Goal: Information Seeking & Learning: Learn about a topic

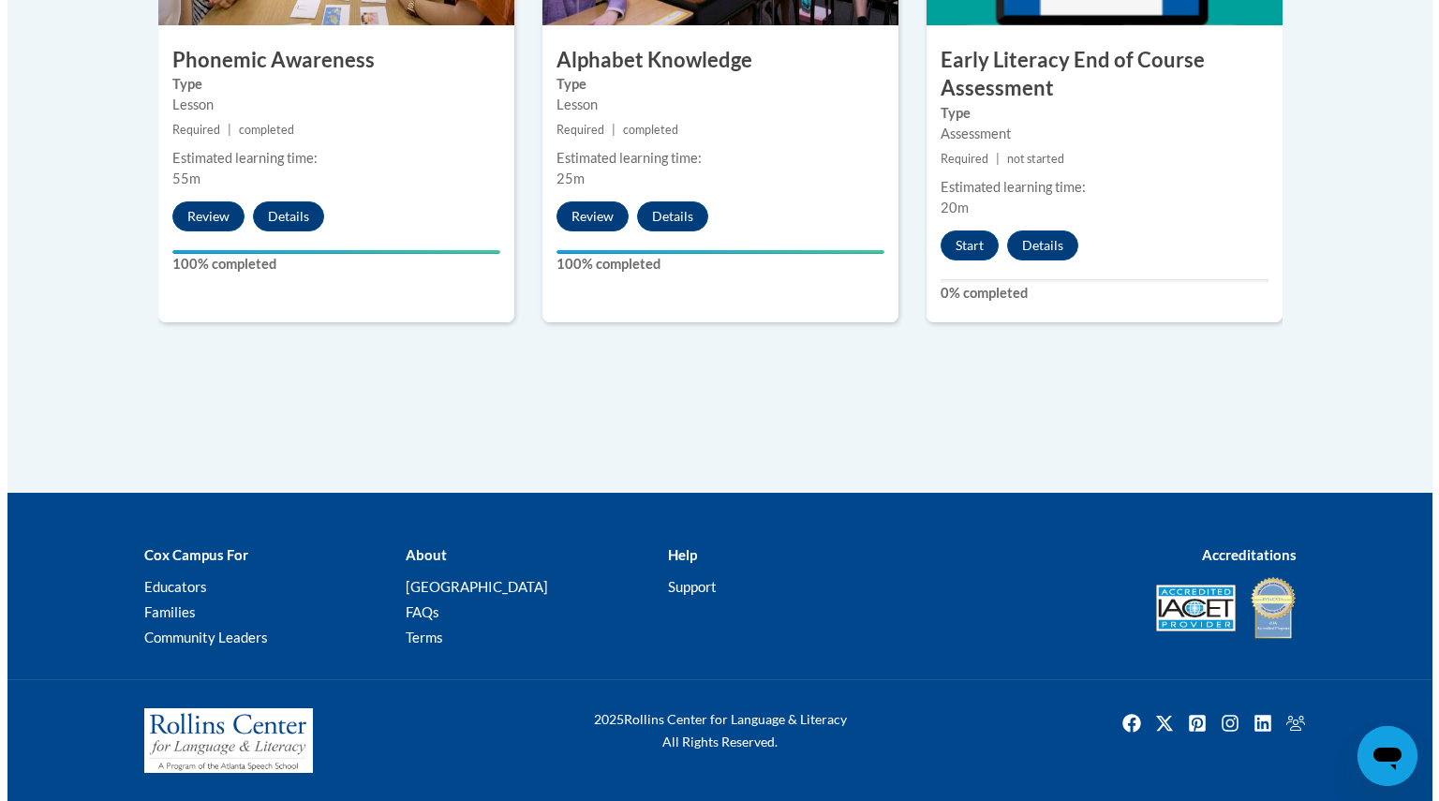
scroll to position [1163, 0]
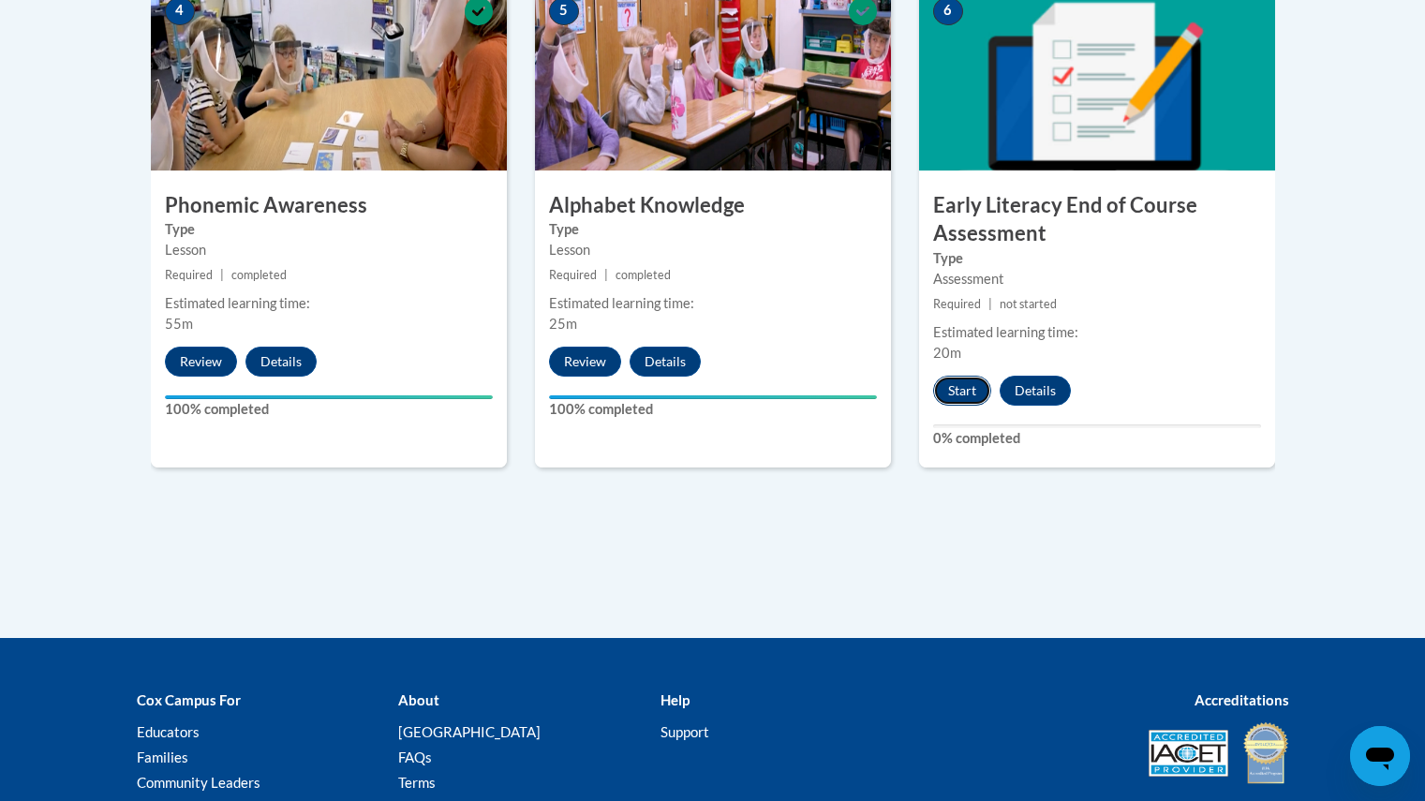
click at [962, 401] on button "Start" at bounding box center [962, 391] width 58 height 30
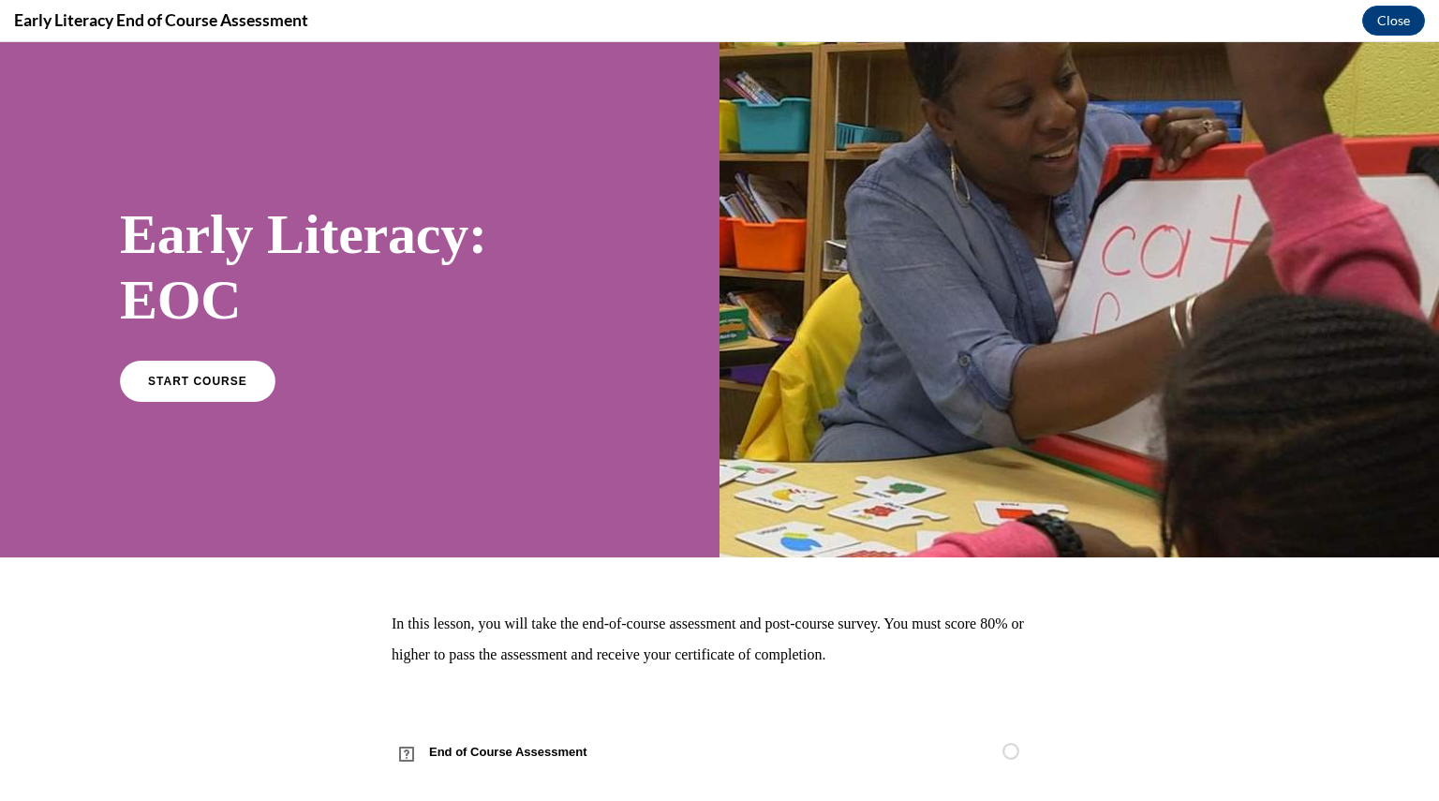
scroll to position [28, 0]
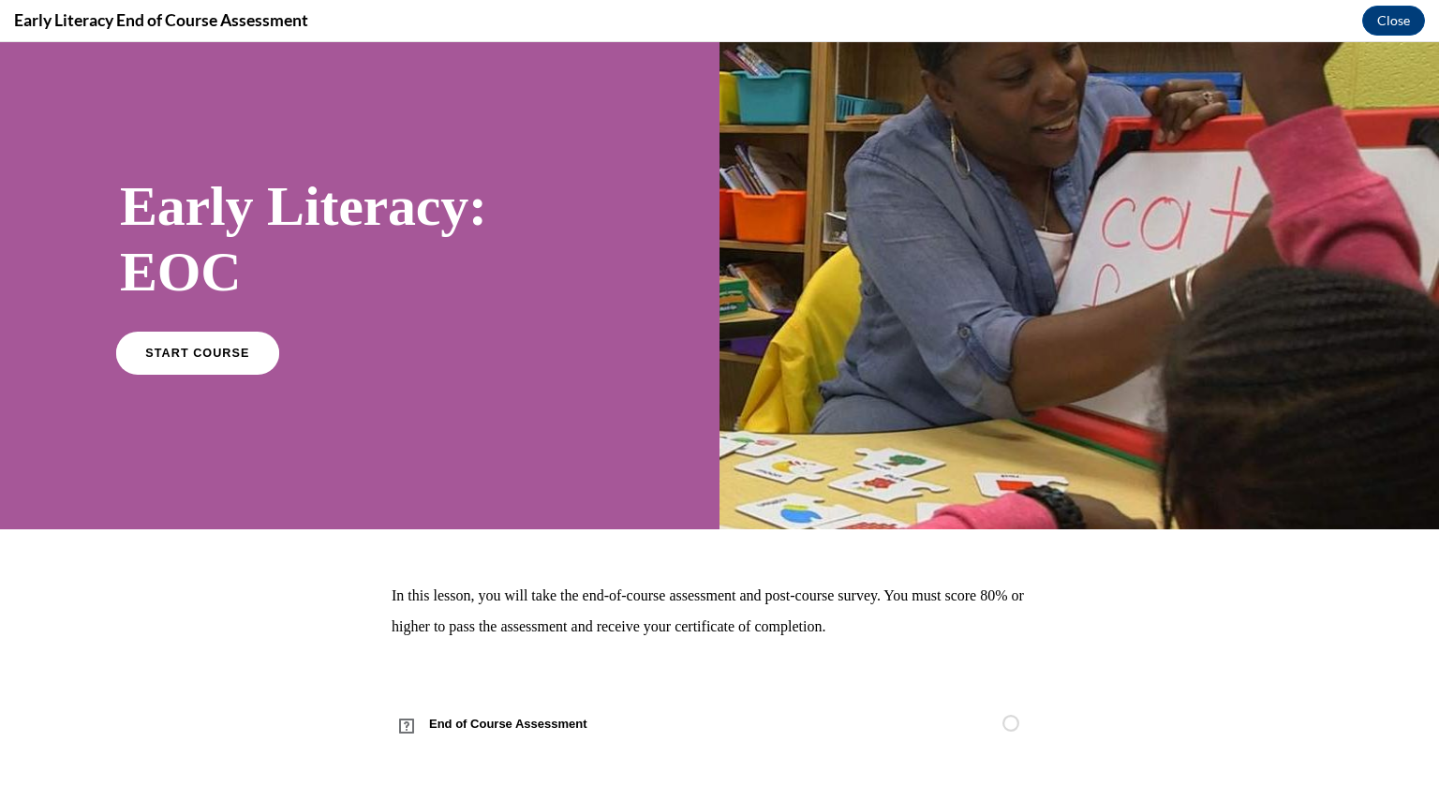
click at [237, 362] on link "START COURSE" at bounding box center [197, 352] width 163 height 43
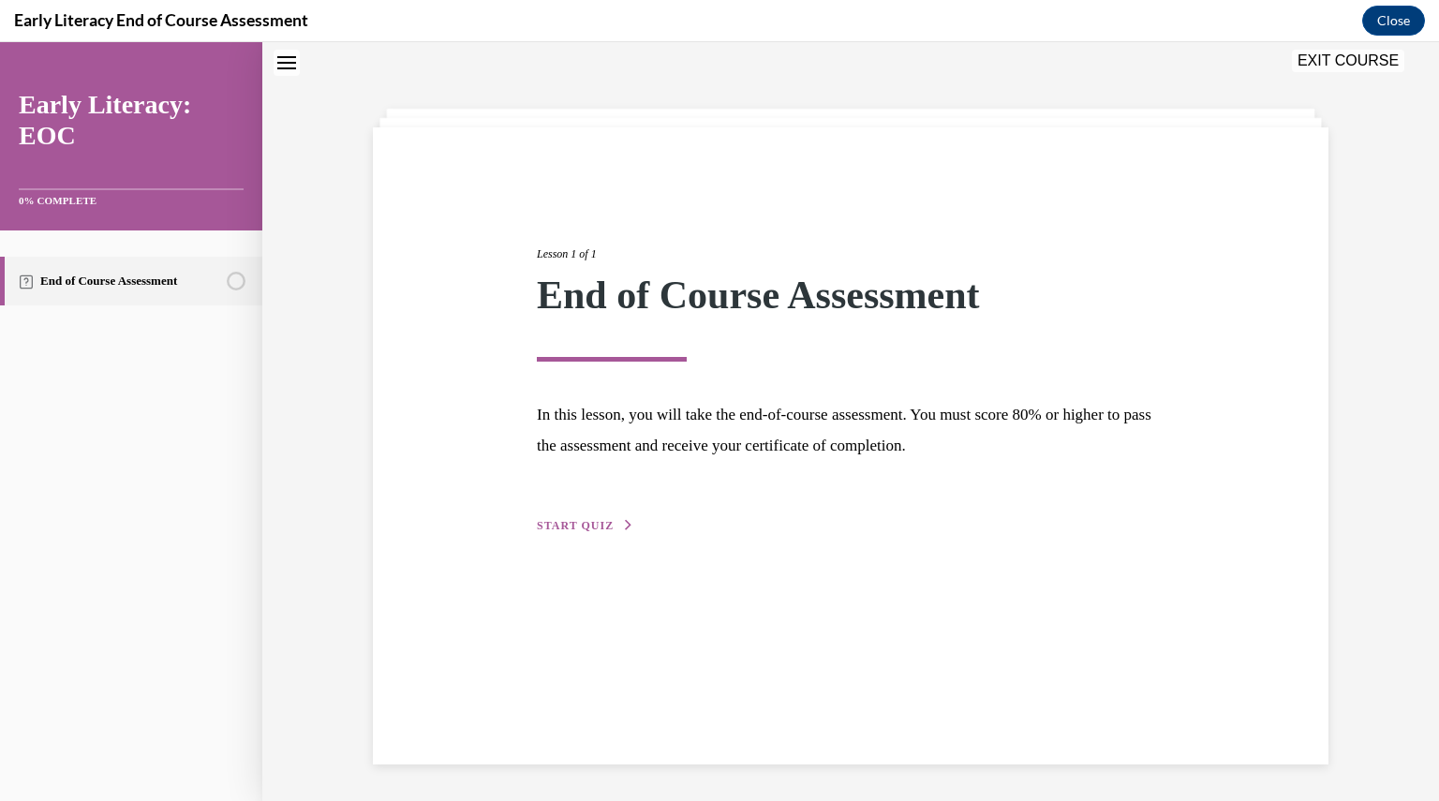
scroll to position [59, 0]
click at [594, 521] on span "START QUIZ" at bounding box center [575, 524] width 77 height 13
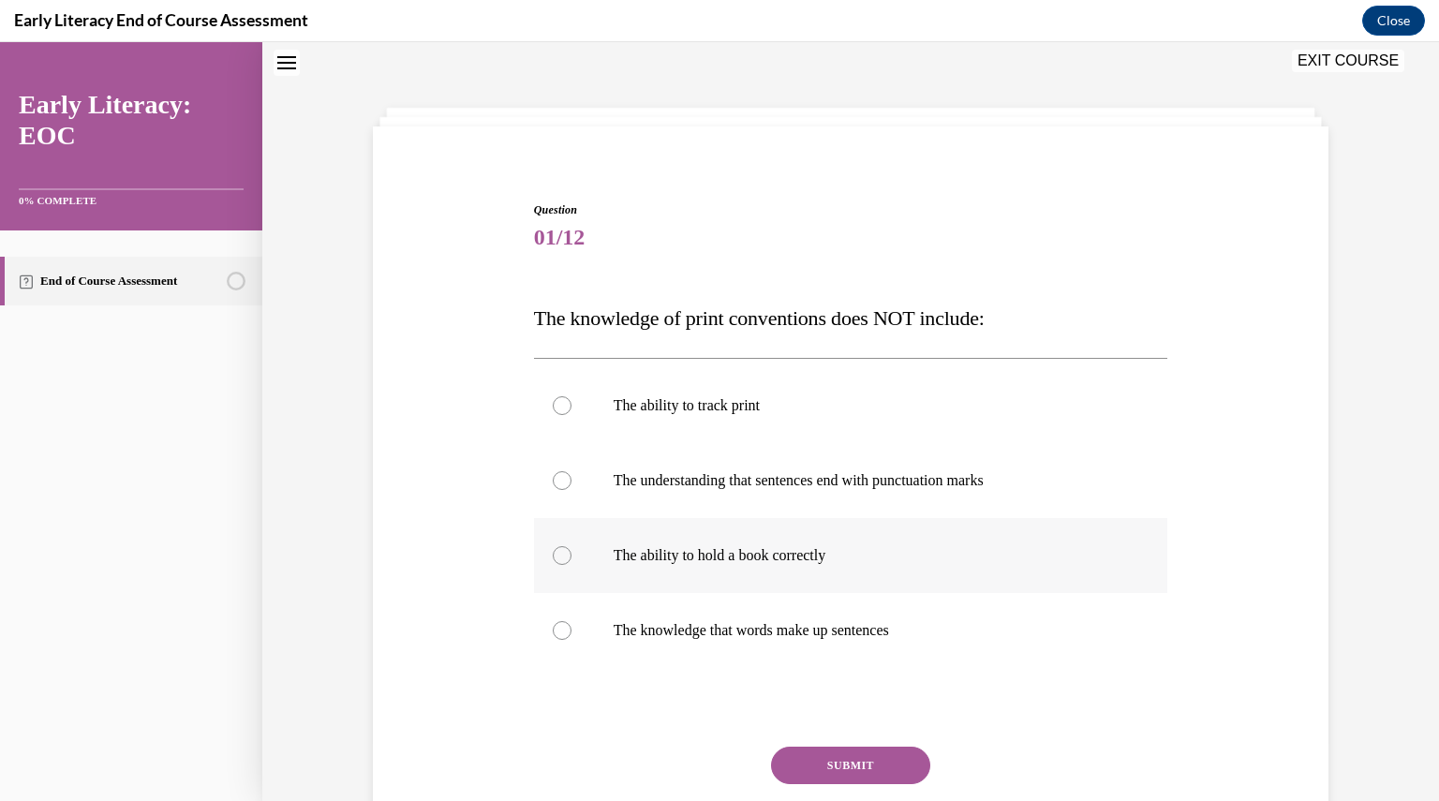
click at [742, 545] on div at bounding box center [851, 555] width 634 height 75
click at [804, 760] on button "SUBMIT" at bounding box center [850, 764] width 159 height 37
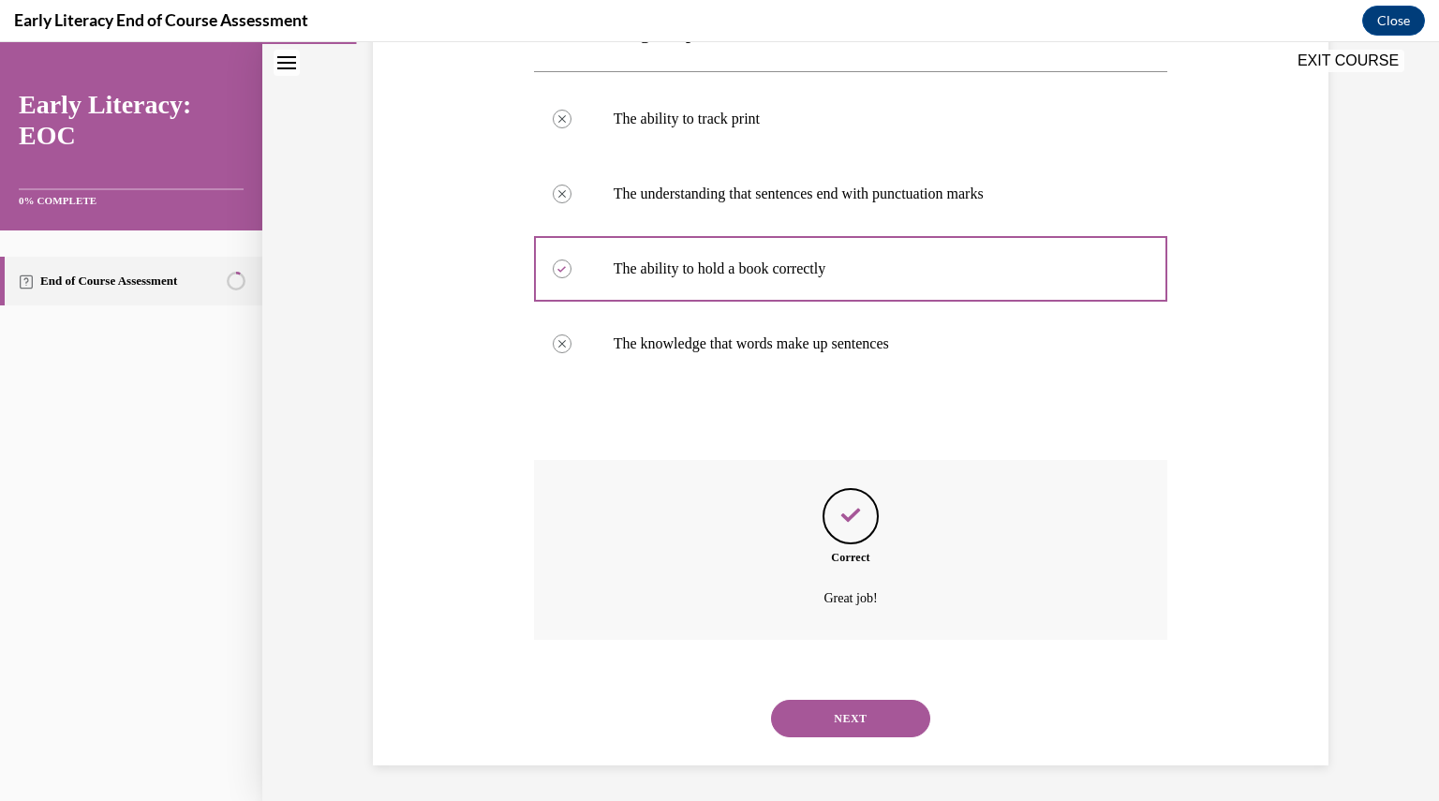
scroll to position [347, 0]
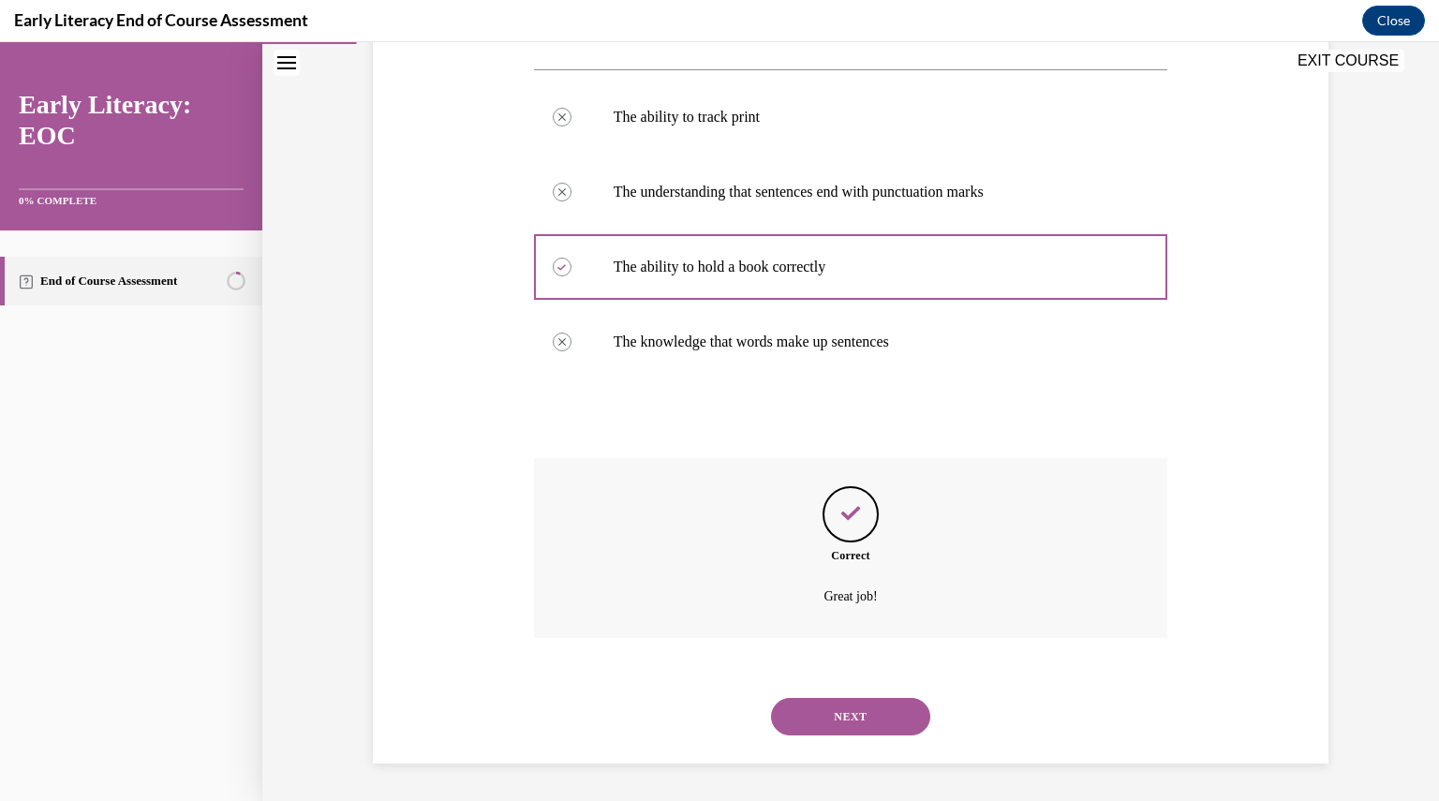
click at [808, 719] on button "NEXT" at bounding box center [850, 716] width 159 height 37
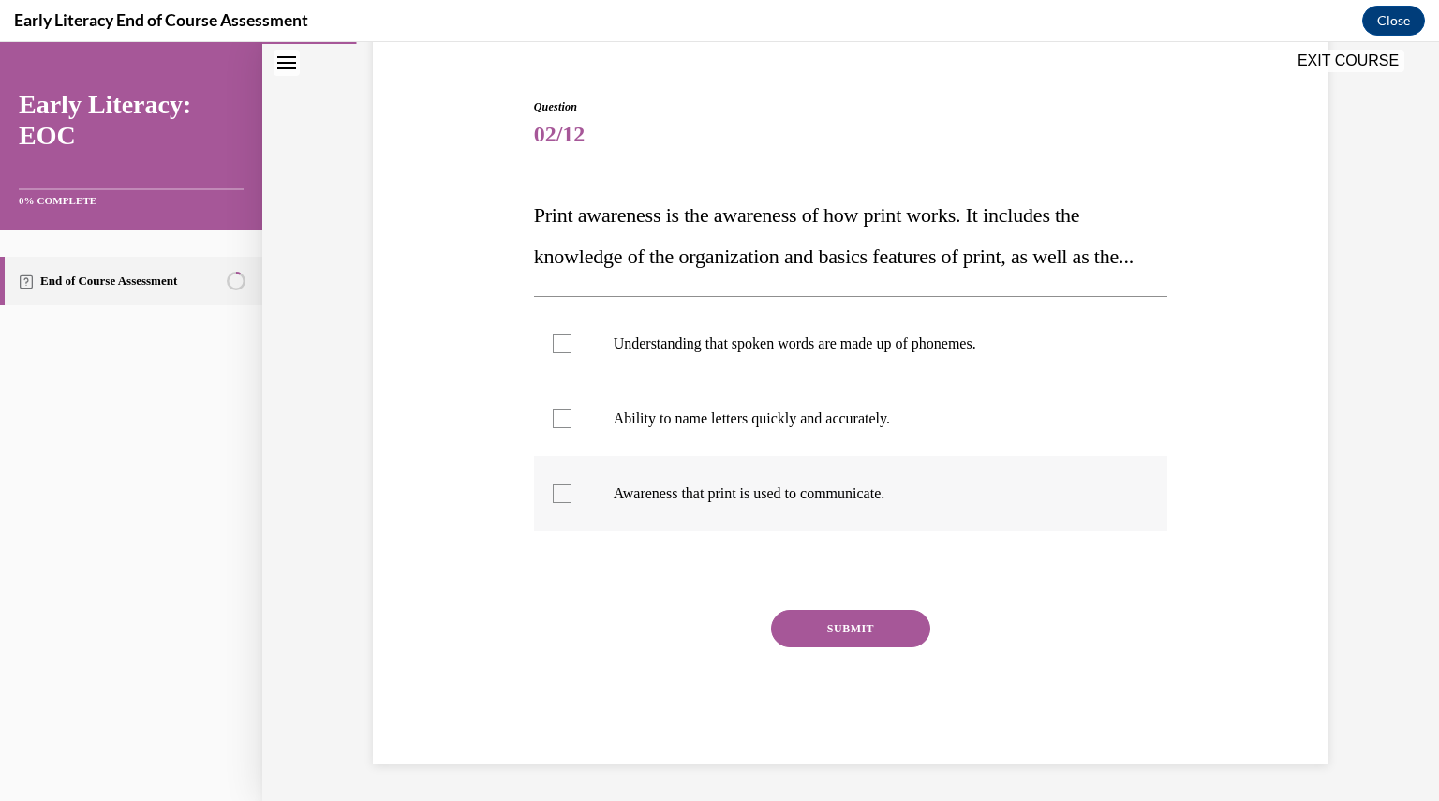
click at [560, 485] on div at bounding box center [562, 493] width 19 height 19
click at [846, 622] on button "SUBMIT" at bounding box center [850, 628] width 159 height 37
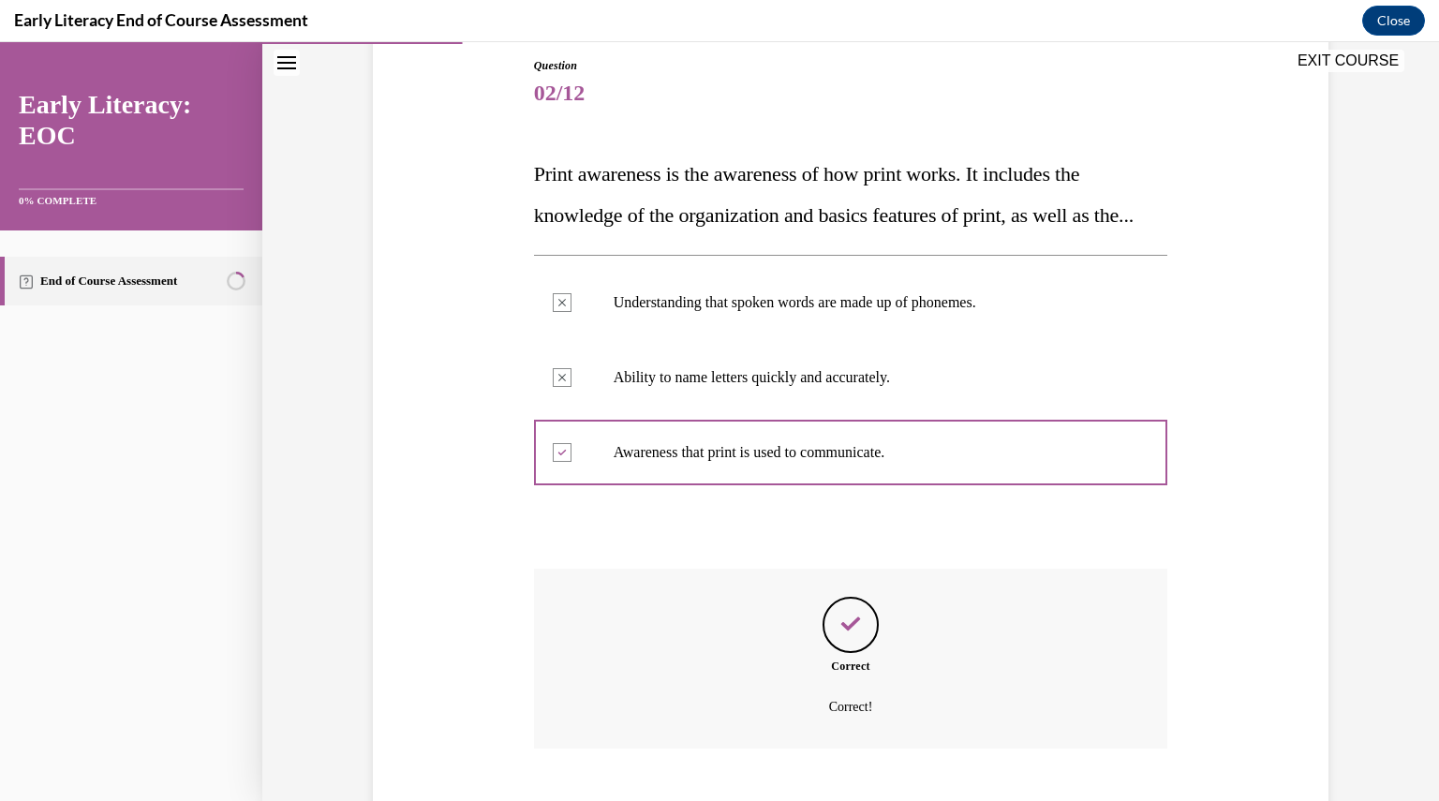
scroll to position [355, 0]
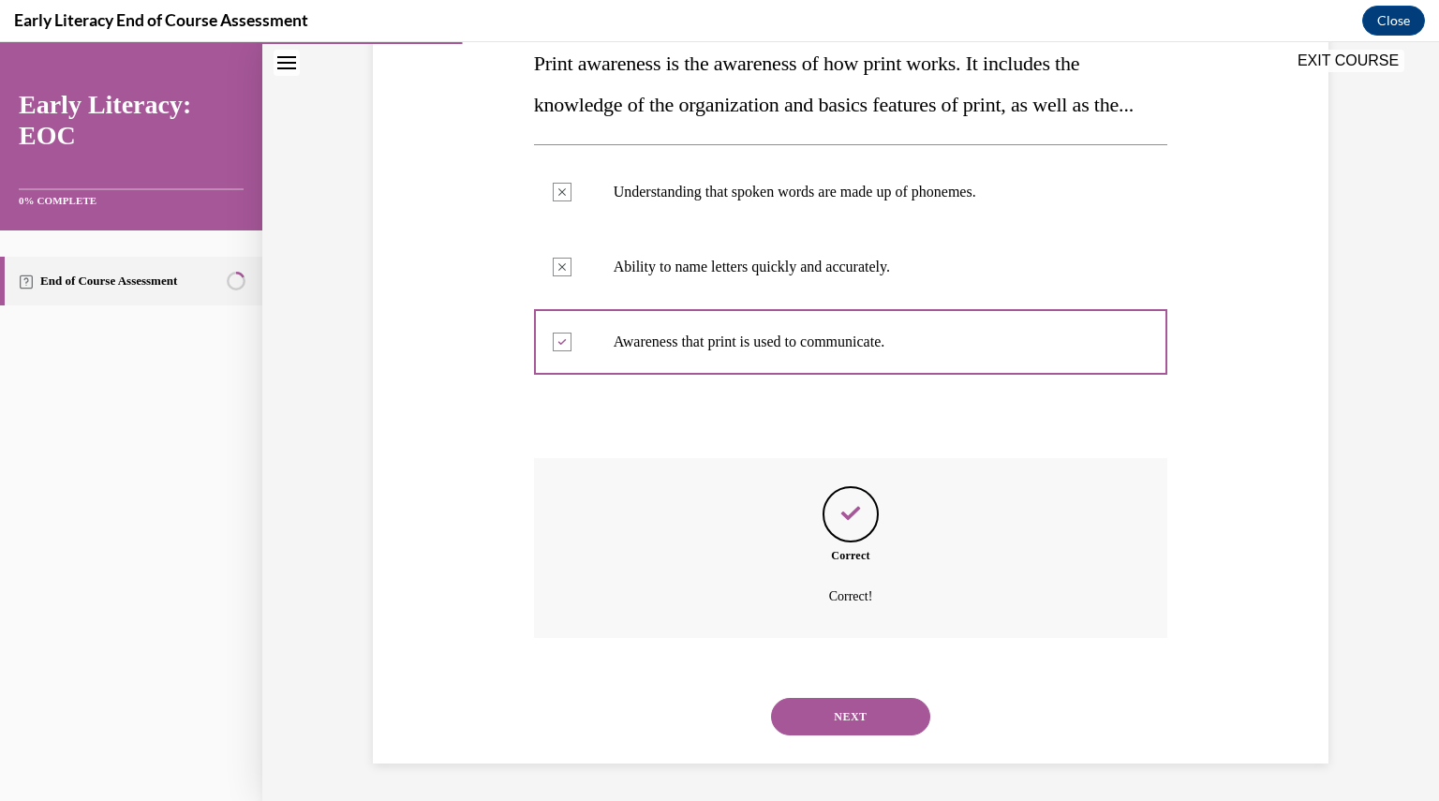
click at [820, 717] on button "NEXT" at bounding box center [850, 716] width 159 height 37
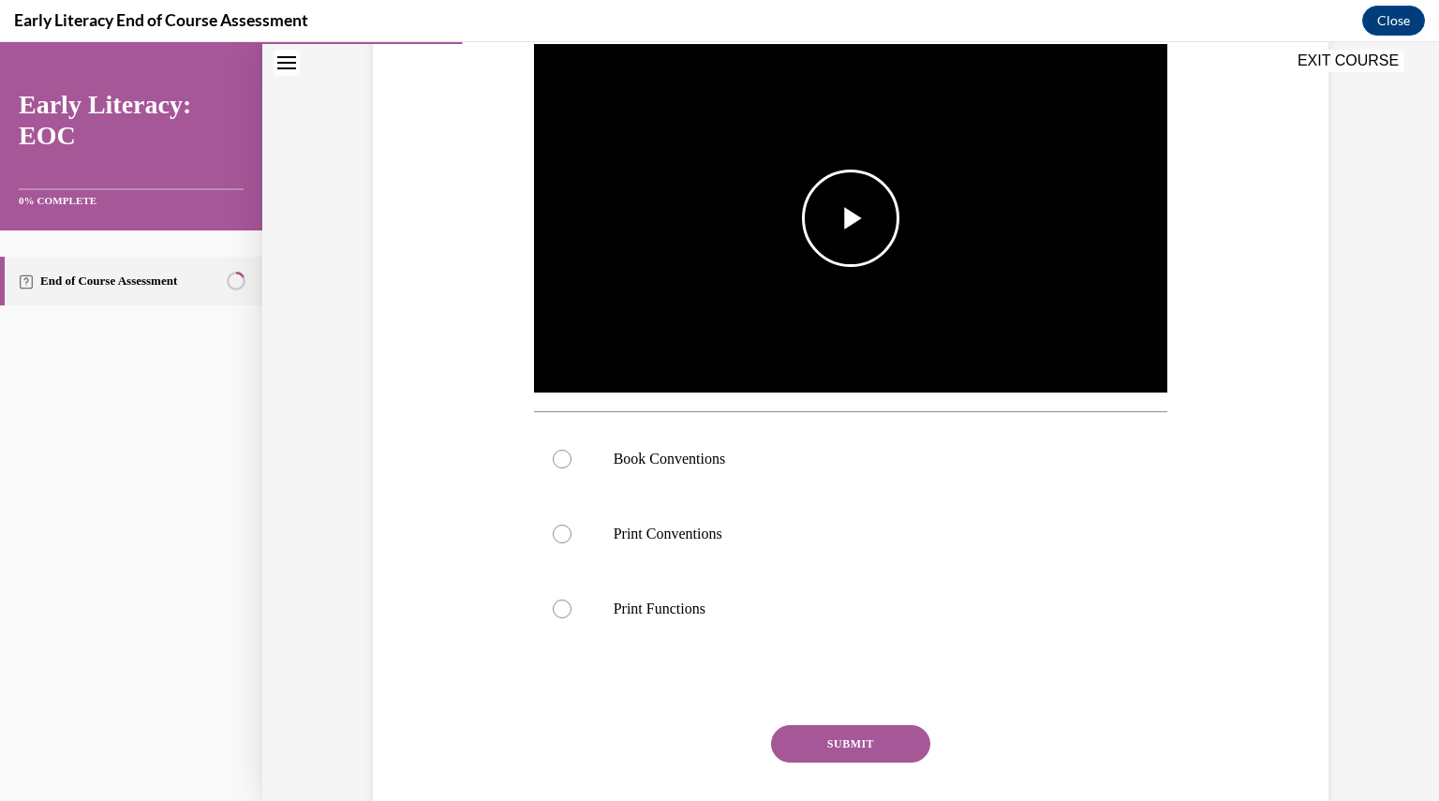
scroll to position [377, 0]
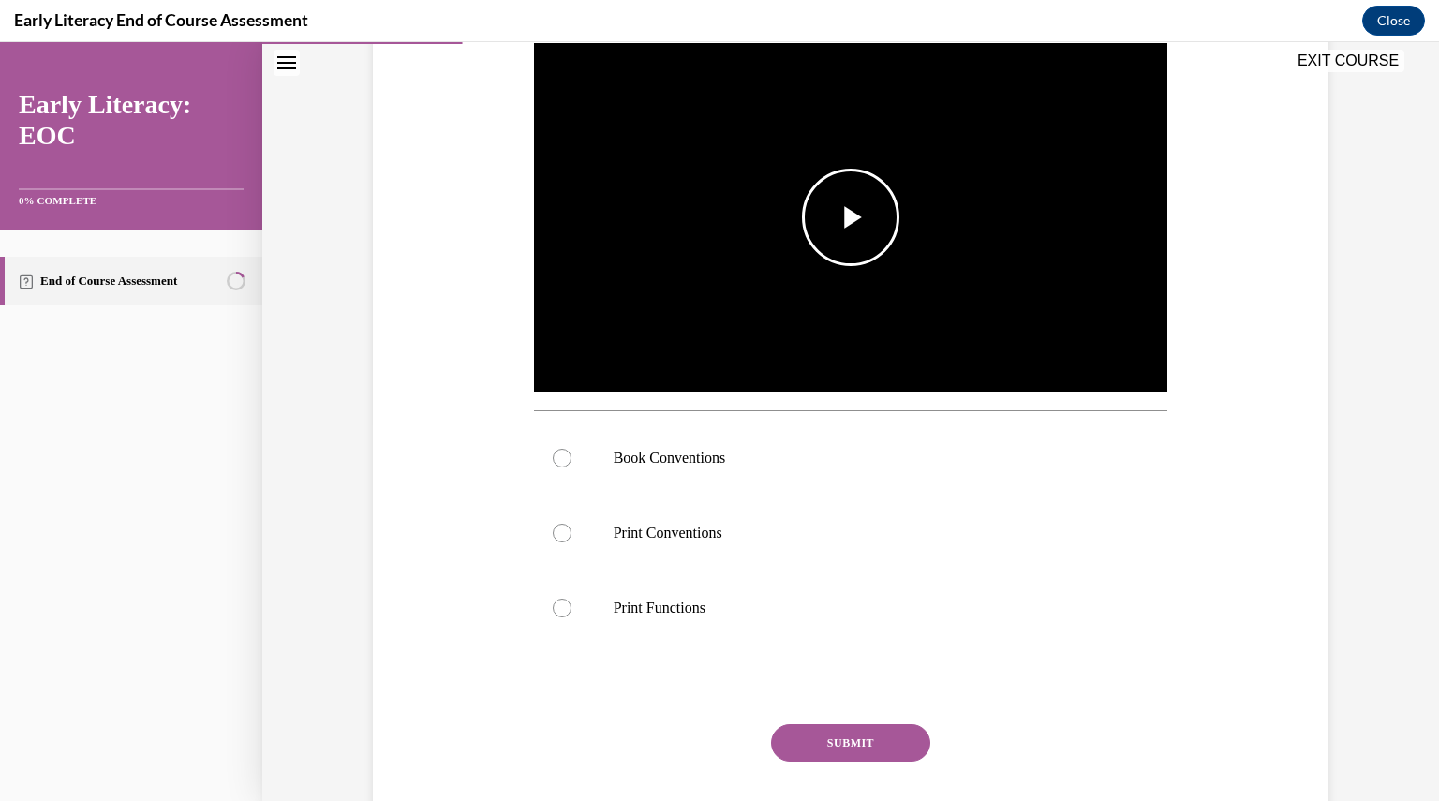
click at [769, 229] on img "Video player" at bounding box center [851, 217] width 634 height 357
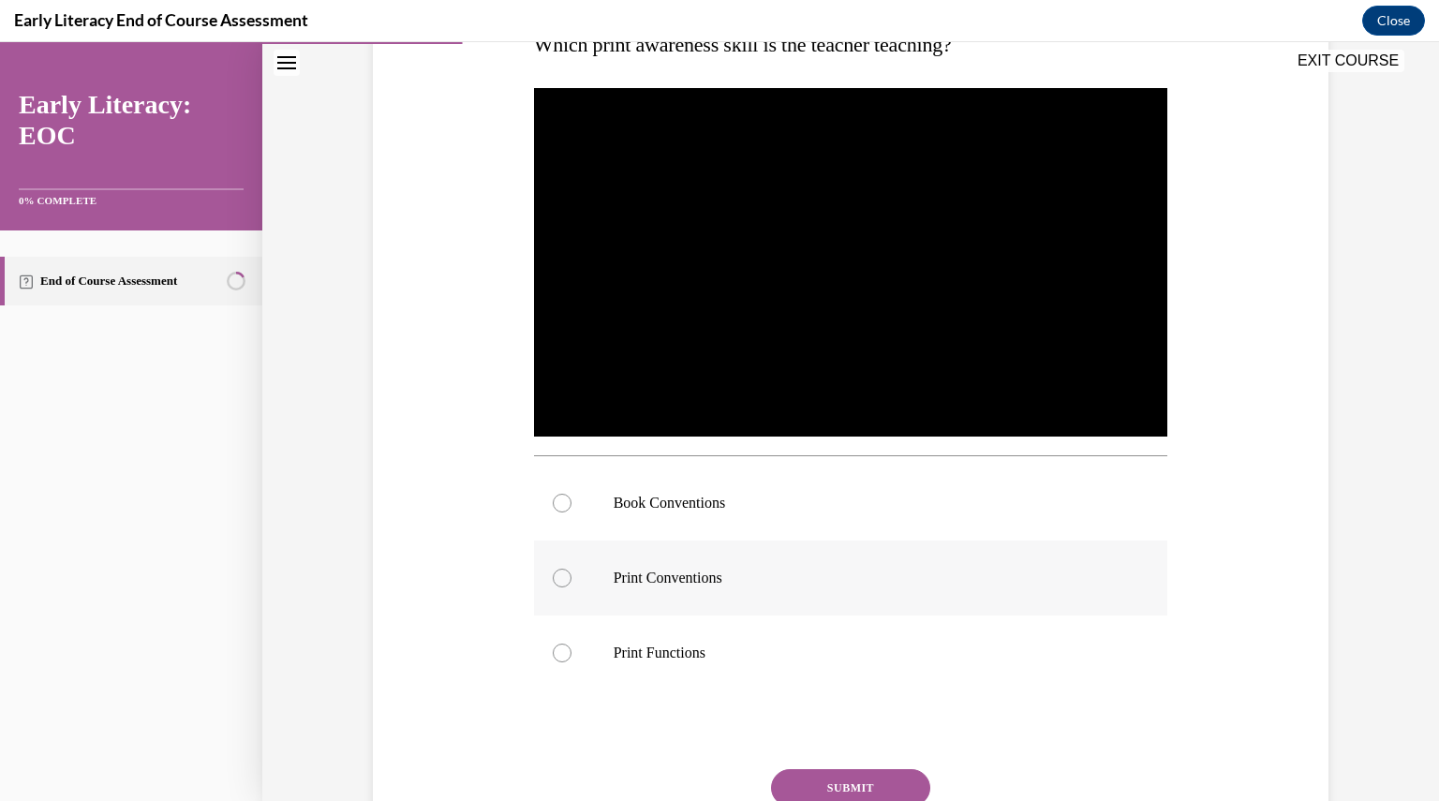
scroll to position [332, 0]
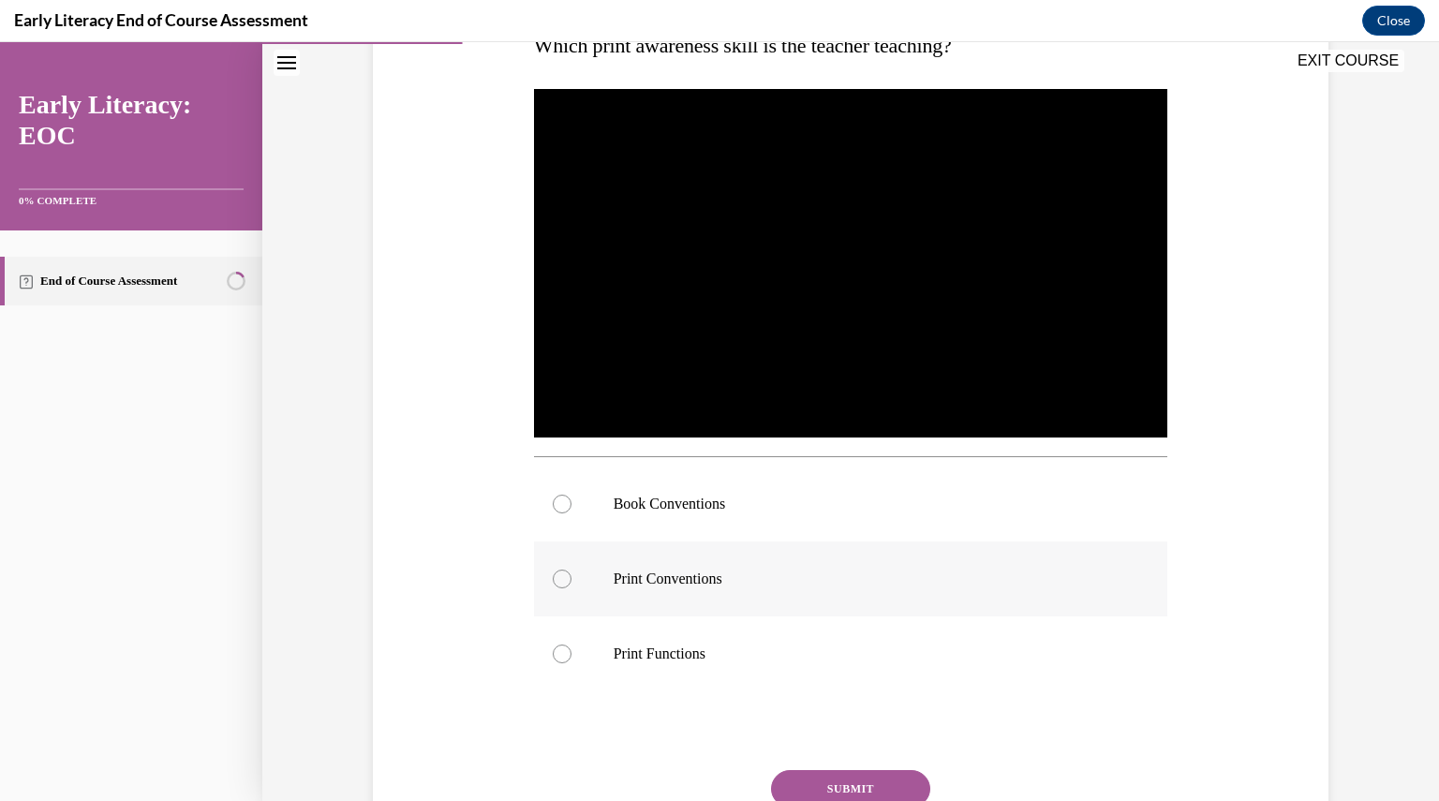
click at [639, 542] on div at bounding box center [851, 578] width 634 height 75
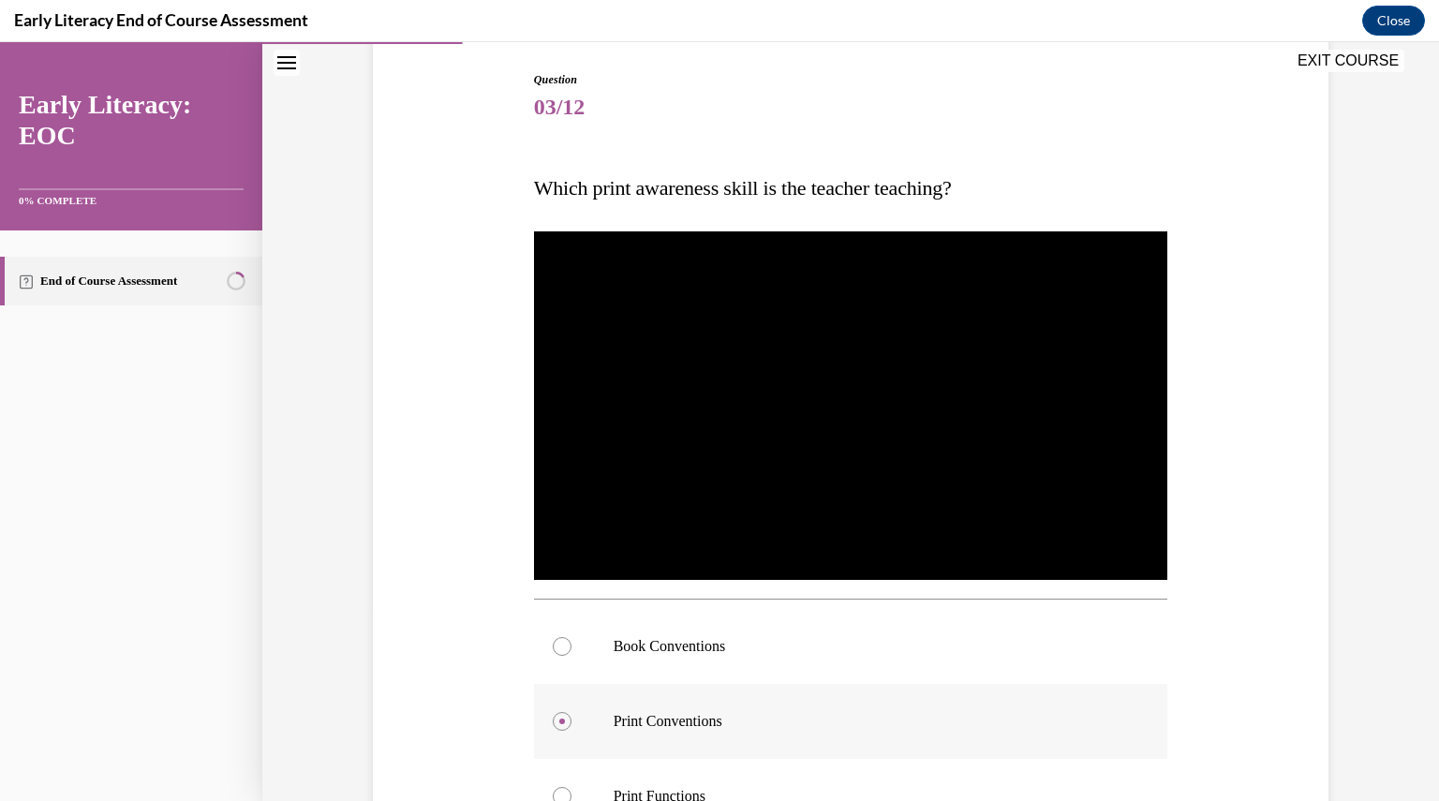
scroll to position [189, 0]
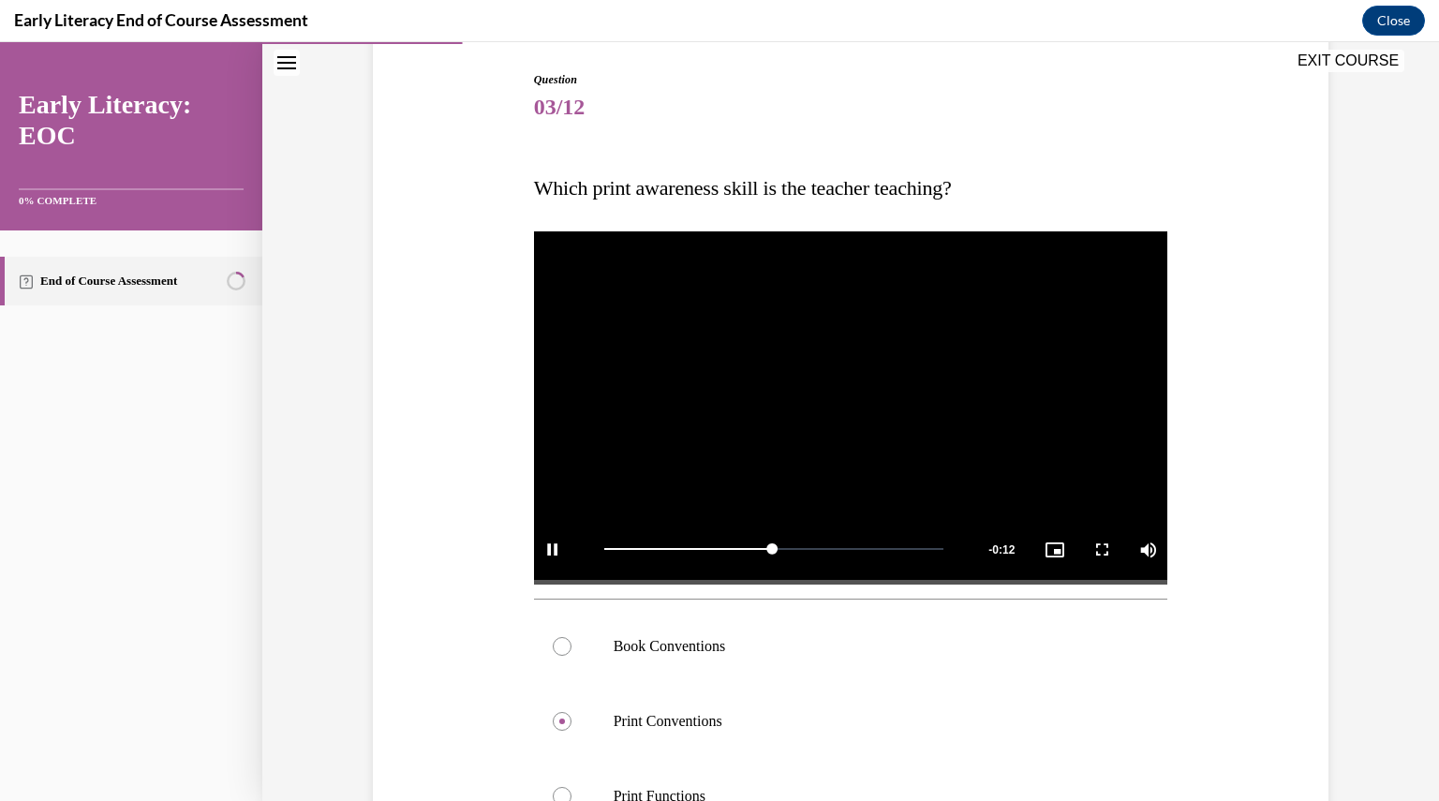
click at [695, 374] on video "Video player" at bounding box center [851, 406] width 634 height 357
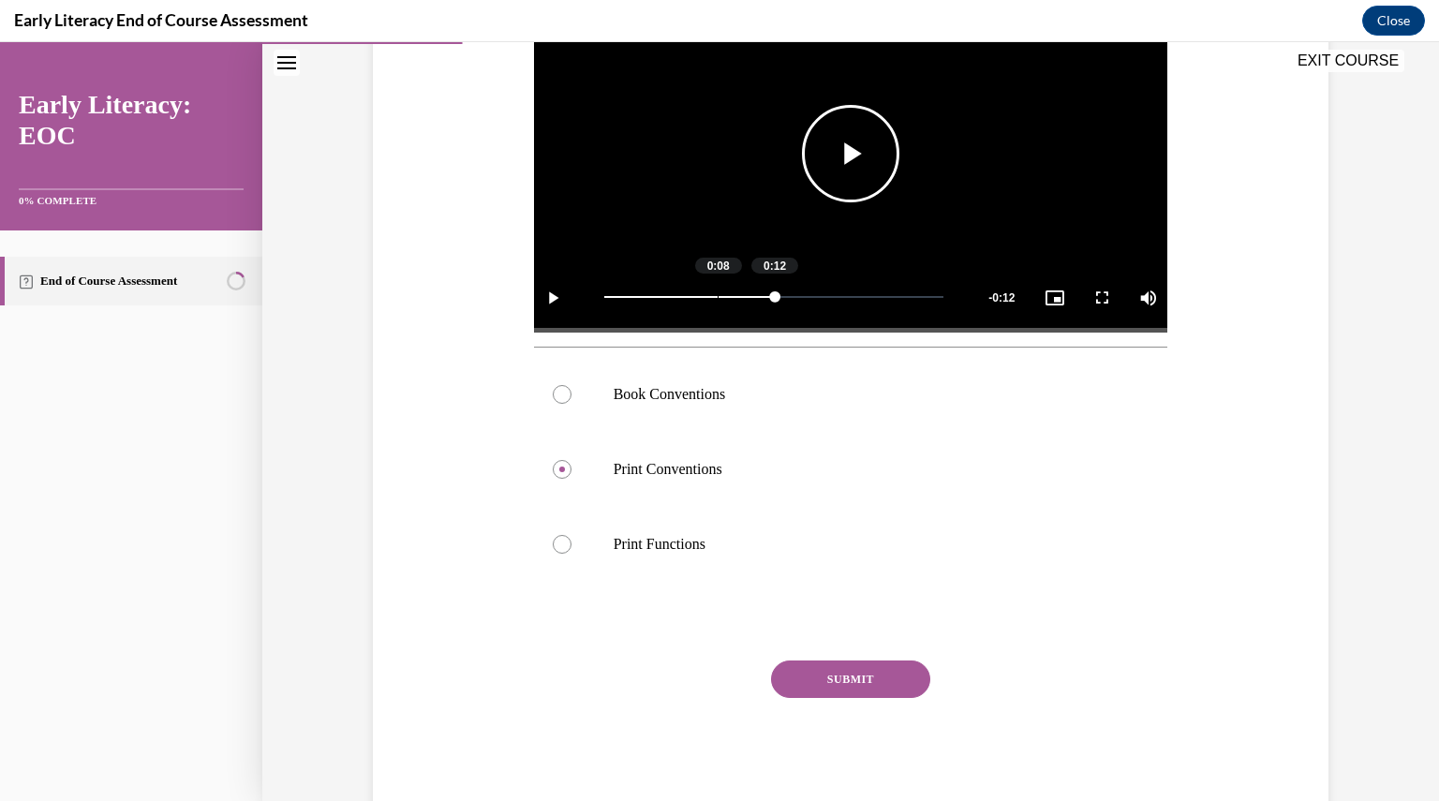
scroll to position [442, 0]
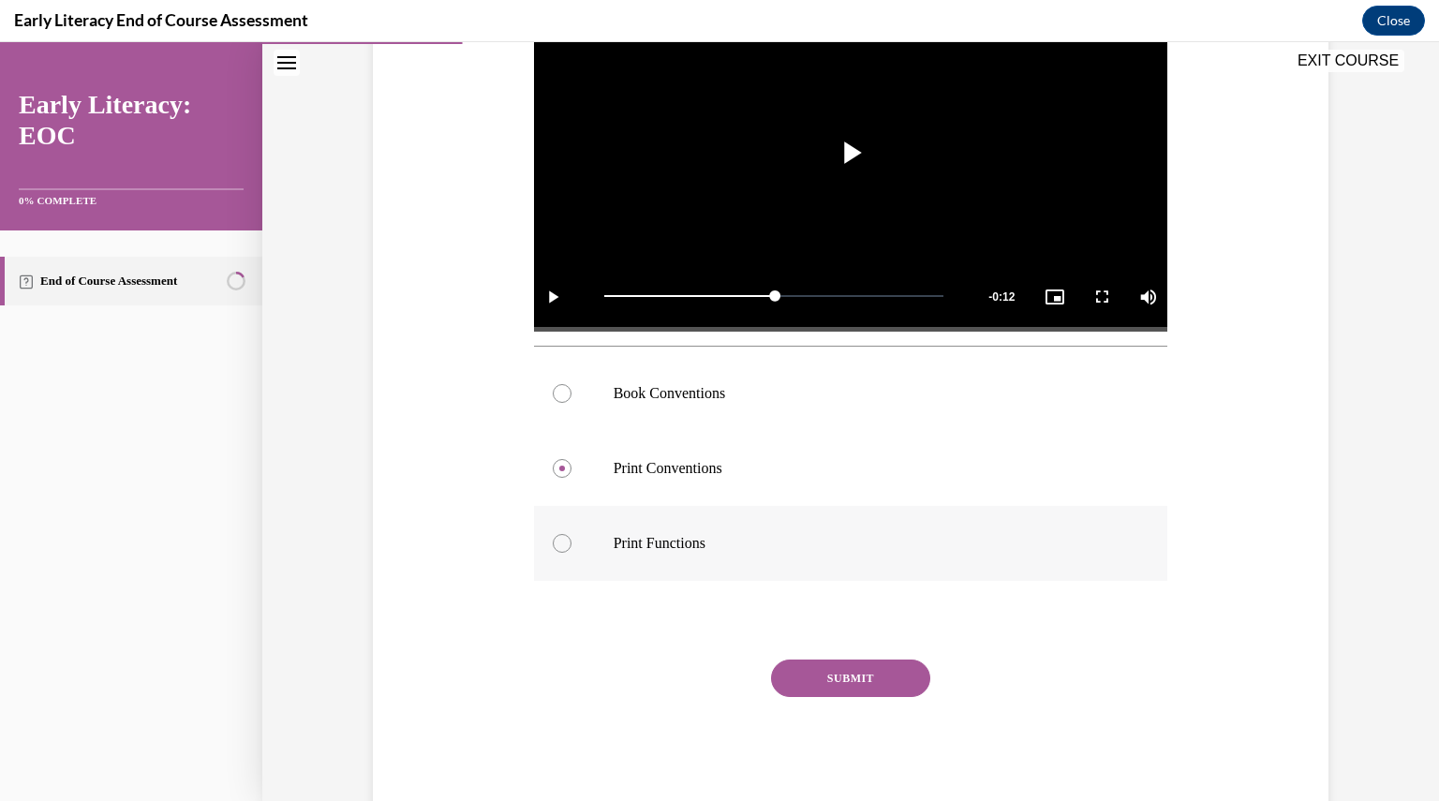
click at [739, 562] on div at bounding box center [851, 543] width 634 height 75
click at [651, 475] on p "Print Conventions" at bounding box center [867, 468] width 508 height 19
click at [874, 677] on button "SUBMIT" at bounding box center [850, 677] width 159 height 37
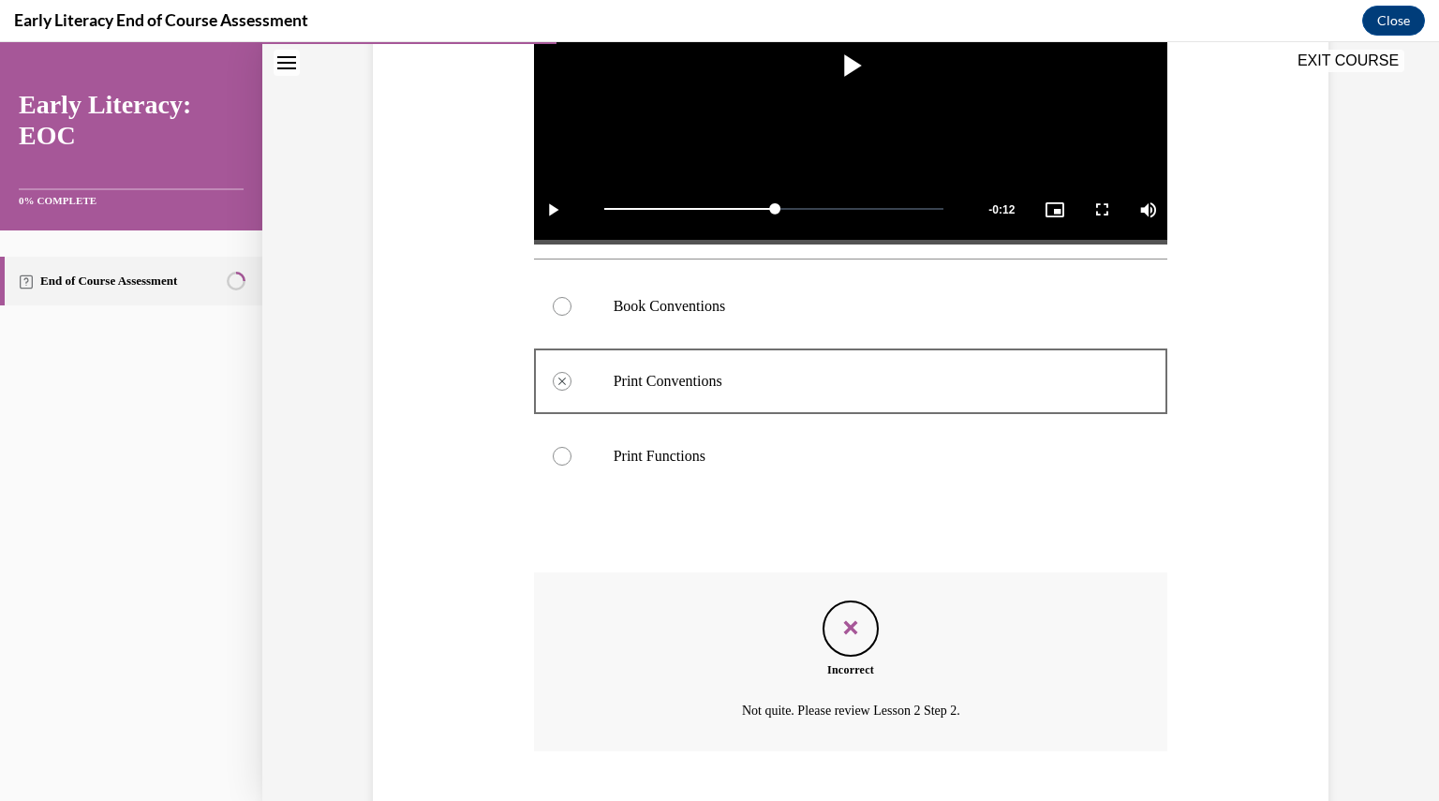
scroll to position [642, 0]
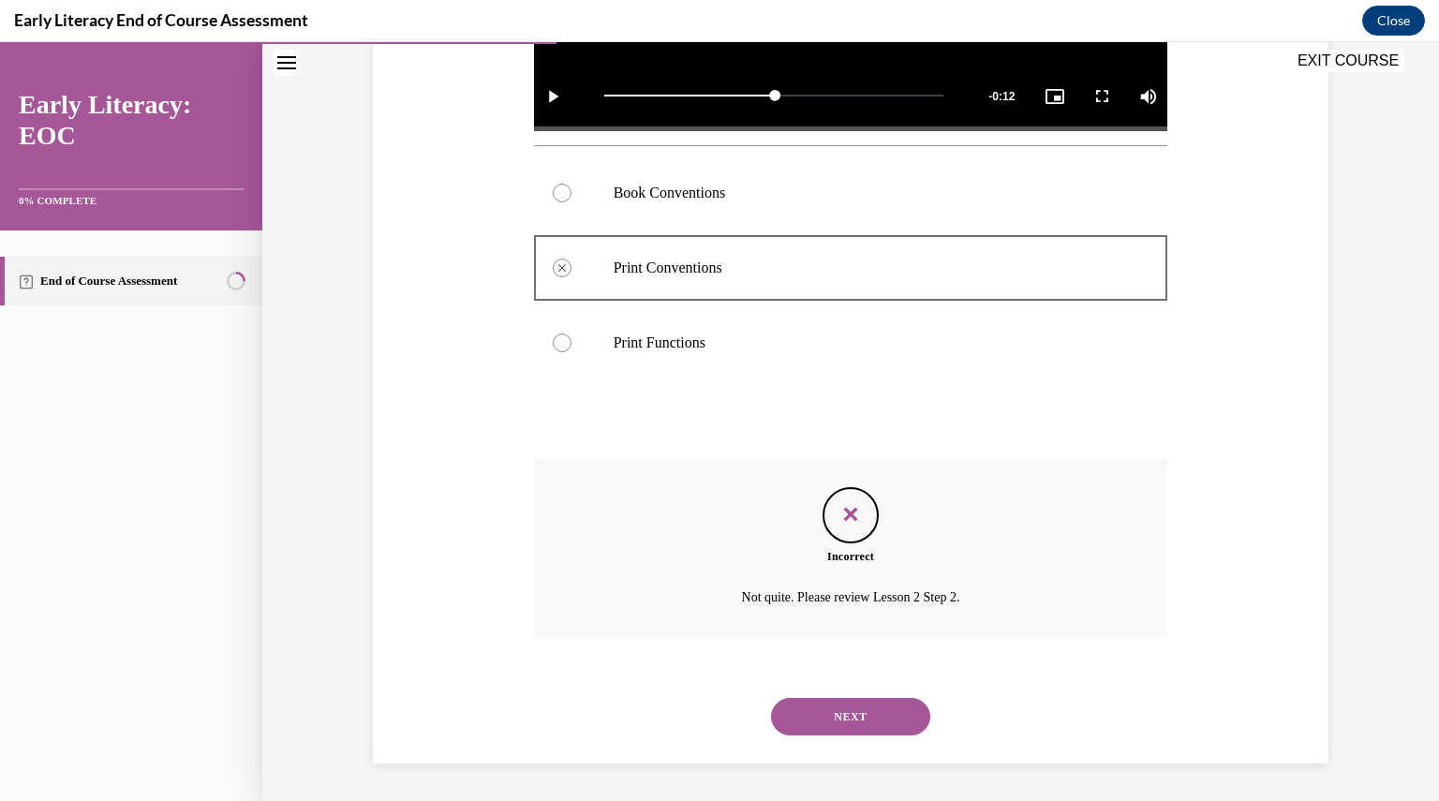
click at [808, 719] on button "NEXT" at bounding box center [850, 716] width 159 height 37
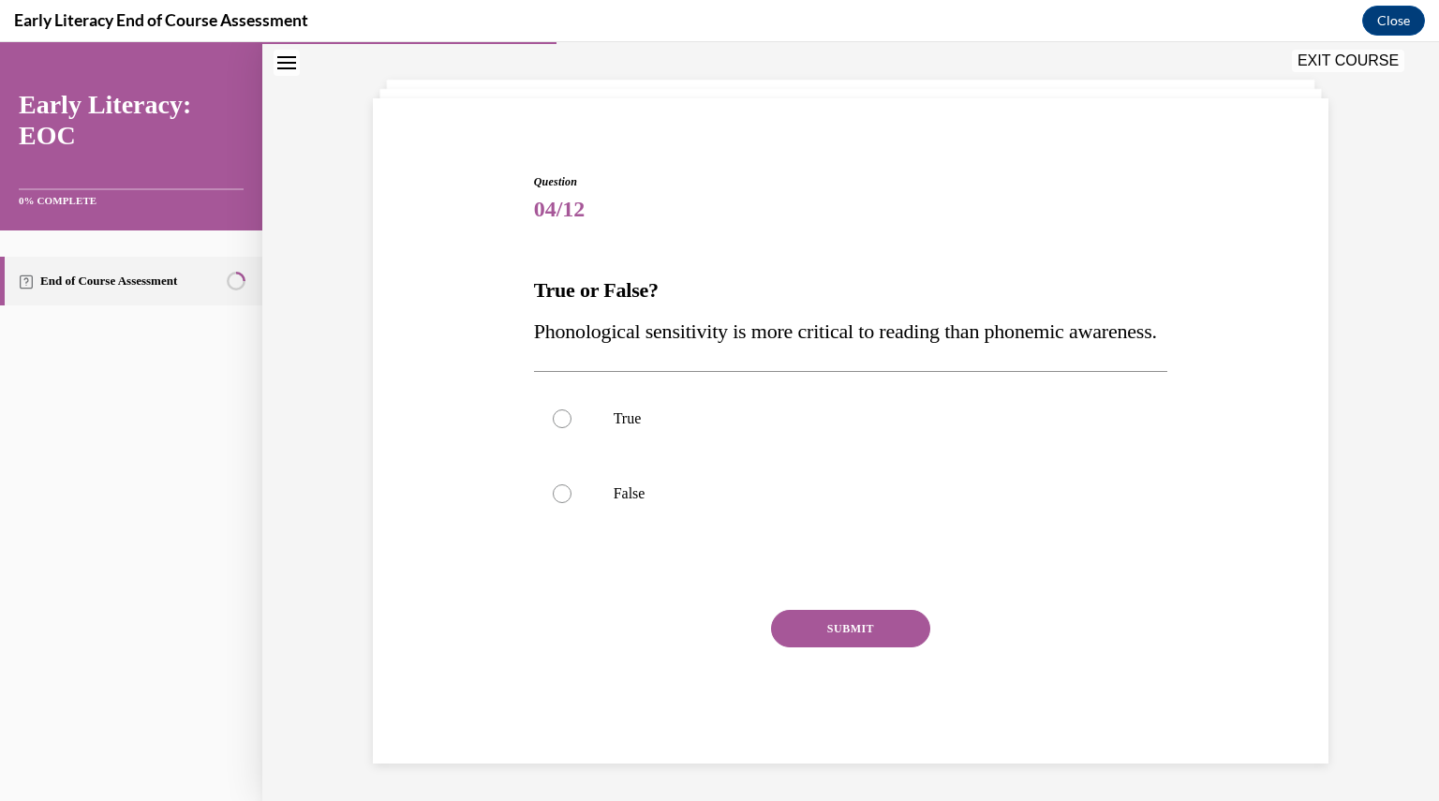
scroll to position [128, 0]
click at [662, 496] on p "False" at bounding box center [867, 493] width 508 height 19
click at [816, 628] on button "SUBMIT" at bounding box center [850, 628] width 159 height 37
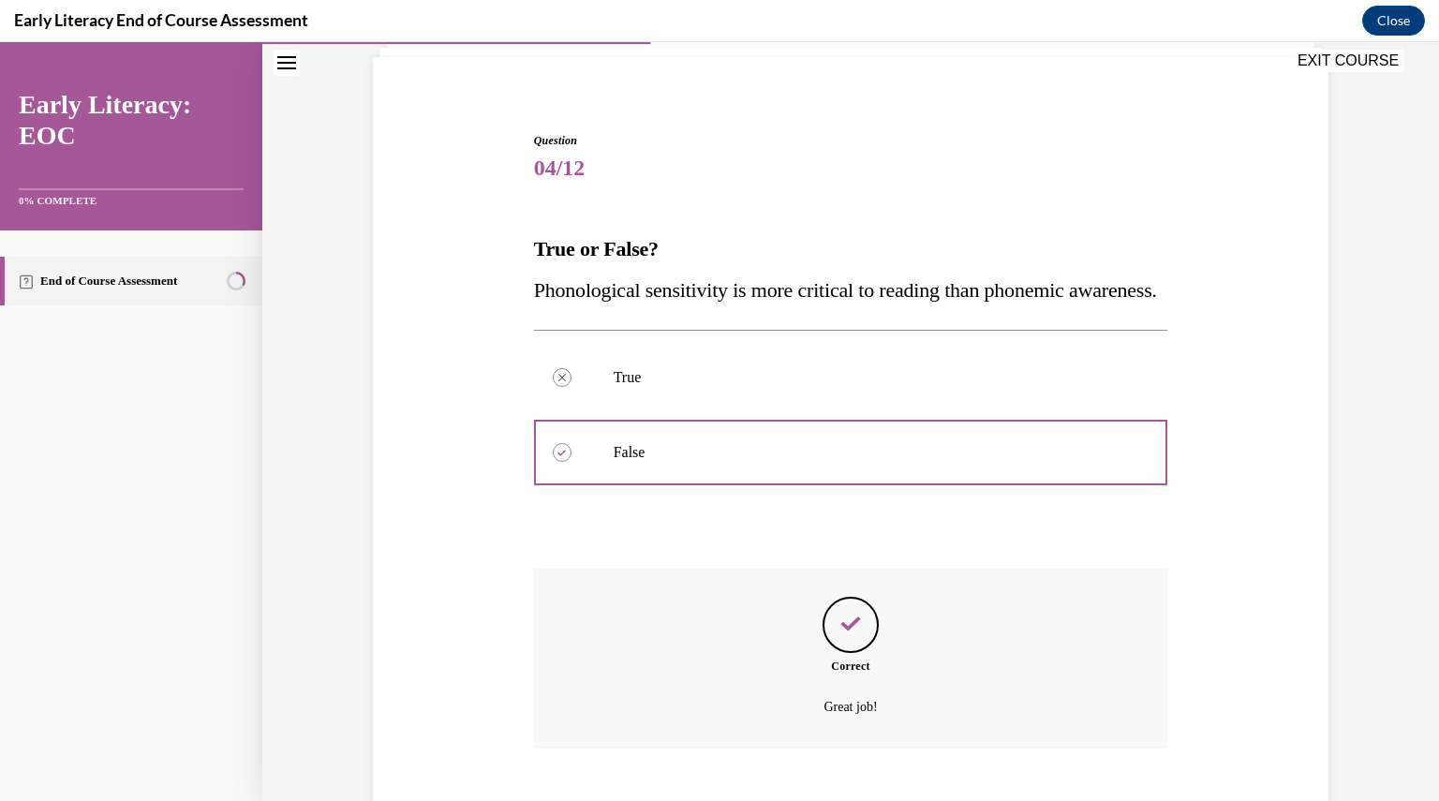
scroll to position [280, 0]
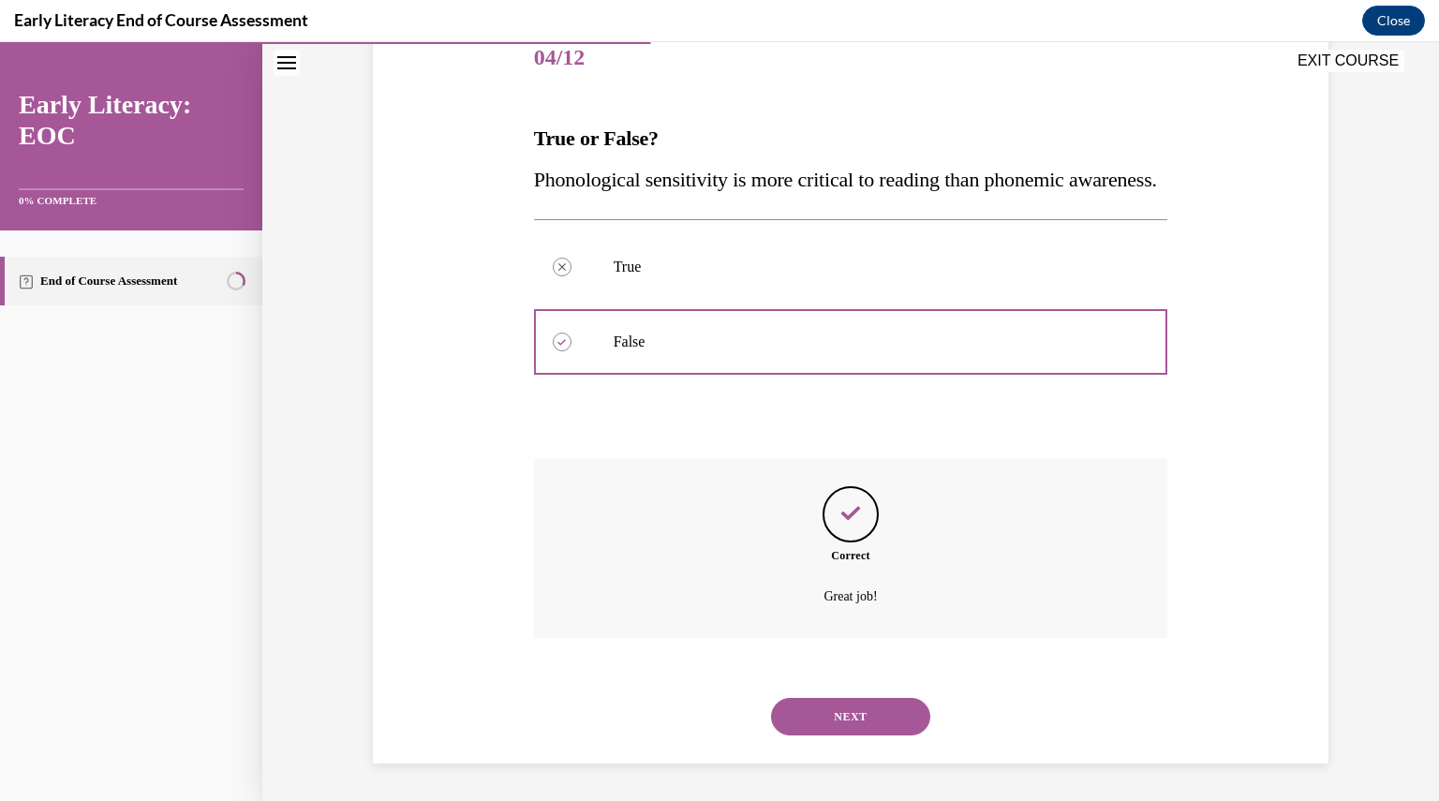
click at [799, 729] on button "NEXT" at bounding box center [850, 716] width 159 height 37
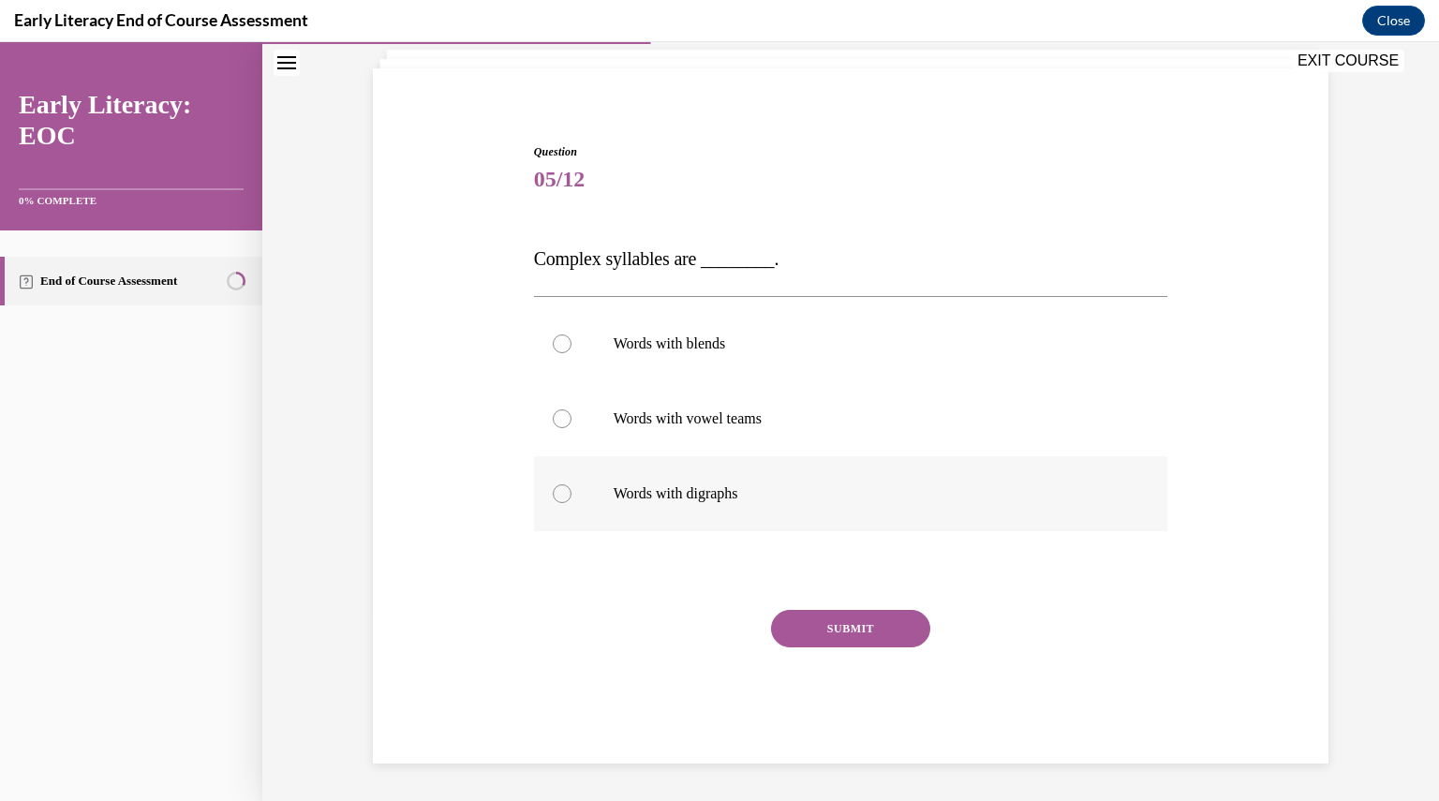
click at [701, 484] on p "Words with digraphs" at bounding box center [867, 493] width 508 height 19
click at [802, 640] on button "SUBMIT" at bounding box center [850, 628] width 159 height 37
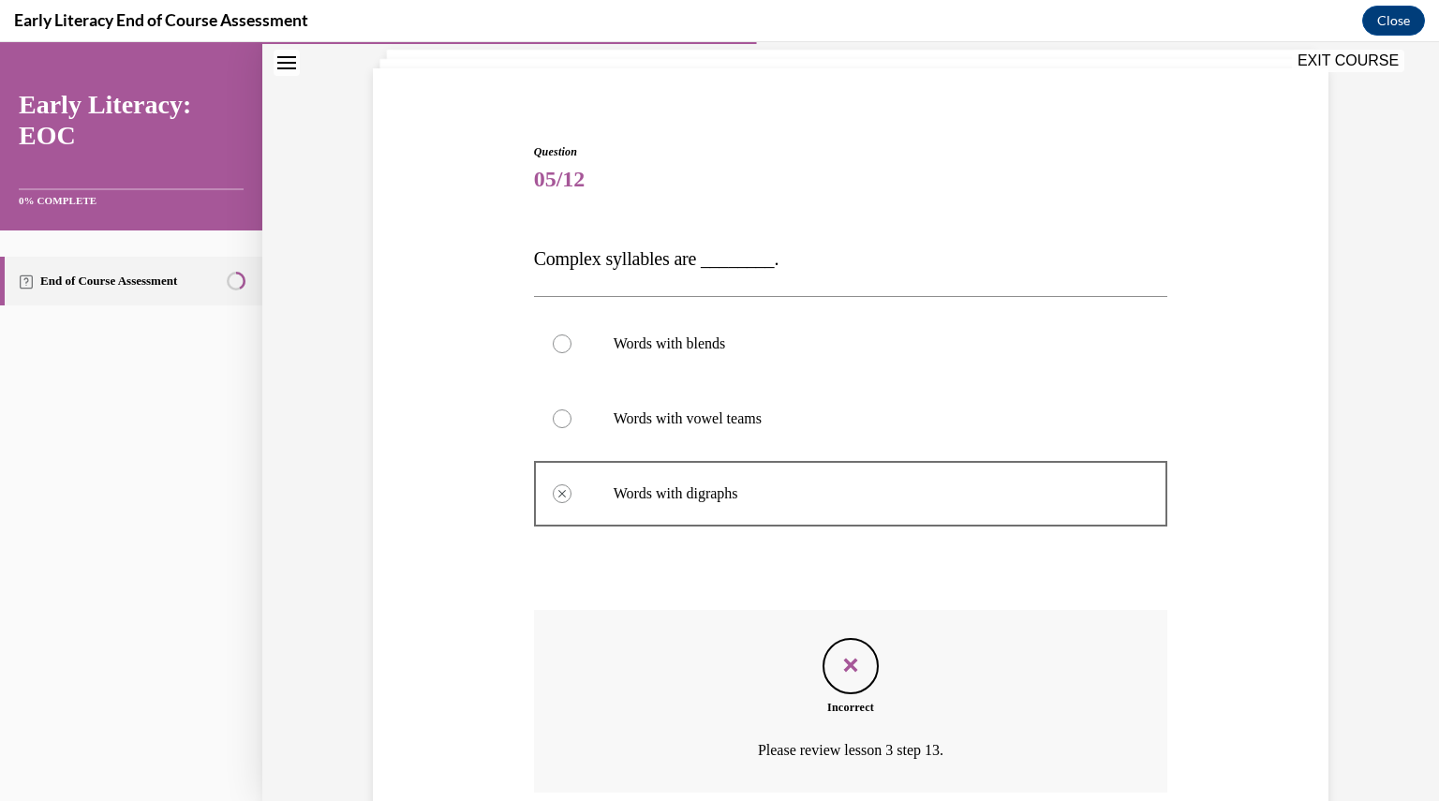
scroll to position [272, 0]
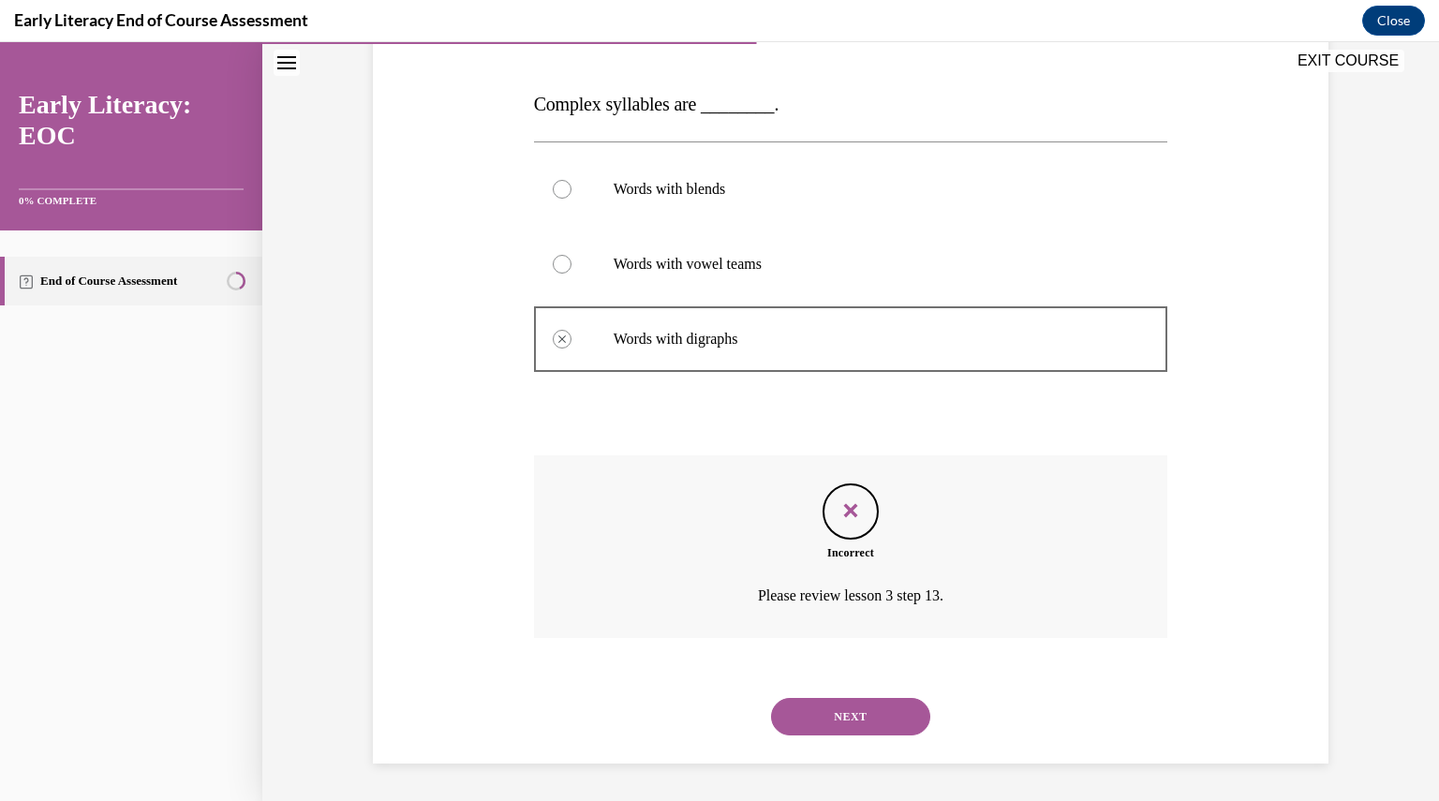
click at [873, 724] on button "NEXT" at bounding box center [850, 716] width 159 height 37
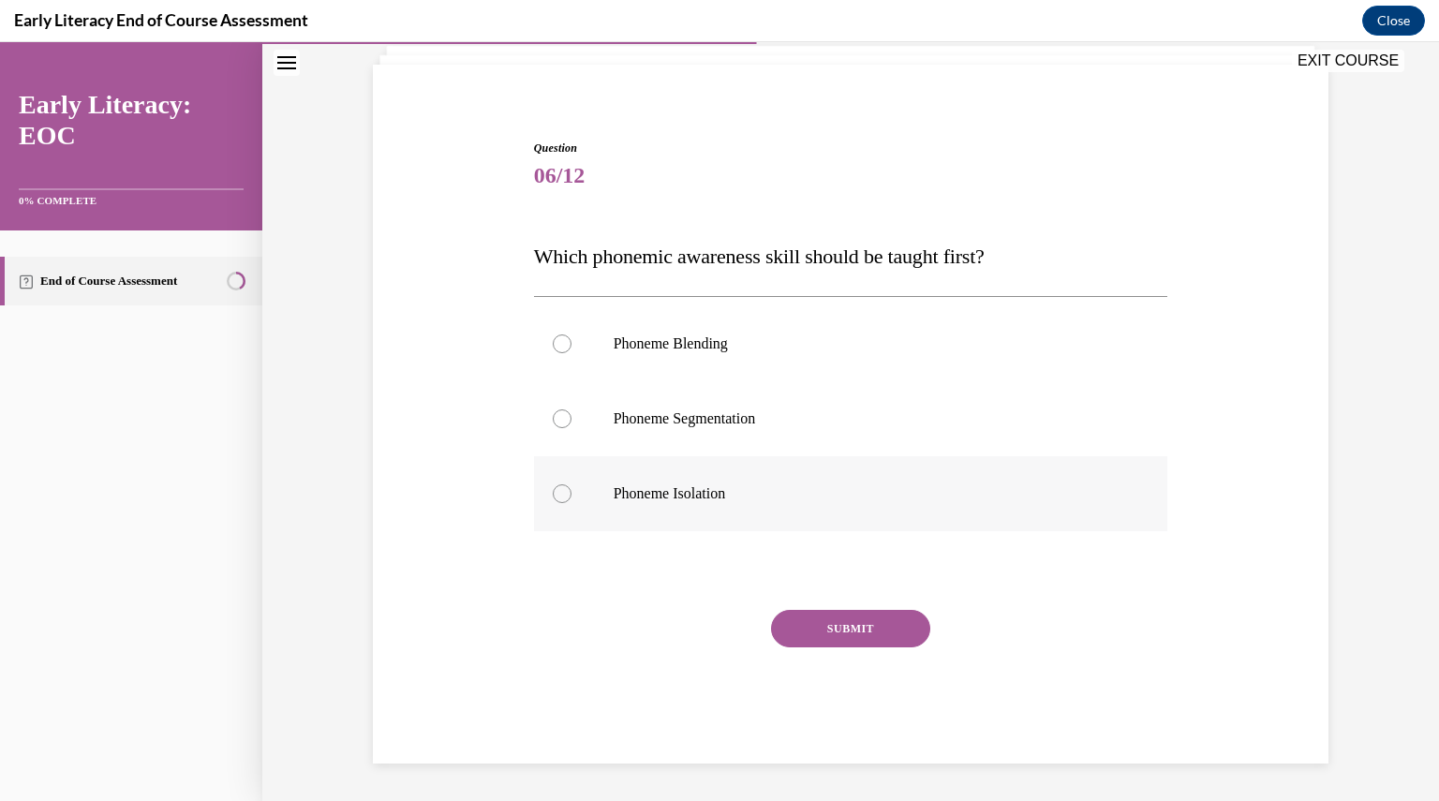
click at [697, 495] on p "Phoneme Isolation" at bounding box center [867, 493] width 508 height 19
click at [831, 636] on button "SUBMIT" at bounding box center [850, 628] width 159 height 37
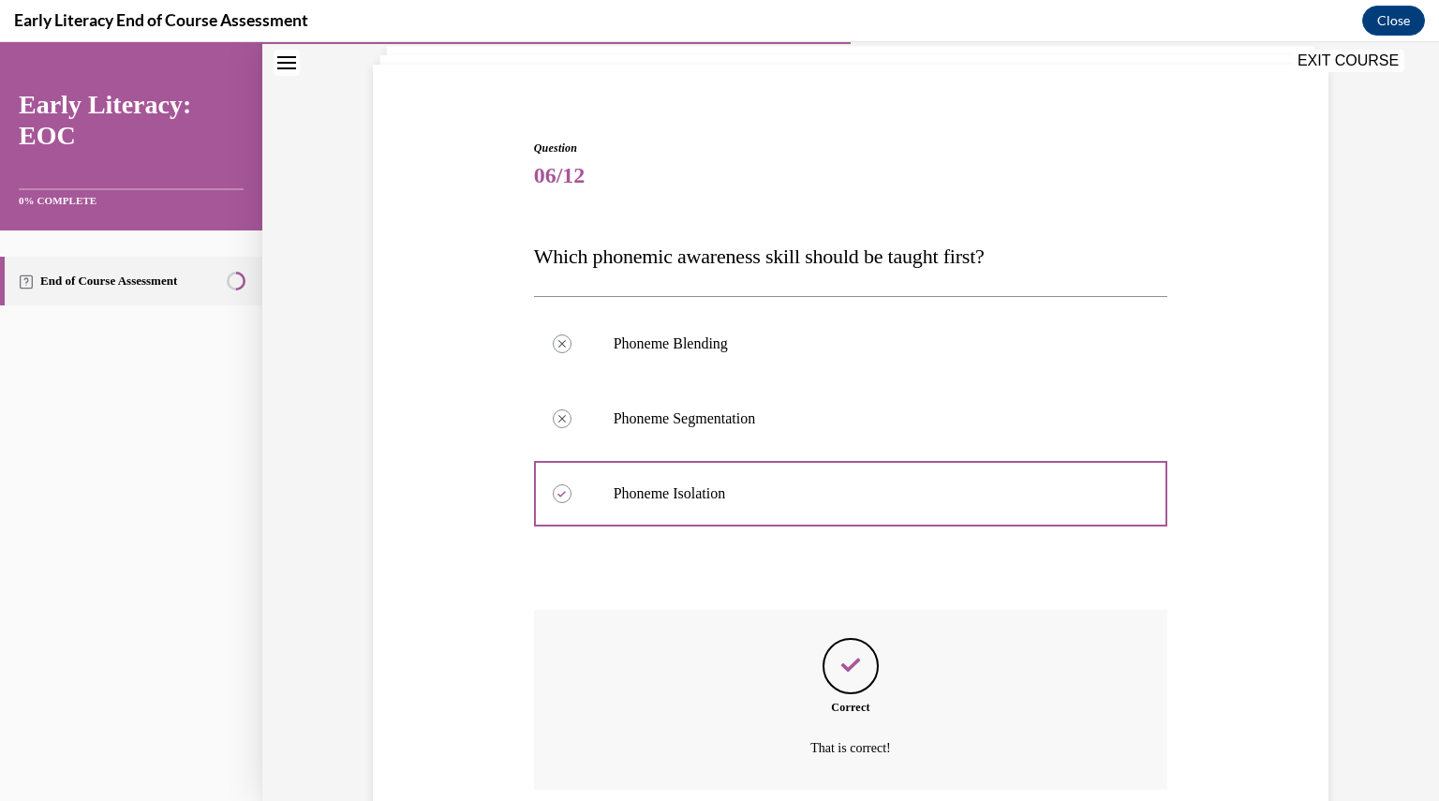
scroll to position [273, 0]
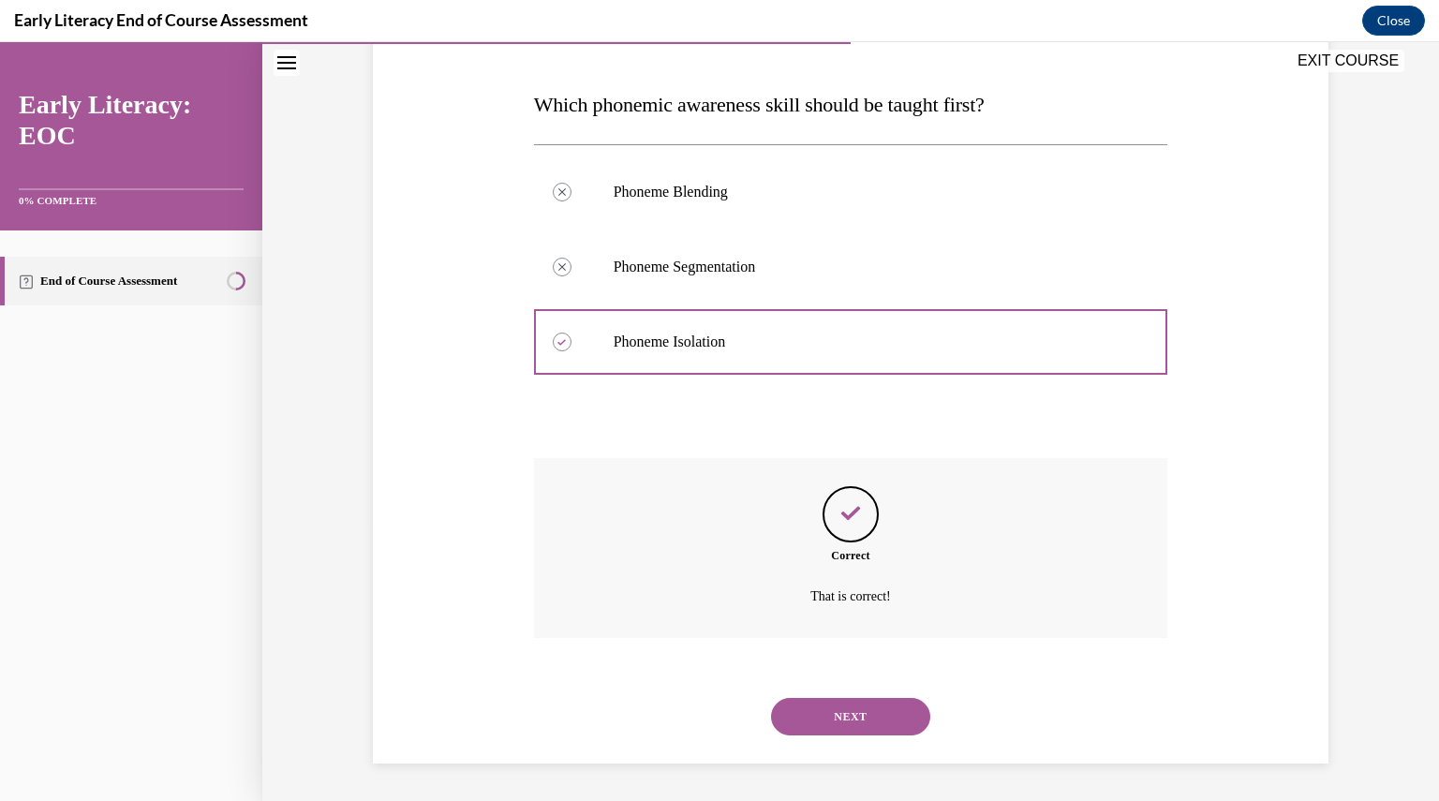
click at [819, 712] on button "NEXT" at bounding box center [850, 716] width 159 height 37
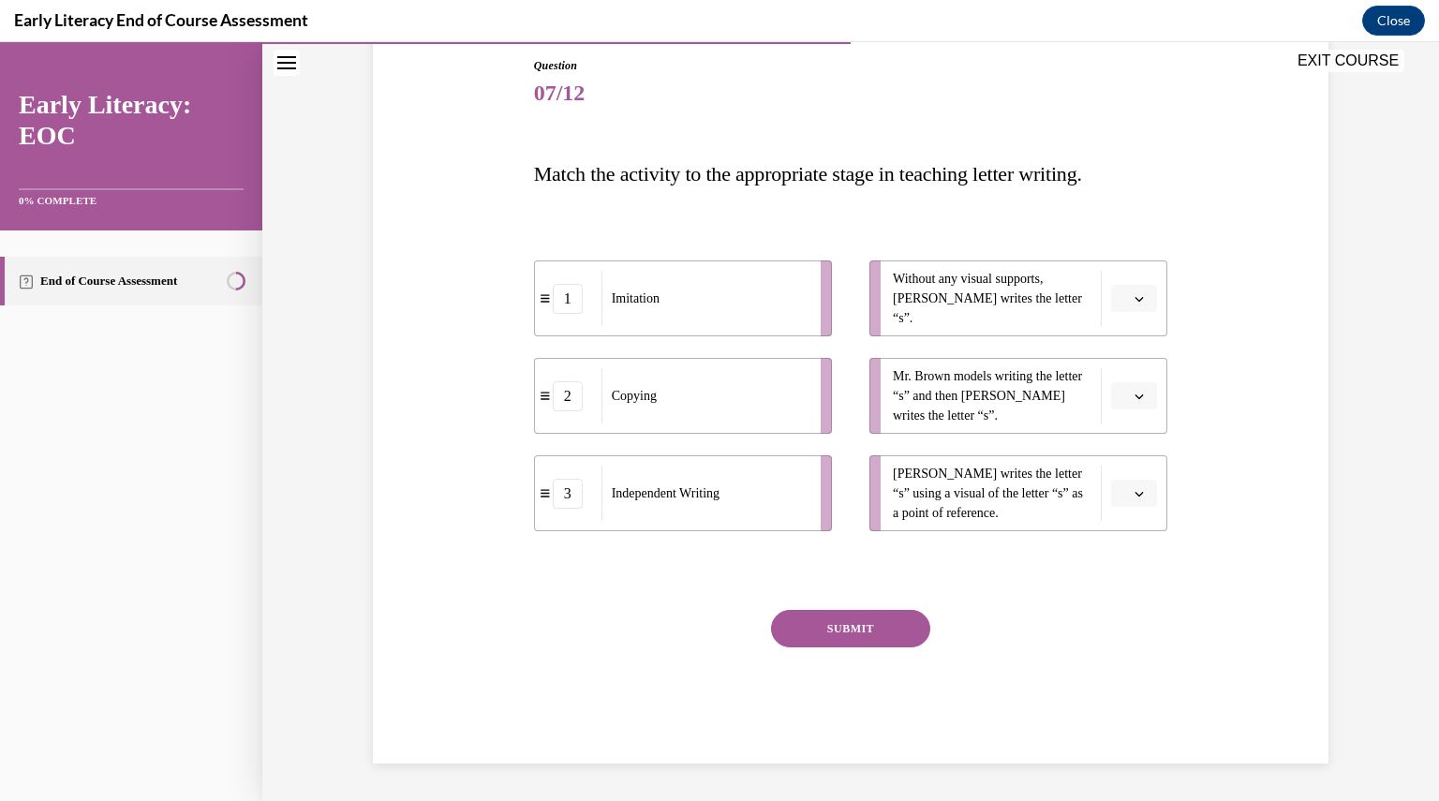
scroll to position [203, 0]
click at [1129, 414] on li "Mr. Brown models writing the letter “s” and then Tina writes the letter “s”." at bounding box center [1018, 396] width 298 height 76
click at [1134, 399] on icon "button" at bounding box center [1138, 395] width 9 height 9
click at [1114, 508] on div "2" at bounding box center [1124, 512] width 47 height 37
click at [1122, 398] on span "2" at bounding box center [1125, 396] width 7 height 19
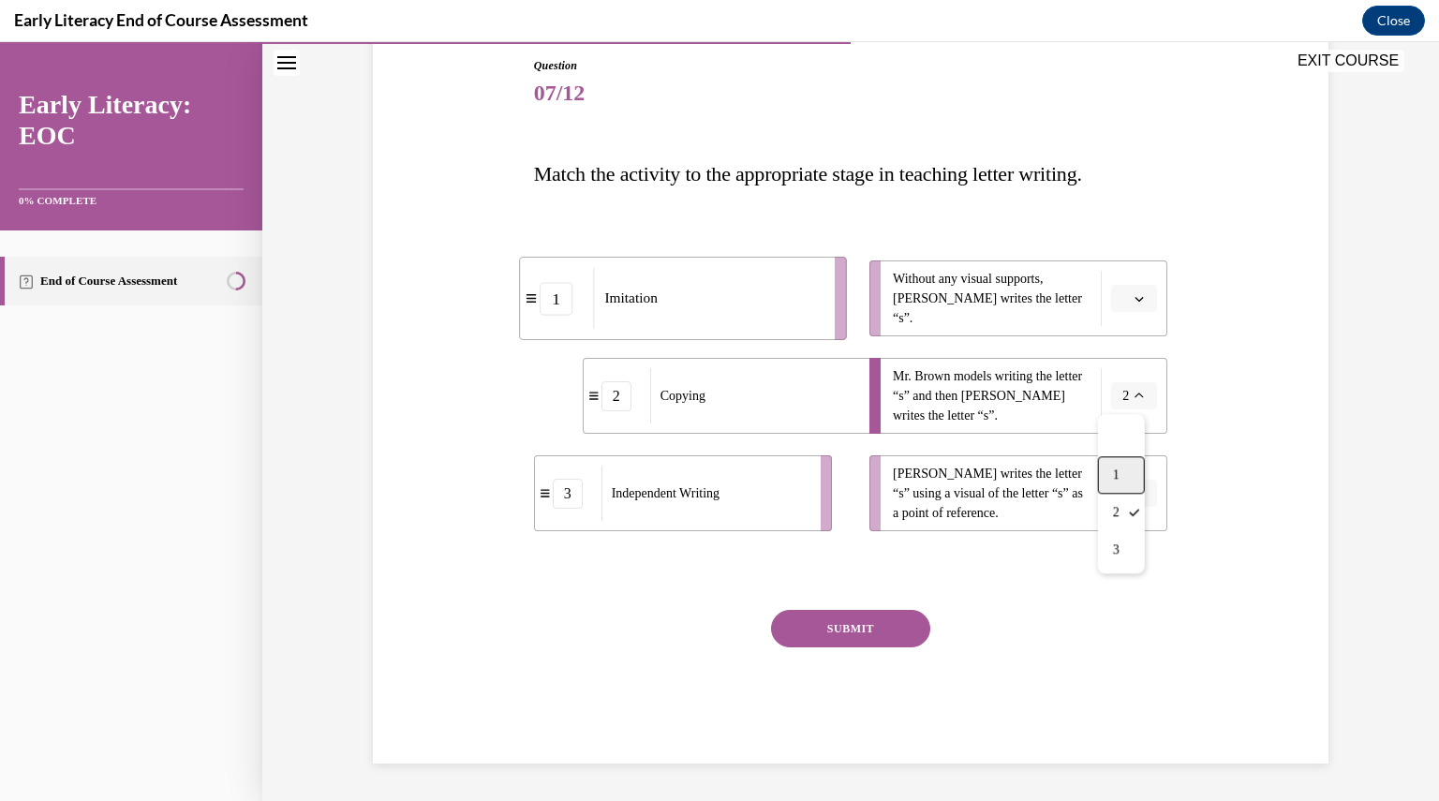
click at [1120, 470] on div "1" at bounding box center [1121, 474] width 47 height 37
click at [802, 470] on li "3 Independent Writing" at bounding box center [683, 493] width 298 height 76
click at [1147, 496] on button "button" at bounding box center [1134, 494] width 46 height 28
click at [1131, 582] on div "1" at bounding box center [1124, 572] width 47 height 37
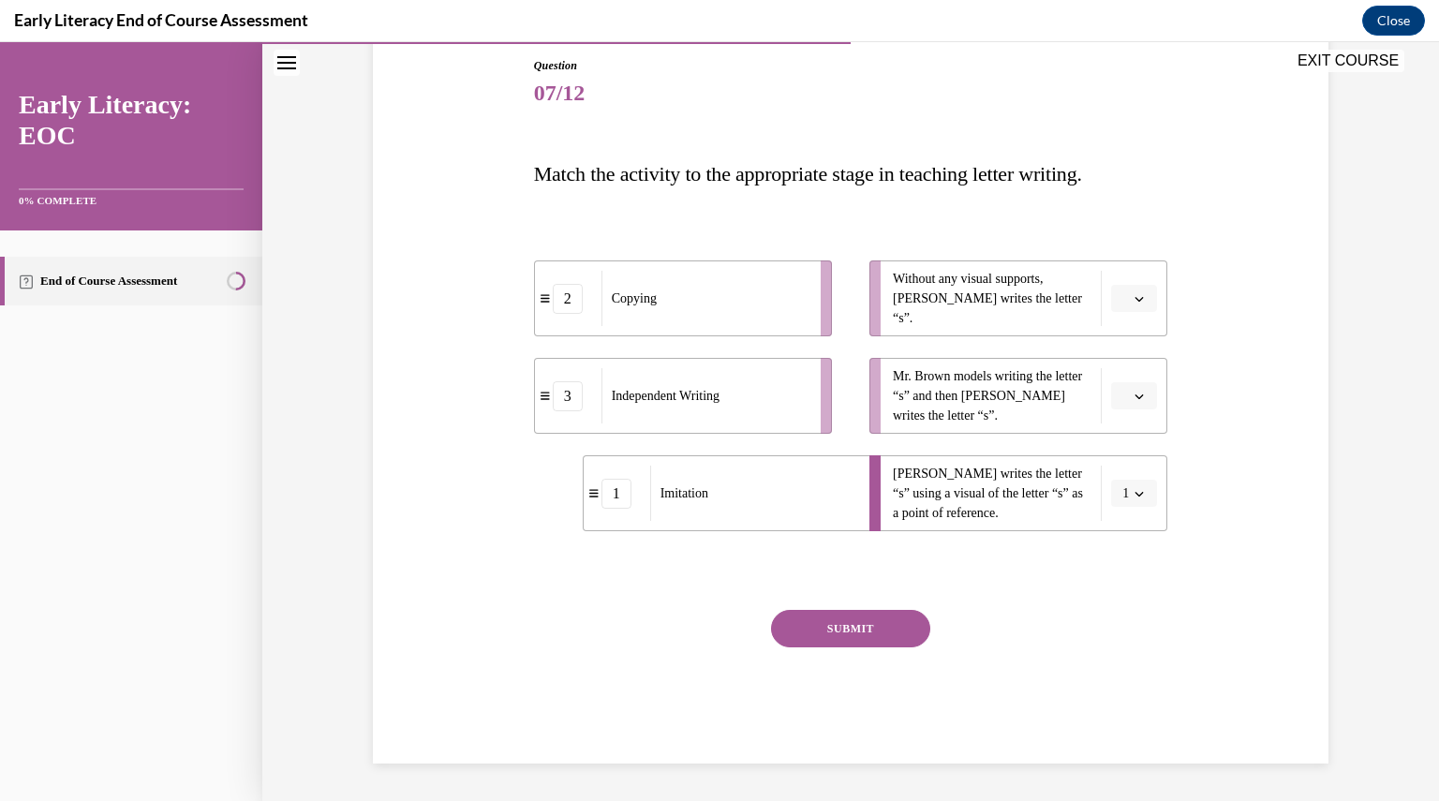
click at [1139, 502] on button "1" at bounding box center [1134, 494] width 46 height 28
click at [1117, 612] on span "2" at bounding box center [1116, 609] width 7 height 15
click at [1128, 408] on button "button" at bounding box center [1134, 396] width 46 height 28
click at [1122, 469] on span "1" at bounding box center [1119, 474] width 7 height 15
click at [1123, 303] on button "button" at bounding box center [1134, 299] width 46 height 28
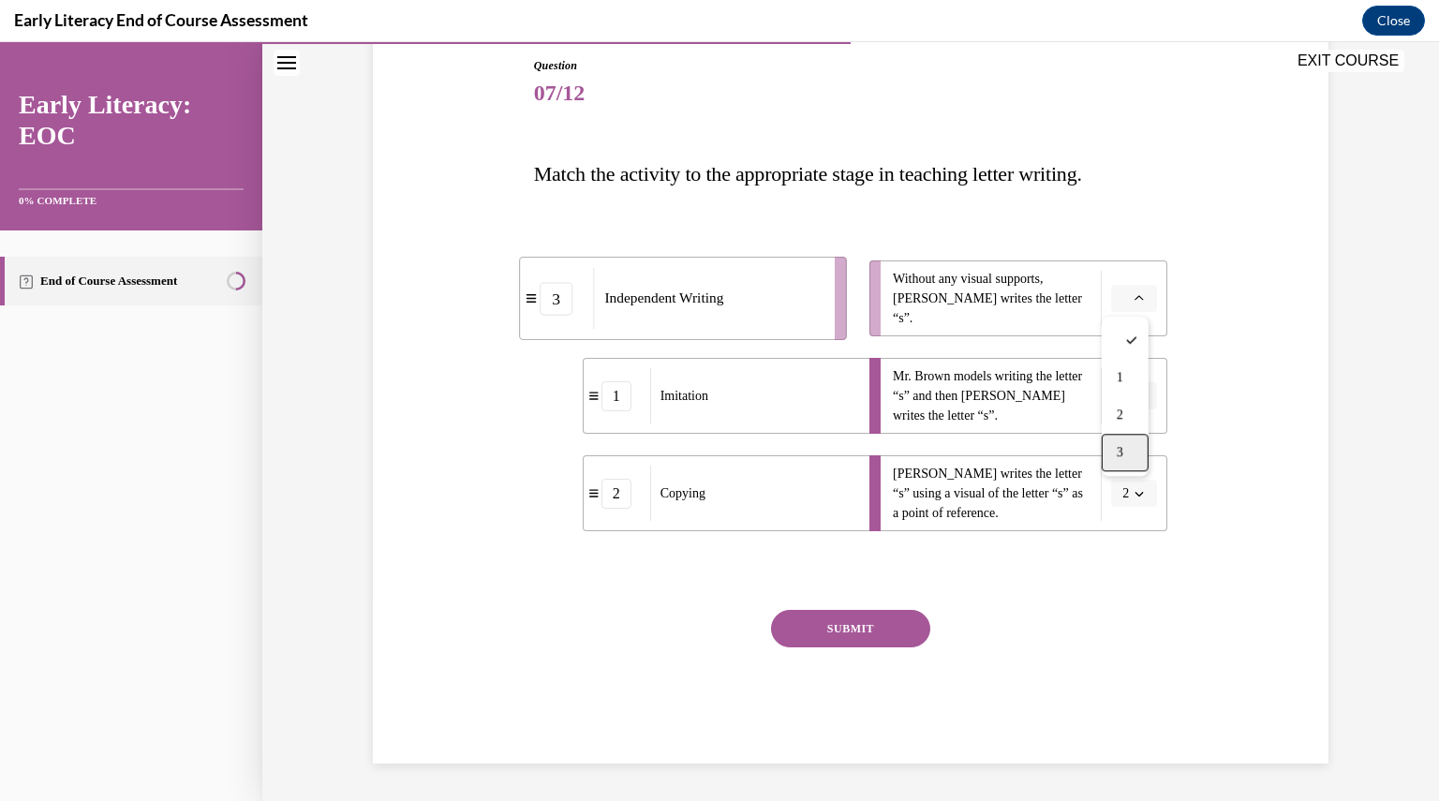
click at [1129, 447] on div "3" at bounding box center [1124, 452] width 47 height 37
click at [845, 607] on div "Question 07/12 Match the activity to the appropriate stage in teaching letter w…" at bounding box center [851, 410] width 634 height 706
click at [844, 627] on button "SUBMIT" at bounding box center [850, 628] width 159 height 37
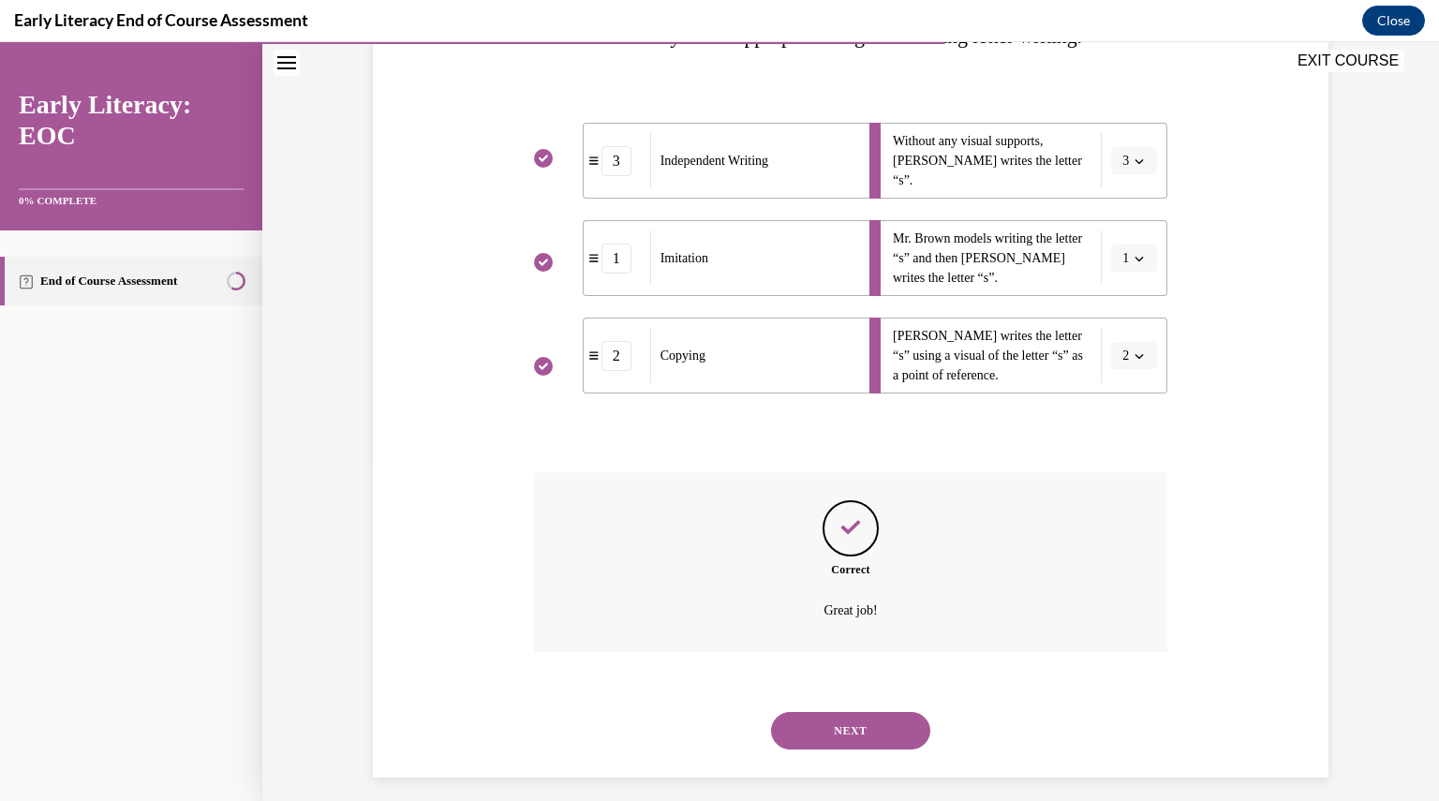
scroll to position [355, 0]
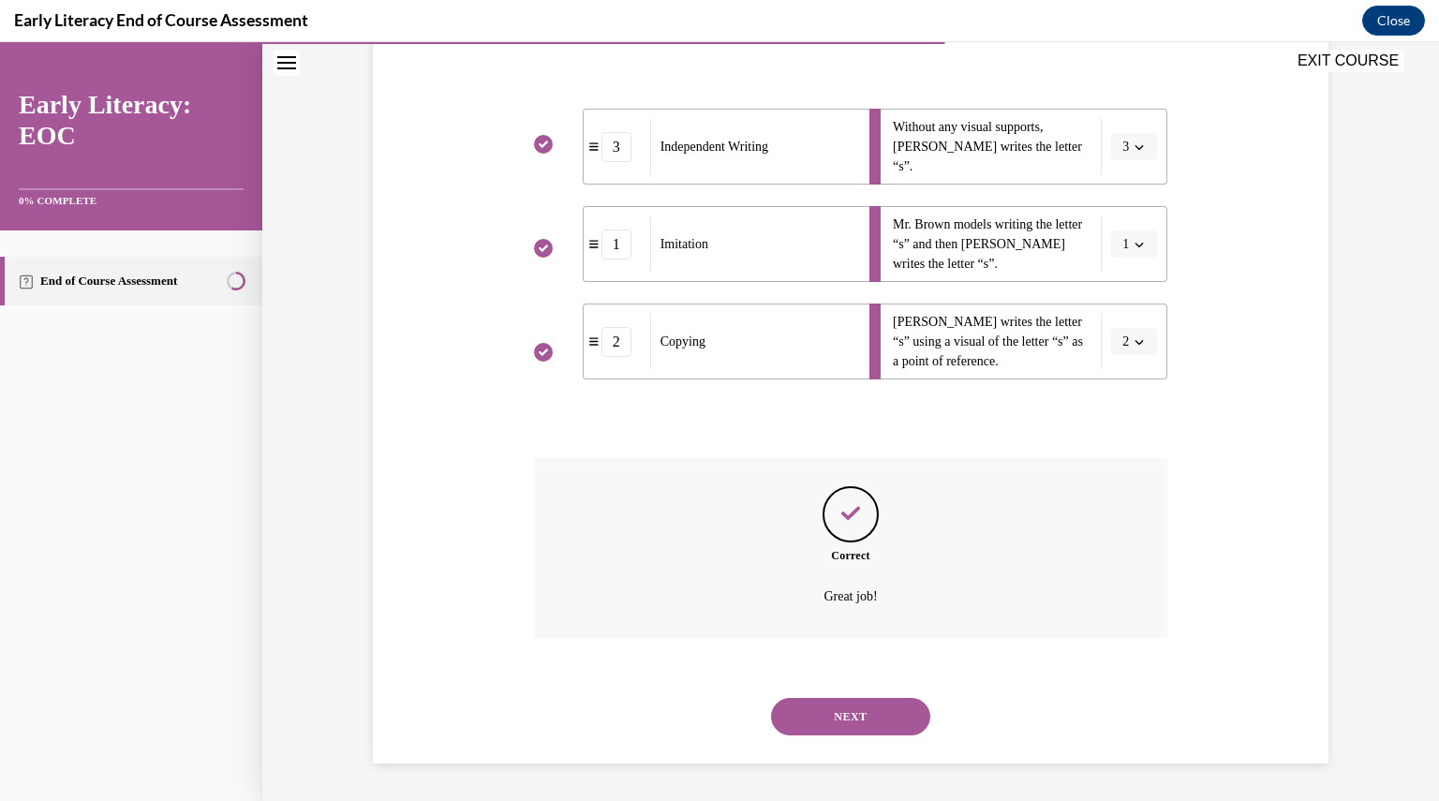
click at [824, 729] on button "NEXT" at bounding box center [850, 716] width 159 height 37
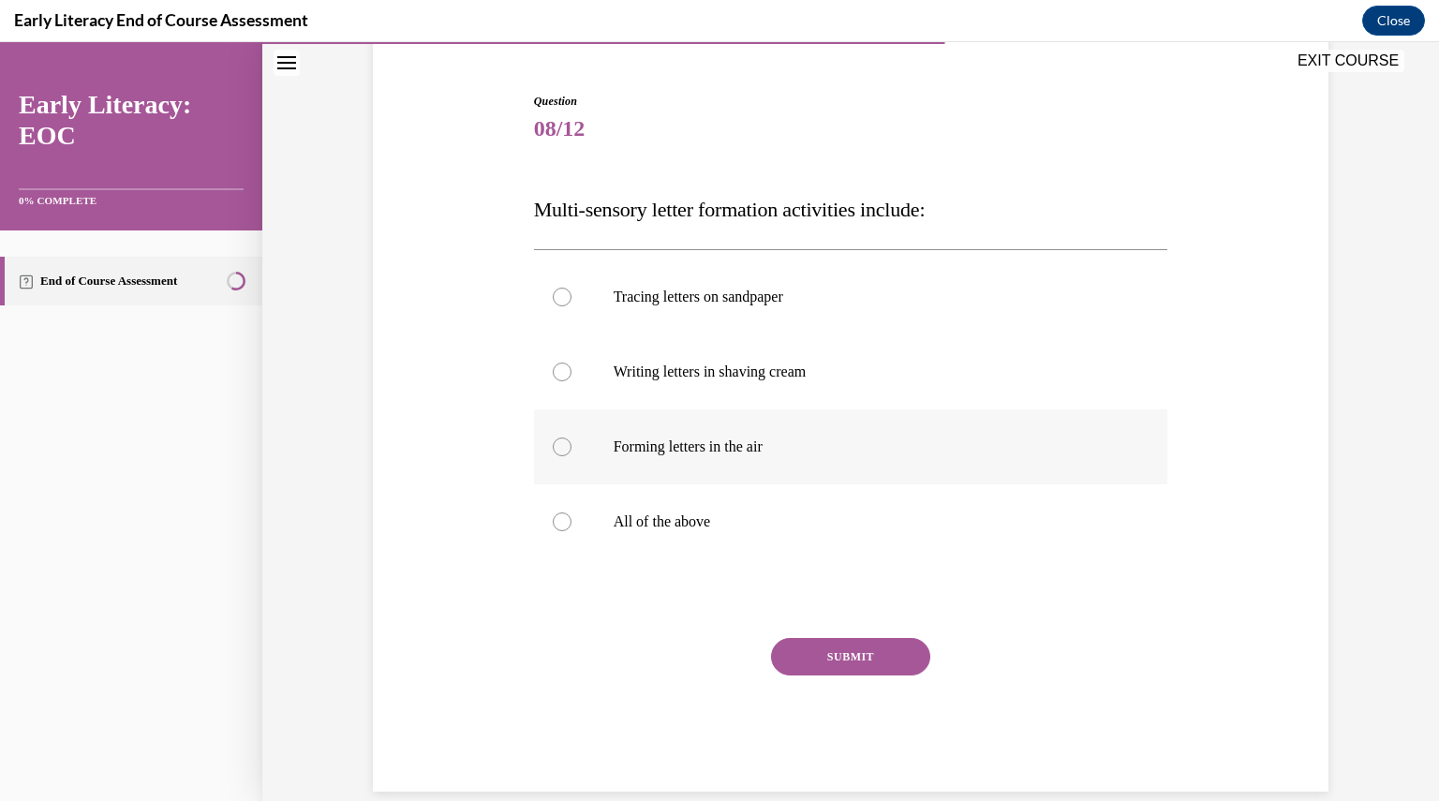
scroll to position [166, 0]
click at [740, 521] on p "All of the above" at bounding box center [867, 523] width 508 height 19
click at [809, 651] on button "SUBMIT" at bounding box center [850, 658] width 159 height 37
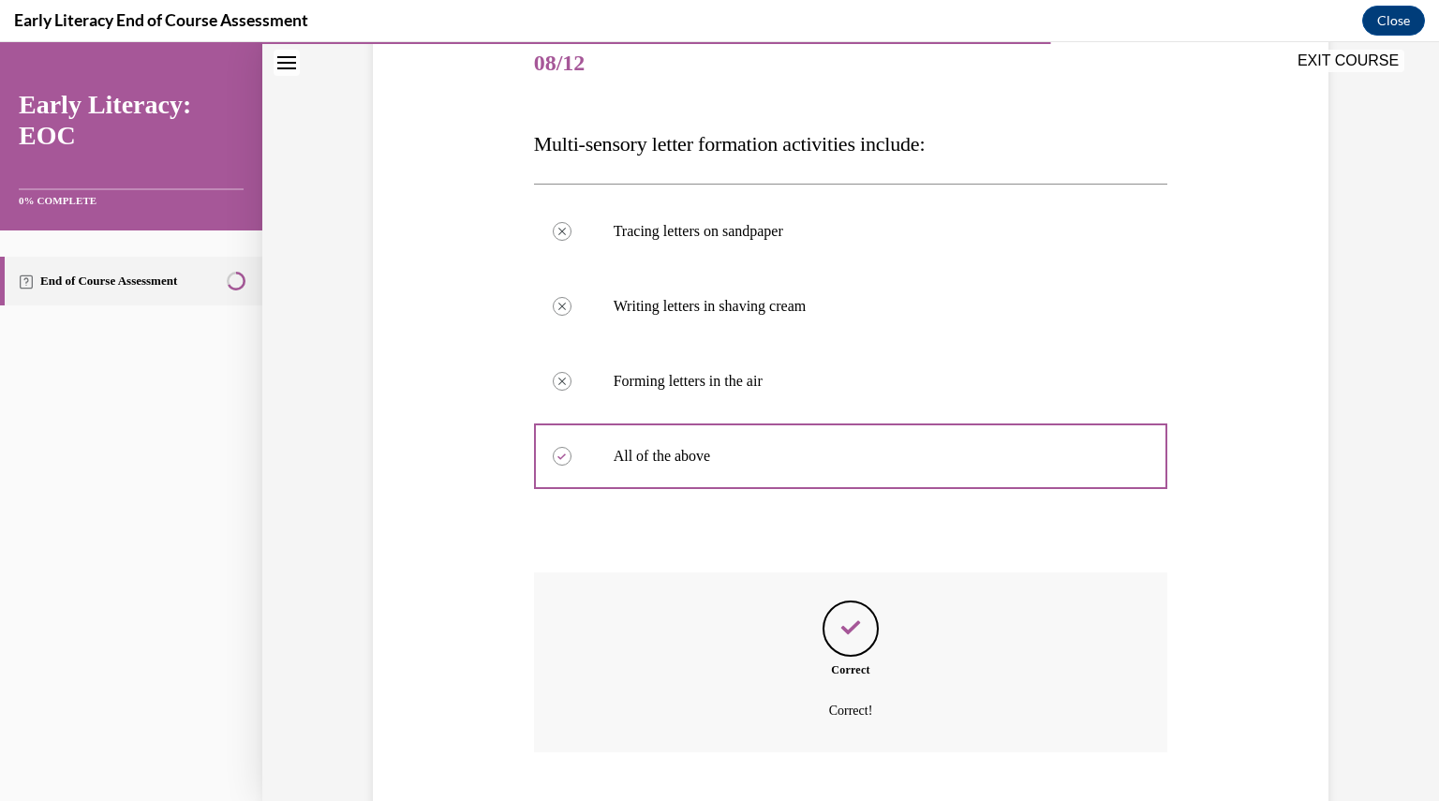
scroll to position [347, 0]
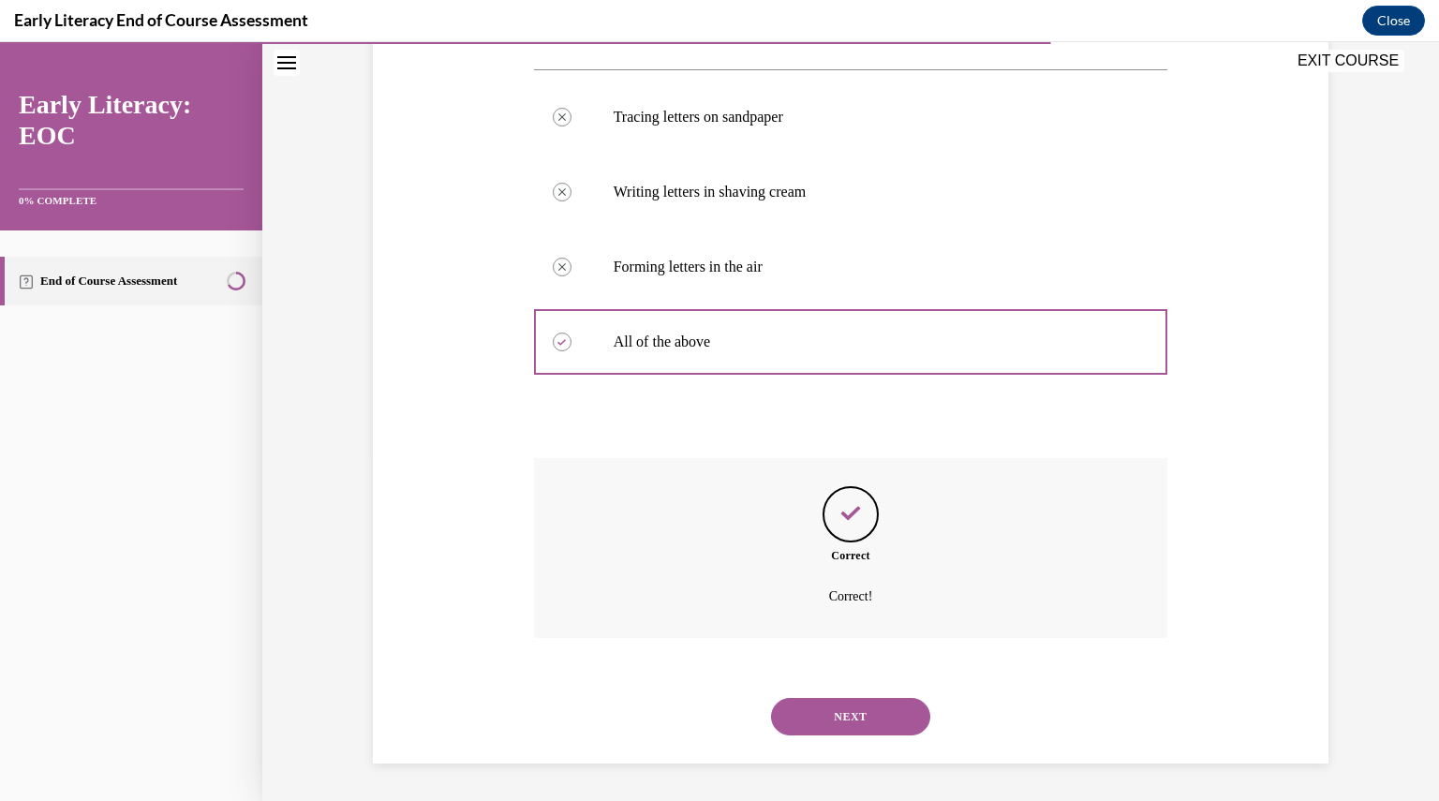
click at [818, 715] on button "NEXT" at bounding box center [850, 716] width 159 height 37
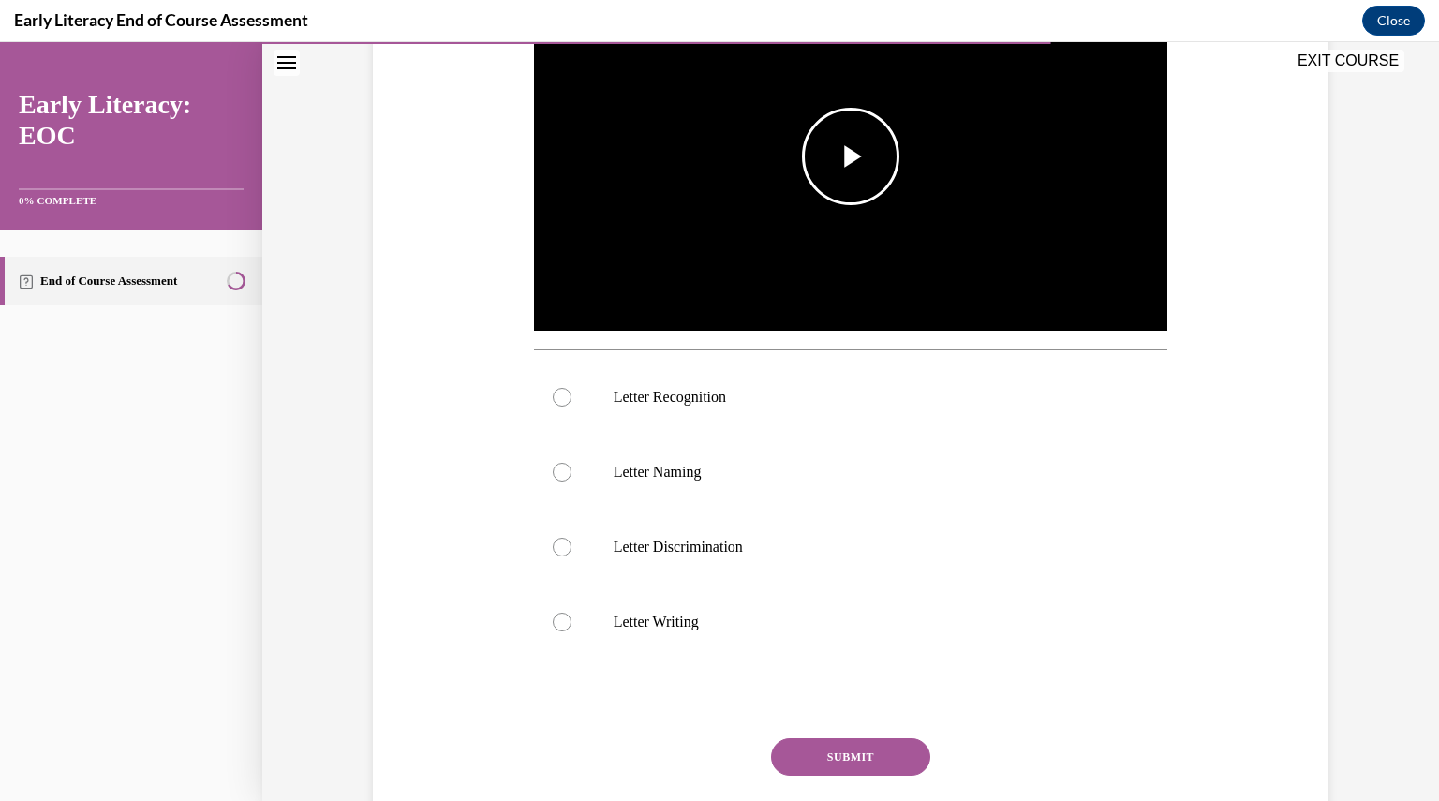
click at [790, 297] on img "Video player" at bounding box center [851, 156] width 634 height 357
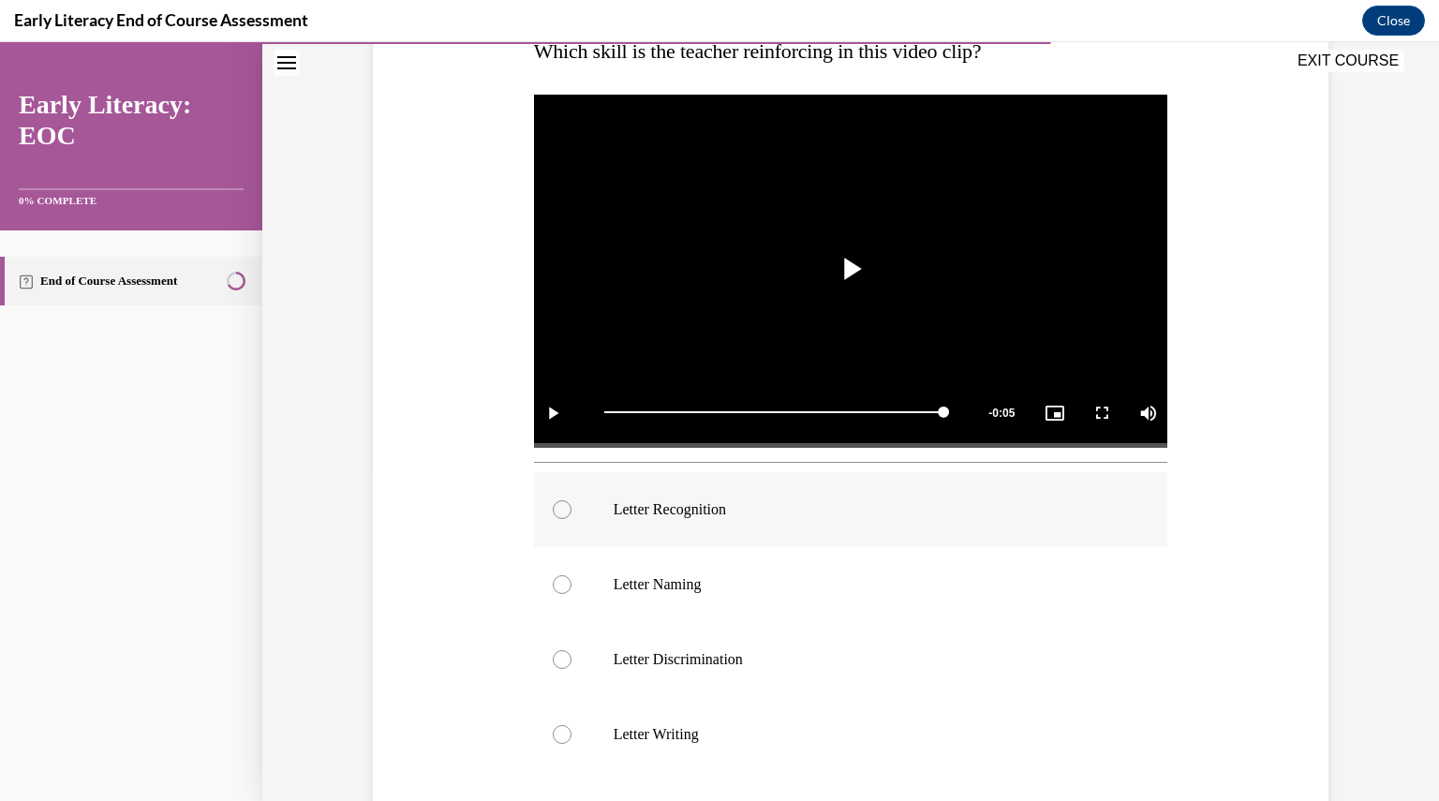
scroll to position [394, 0]
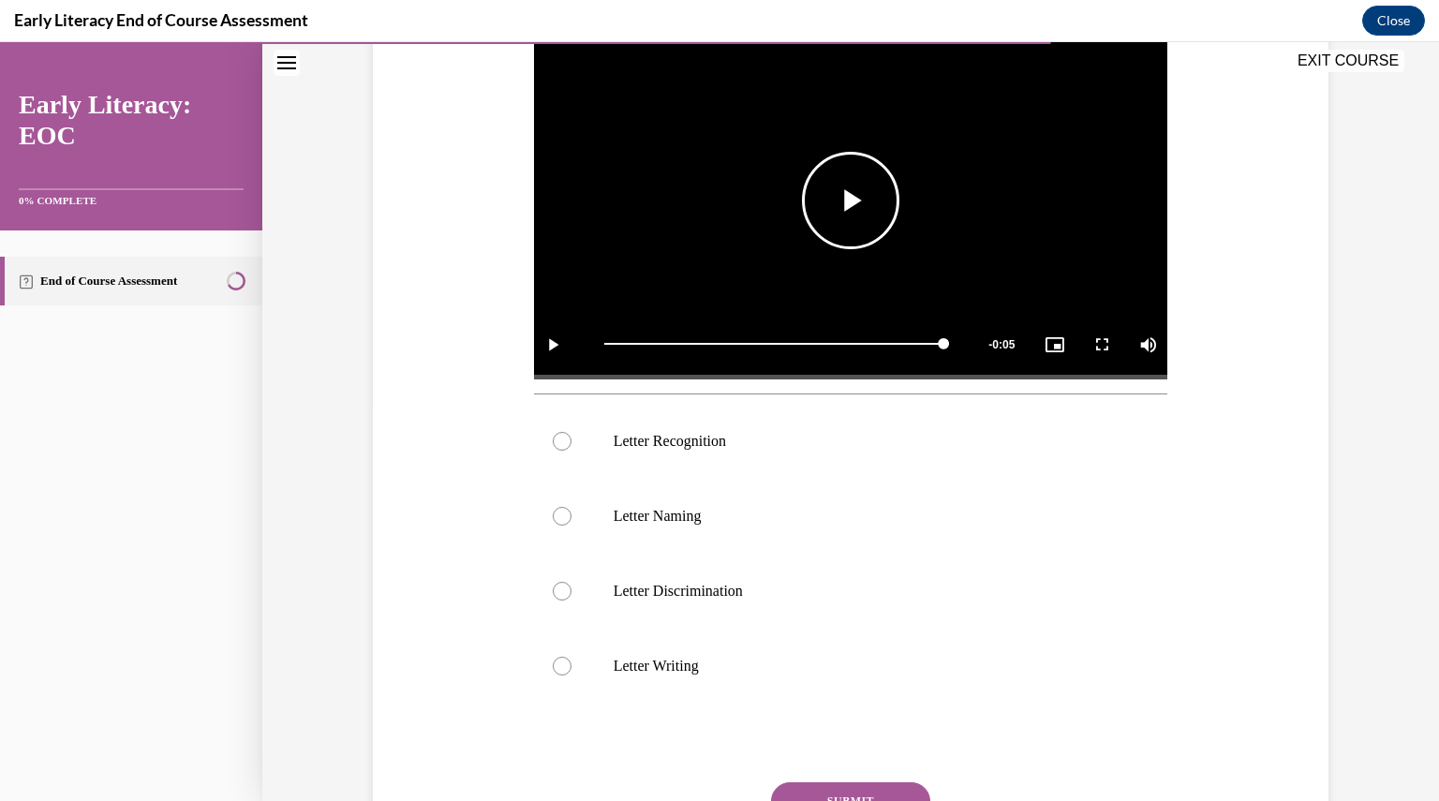
click at [863, 127] on video "Video player" at bounding box center [851, 200] width 634 height 357
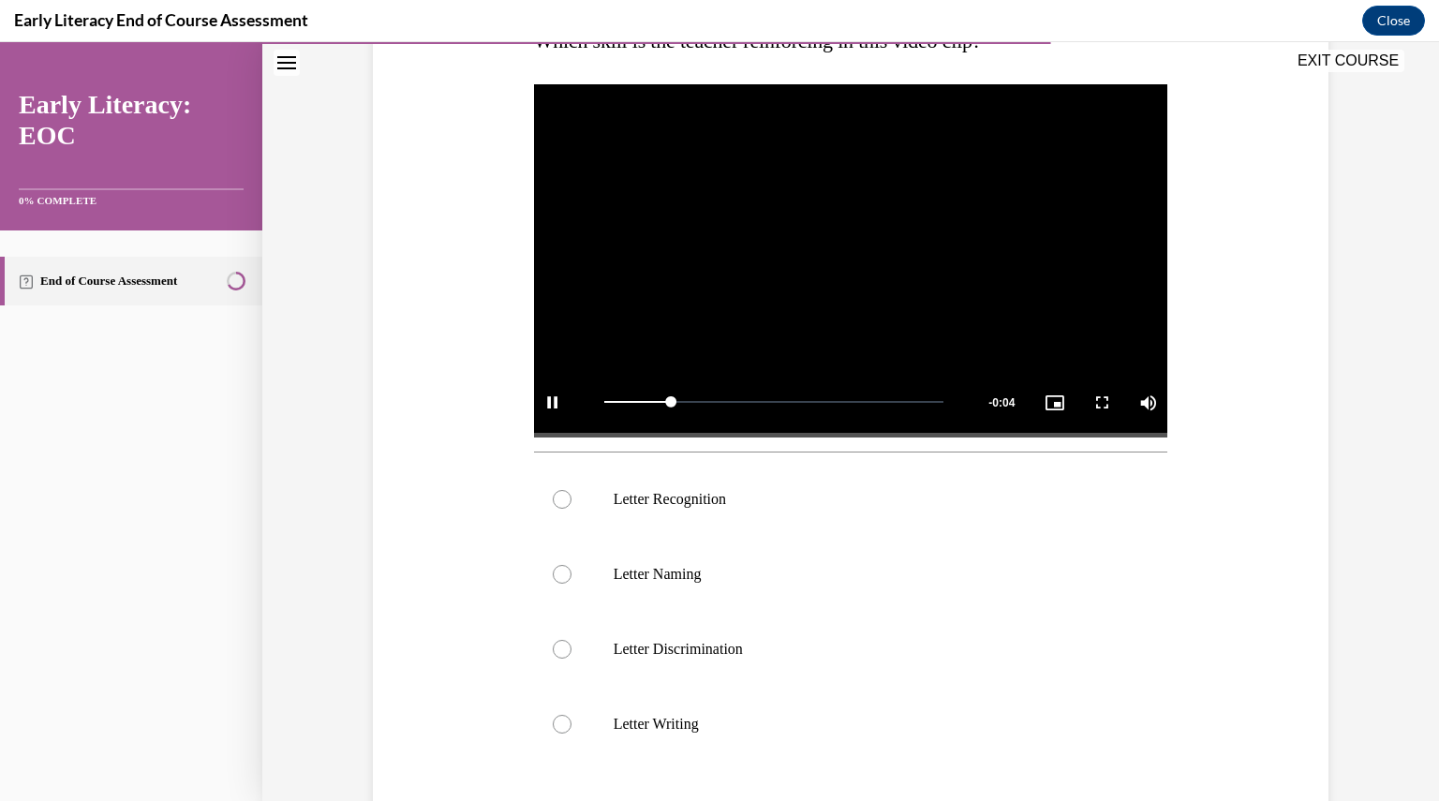
scroll to position [336, 0]
click at [691, 507] on p "Letter Recognition" at bounding box center [867, 499] width 508 height 19
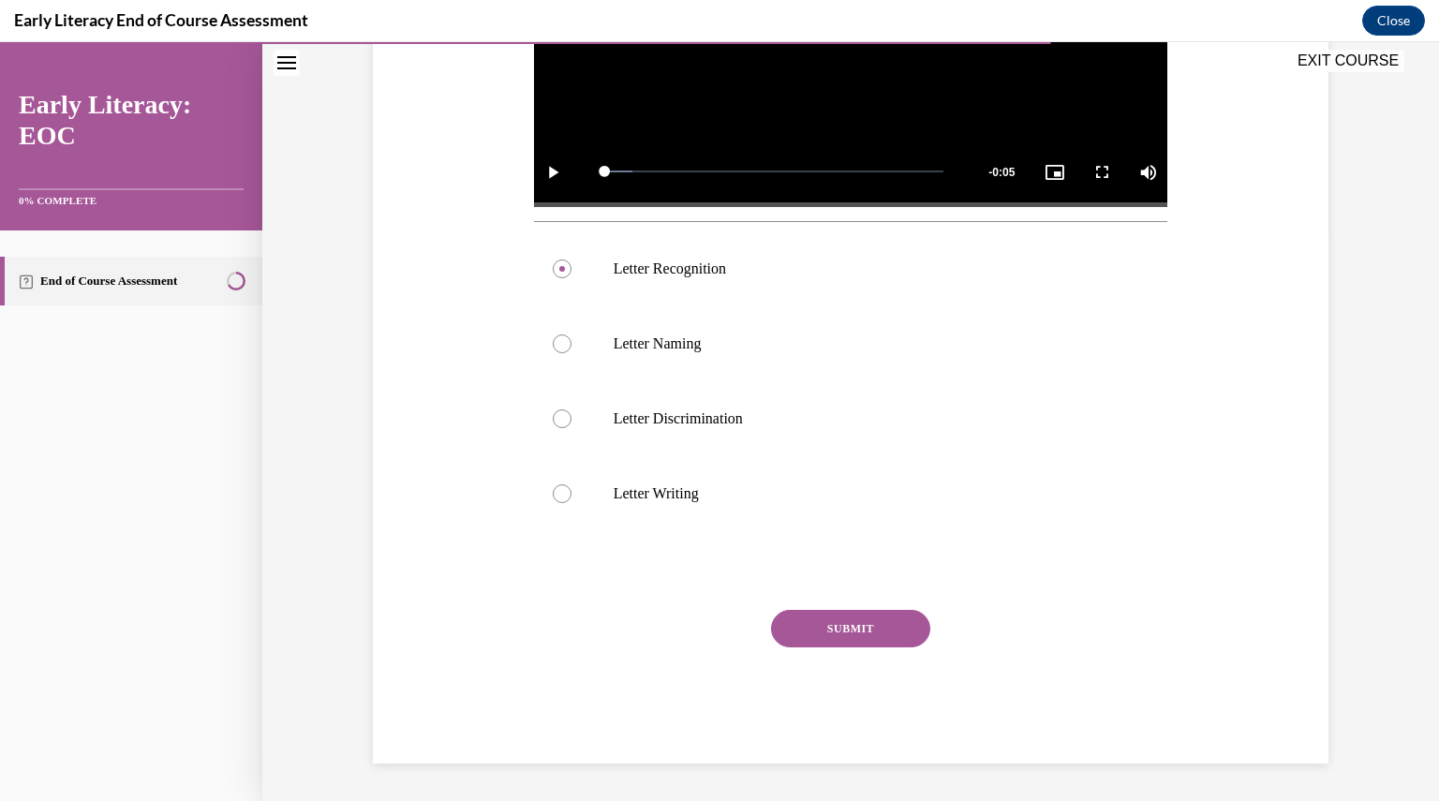
click at [845, 621] on button "SUBMIT" at bounding box center [850, 628] width 159 height 37
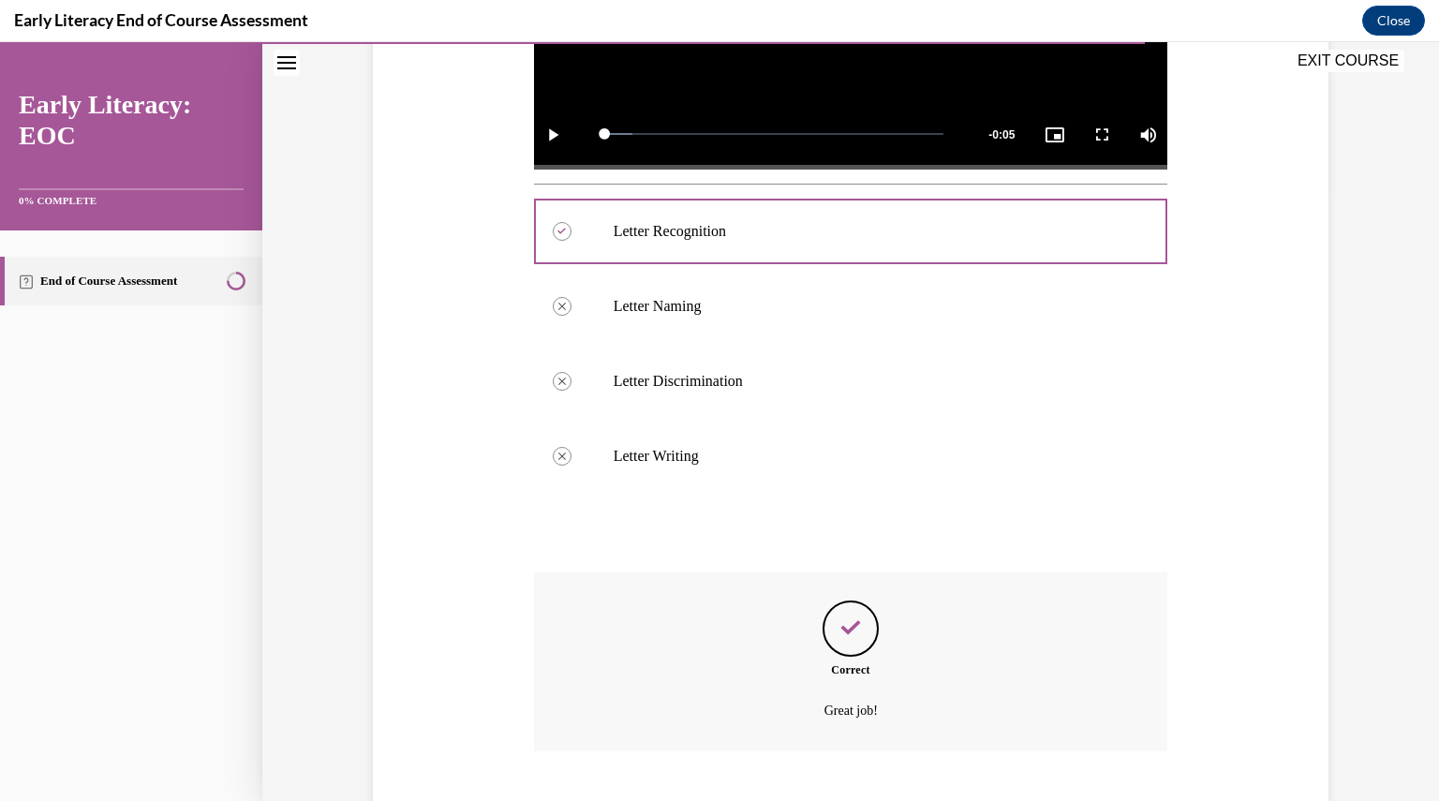
scroll to position [717, 0]
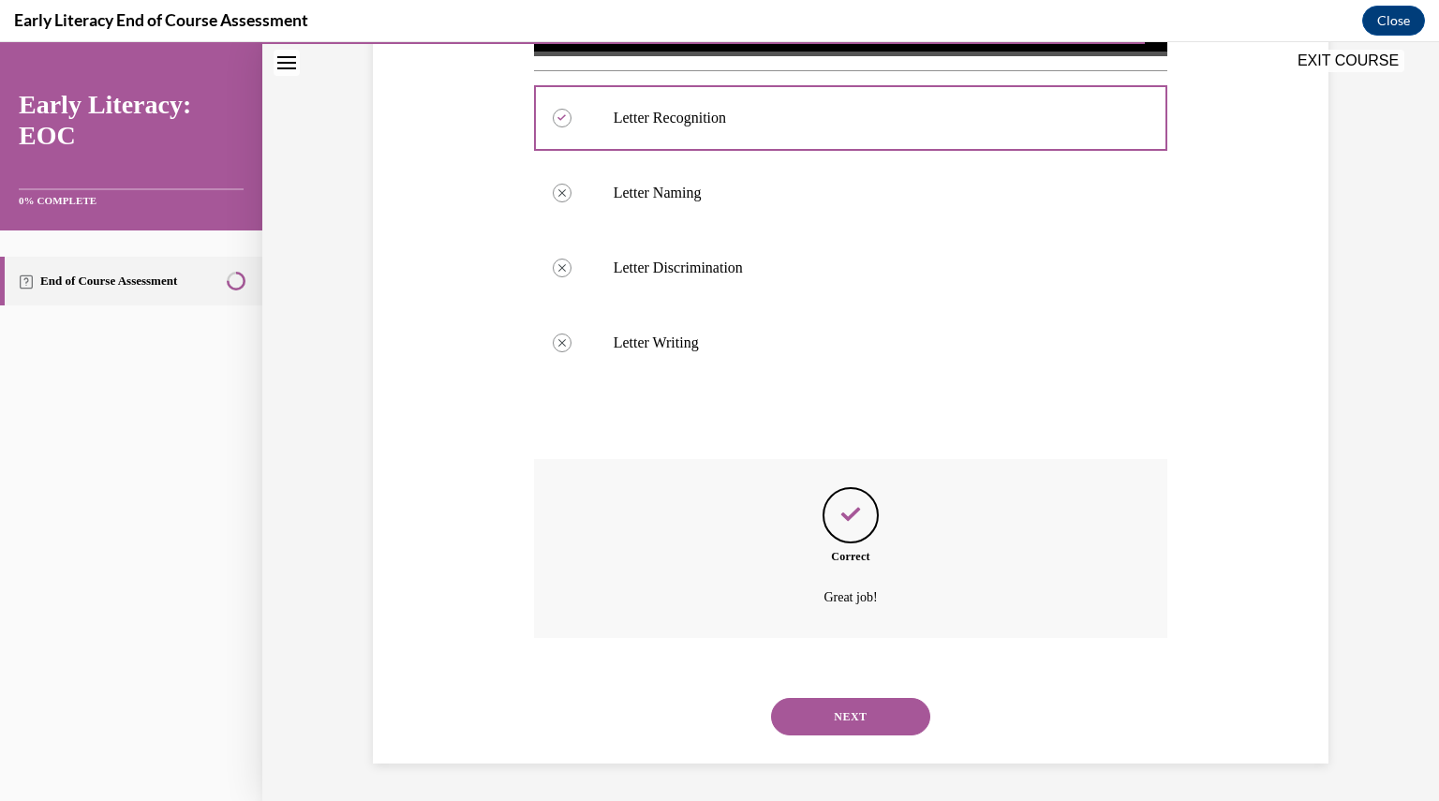
click at [828, 709] on button "NEXT" at bounding box center [850, 716] width 159 height 37
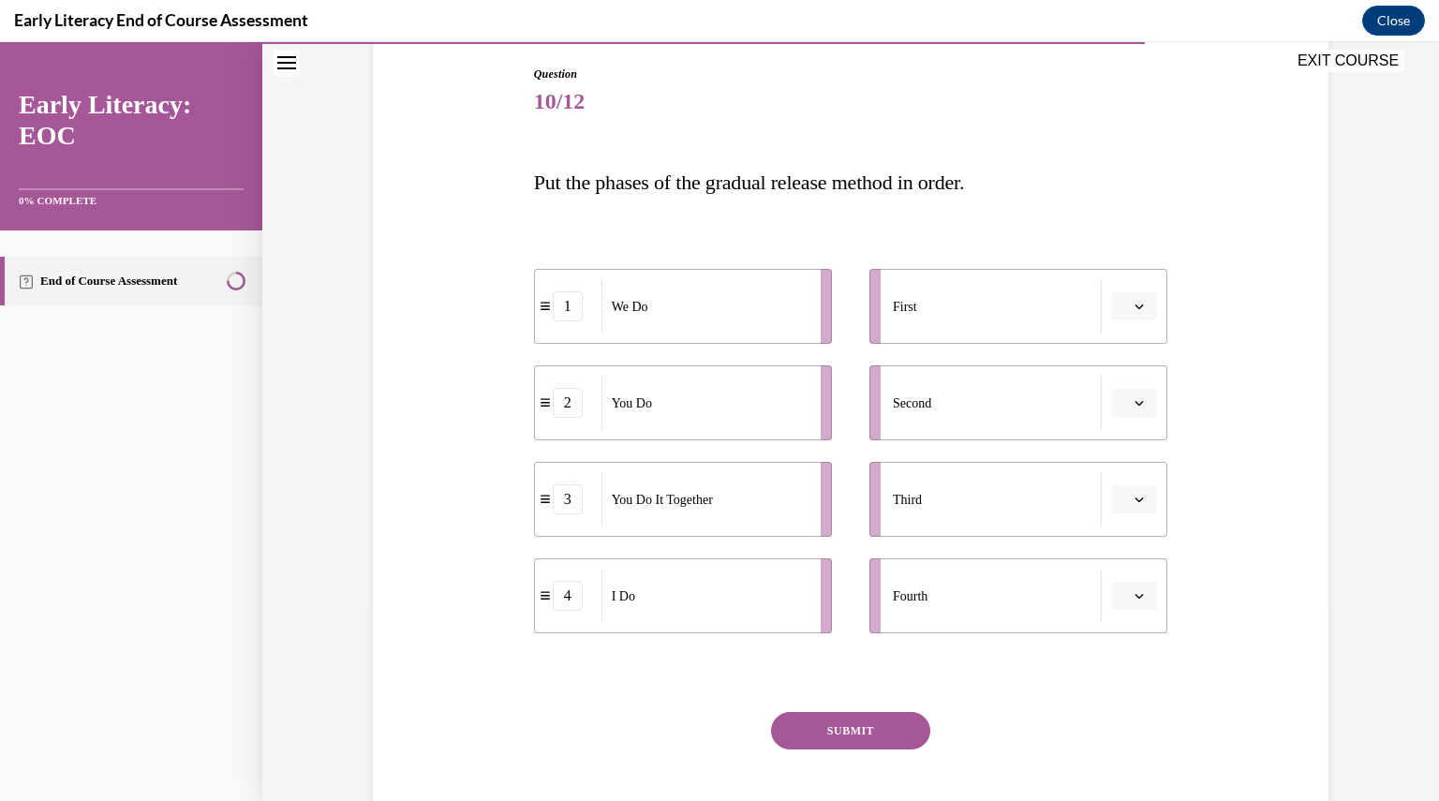
scroll to position [196, 0]
click at [1129, 298] on button "button" at bounding box center [1134, 305] width 46 height 28
click at [1116, 496] on span "4" at bounding box center [1119, 497] width 7 height 15
click at [1122, 405] on span "Please select an option" at bounding box center [1125, 401] width 7 height 19
click at [1117, 480] on span "1" at bounding box center [1119, 481] width 7 height 15
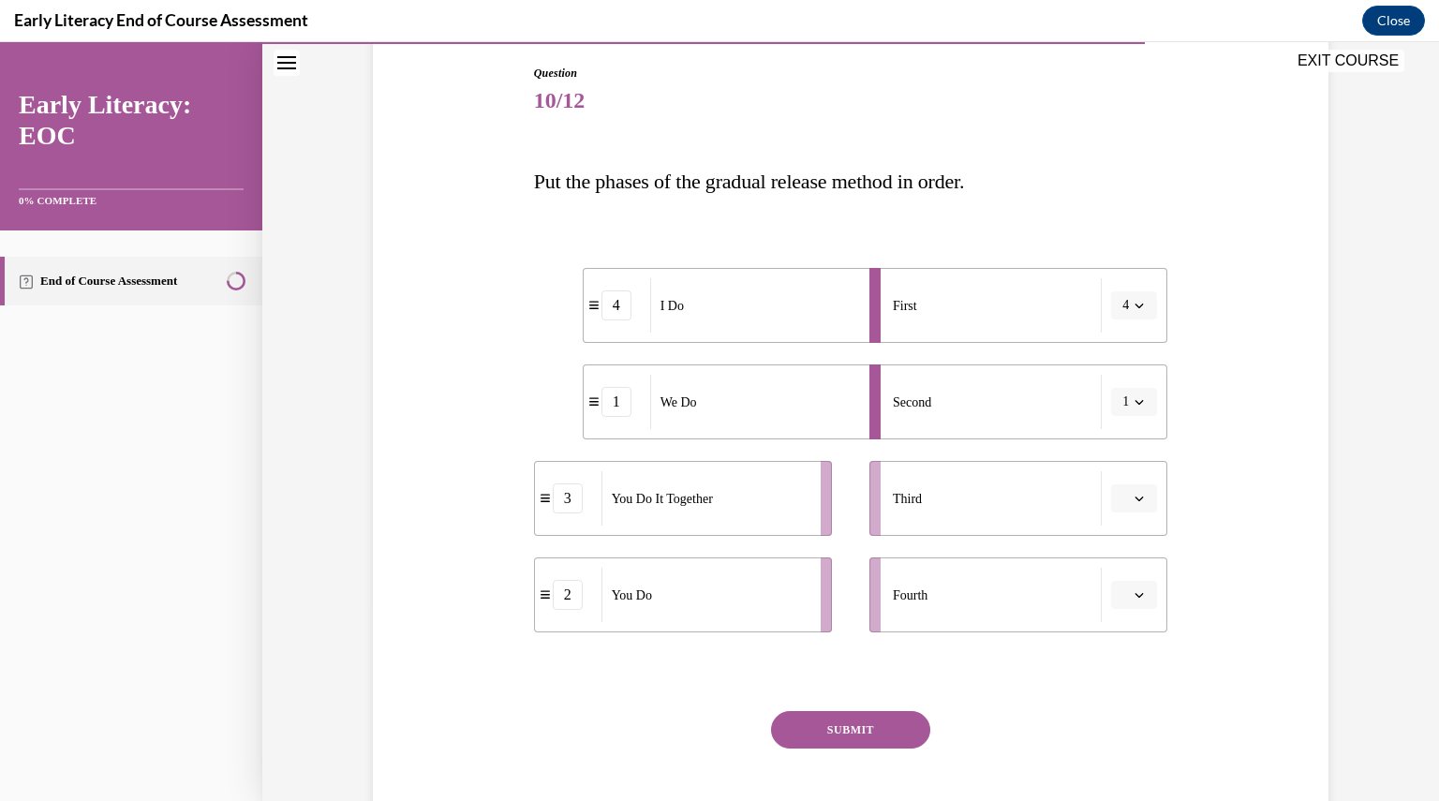
click at [1123, 488] on button "button" at bounding box center [1134, 498] width 46 height 28
click at [1125, 654] on div "3" at bounding box center [1124, 652] width 47 height 37
click at [1132, 594] on span "button" at bounding box center [1138, 594] width 13 height 13
click at [1114, 467] on div "2" at bounding box center [1124, 477] width 47 height 37
click at [864, 731] on button "SUBMIT" at bounding box center [850, 729] width 159 height 37
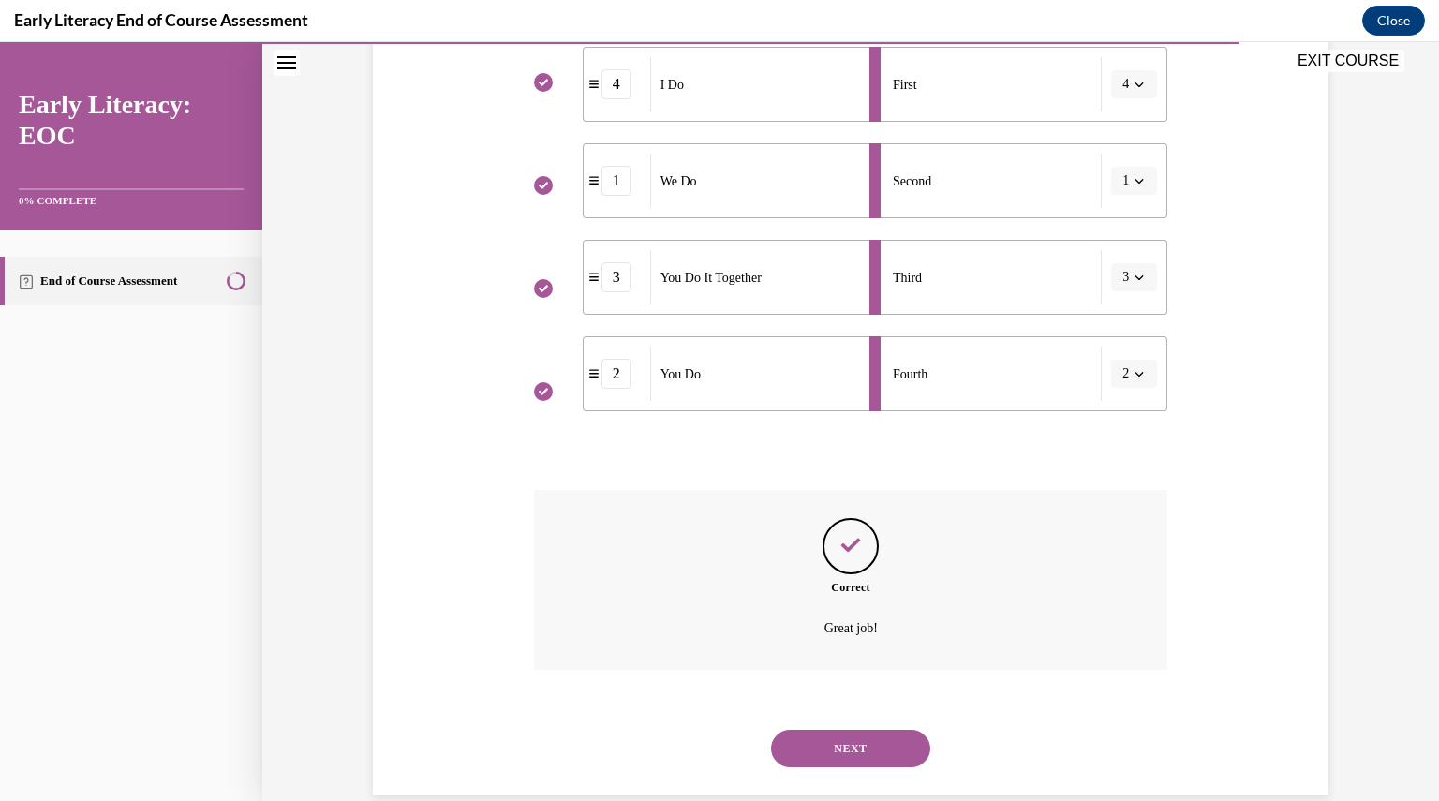
scroll to position [449, 0]
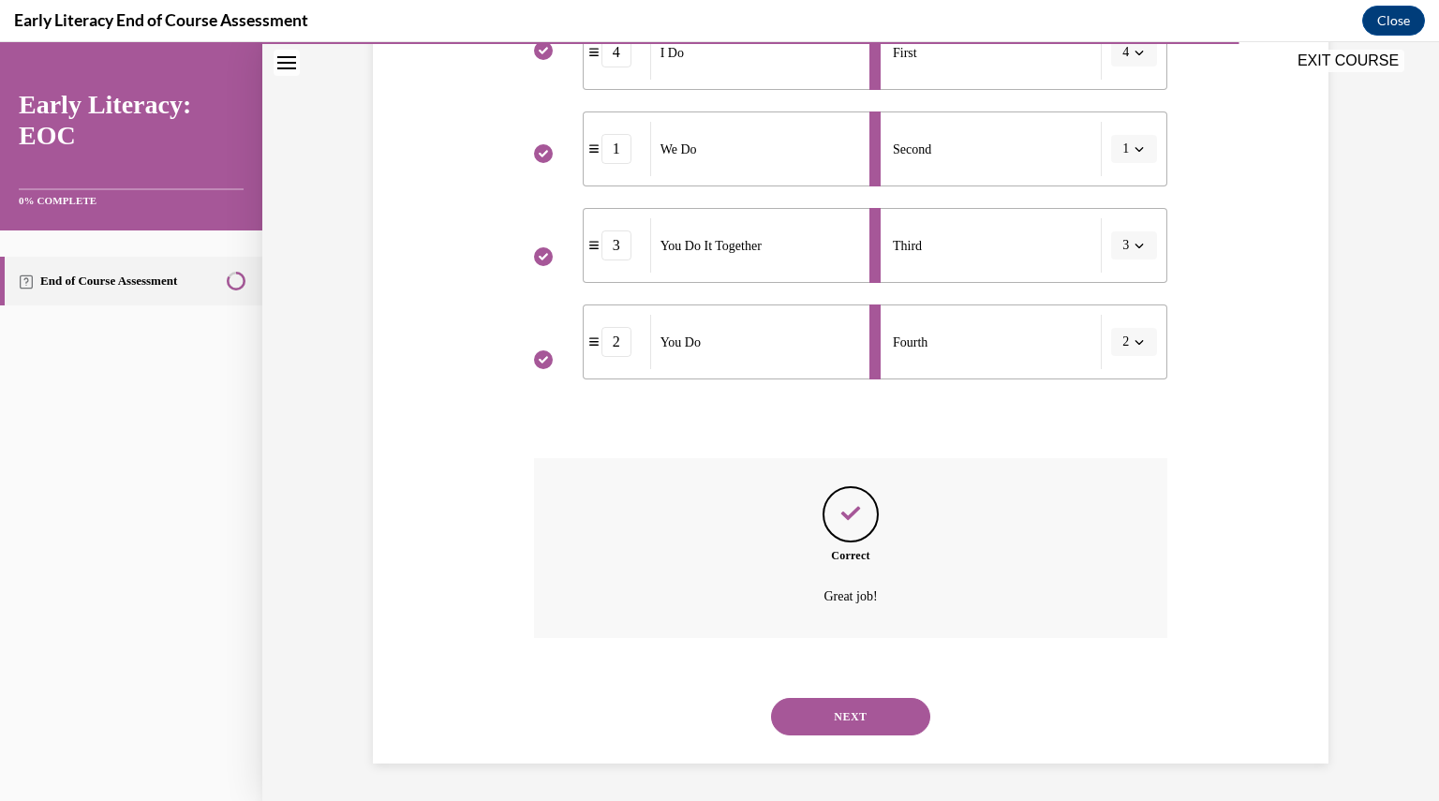
click at [857, 723] on button "NEXT" at bounding box center [850, 716] width 159 height 37
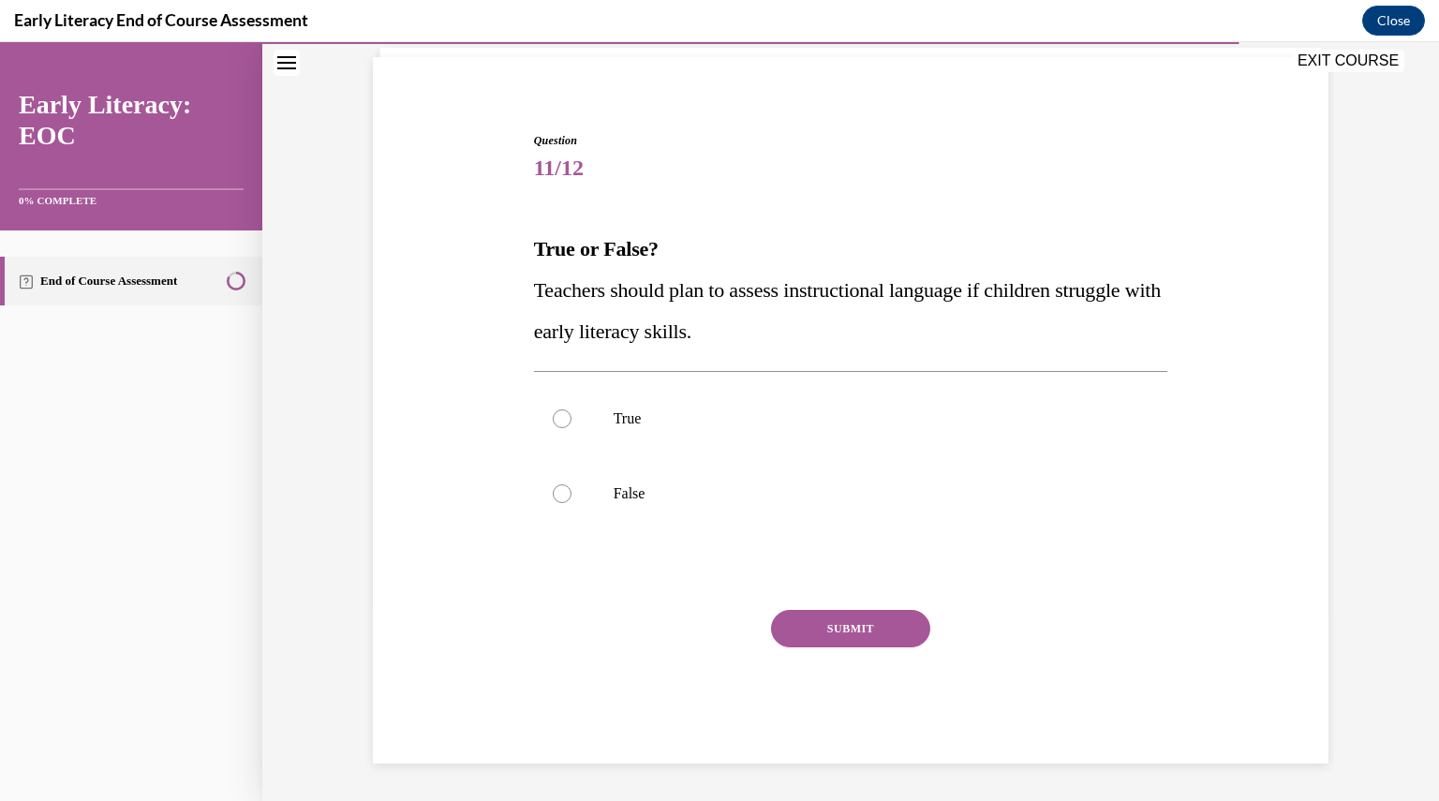
scroll to position [128, 0]
click at [631, 437] on div at bounding box center [851, 418] width 634 height 75
click at [799, 627] on button "SUBMIT" at bounding box center [850, 628] width 159 height 37
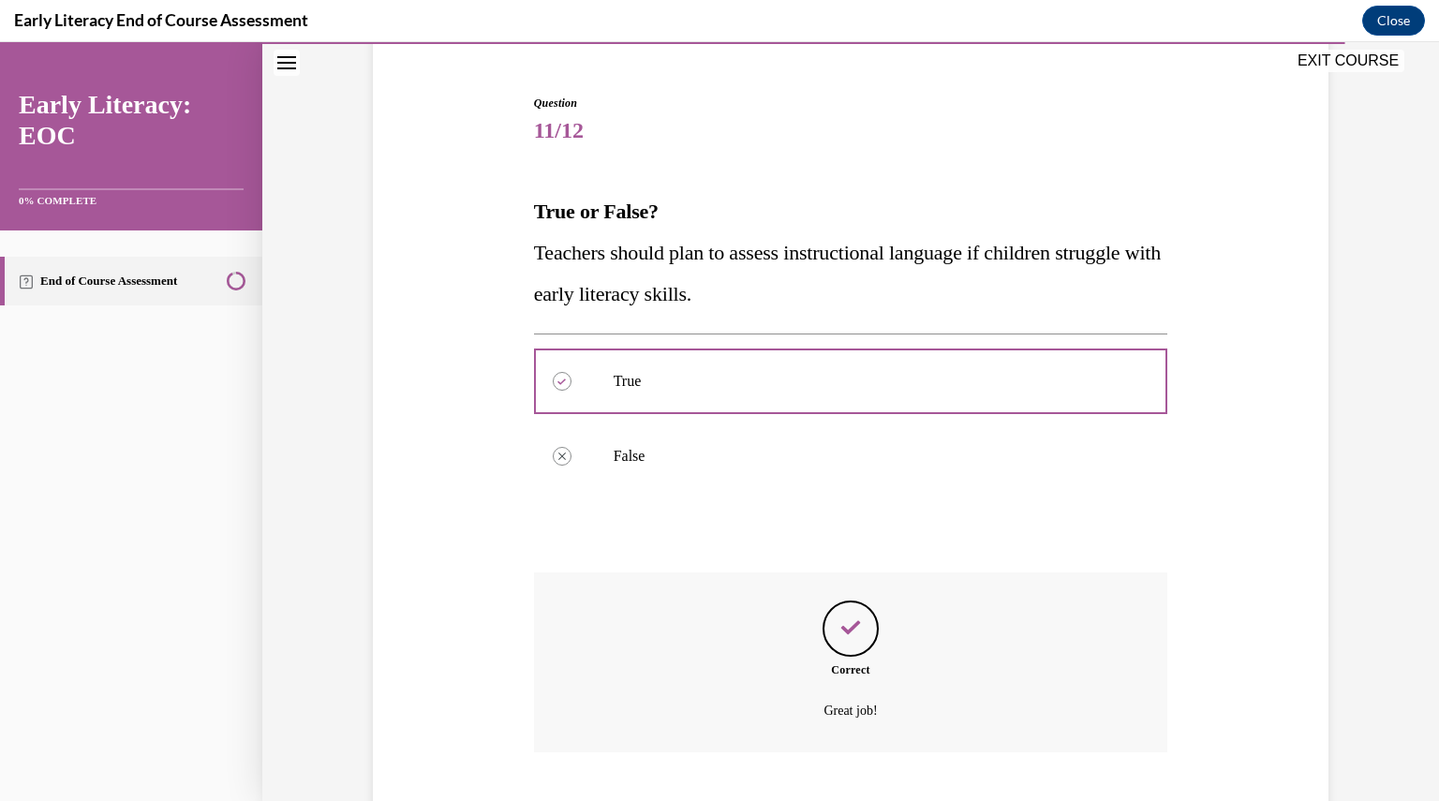
scroll to position [280, 0]
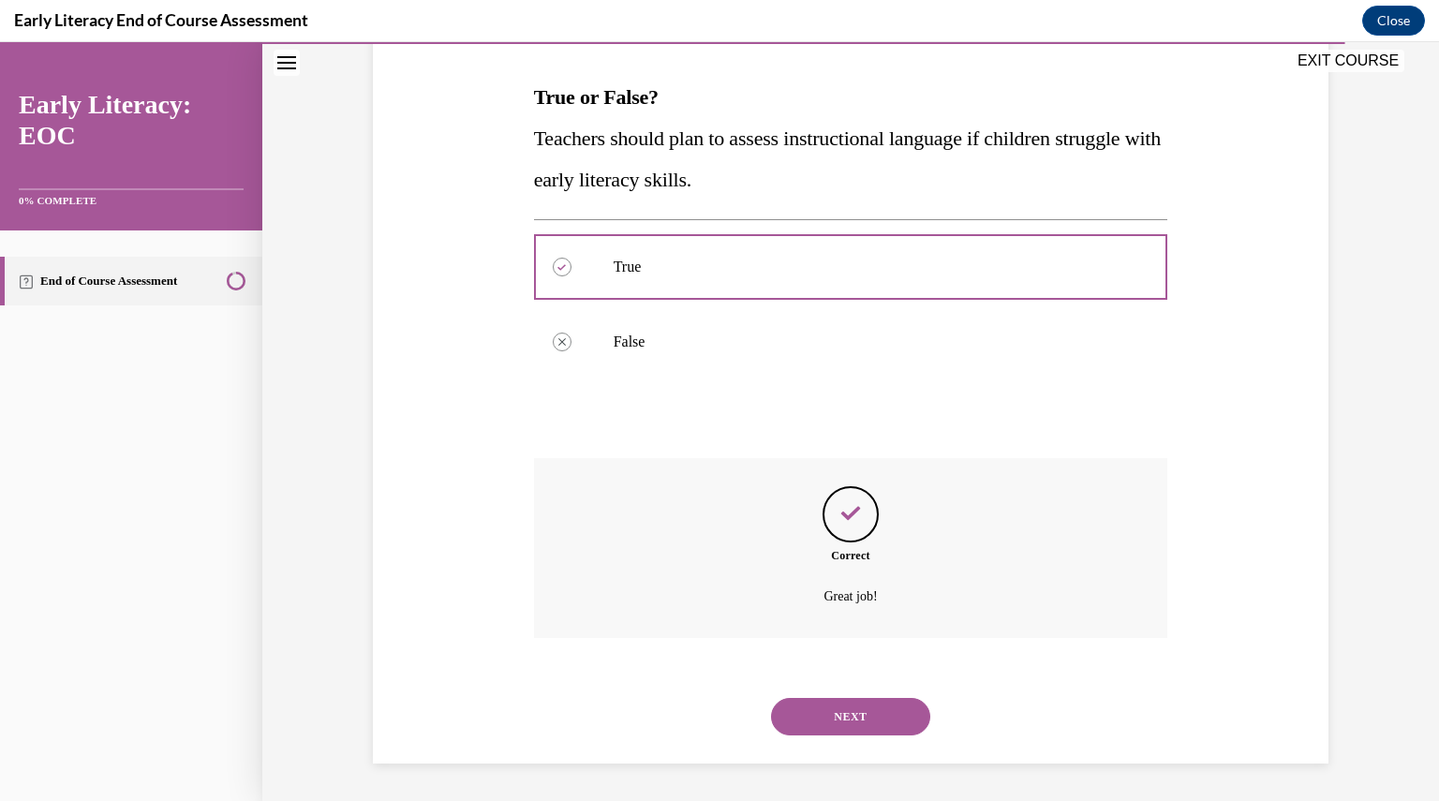
click at [811, 712] on button "NEXT" at bounding box center [850, 716] width 159 height 37
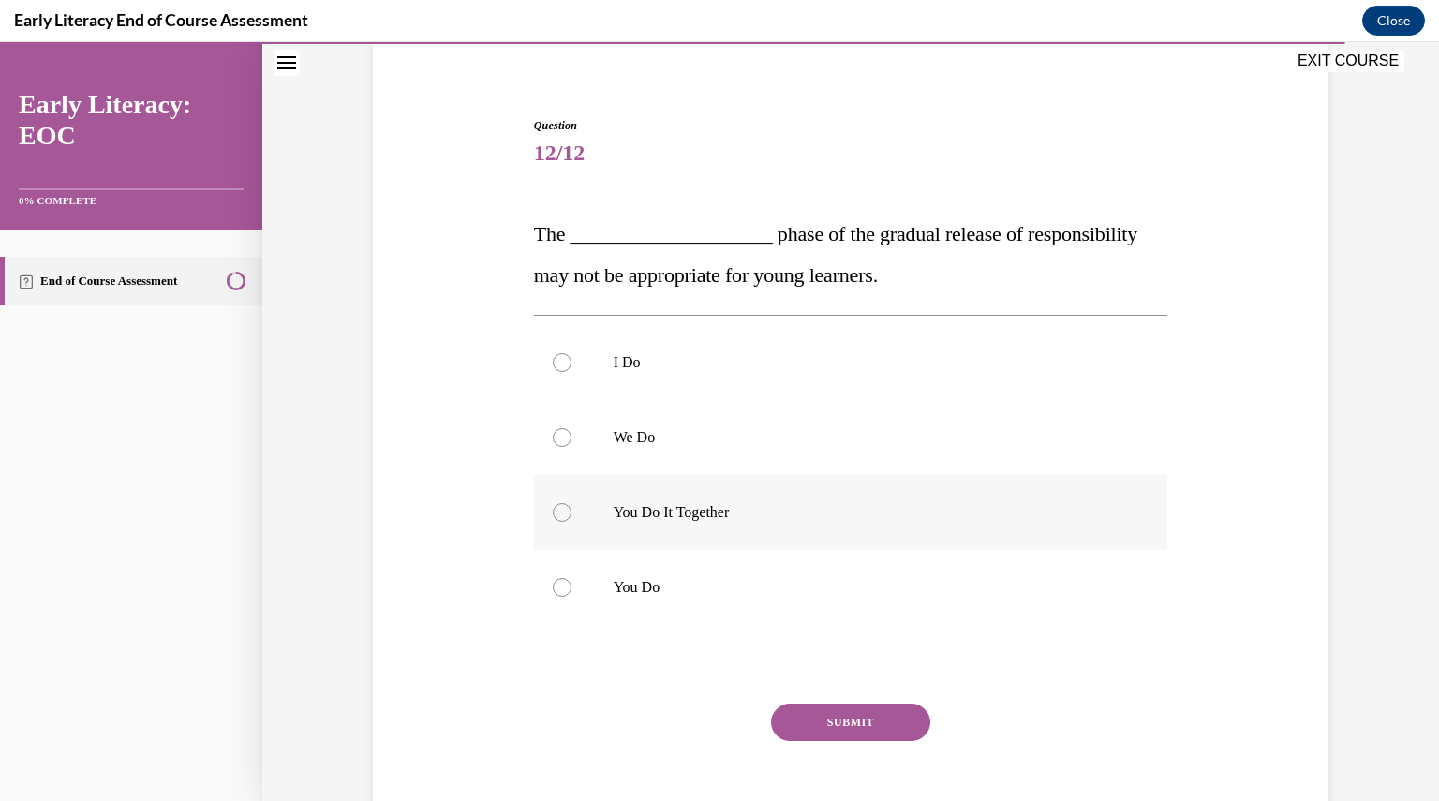
scroll to position [213, 0]
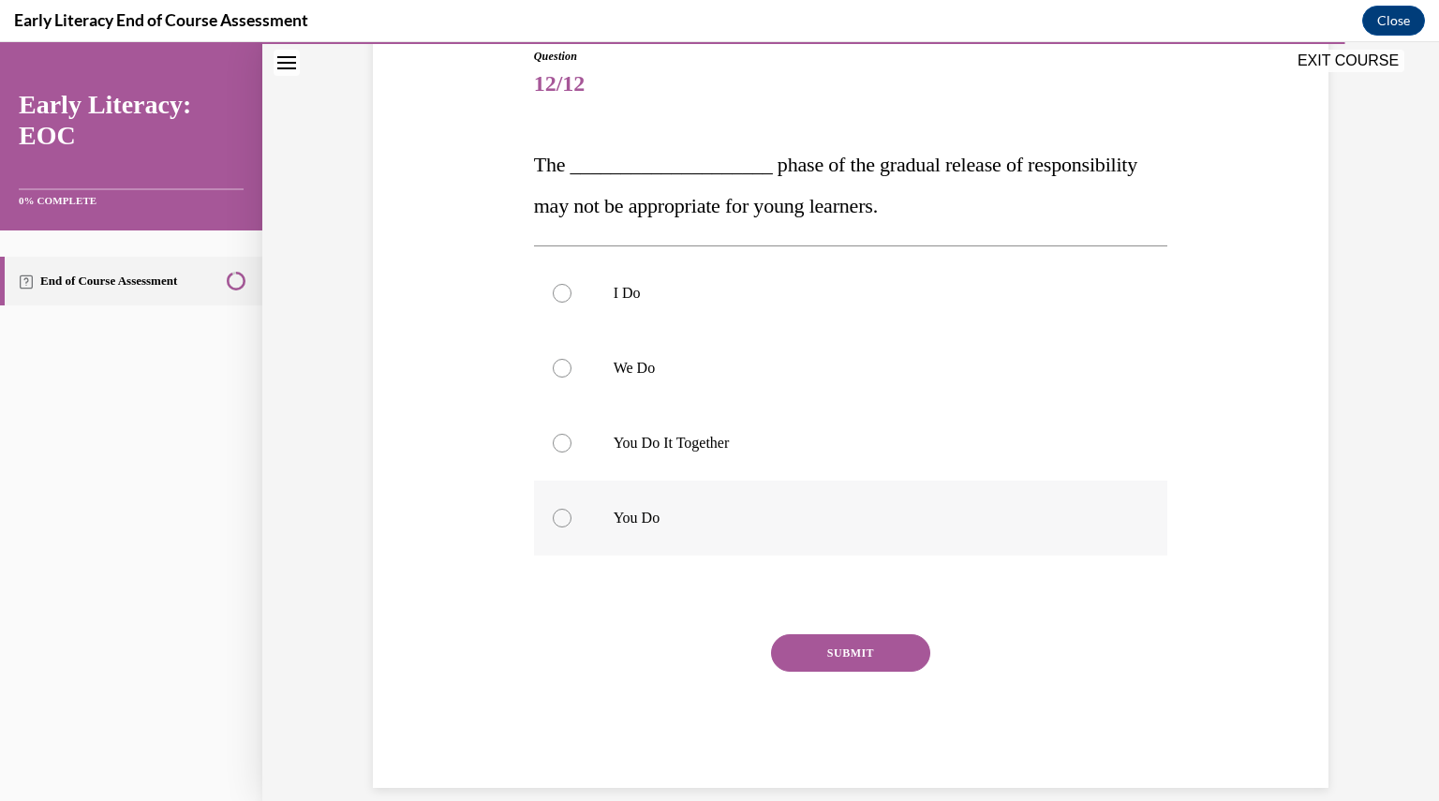
click at [668, 539] on div at bounding box center [851, 517] width 634 height 75
click at [823, 666] on button "SUBMIT" at bounding box center [850, 652] width 159 height 37
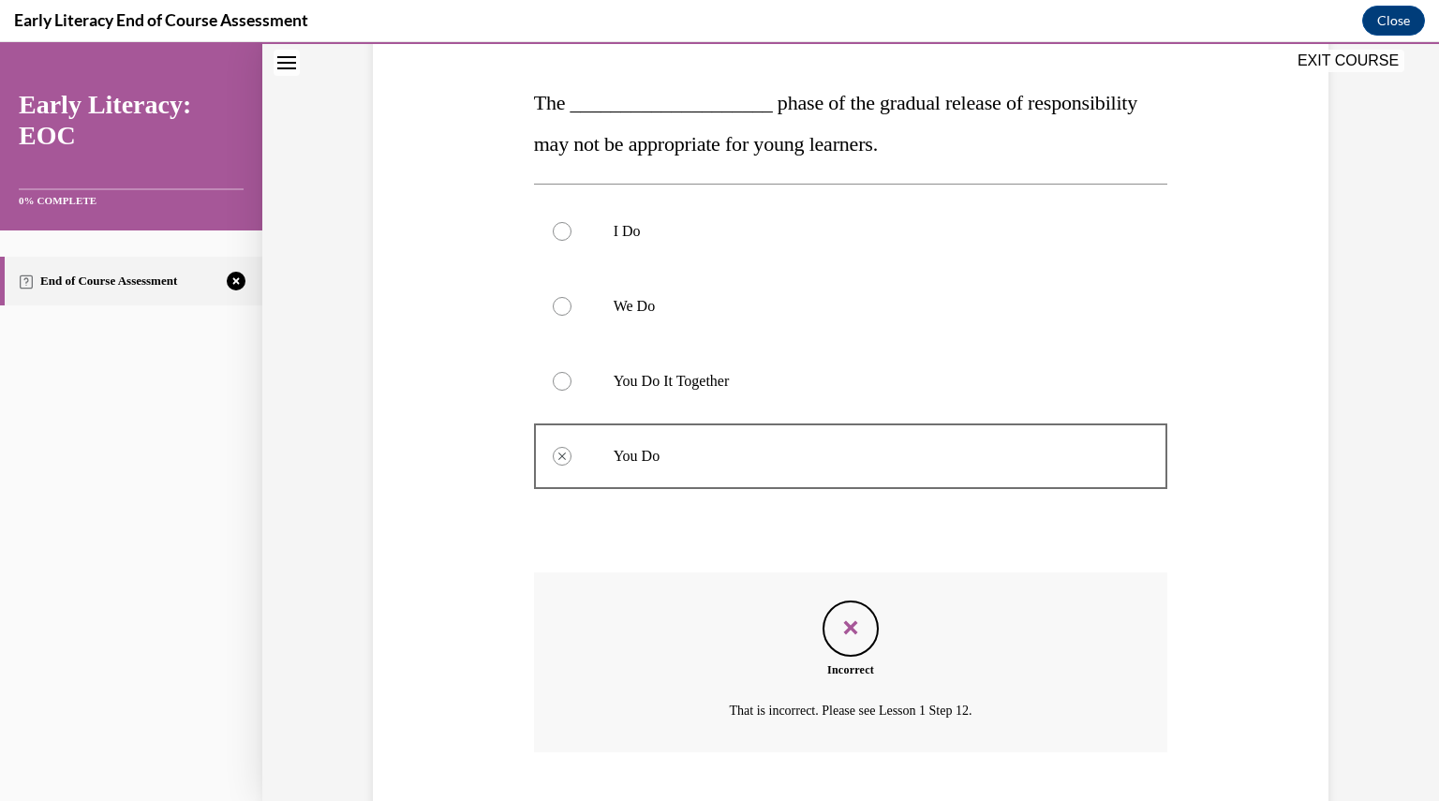
scroll to position [389, 0]
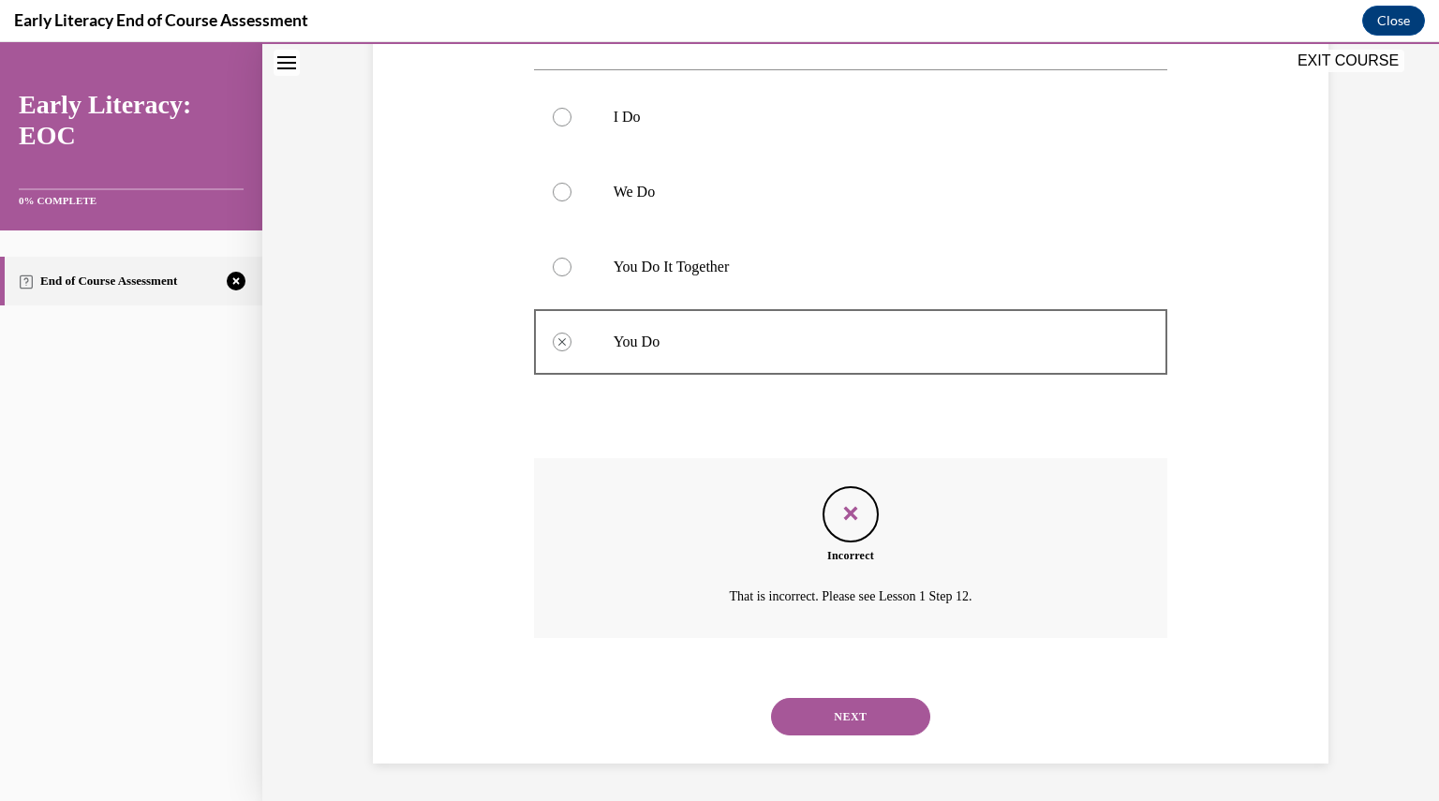
click at [788, 723] on button "NEXT" at bounding box center [850, 716] width 159 height 37
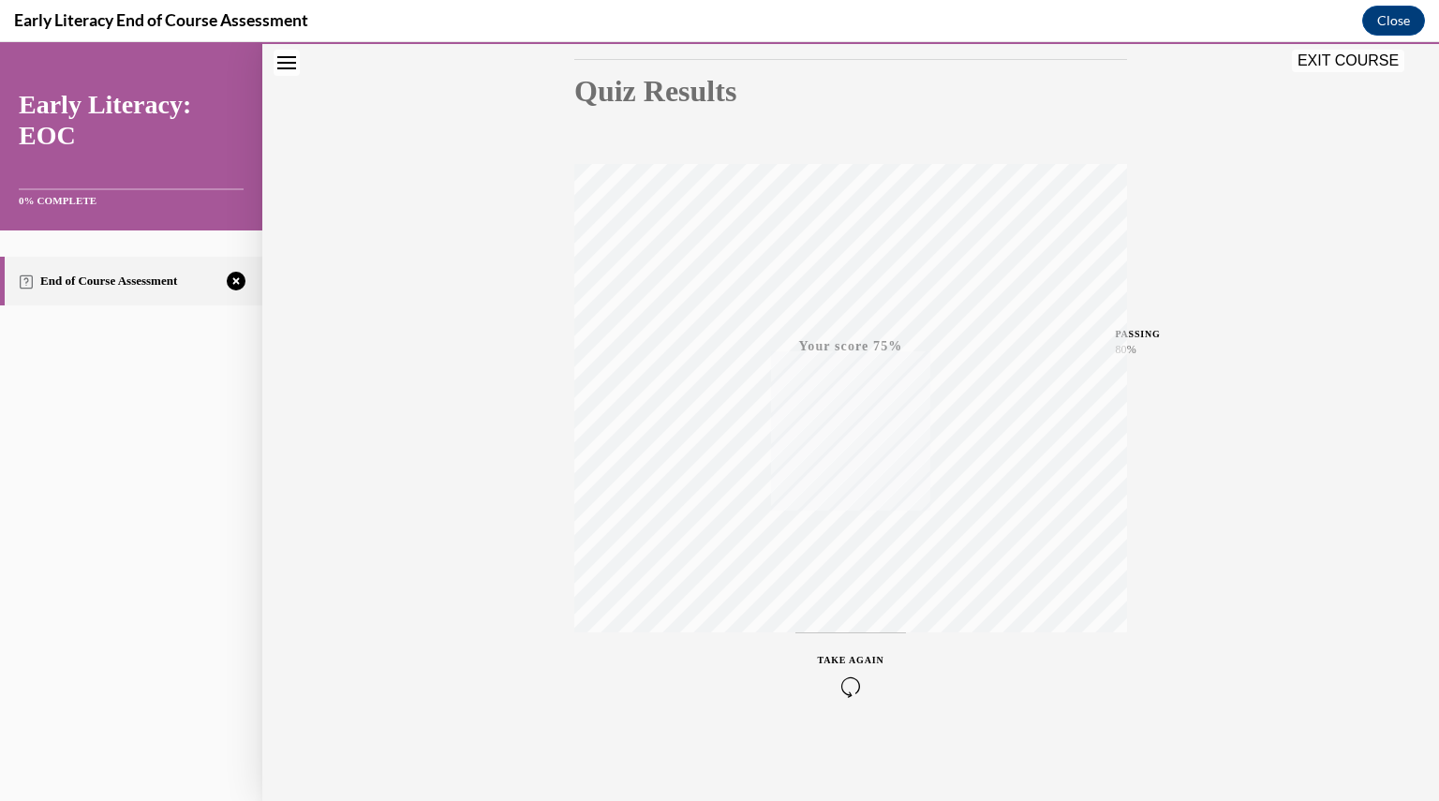
click at [854, 680] on icon "button" at bounding box center [851, 686] width 66 height 21
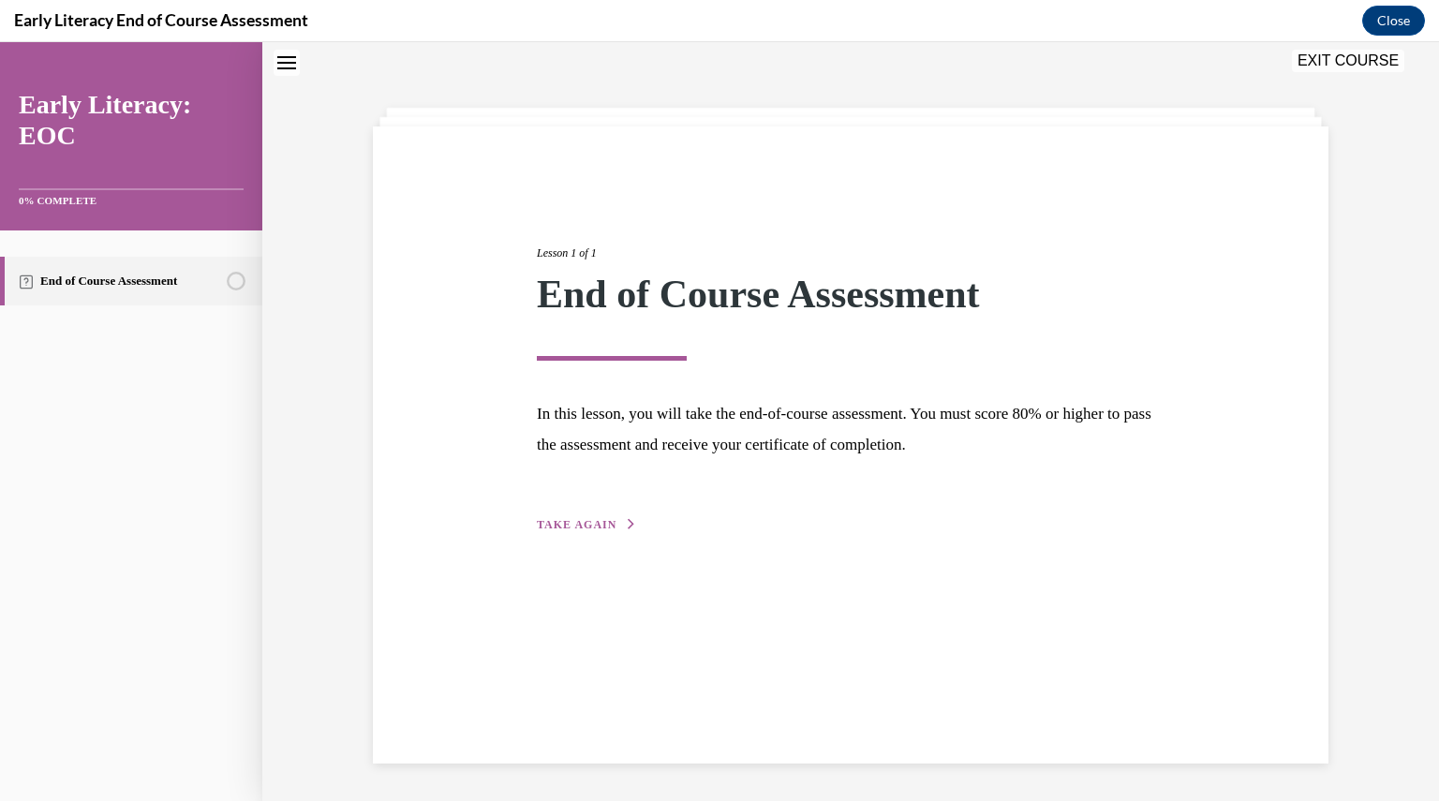
click at [526, 527] on div "Lesson 1 of 1 End of Course Assessment In this lesson, you will take the end-of…" at bounding box center [851, 367] width 656 height 333
click at [558, 537] on div "Lesson 1 of 1 End of Course Assessment In this lesson, you will take the end-of…" at bounding box center [850, 444] width 955 height 637
click at [556, 526] on span "TAKE AGAIN" at bounding box center [577, 524] width 80 height 13
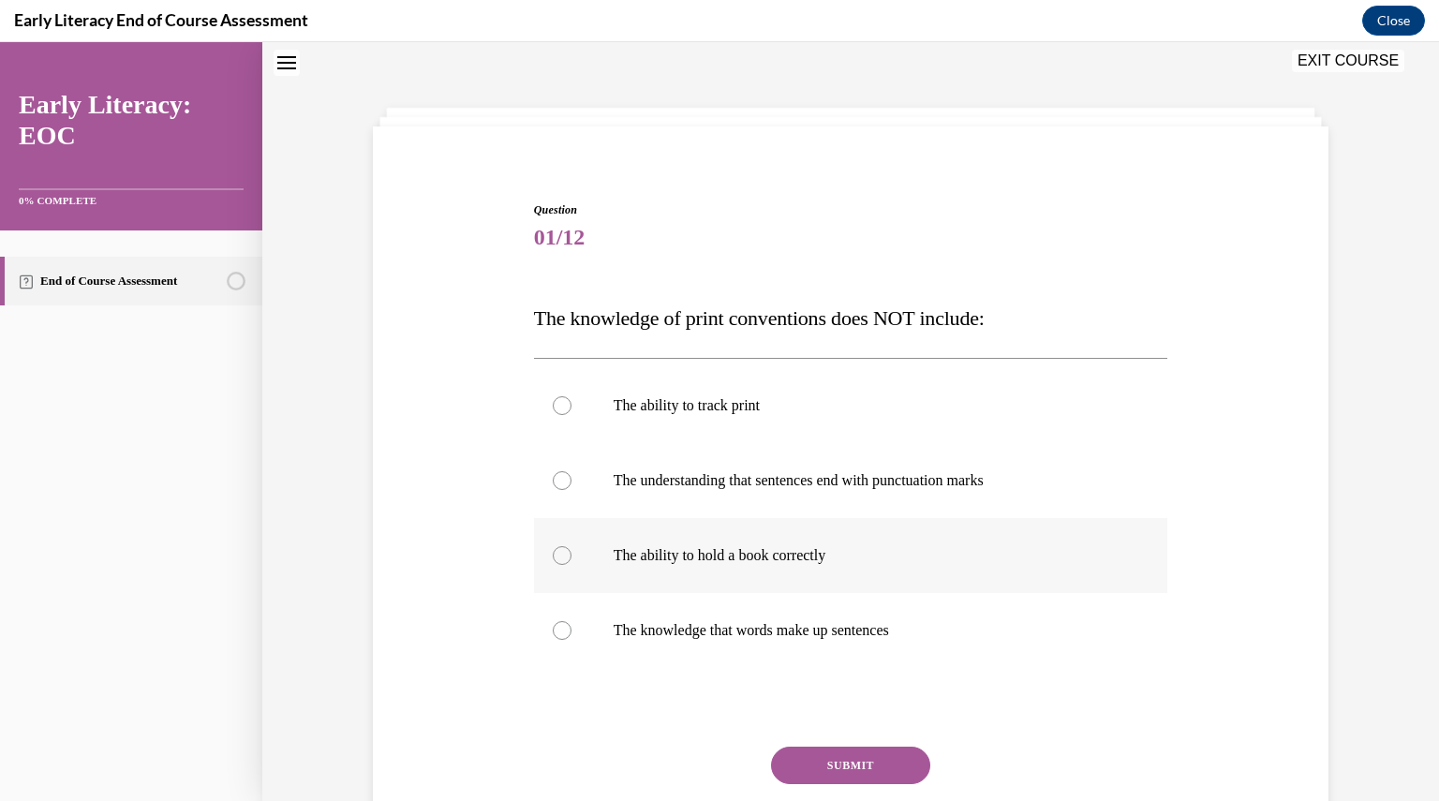
click at [596, 561] on div at bounding box center [851, 555] width 634 height 75
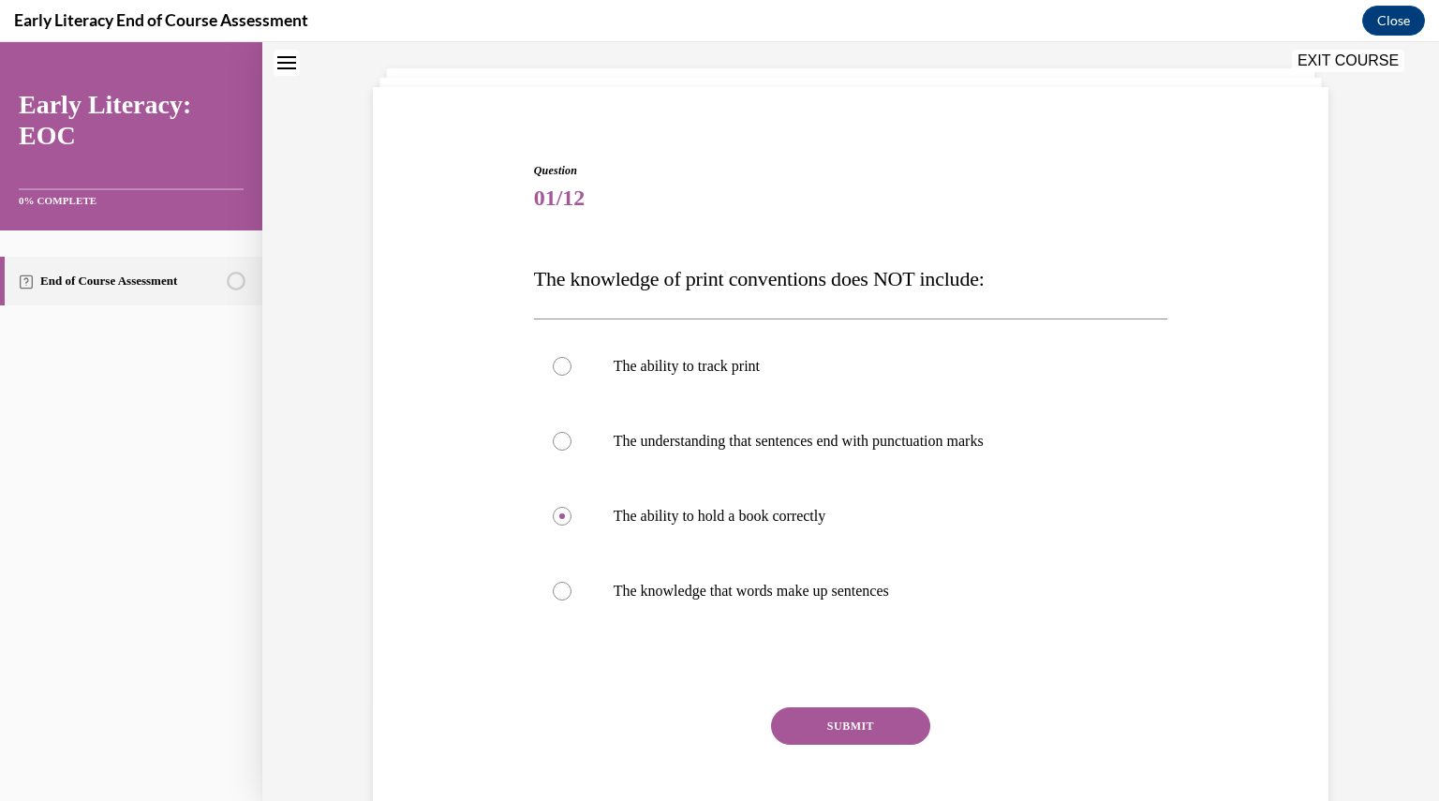
click at [834, 724] on button "SUBMIT" at bounding box center [850, 725] width 159 height 37
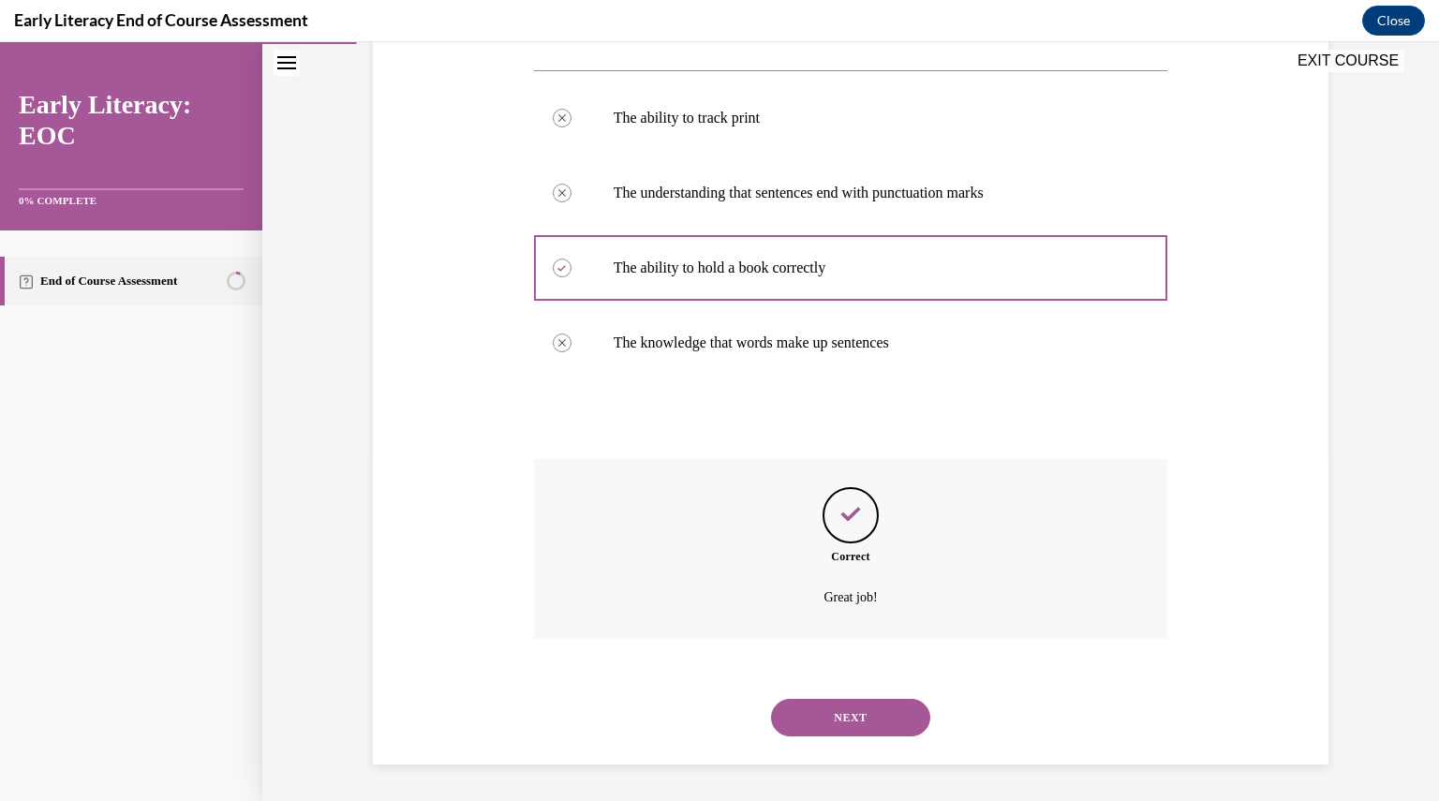
scroll to position [347, 0]
click at [833, 727] on button "NEXT" at bounding box center [850, 716] width 159 height 37
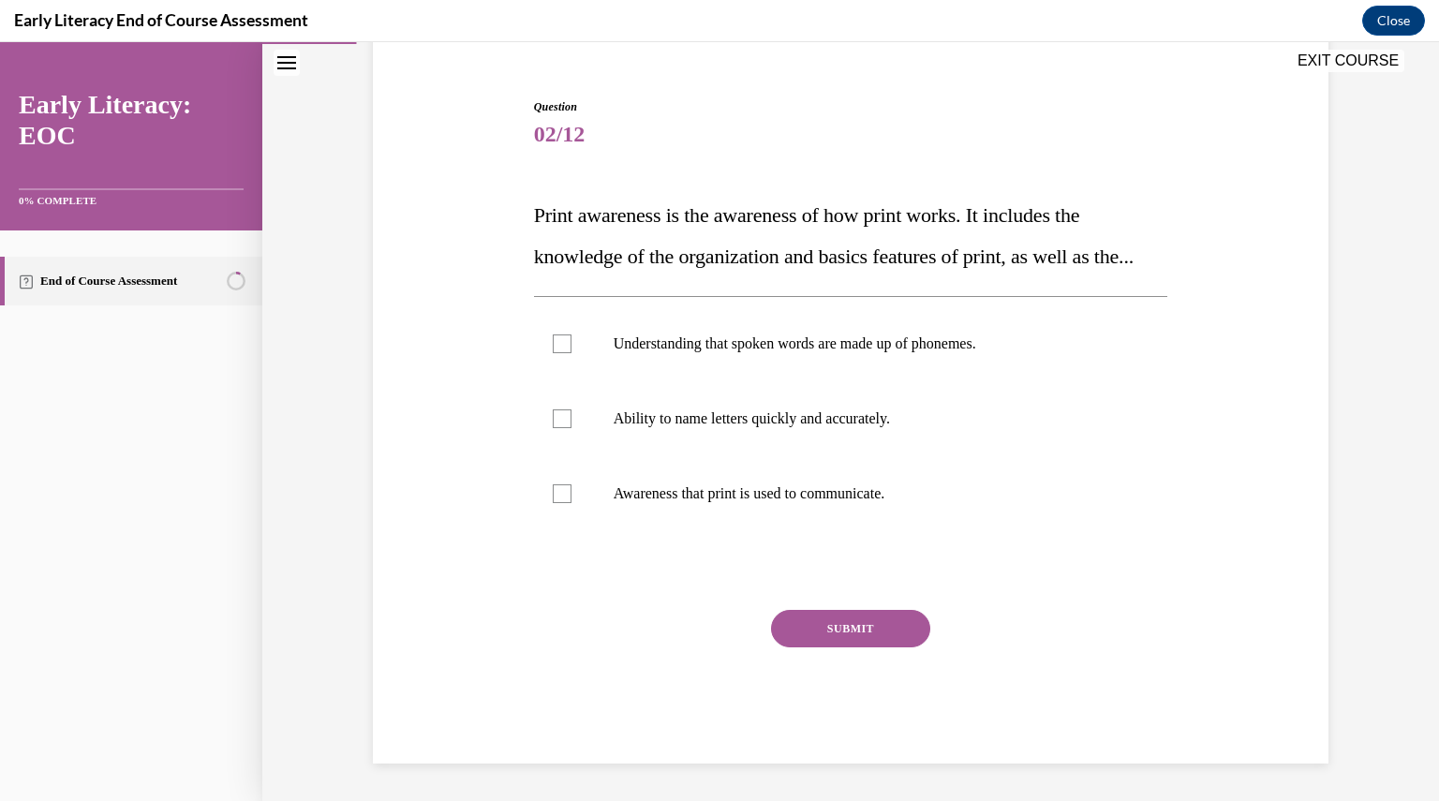
scroll to position [203, 0]
click at [603, 491] on div at bounding box center [851, 493] width 634 height 75
click at [813, 637] on button "SUBMIT" at bounding box center [850, 628] width 159 height 37
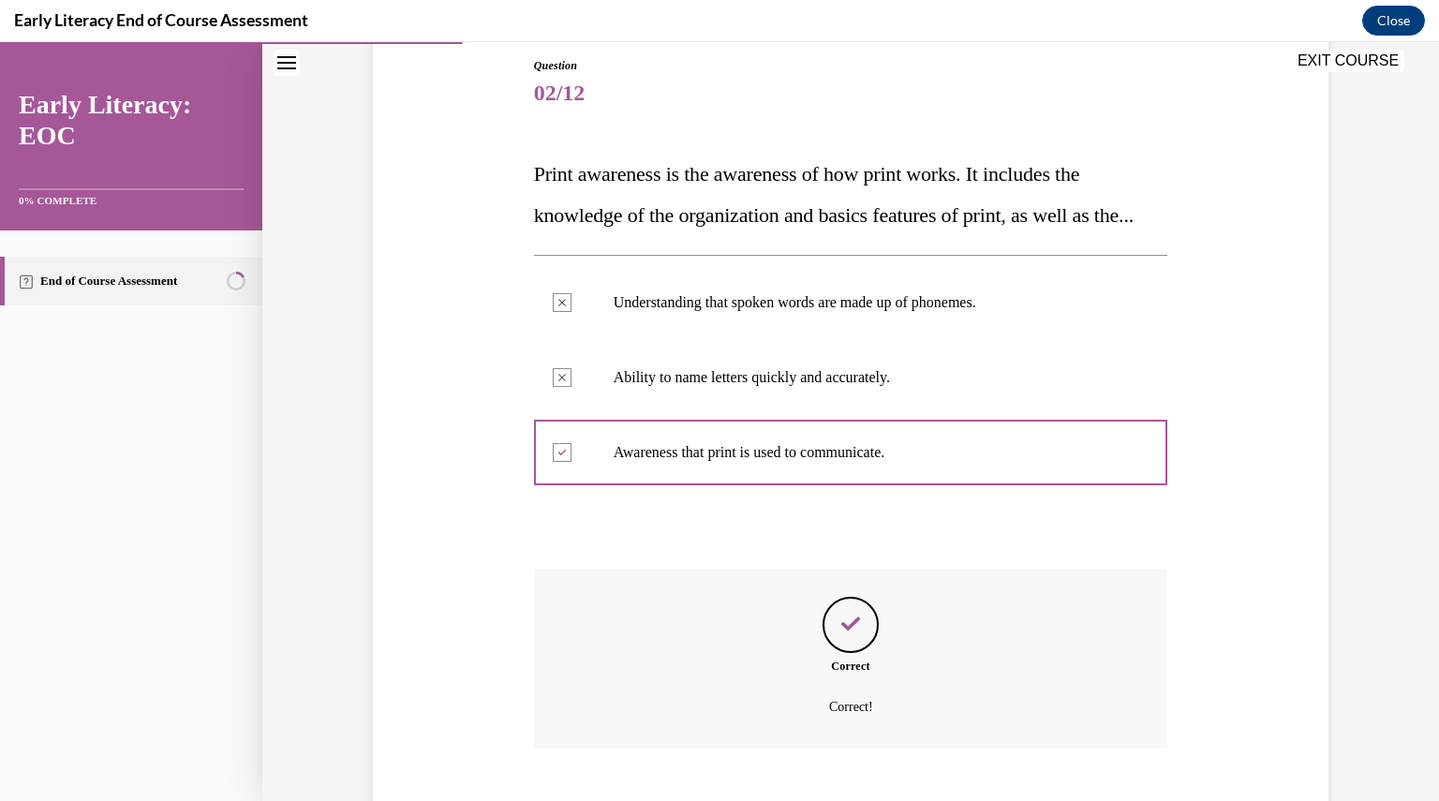
scroll to position [355, 0]
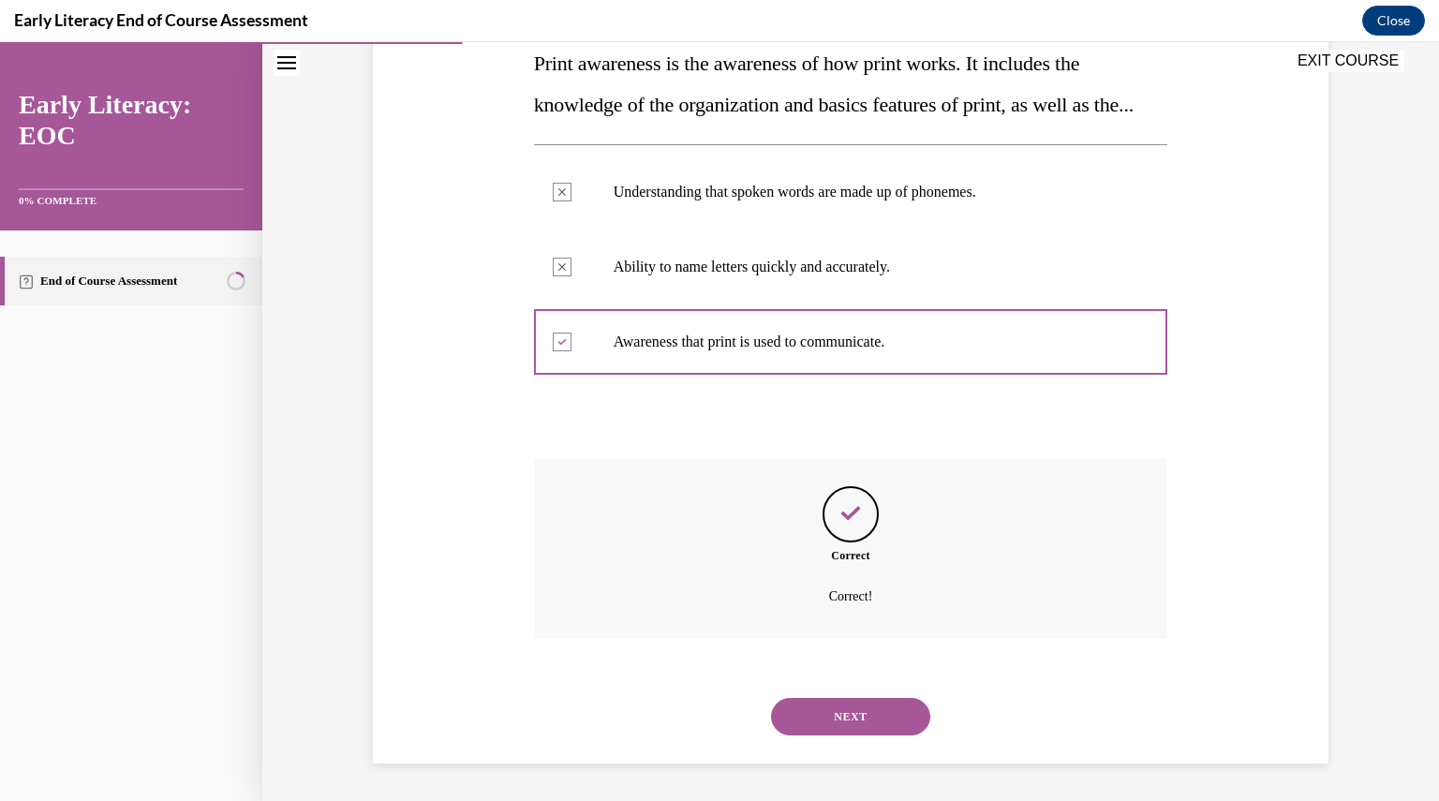
click at [814, 712] on button "NEXT" at bounding box center [850, 716] width 159 height 37
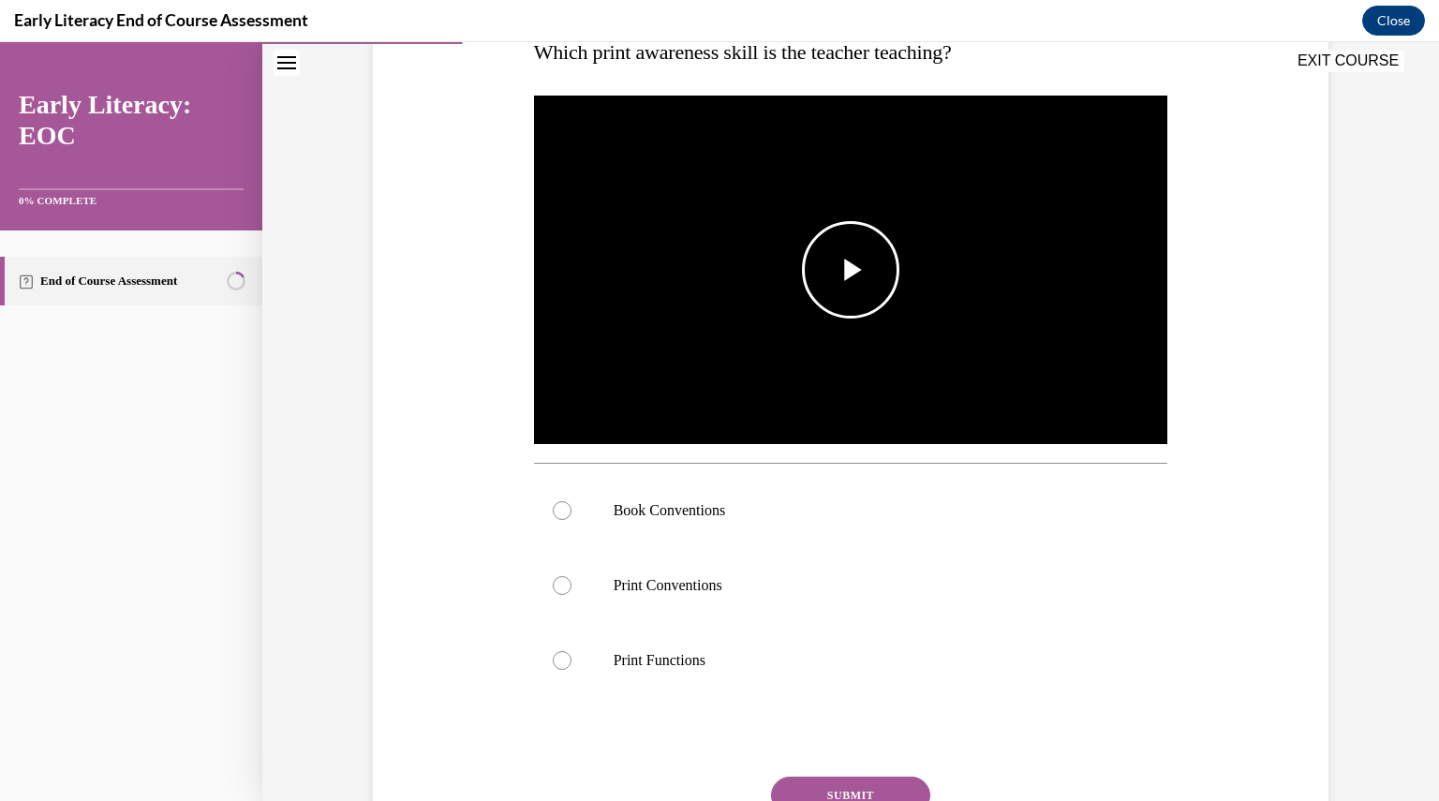
scroll to position [328, 0]
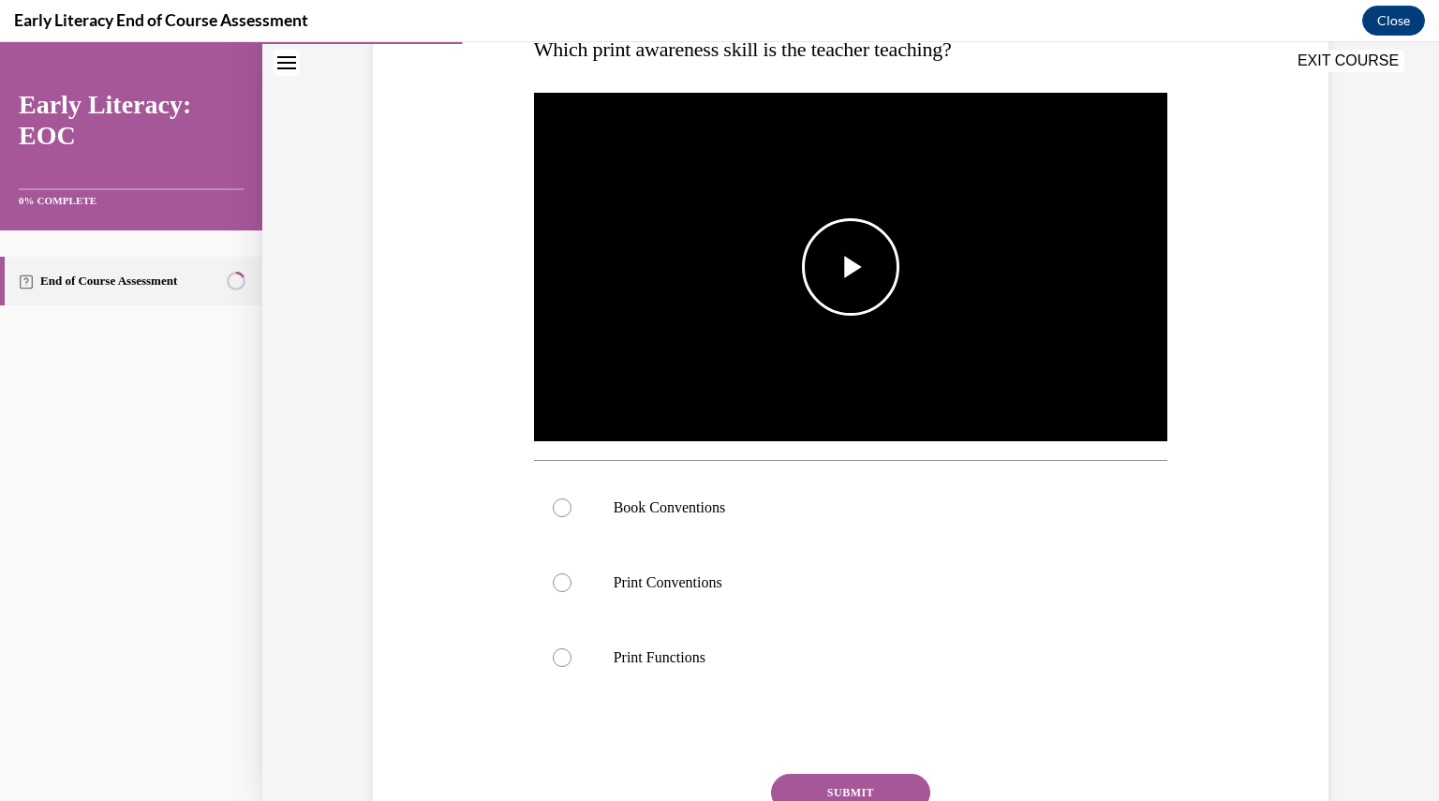
click at [733, 353] on img "Video player" at bounding box center [851, 267] width 634 height 357
click at [628, 596] on div at bounding box center [851, 582] width 634 height 75
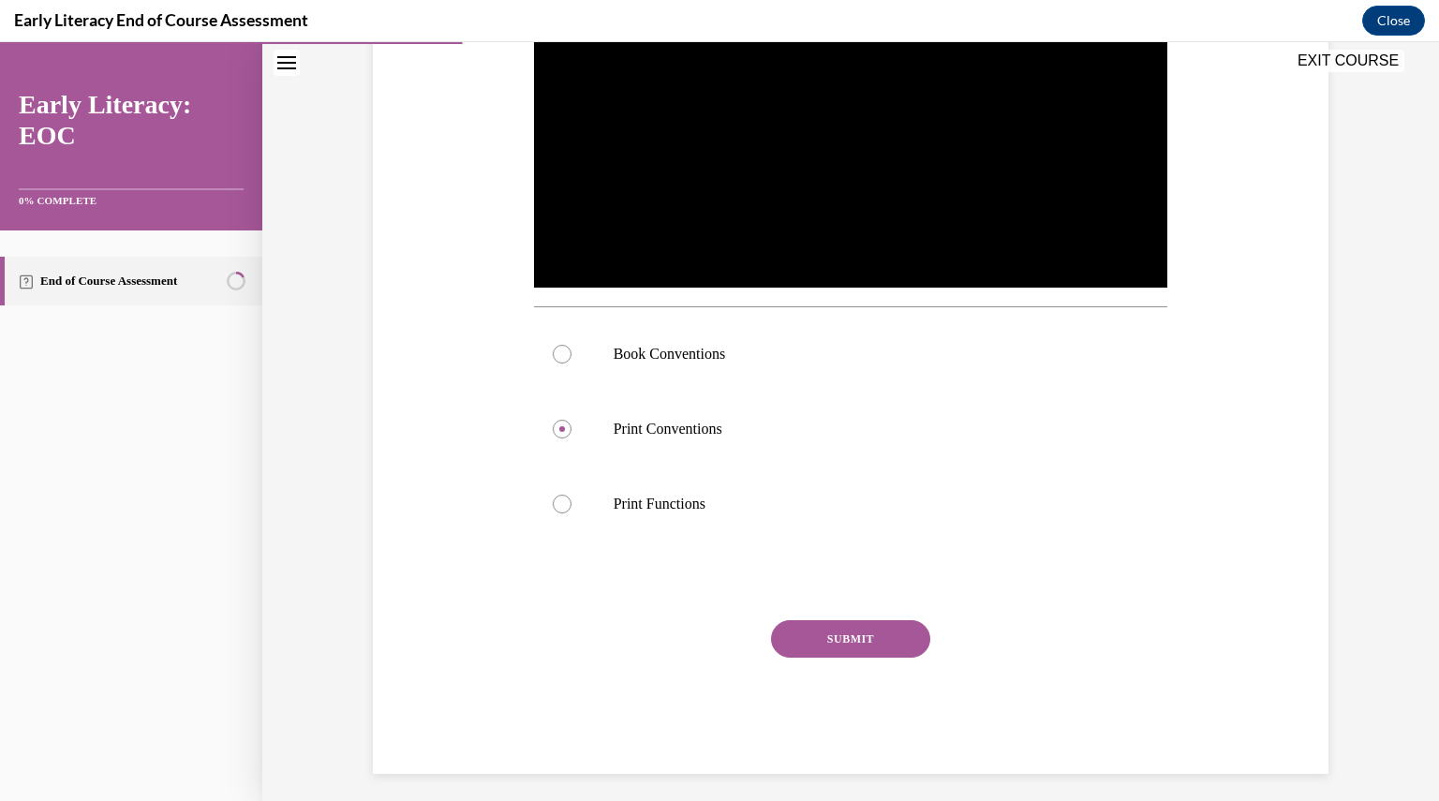
click at [825, 634] on button "SUBMIT" at bounding box center [850, 638] width 159 height 37
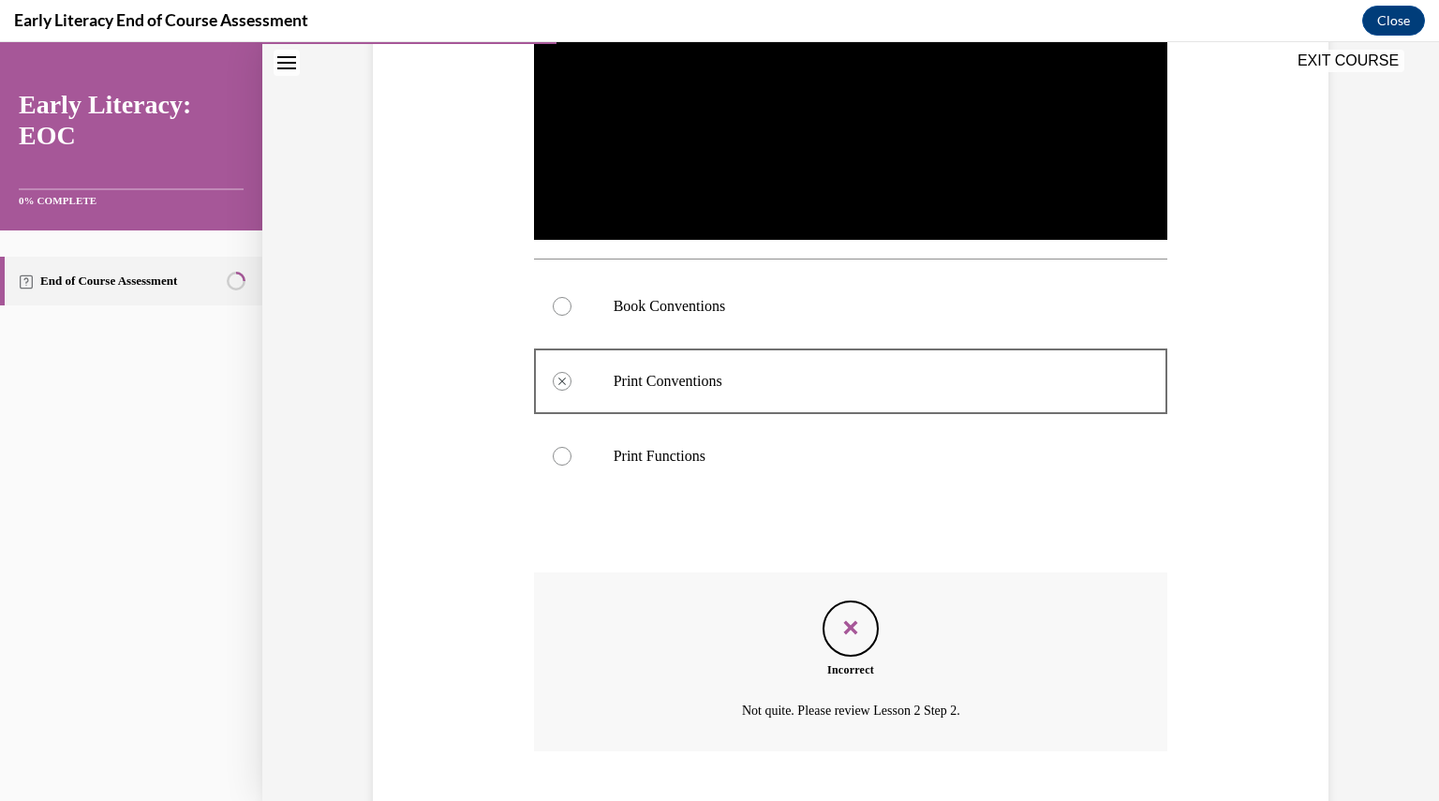
scroll to position [642, 0]
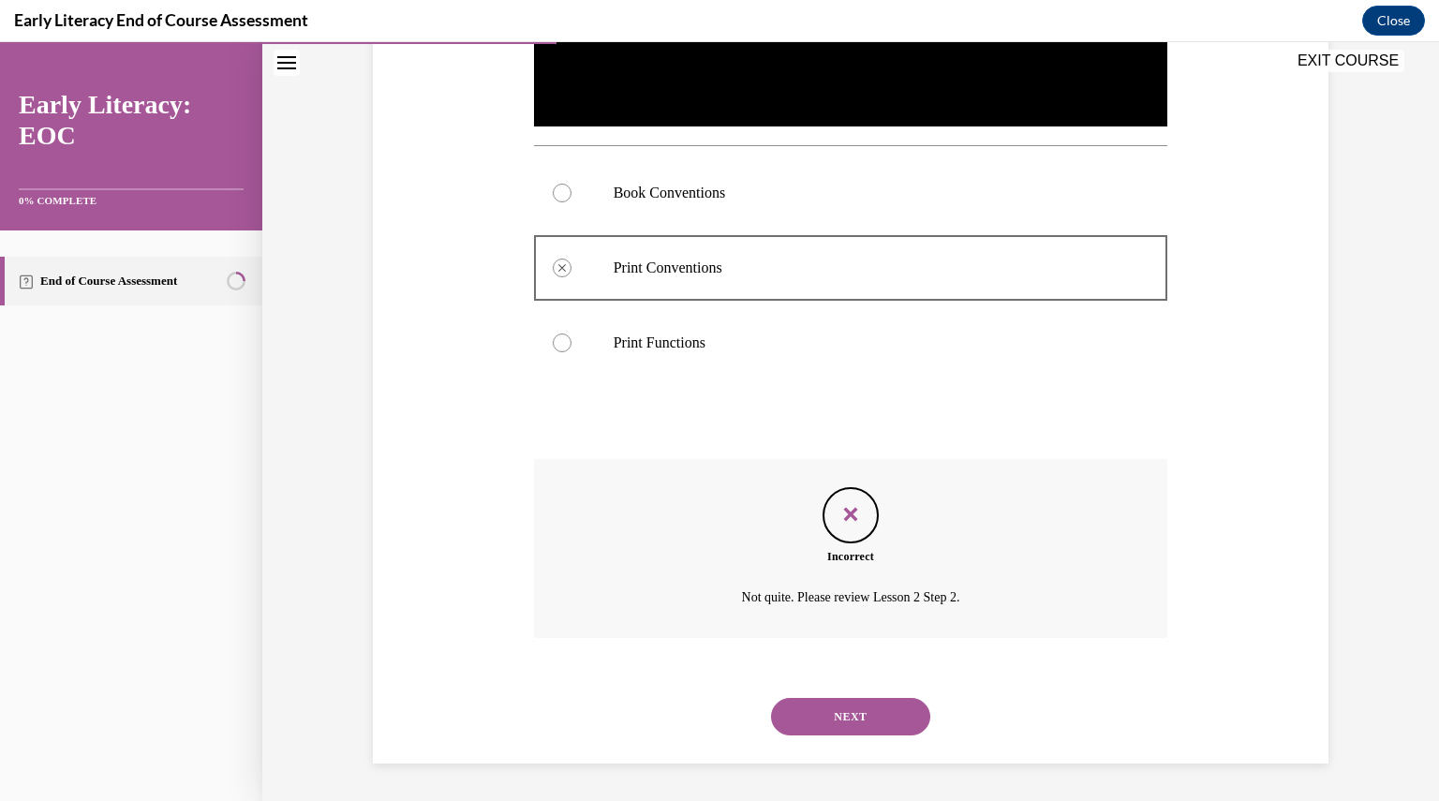
click at [781, 716] on button "NEXT" at bounding box center [850, 716] width 159 height 37
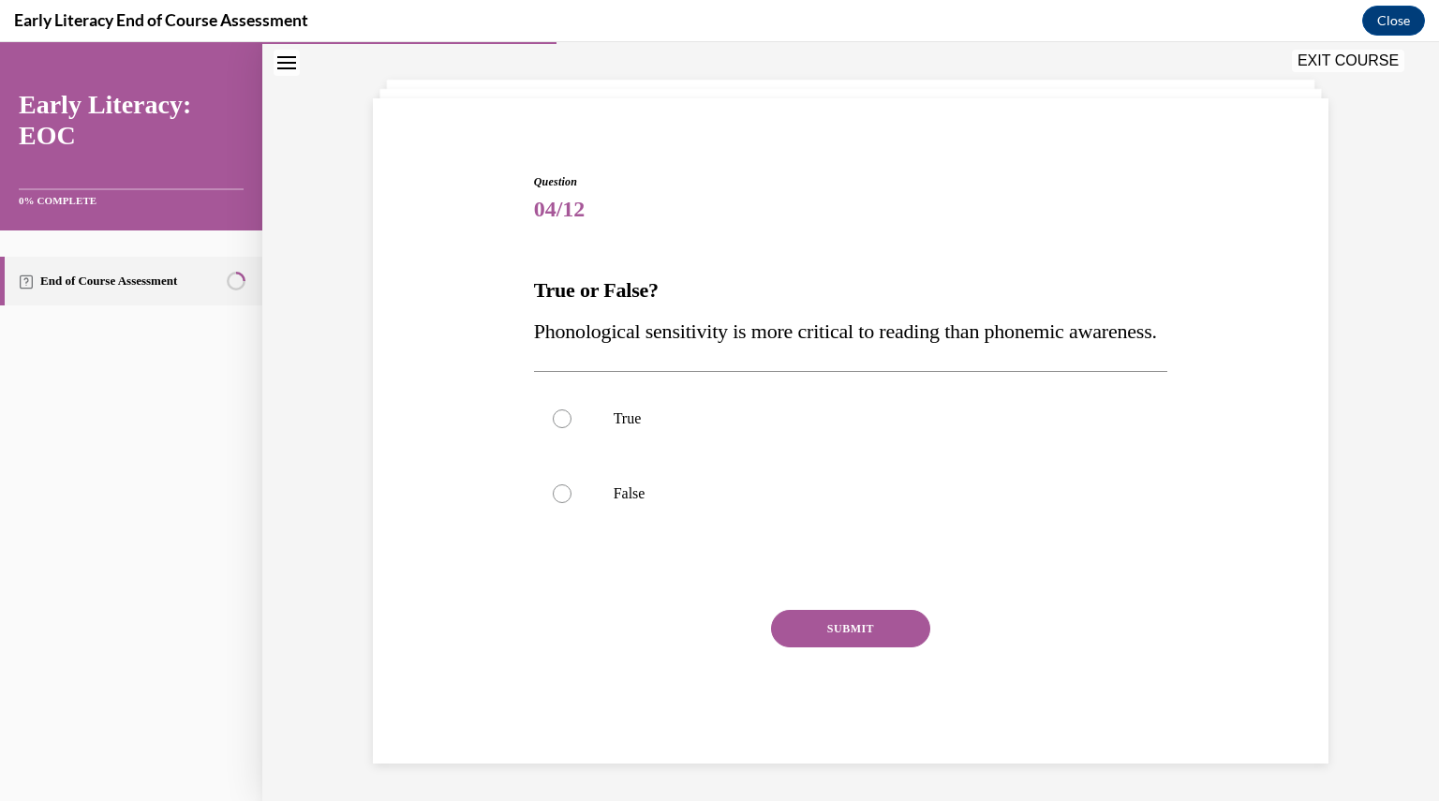
scroll to position [128, 0]
click at [657, 483] on div at bounding box center [851, 493] width 634 height 75
click at [716, 471] on div at bounding box center [851, 493] width 634 height 75
click at [580, 509] on div at bounding box center [851, 493] width 634 height 75
click at [860, 627] on button "SUBMIT" at bounding box center [850, 628] width 159 height 37
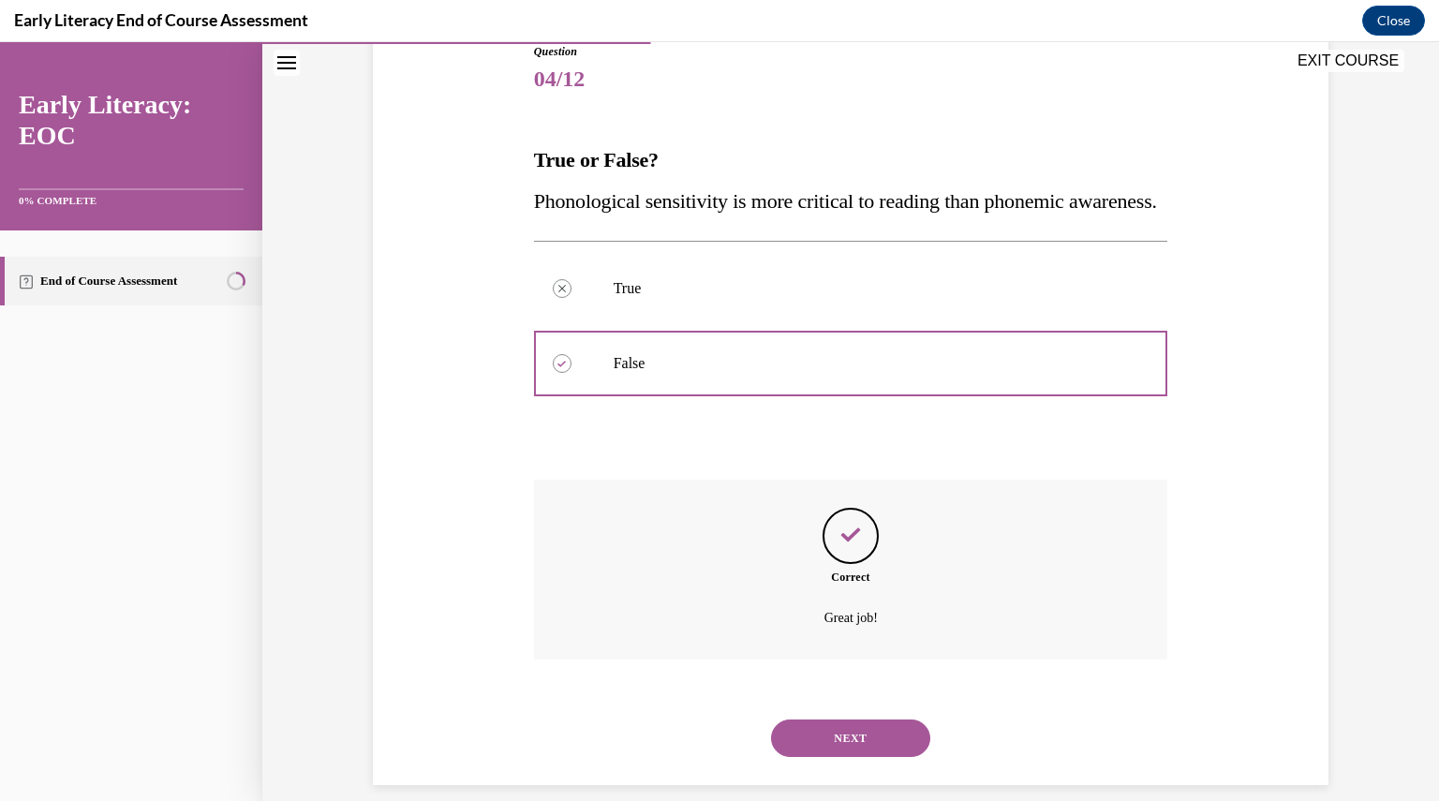
scroll to position [280, 0]
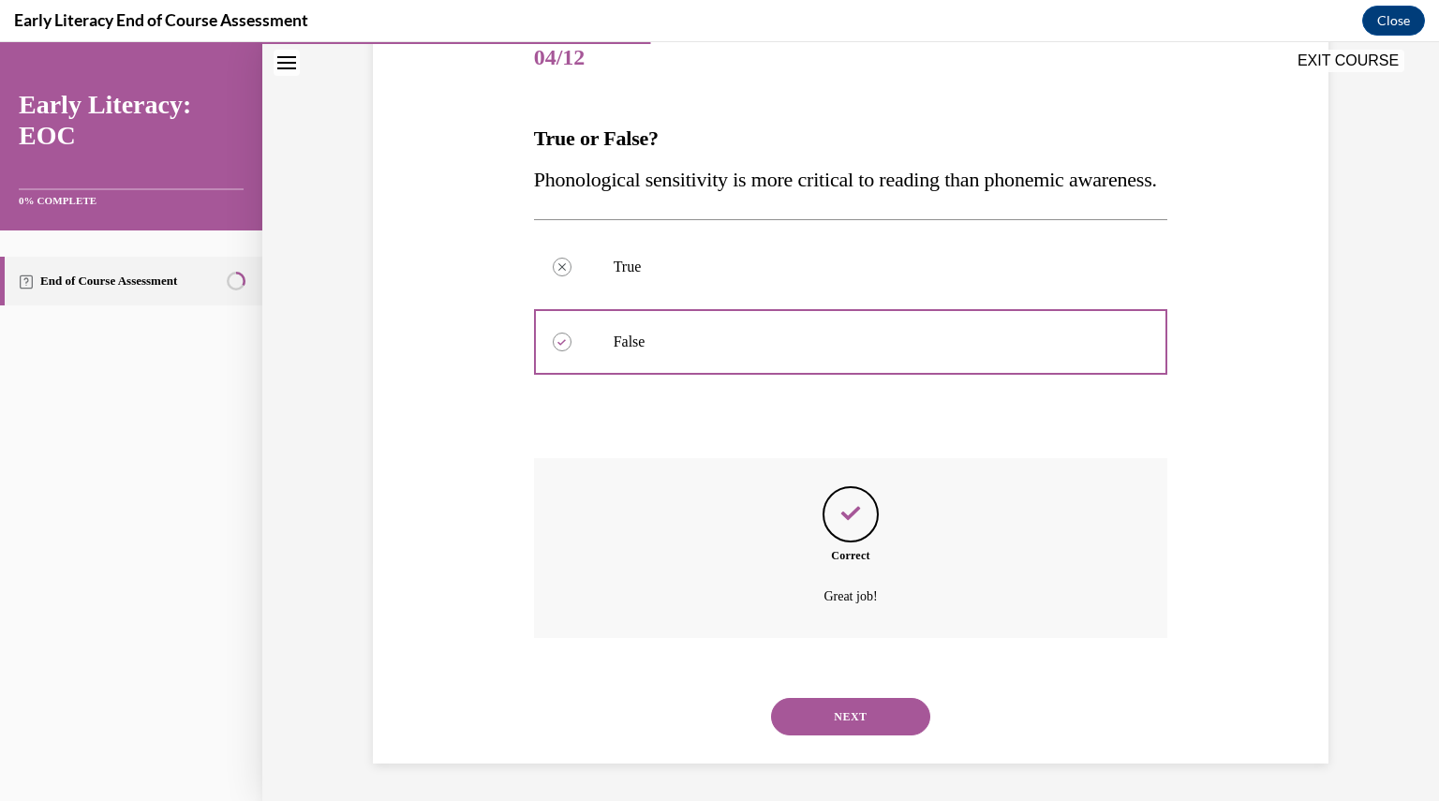
click at [792, 708] on button "NEXT" at bounding box center [850, 716] width 159 height 37
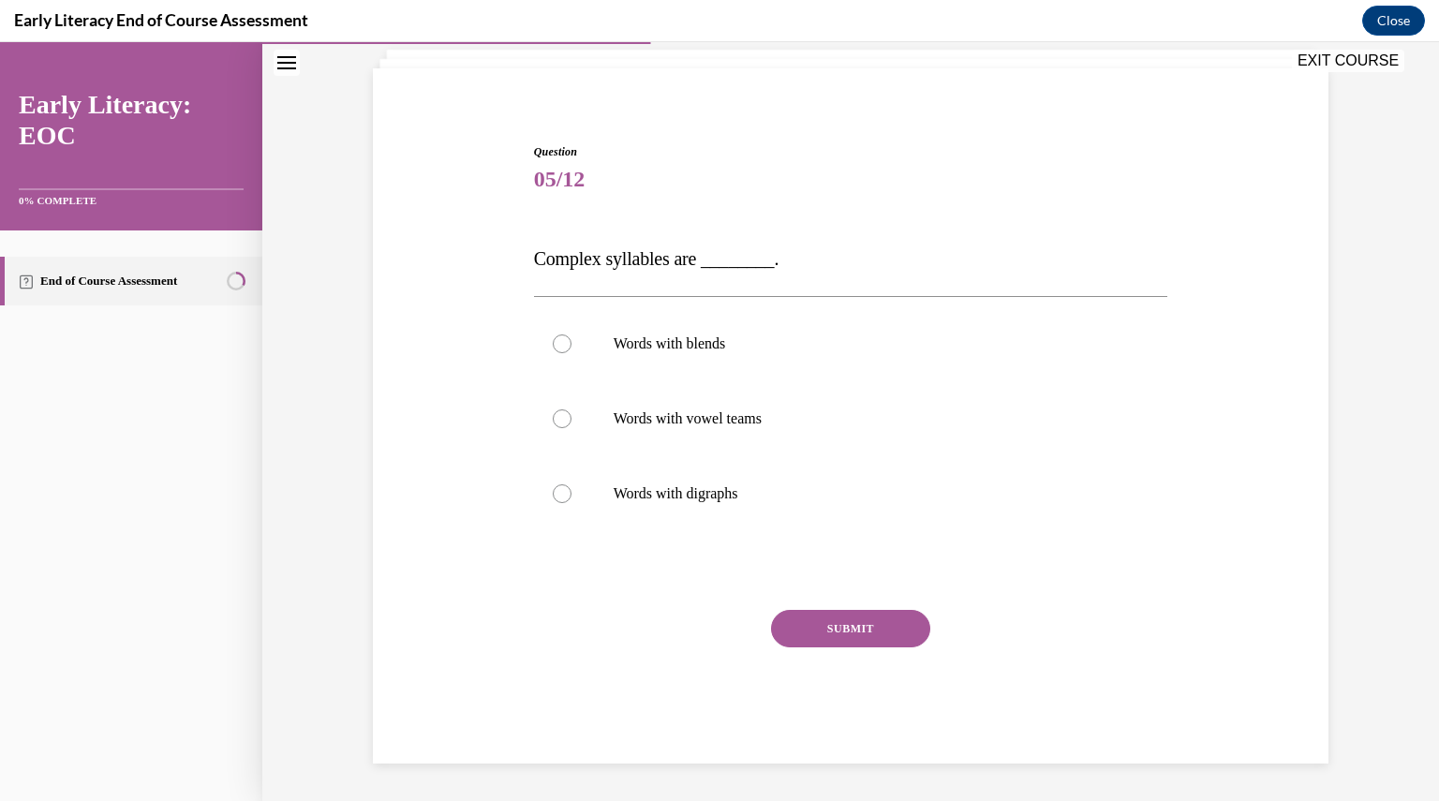
scroll to position [117, 0]
click at [679, 366] on div at bounding box center [851, 343] width 634 height 75
click at [824, 632] on button "SUBMIT" at bounding box center [850, 628] width 159 height 37
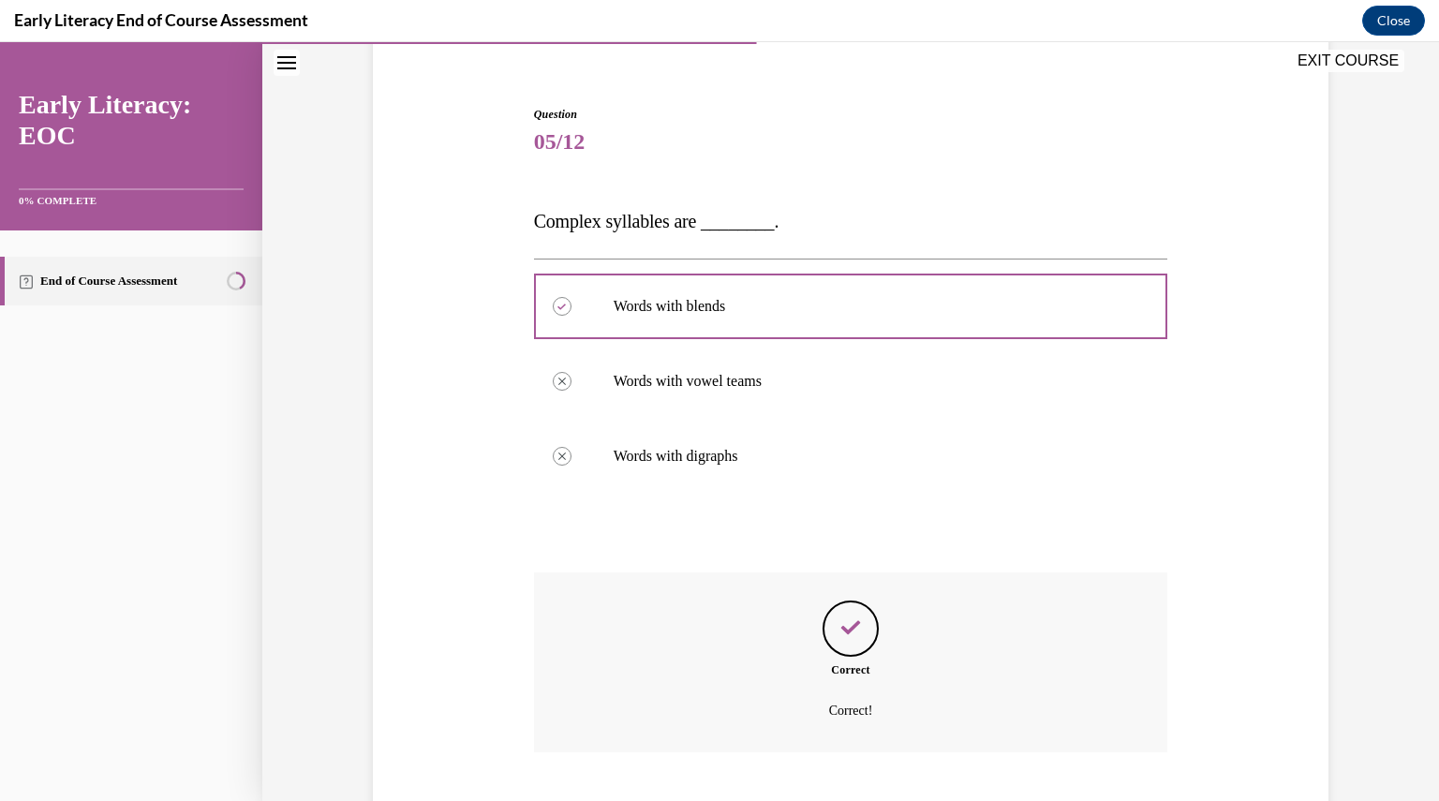
scroll to position [269, 0]
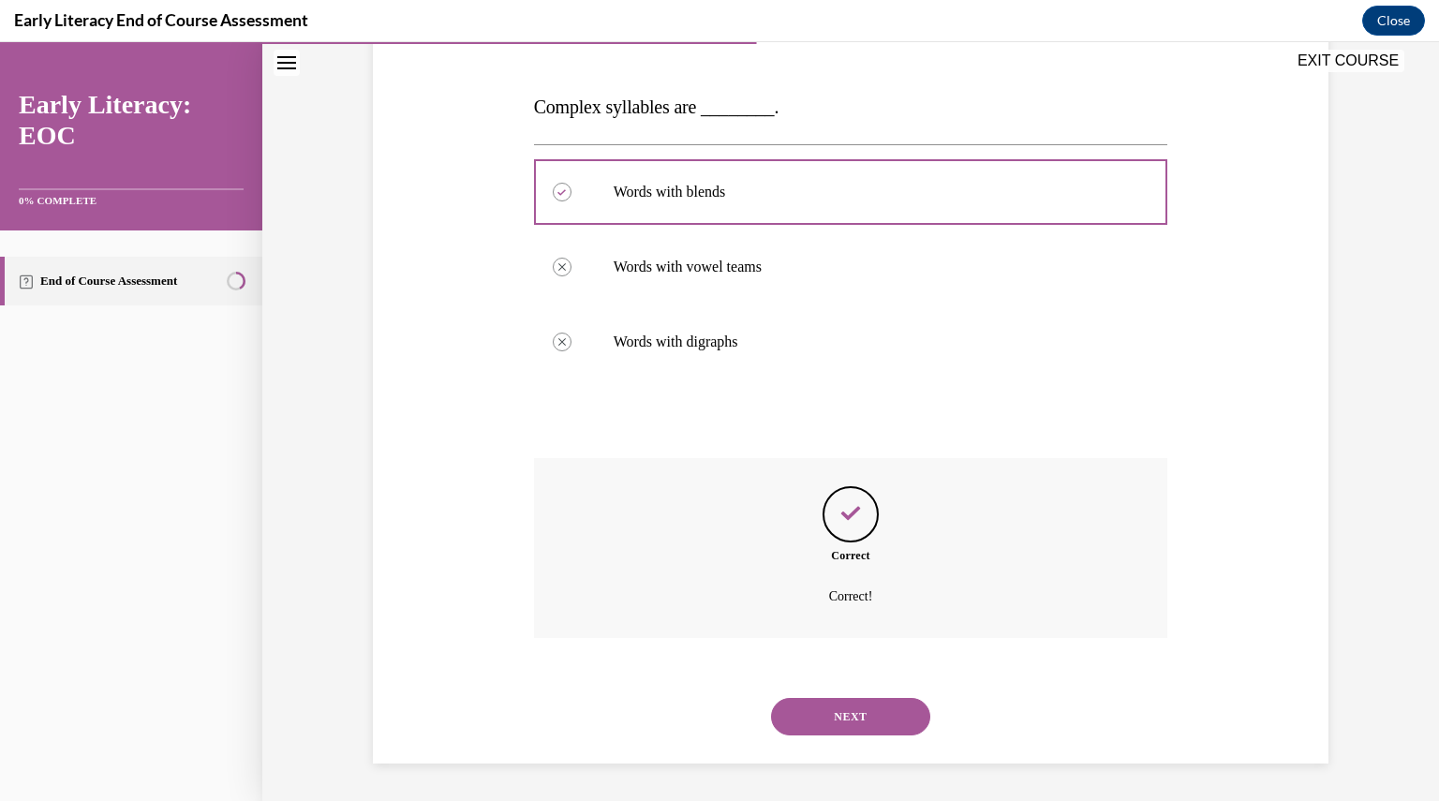
click at [801, 723] on button "NEXT" at bounding box center [850, 716] width 159 height 37
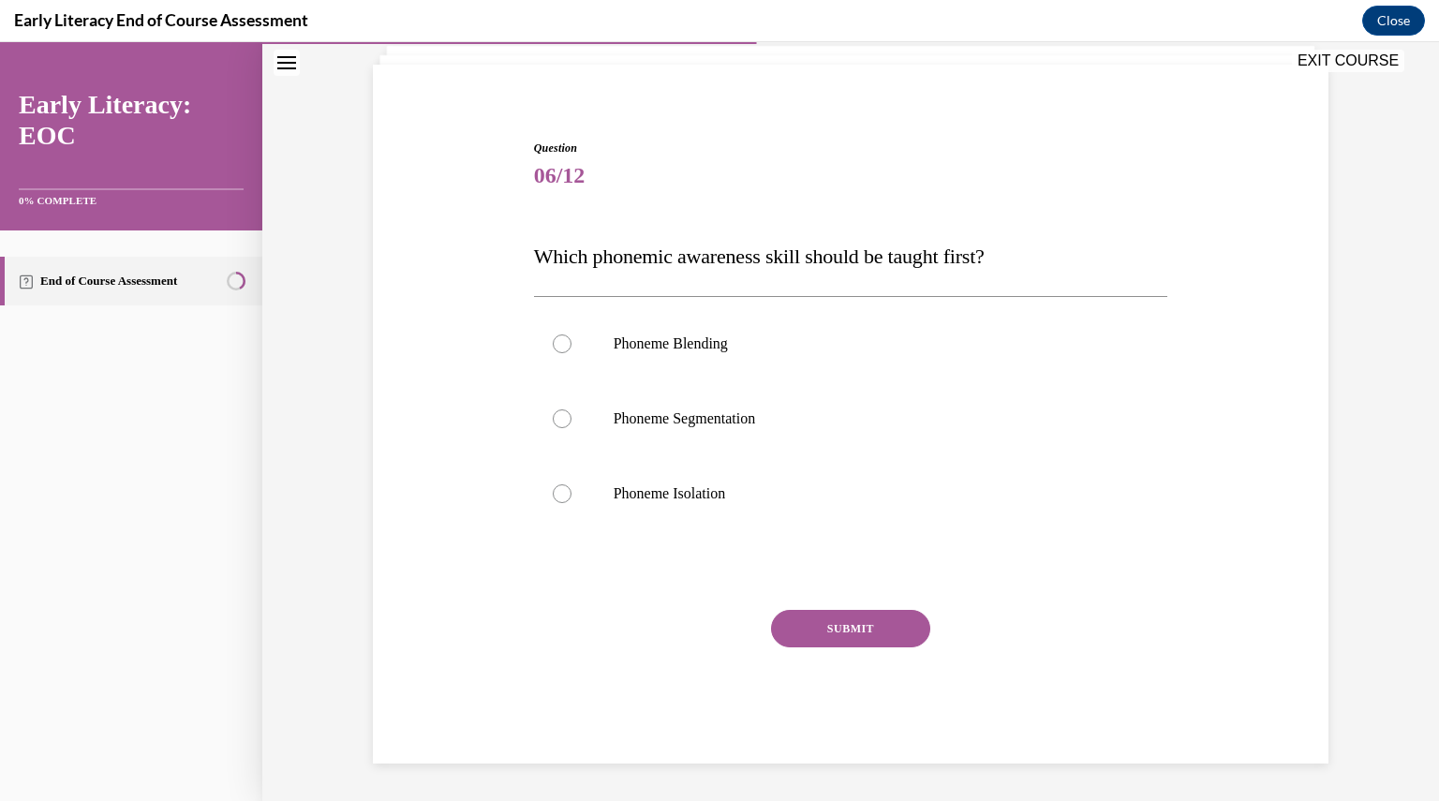
scroll to position [121, 0]
click at [760, 509] on div at bounding box center [851, 493] width 634 height 75
click at [791, 626] on button "SUBMIT" at bounding box center [850, 628] width 159 height 37
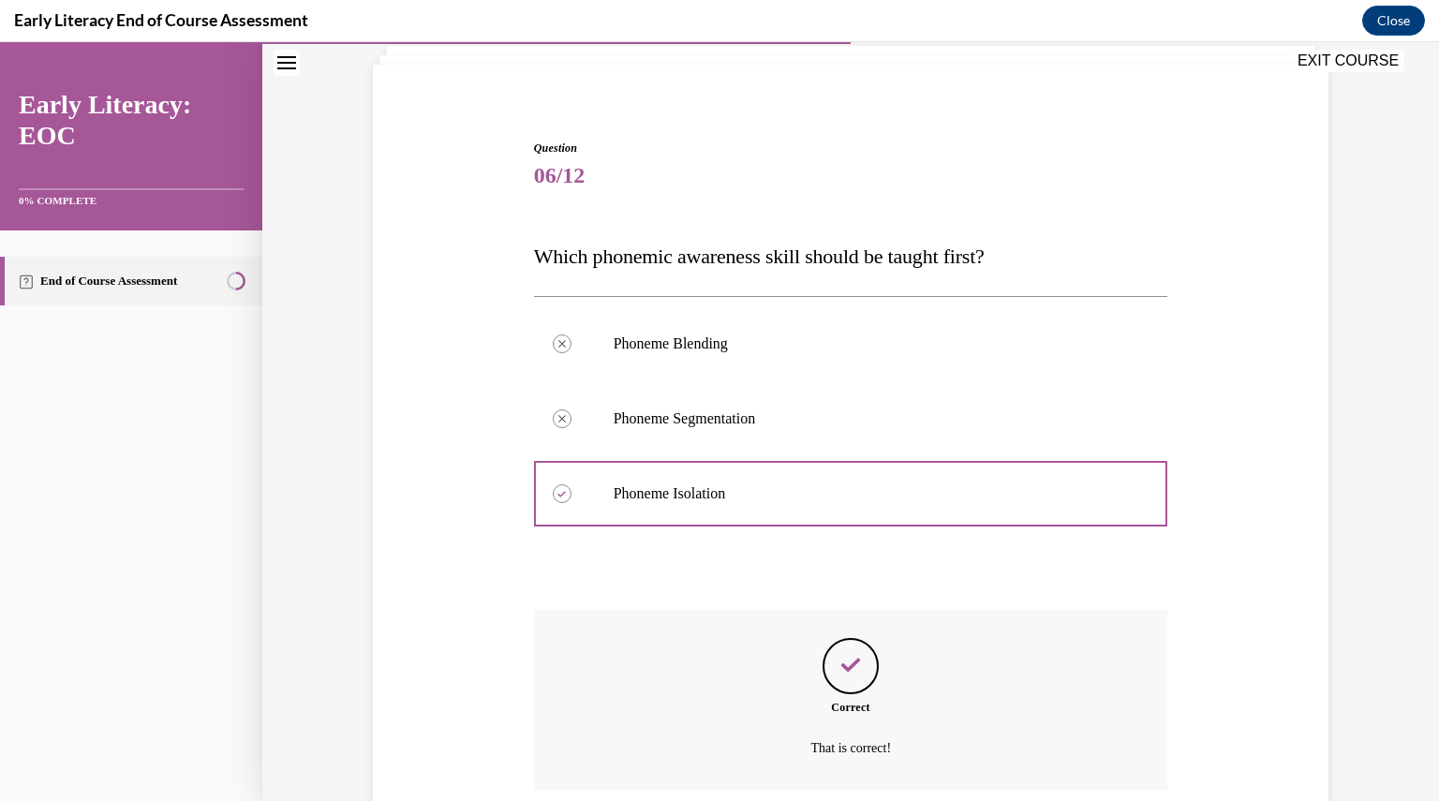
scroll to position [273, 0]
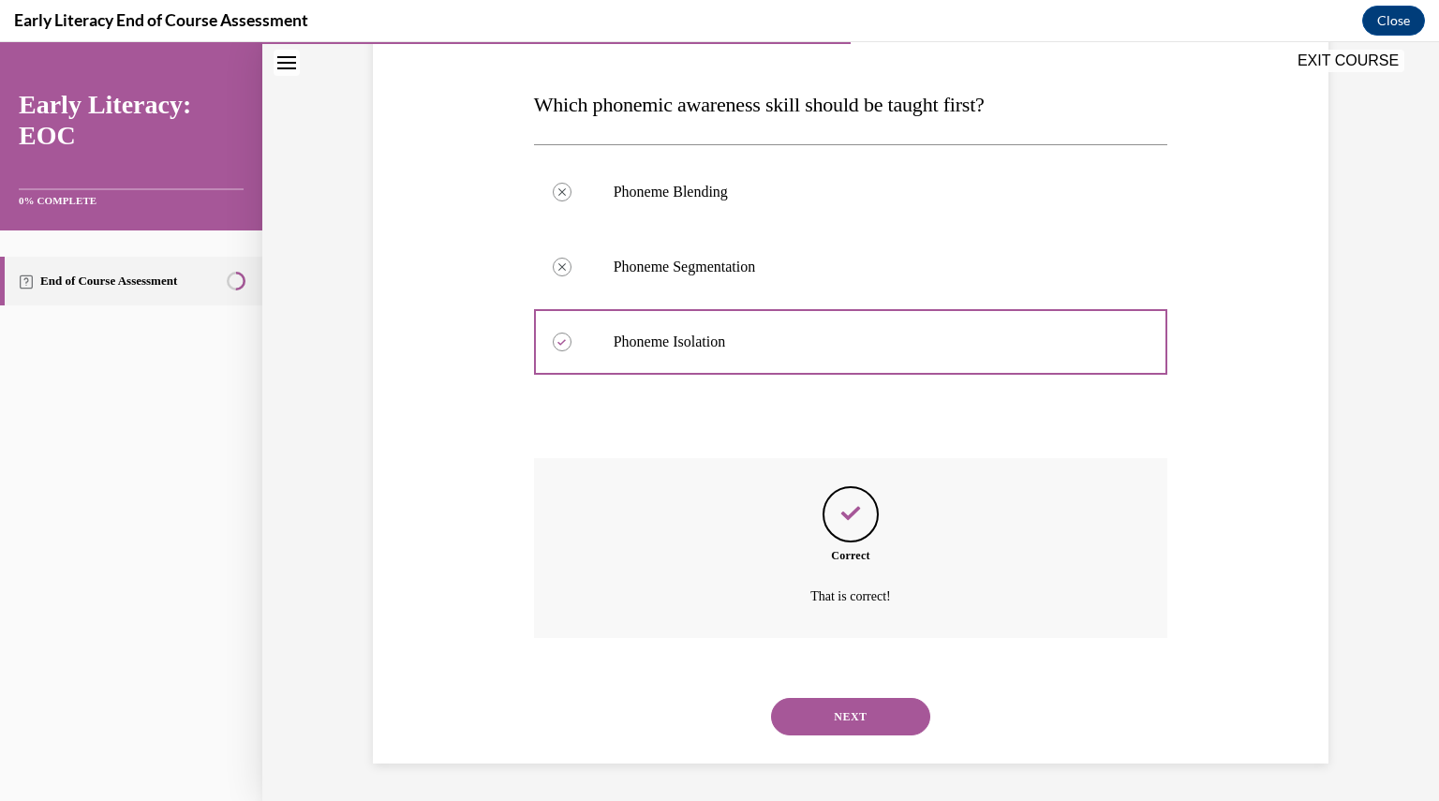
click at [814, 723] on button "NEXT" at bounding box center [850, 716] width 159 height 37
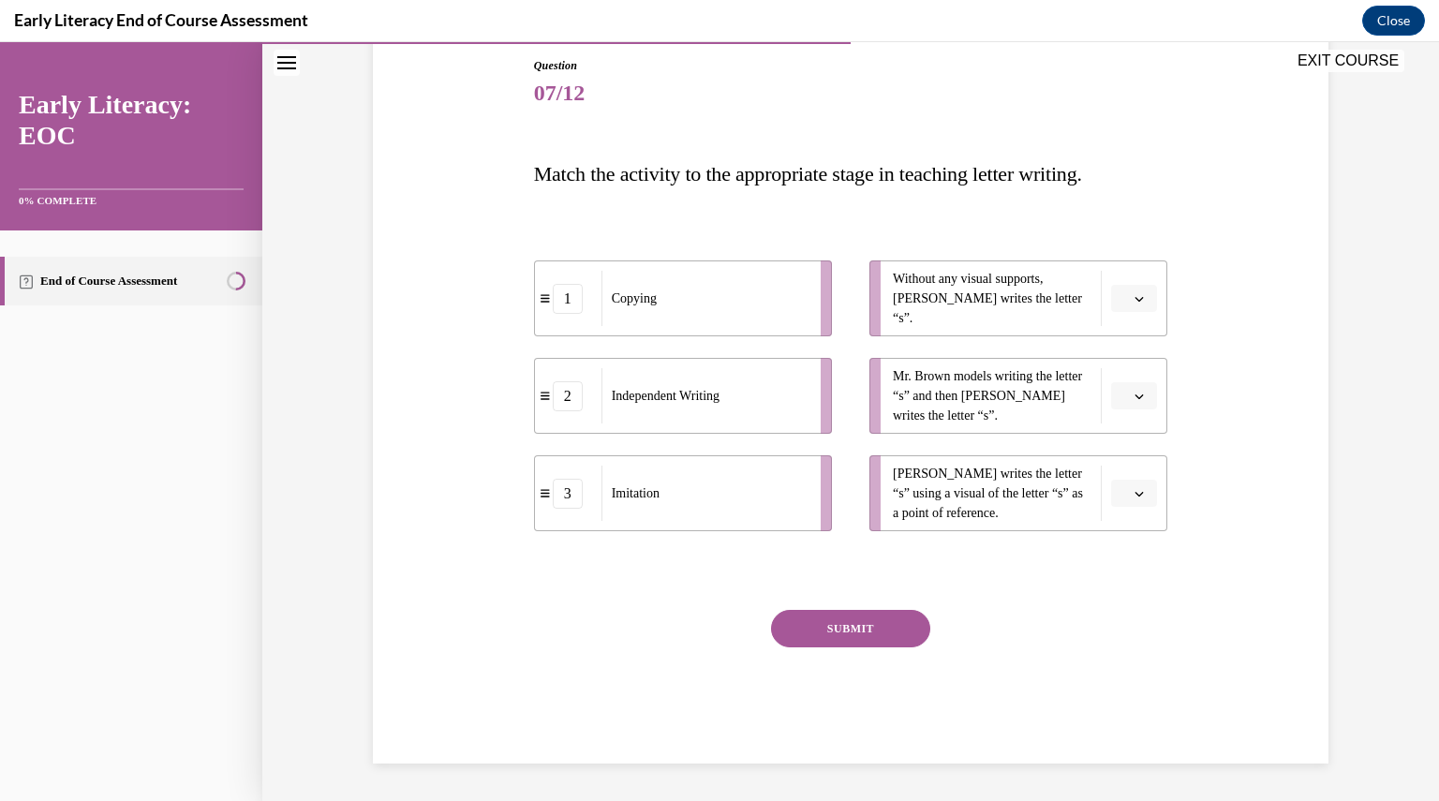
scroll to position [203, 0]
click at [1111, 300] on button "button" at bounding box center [1134, 299] width 46 height 28
click at [1118, 408] on span "2" at bounding box center [1119, 414] width 7 height 15
click at [1131, 404] on button "button" at bounding box center [1134, 396] width 46 height 28
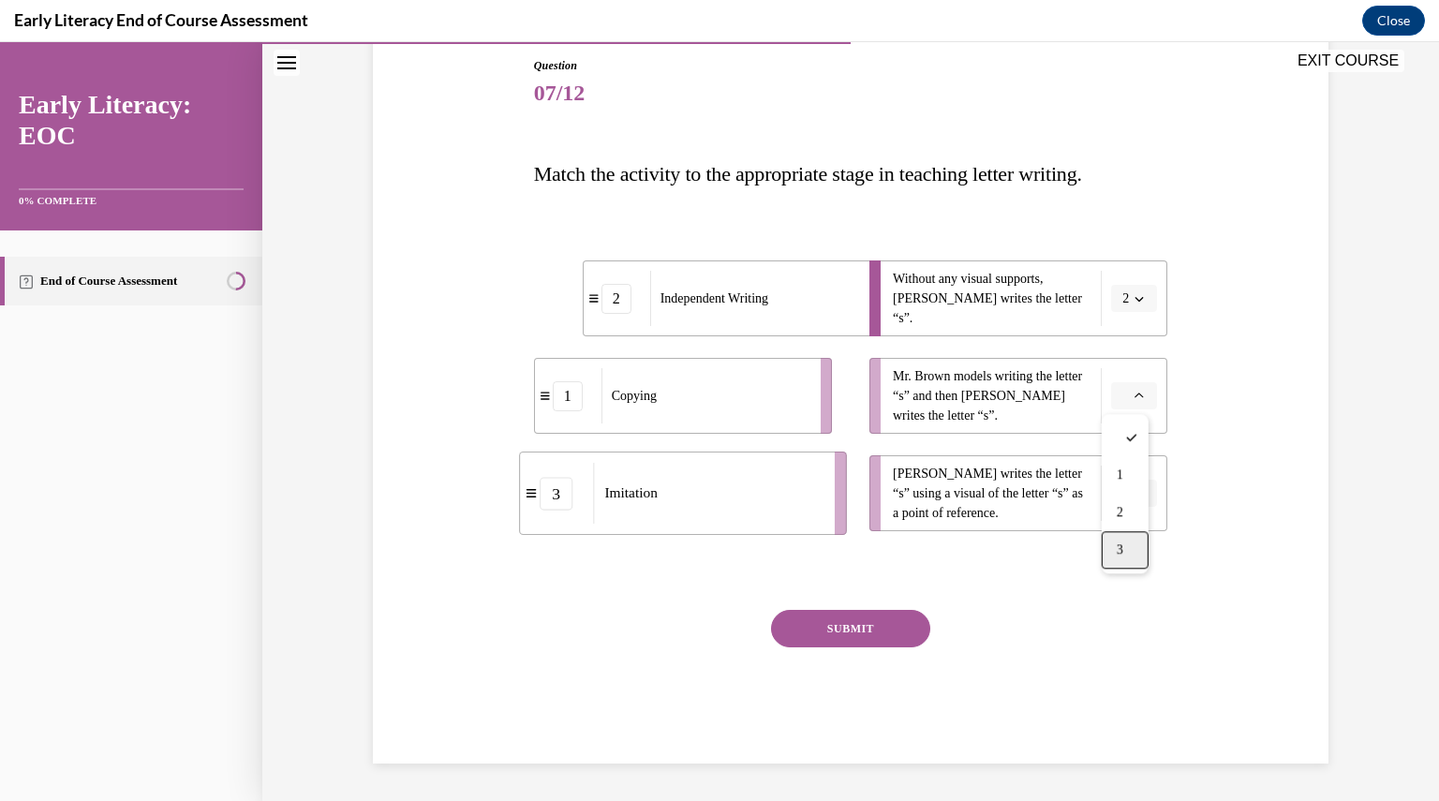
click at [1113, 550] on div "3" at bounding box center [1124, 549] width 47 height 37
click at [1134, 491] on icon "button" at bounding box center [1138, 493] width 9 height 9
click at [1130, 573] on div "1" at bounding box center [1124, 572] width 47 height 37
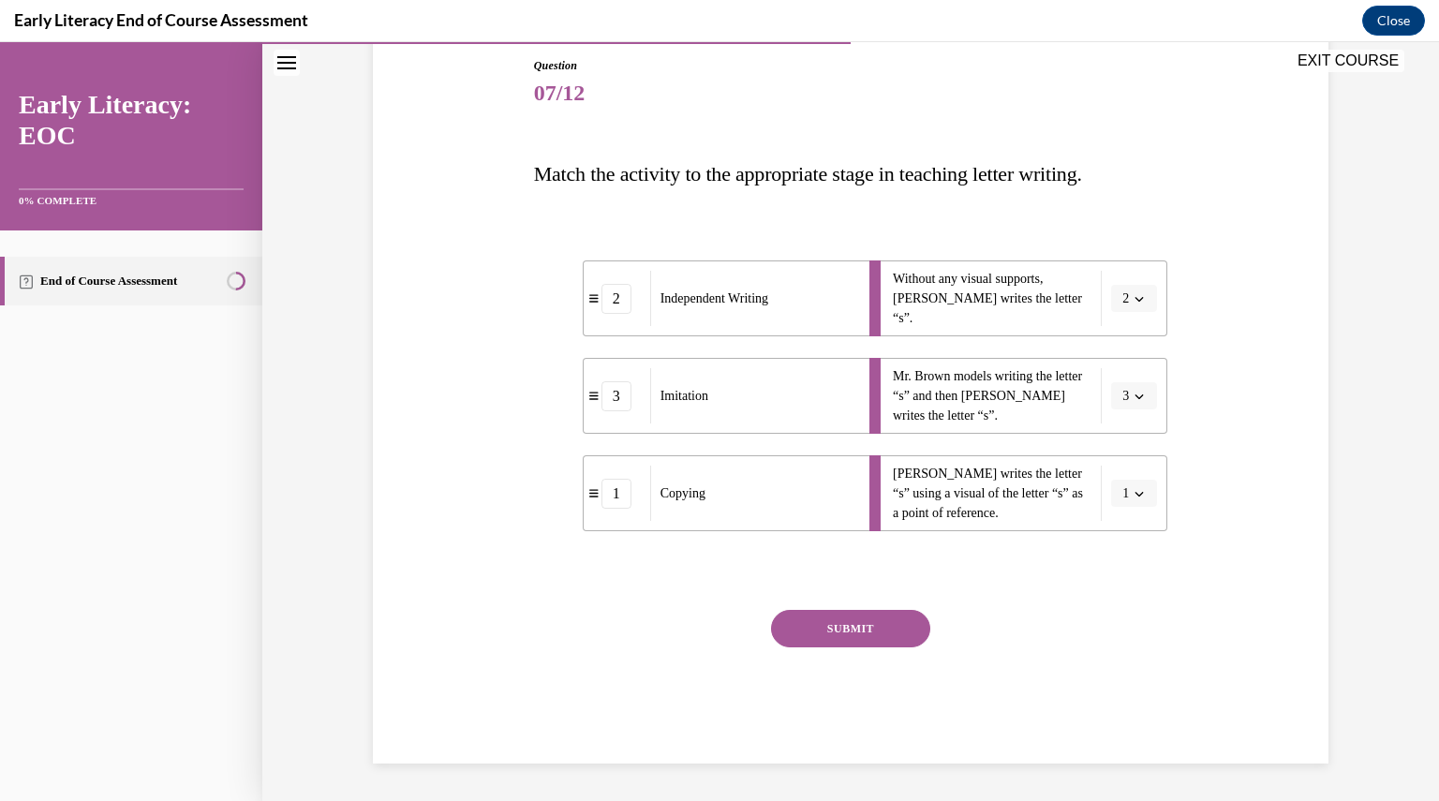
click at [865, 624] on button "SUBMIT" at bounding box center [850, 628] width 159 height 37
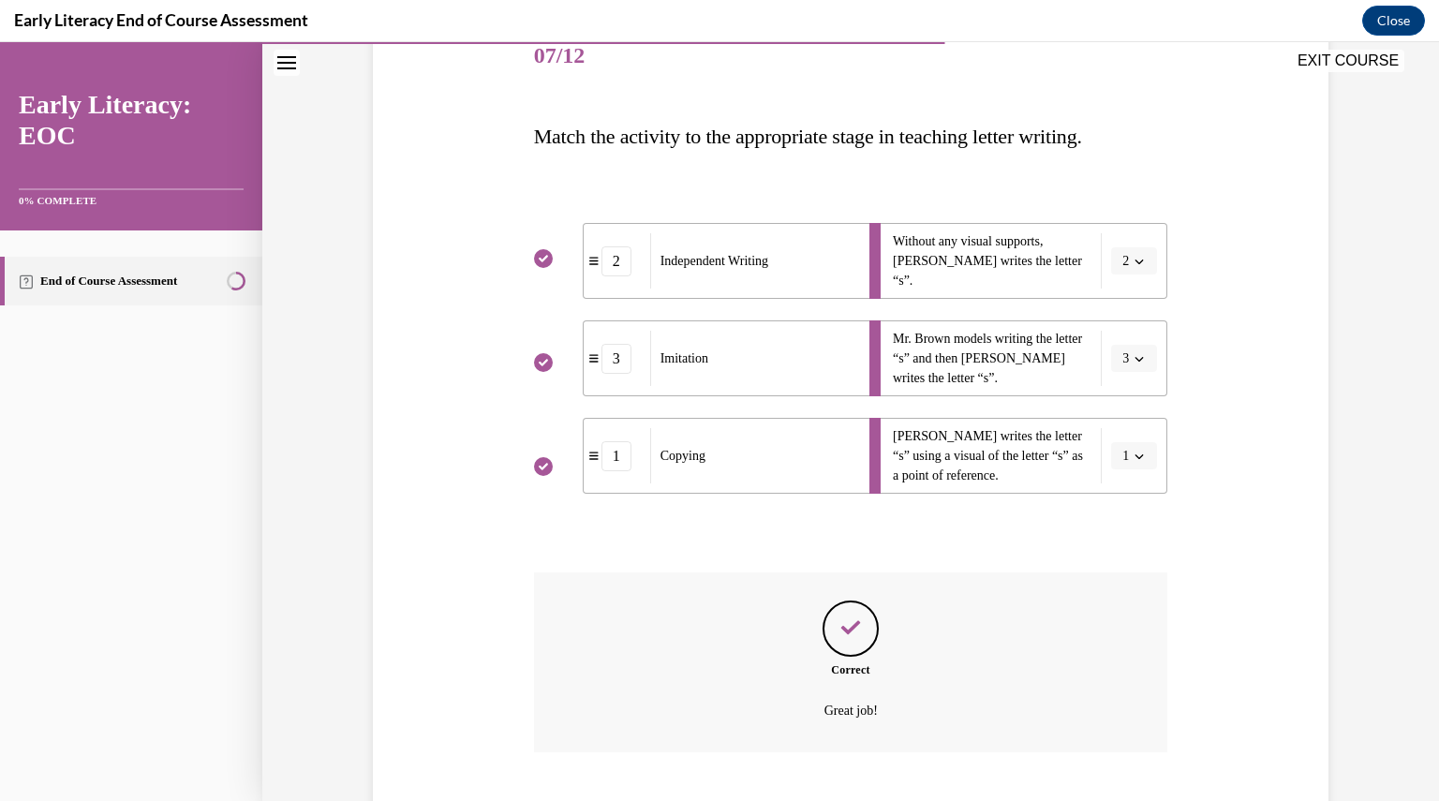
scroll to position [355, 0]
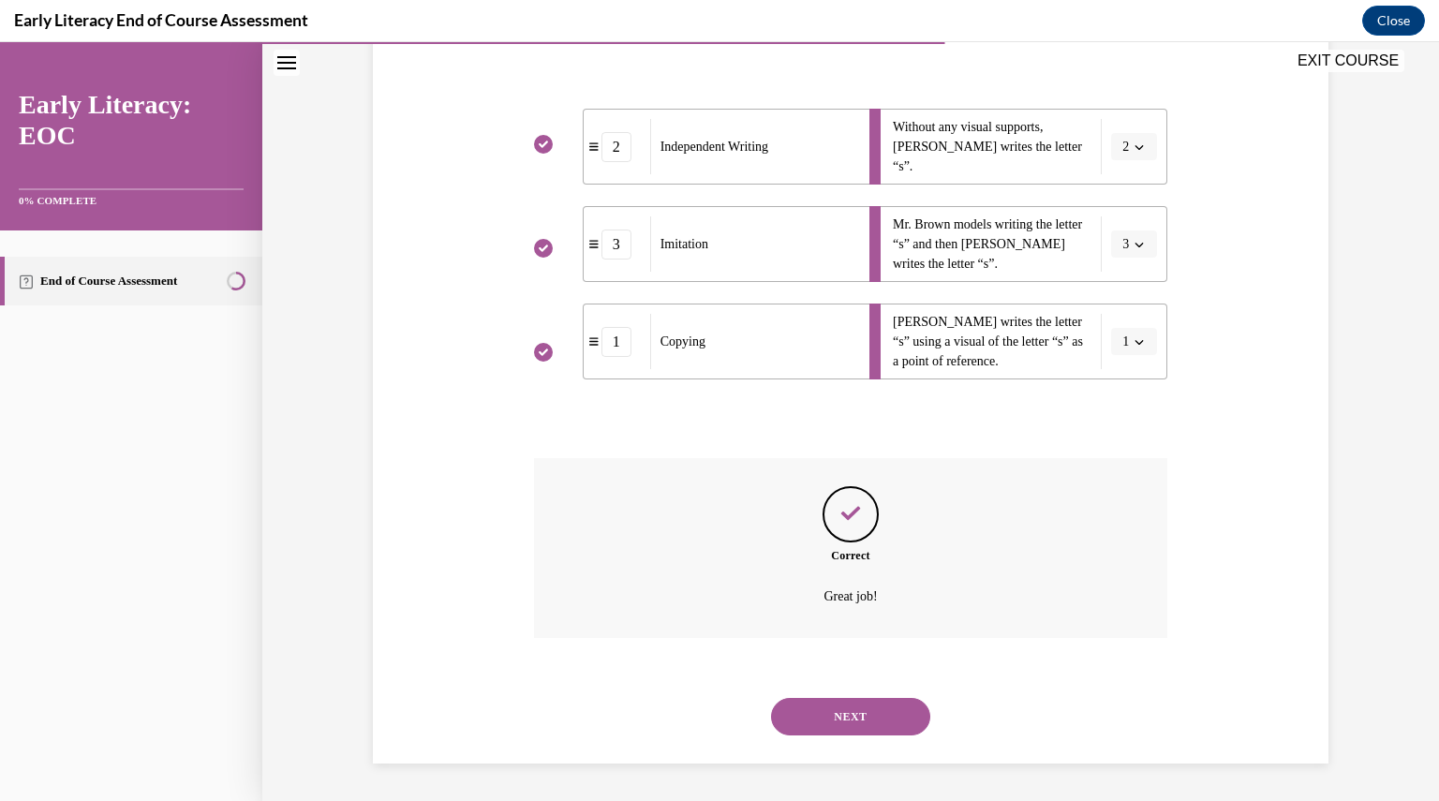
click at [812, 730] on button "NEXT" at bounding box center [850, 716] width 159 height 37
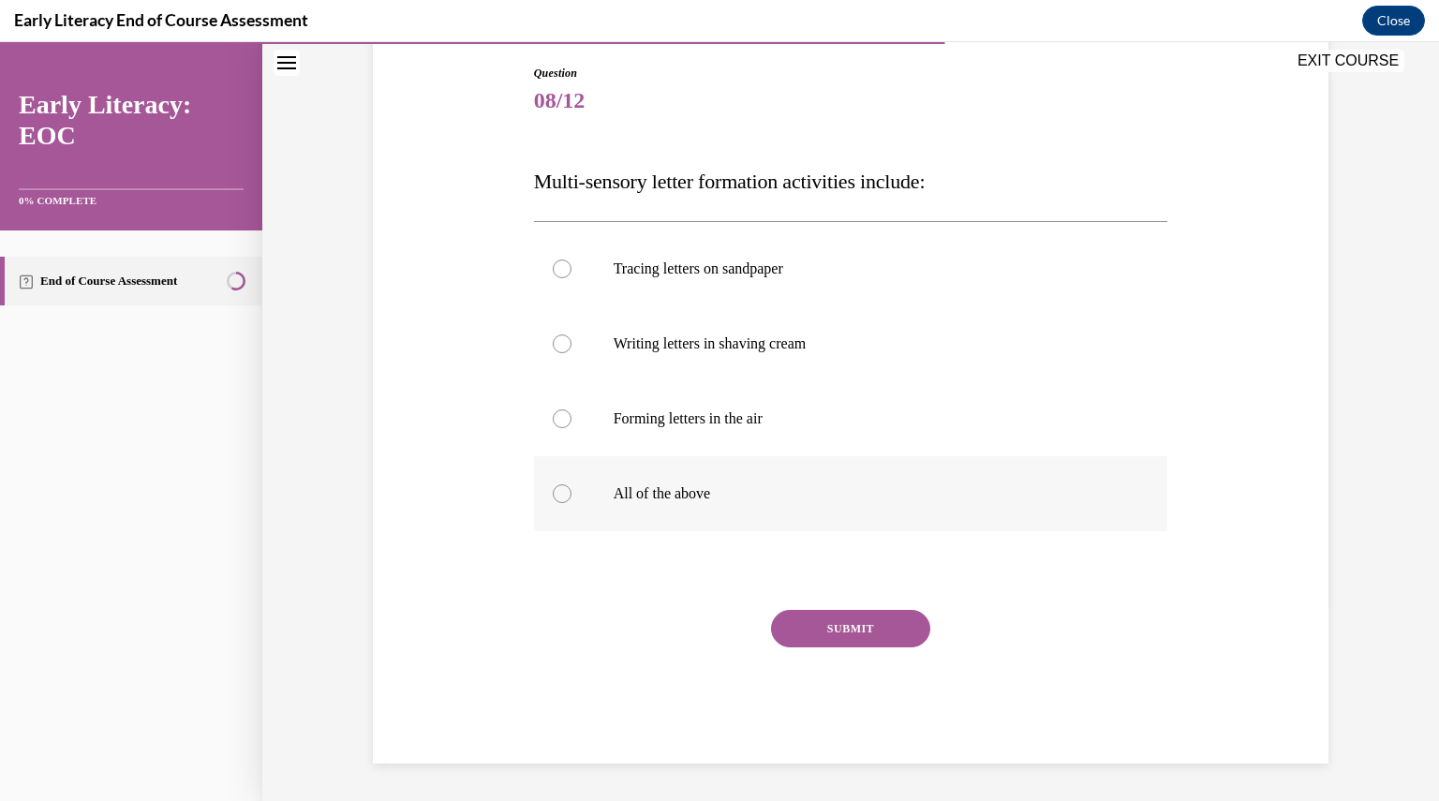
click at [693, 505] on div at bounding box center [851, 493] width 634 height 75
click at [801, 631] on button "SUBMIT" at bounding box center [850, 628] width 159 height 37
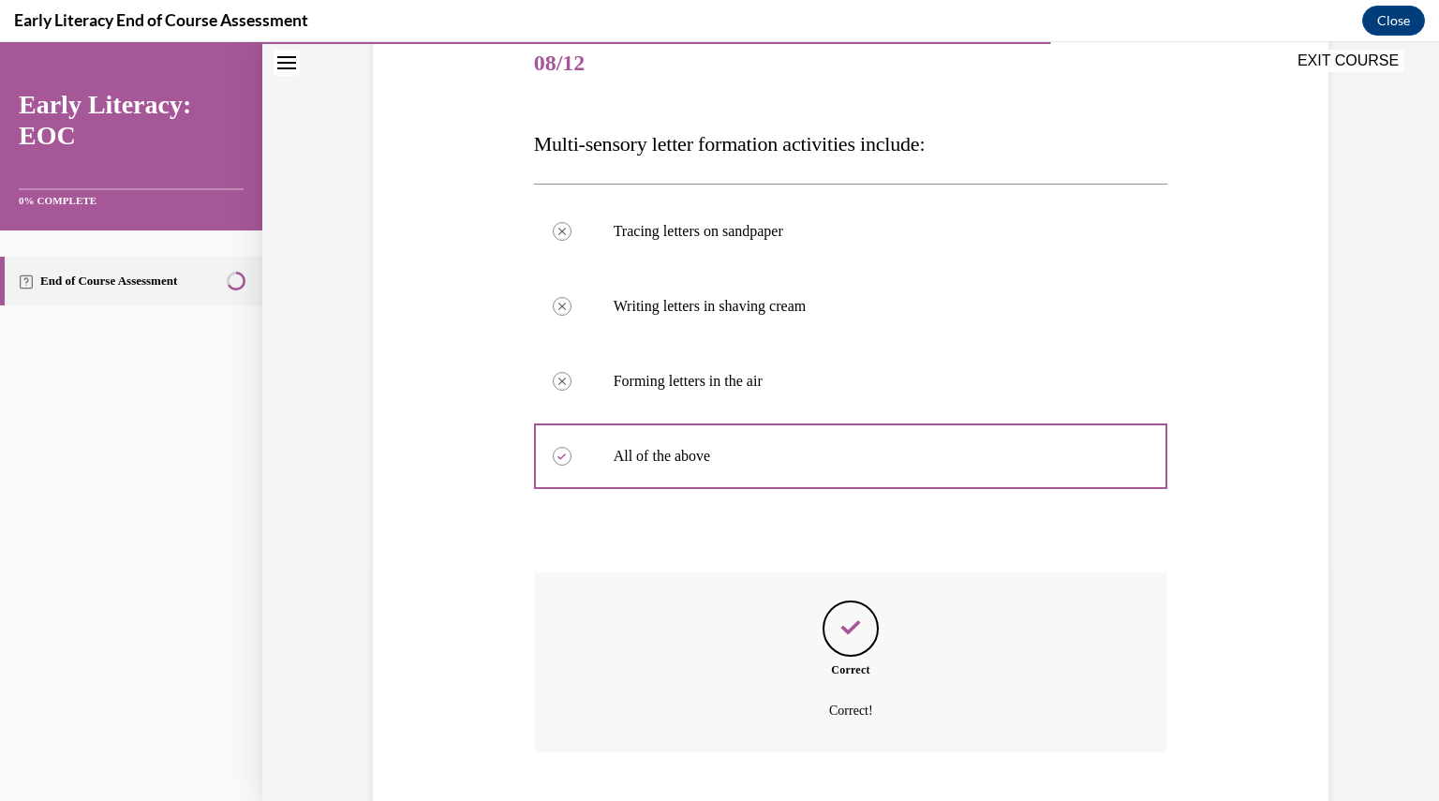
scroll to position [347, 0]
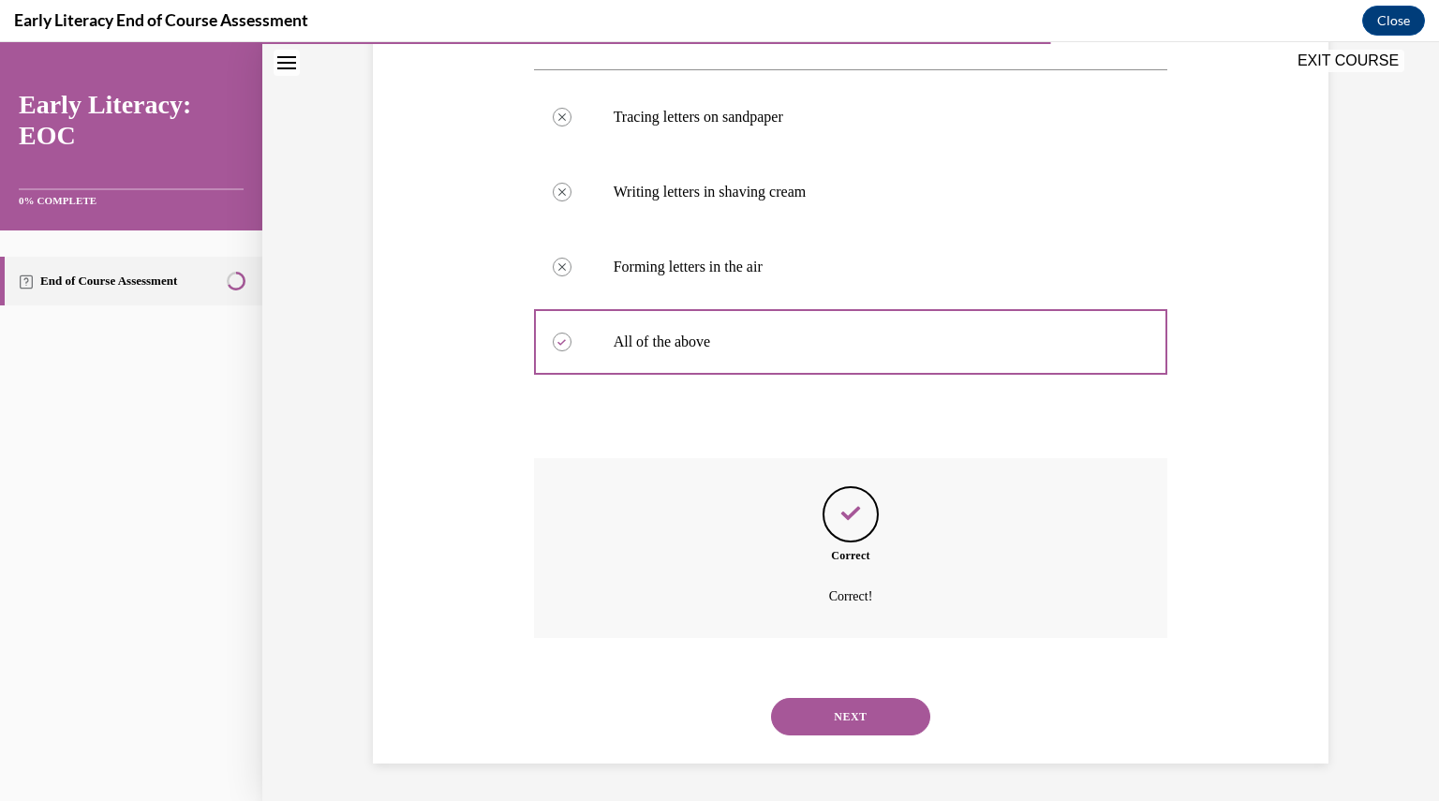
click at [817, 716] on button "NEXT" at bounding box center [850, 716] width 159 height 37
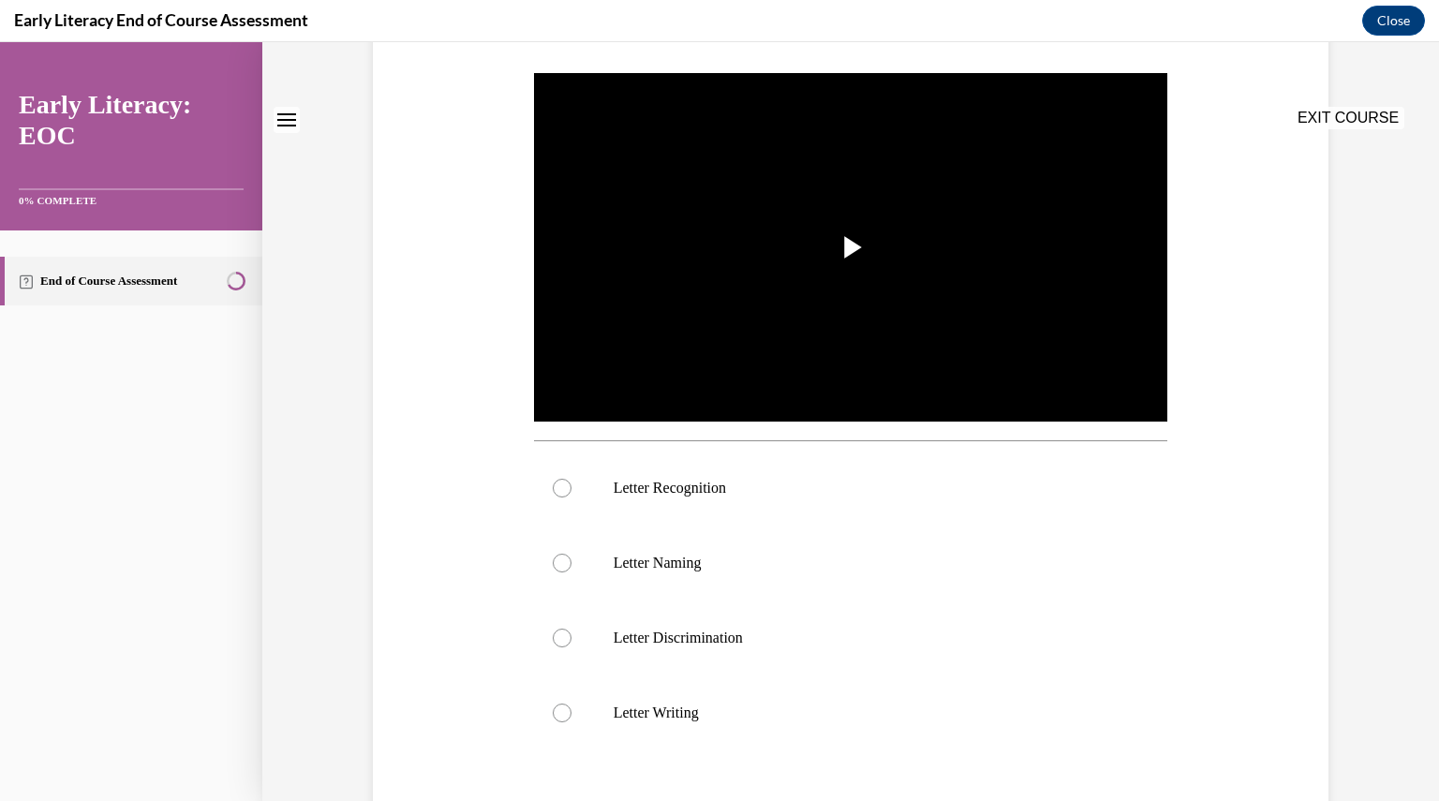
scroll to position [0, 0]
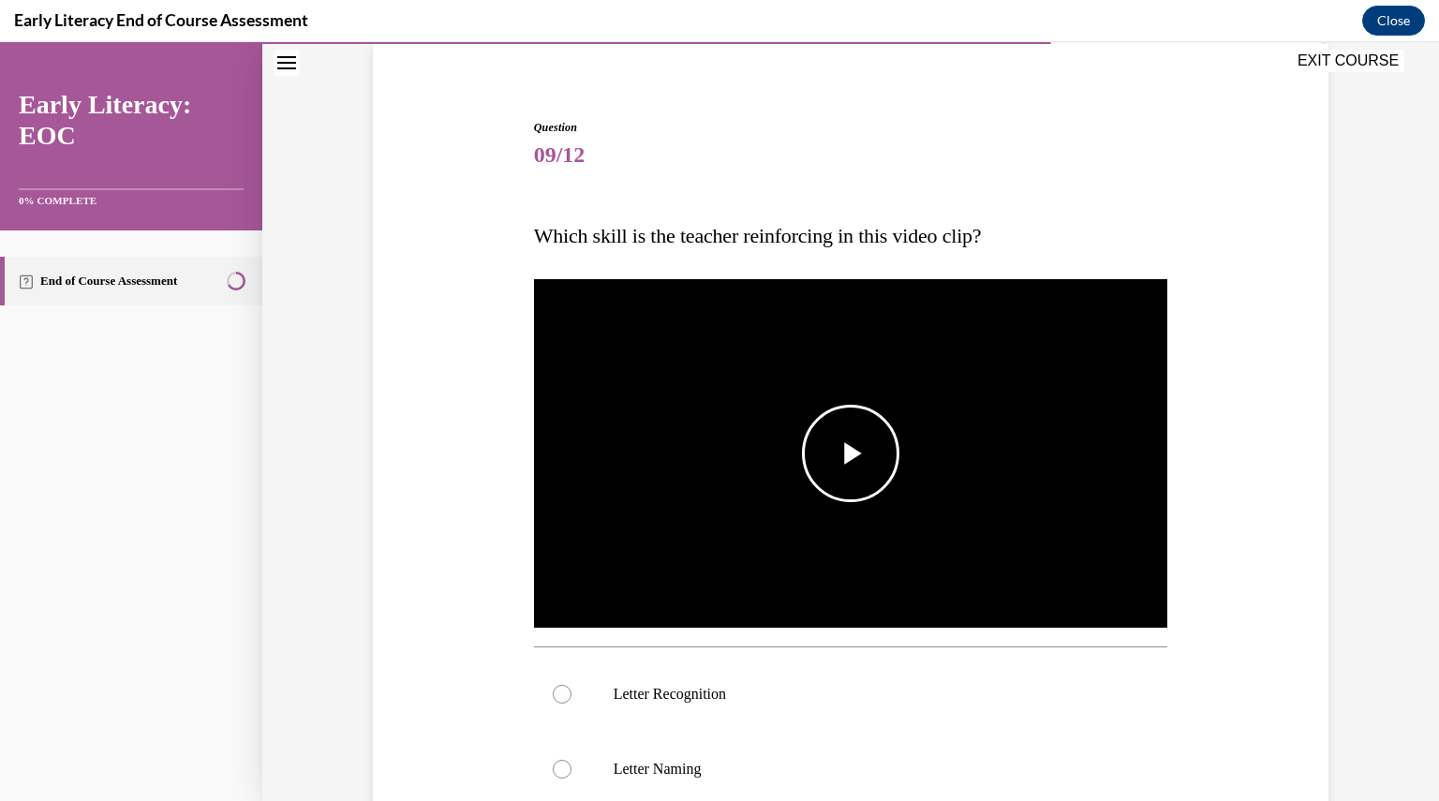
click at [850, 453] on span "Video player" at bounding box center [850, 453] width 0 height 0
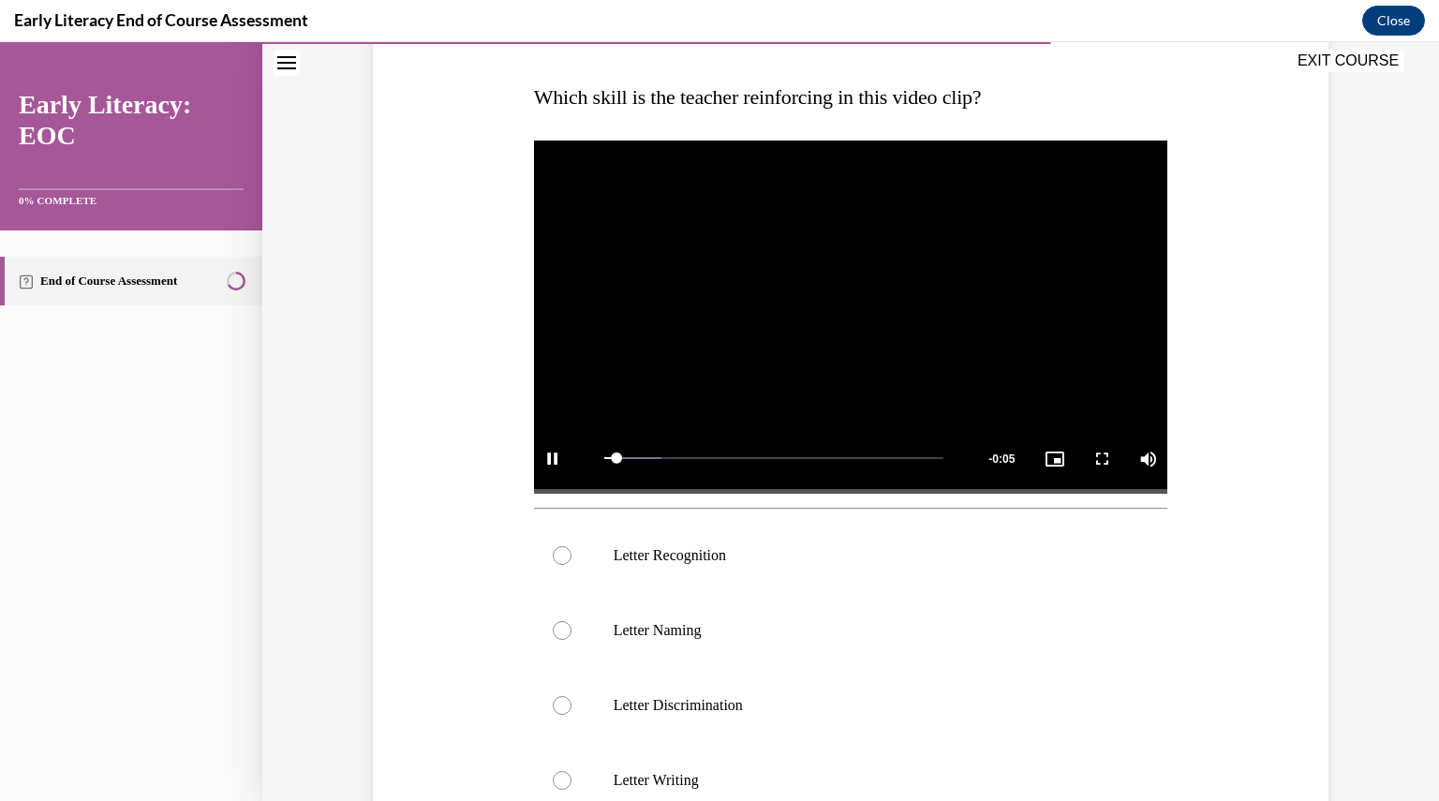
scroll to position [310, 0]
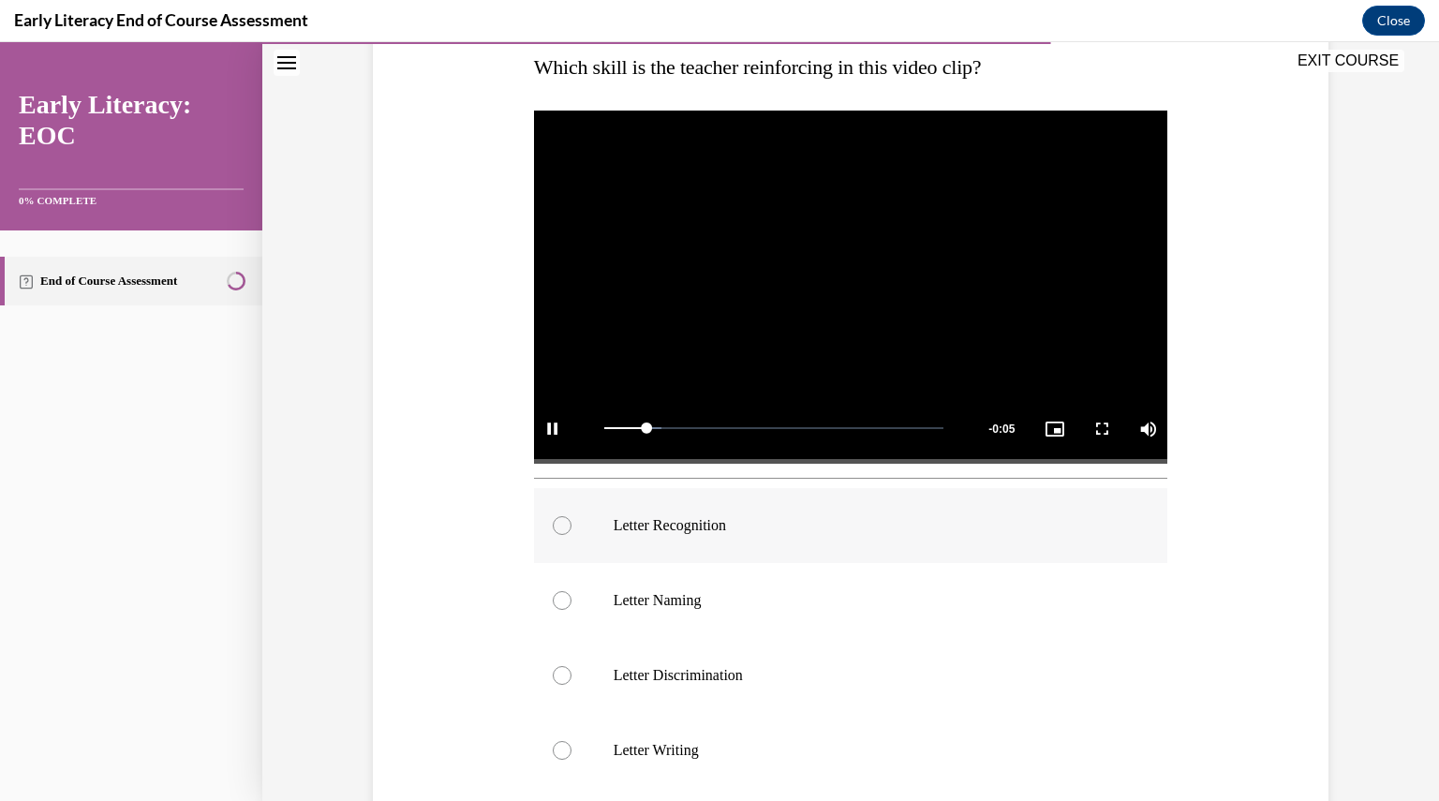
click at [735, 524] on p "Letter Recognition" at bounding box center [867, 525] width 508 height 19
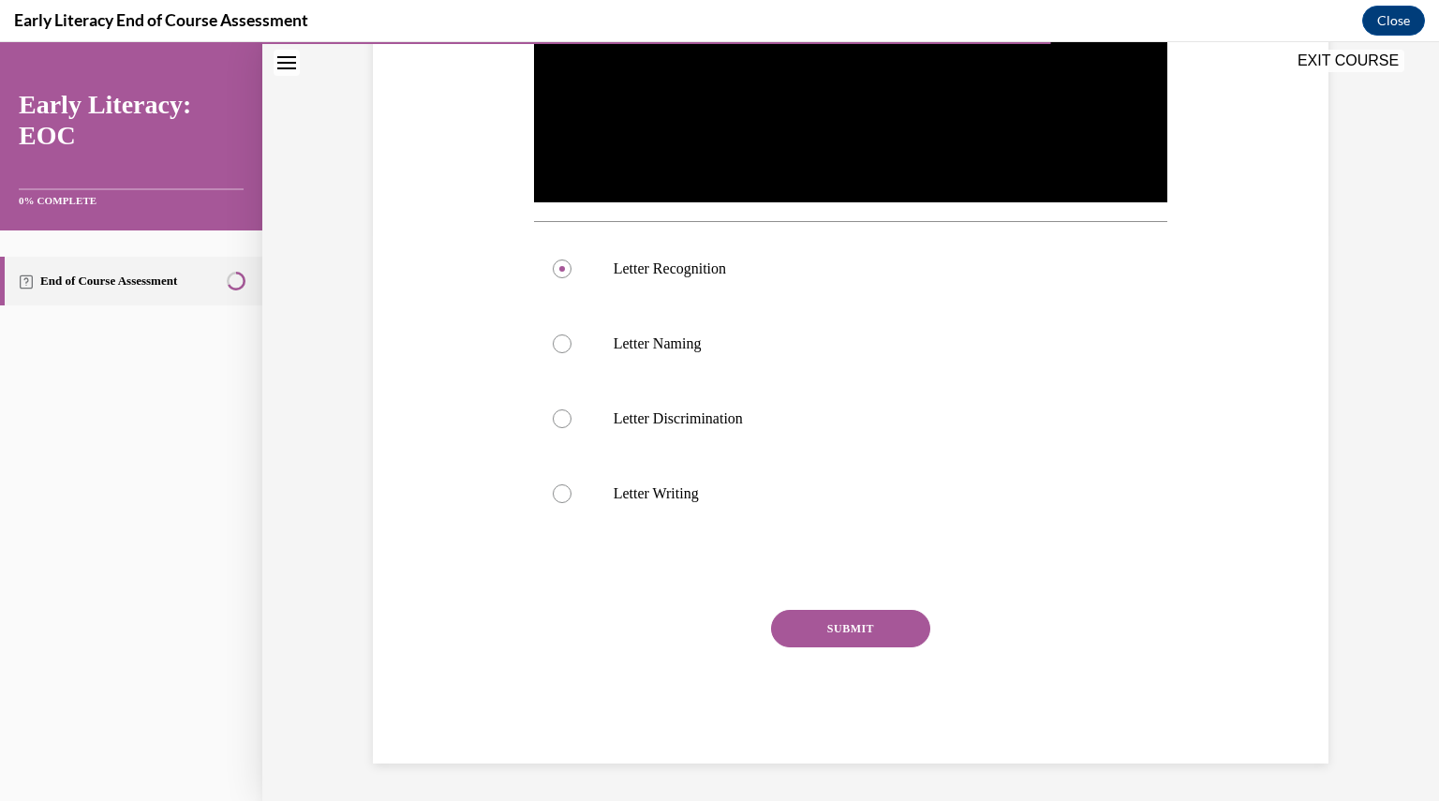
click at [850, 638] on button "SUBMIT" at bounding box center [850, 628] width 159 height 37
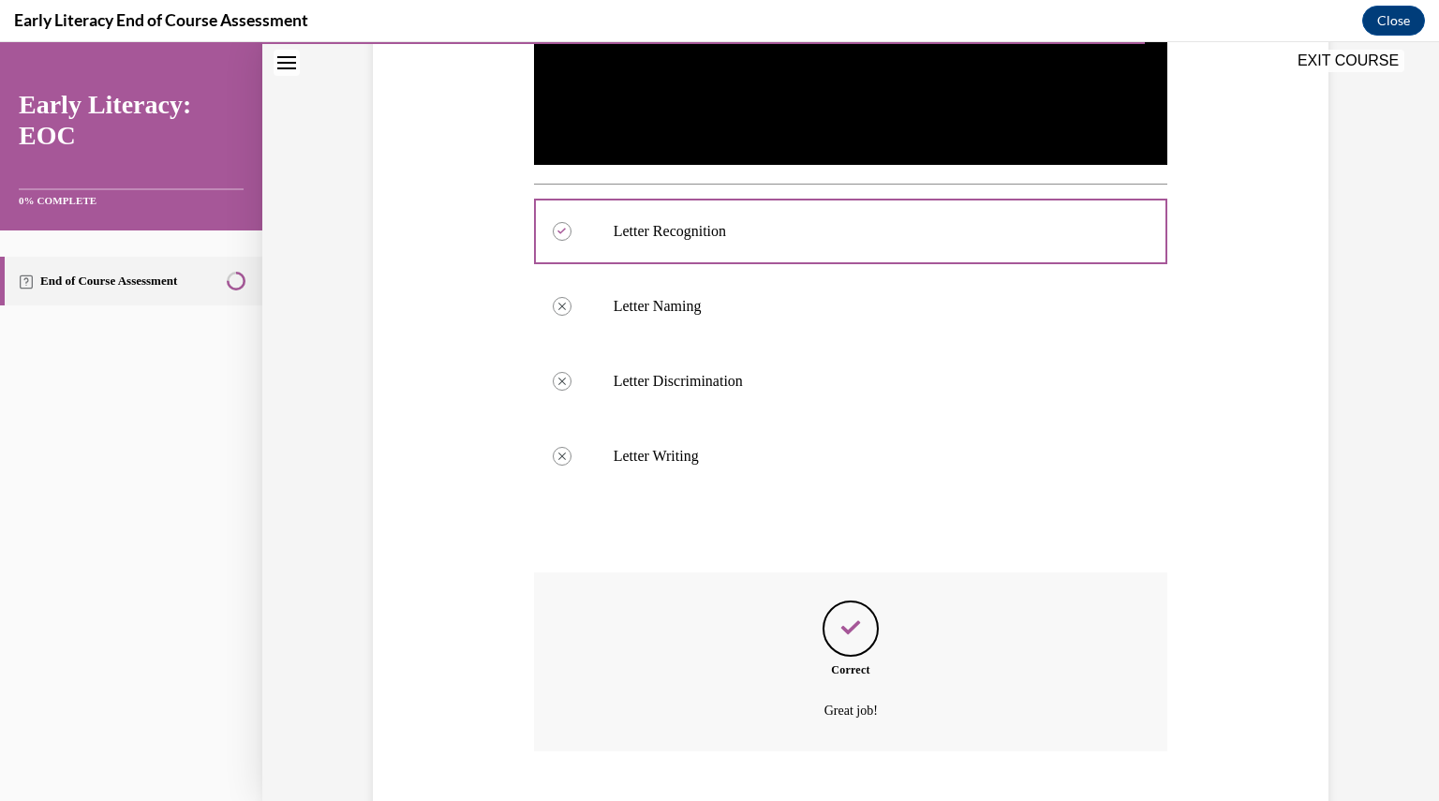
scroll to position [717, 0]
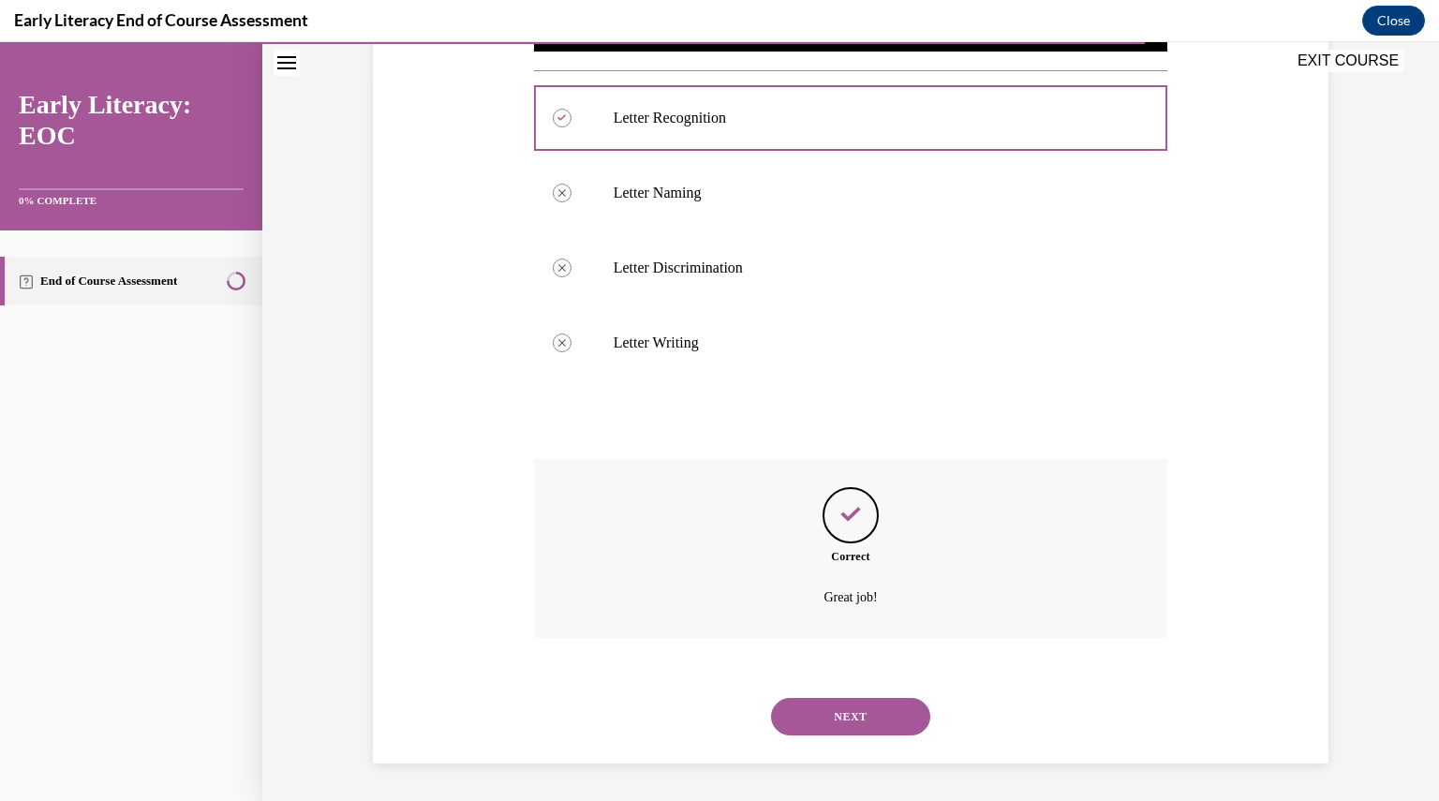
click at [804, 728] on button "NEXT" at bounding box center [850, 716] width 159 height 37
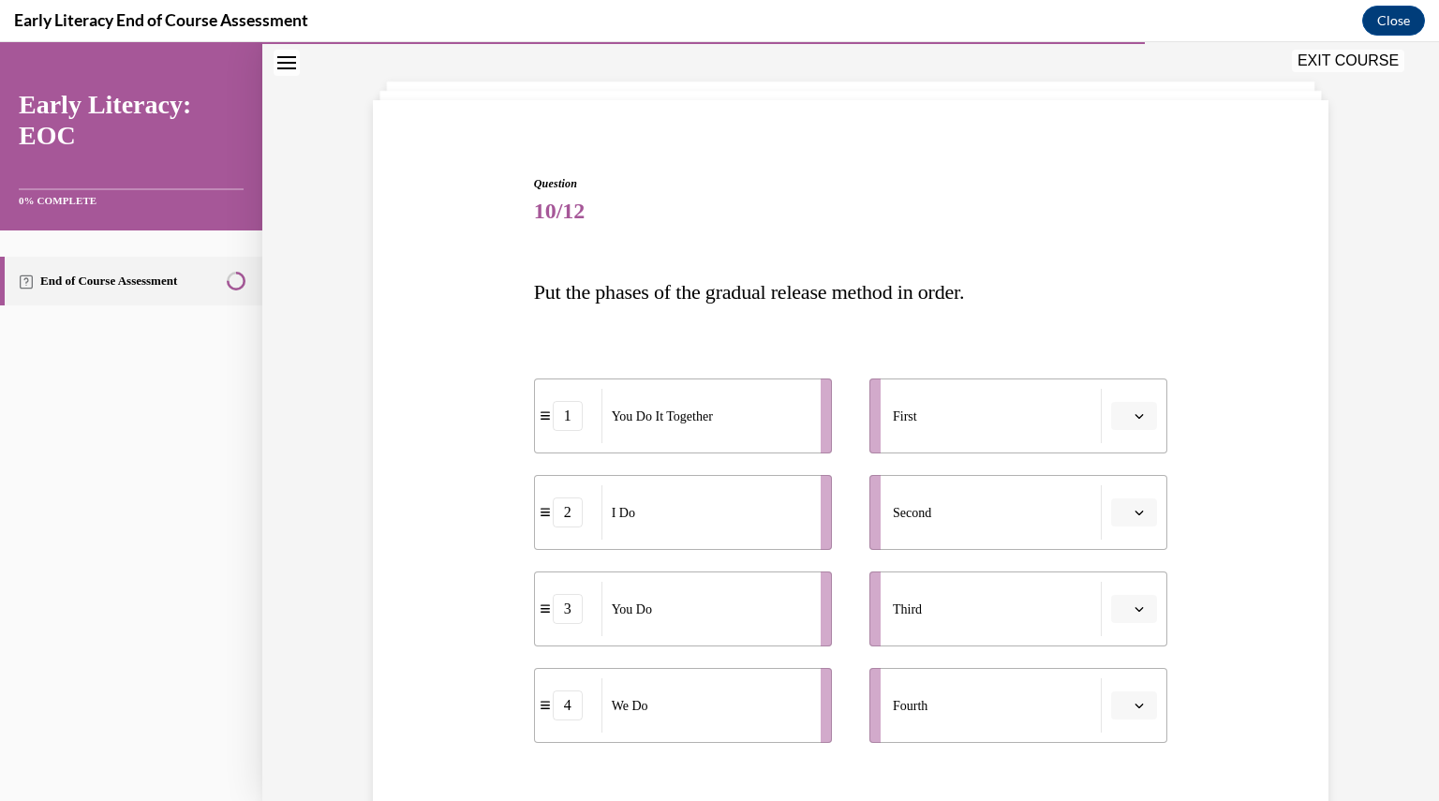
scroll to position [86, 0]
click at [1113, 414] on button "button" at bounding box center [1134, 415] width 46 height 28
click at [1116, 537] on span "2" at bounding box center [1119, 531] width 7 height 15
click at [1124, 528] on li "Second" at bounding box center [1018, 511] width 298 height 75
click at [1132, 505] on span "button" at bounding box center [1138, 511] width 13 height 13
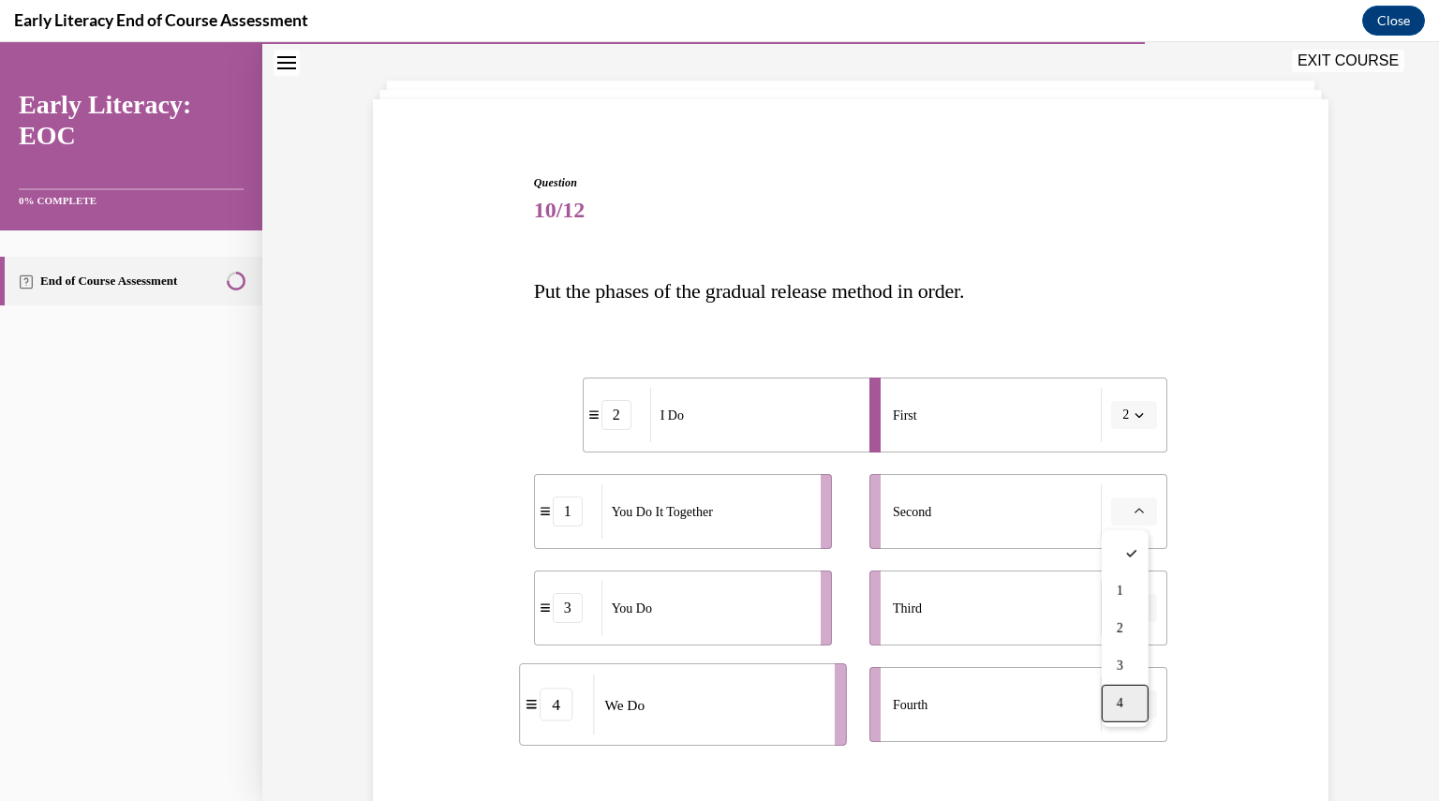
click at [1120, 706] on span "4" at bounding box center [1119, 703] width 7 height 15
click at [1132, 598] on button "button" at bounding box center [1134, 608] width 46 height 28
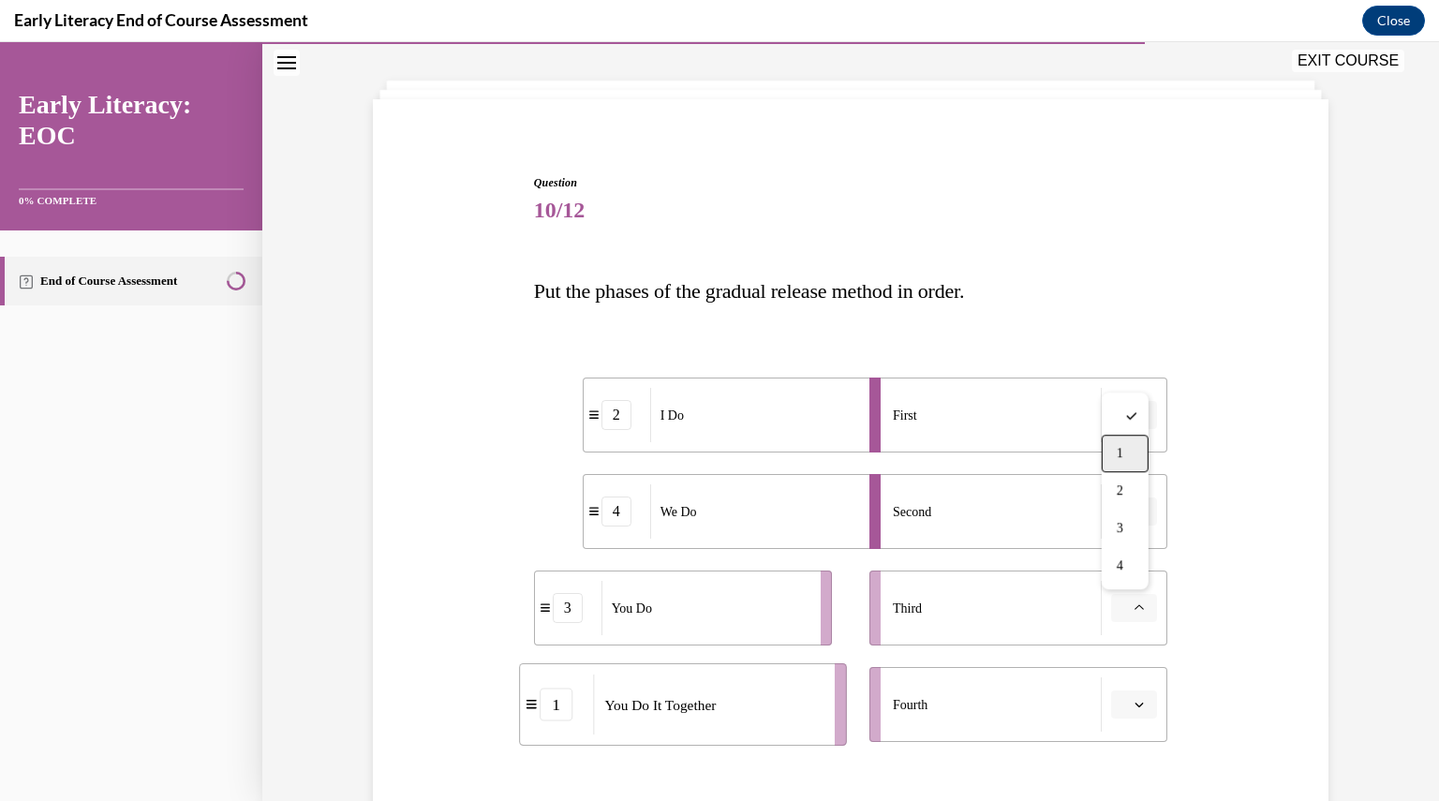
click at [1131, 441] on div "1" at bounding box center [1124, 453] width 47 height 37
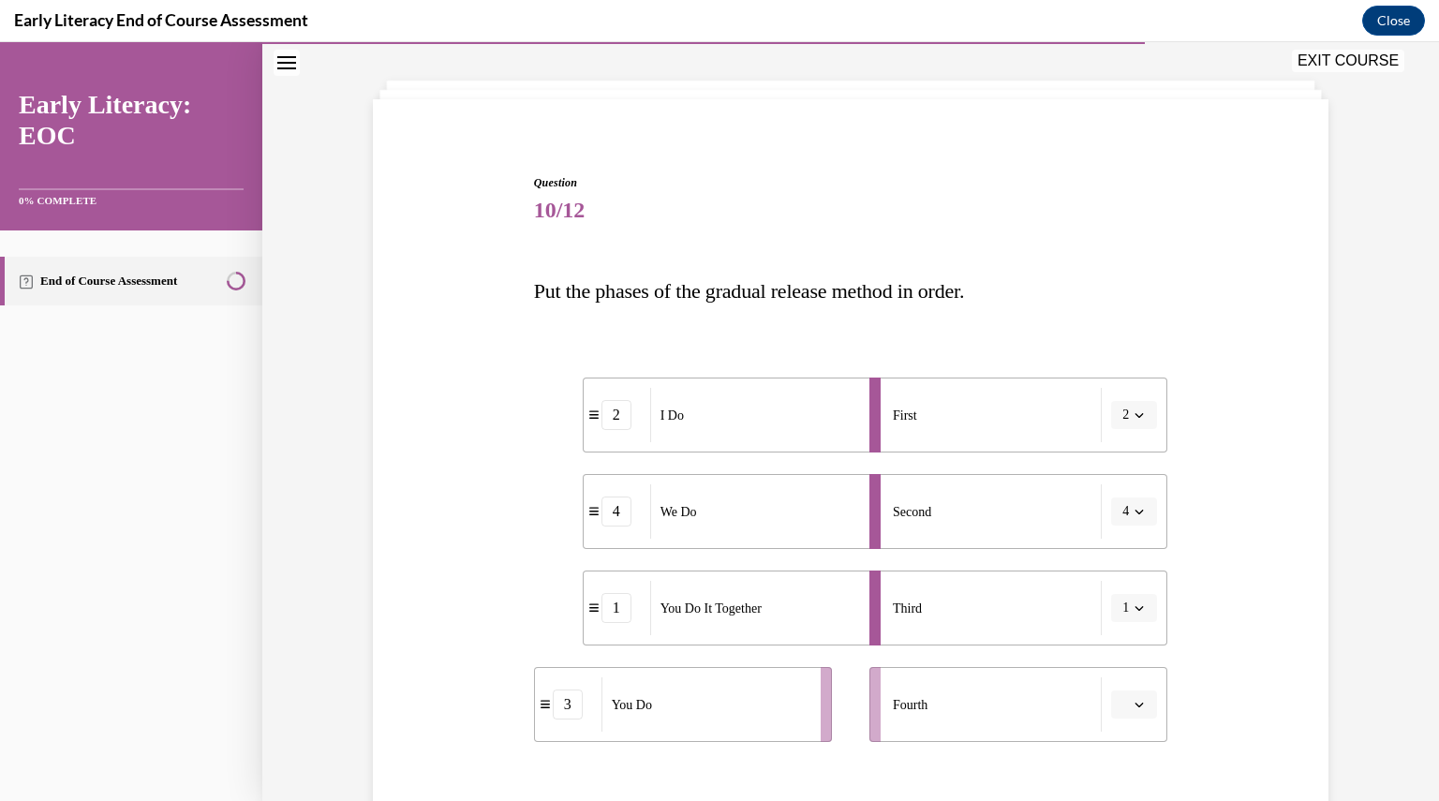
click at [1132, 710] on span "button" at bounding box center [1138, 704] width 13 height 13
click at [1125, 632] on div "3" at bounding box center [1124, 624] width 47 height 37
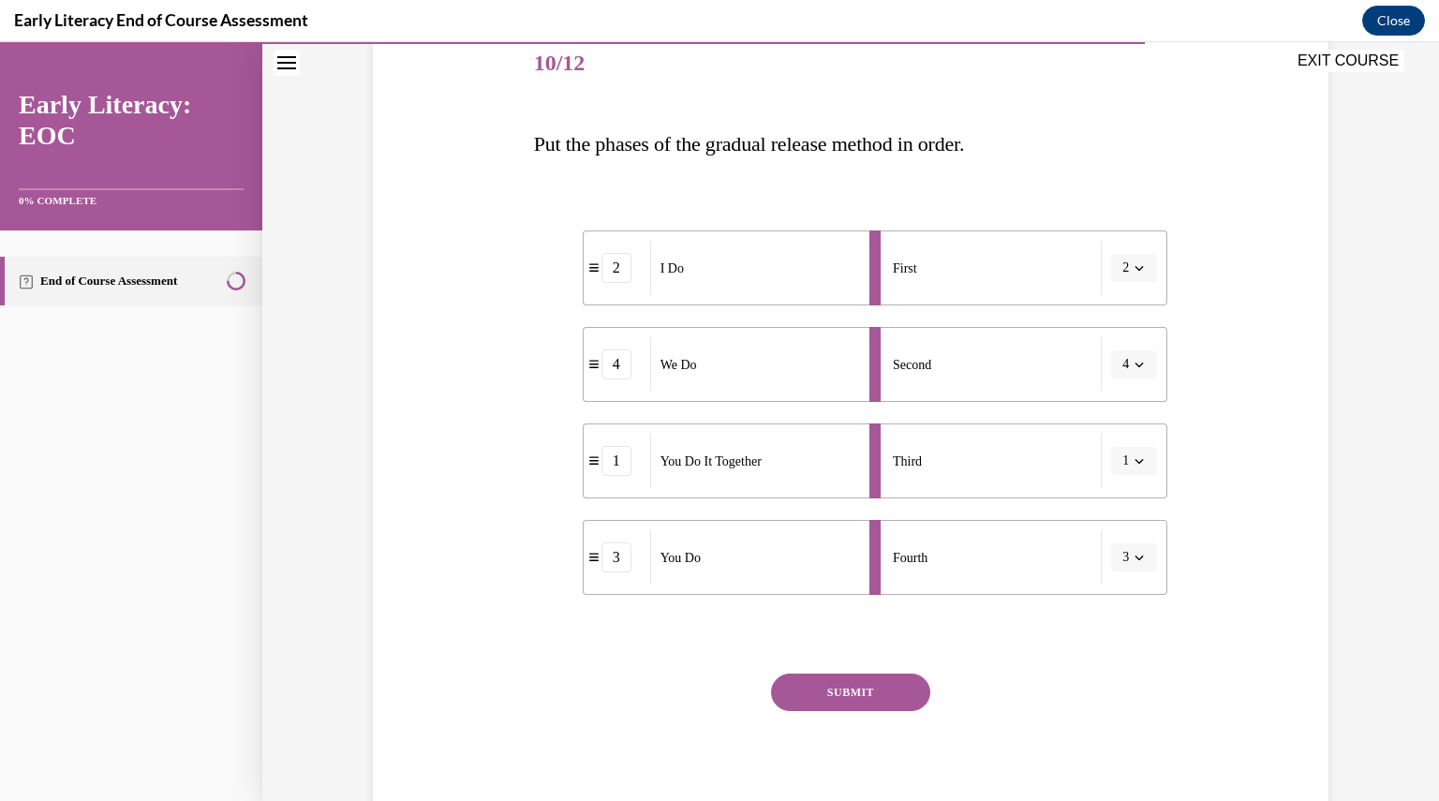
scroll to position [236, 0]
click at [847, 677] on button "SUBMIT" at bounding box center [850, 689] width 159 height 37
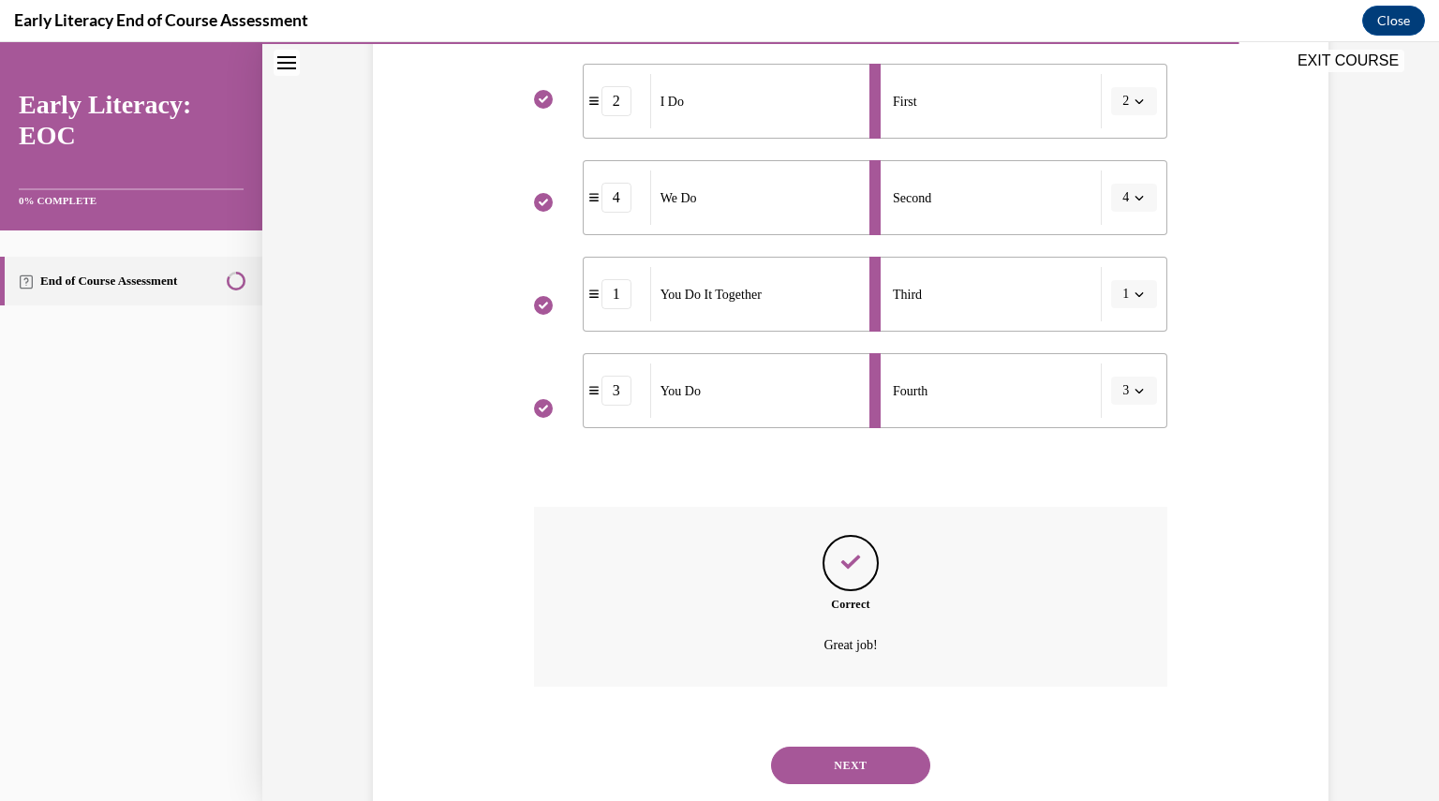
scroll to position [449, 0]
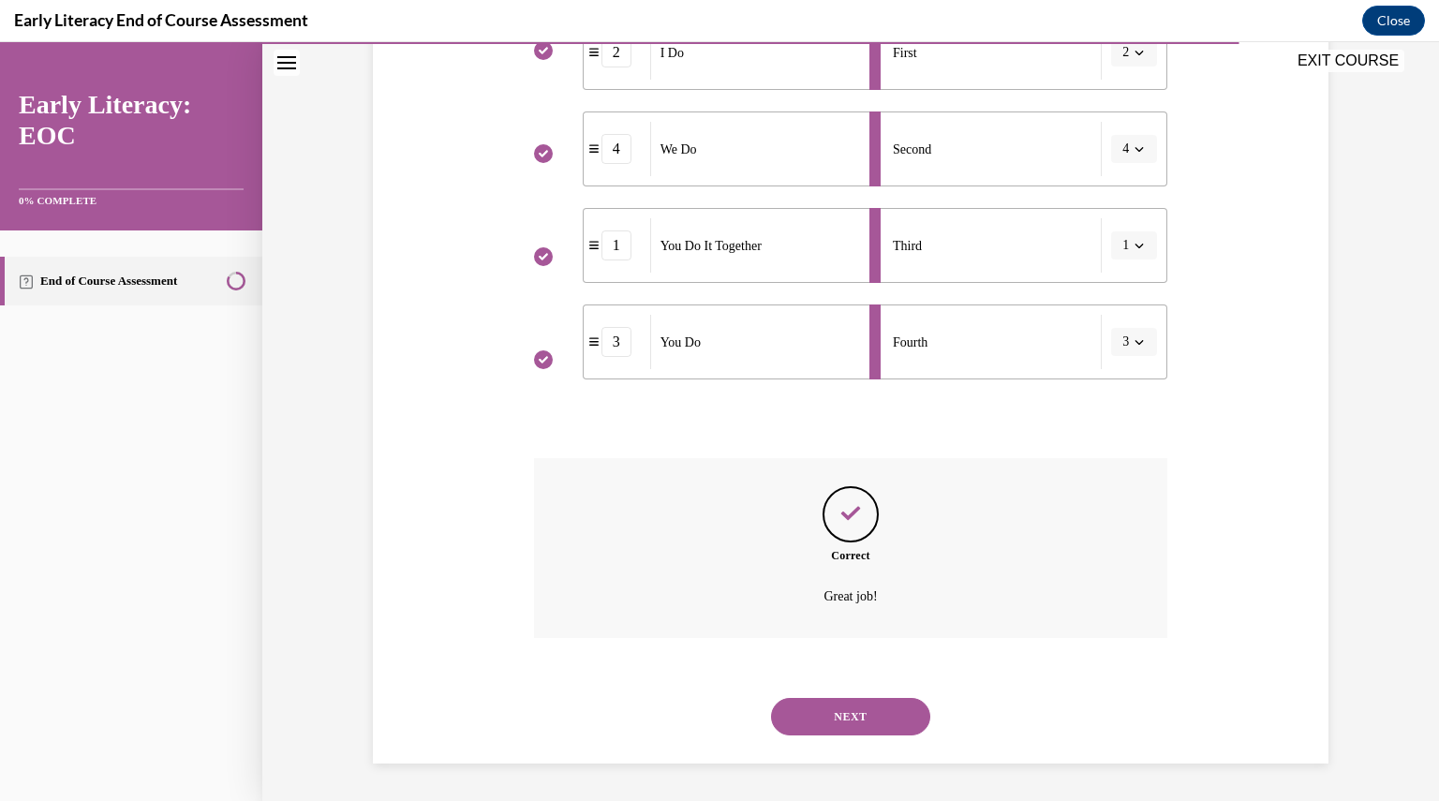
click at [796, 716] on button "NEXT" at bounding box center [850, 716] width 159 height 37
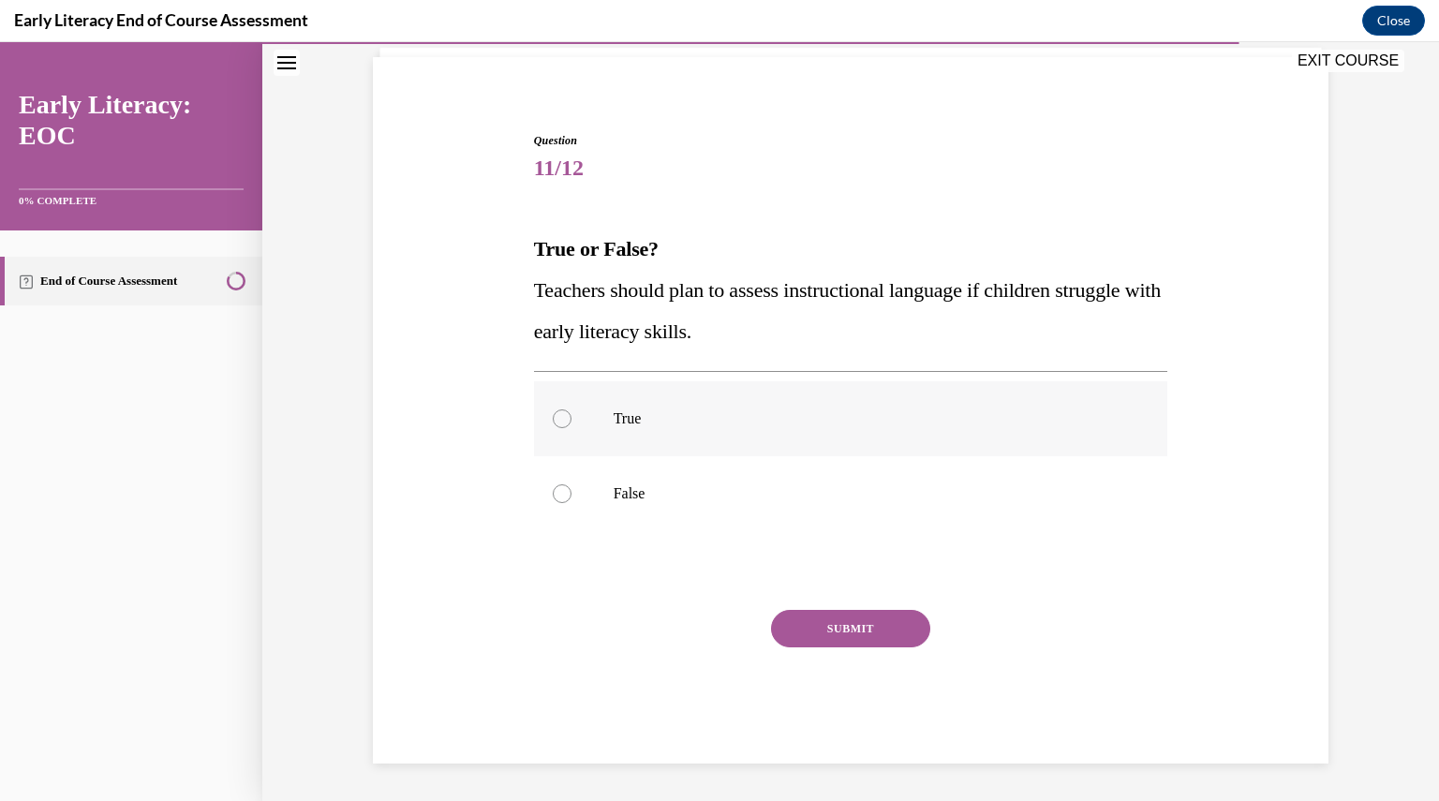
click at [788, 422] on p "True" at bounding box center [867, 418] width 508 height 19
click at [800, 617] on button "SUBMIT" at bounding box center [850, 628] width 159 height 37
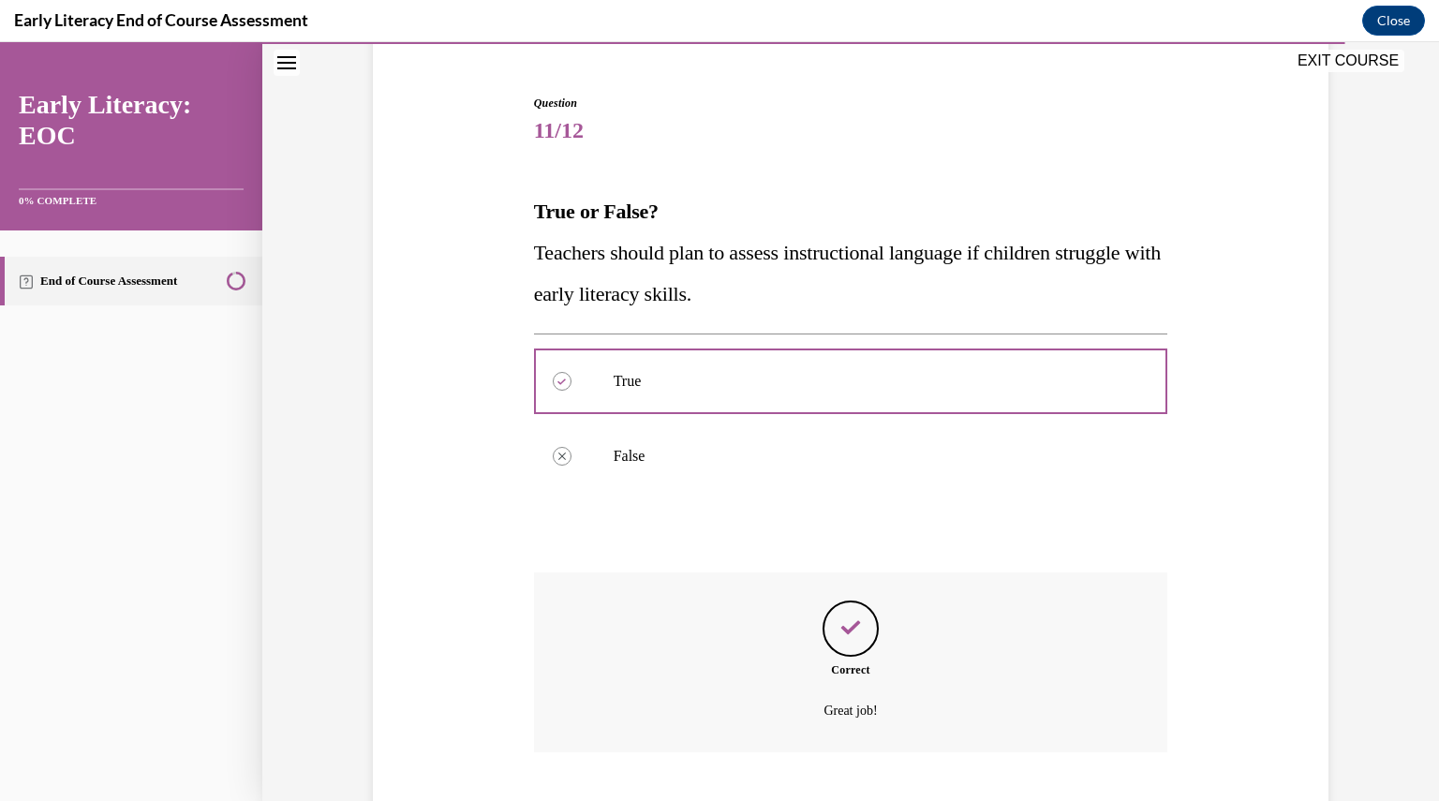
scroll to position [280, 0]
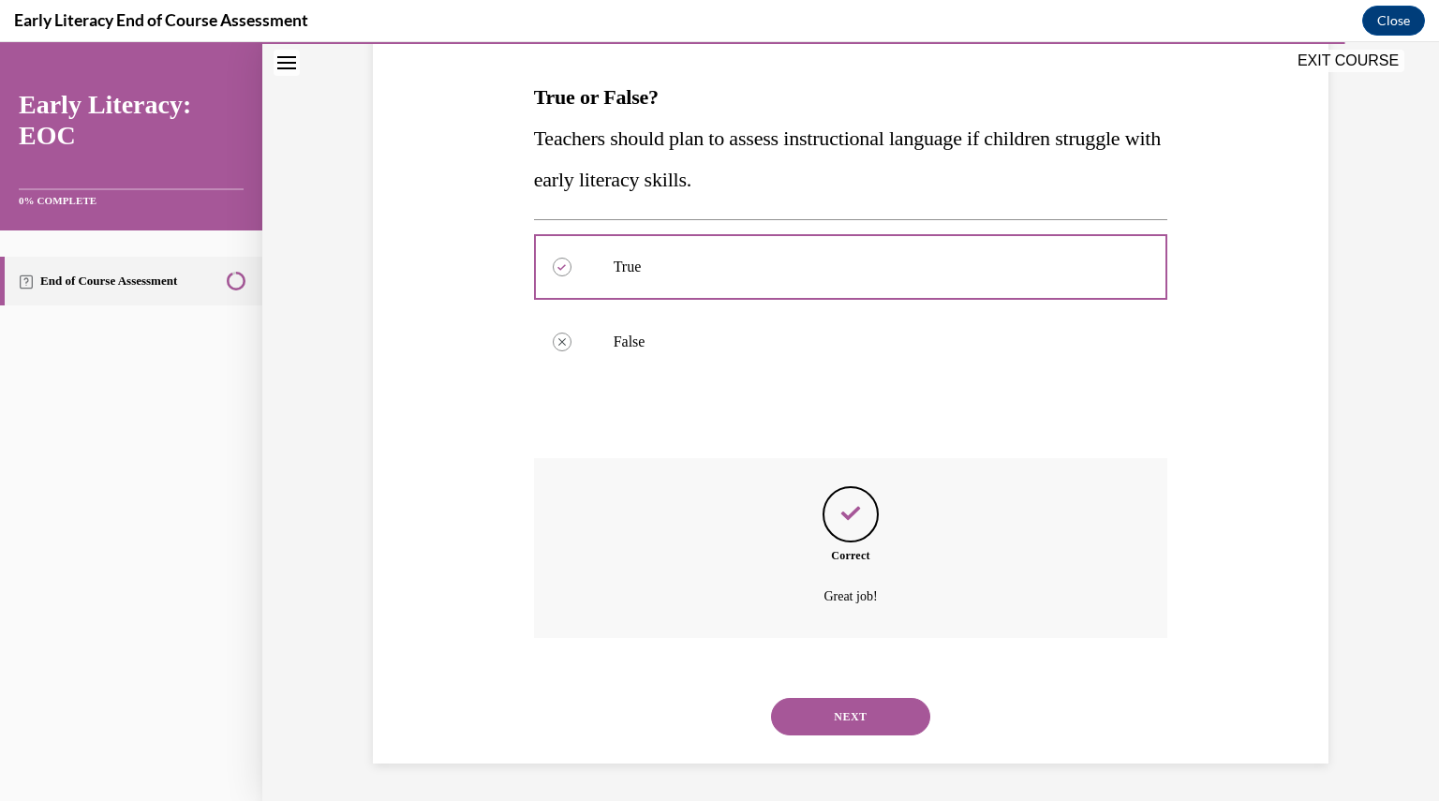
click at [783, 708] on button "NEXT" at bounding box center [850, 716] width 159 height 37
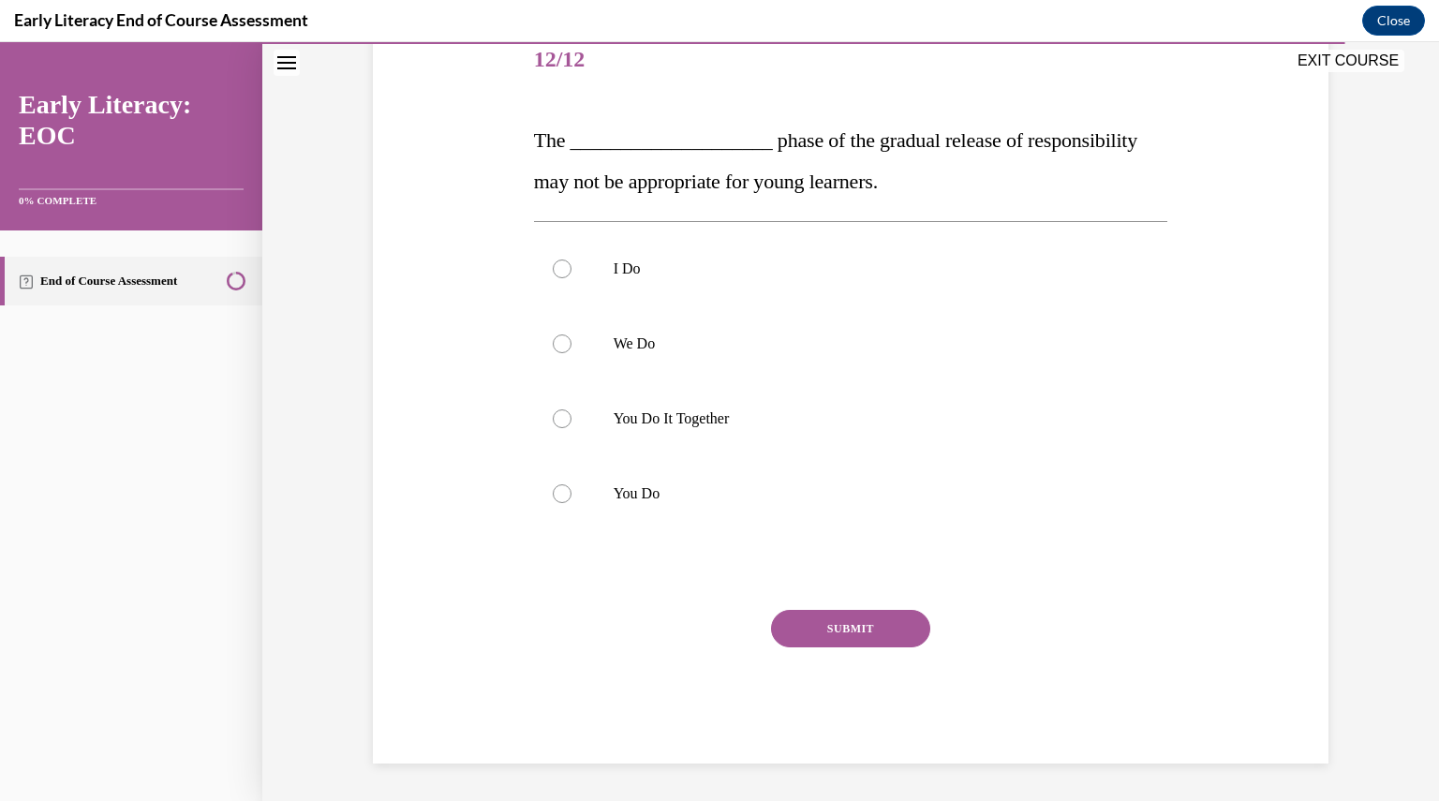
scroll to position [209, 0]
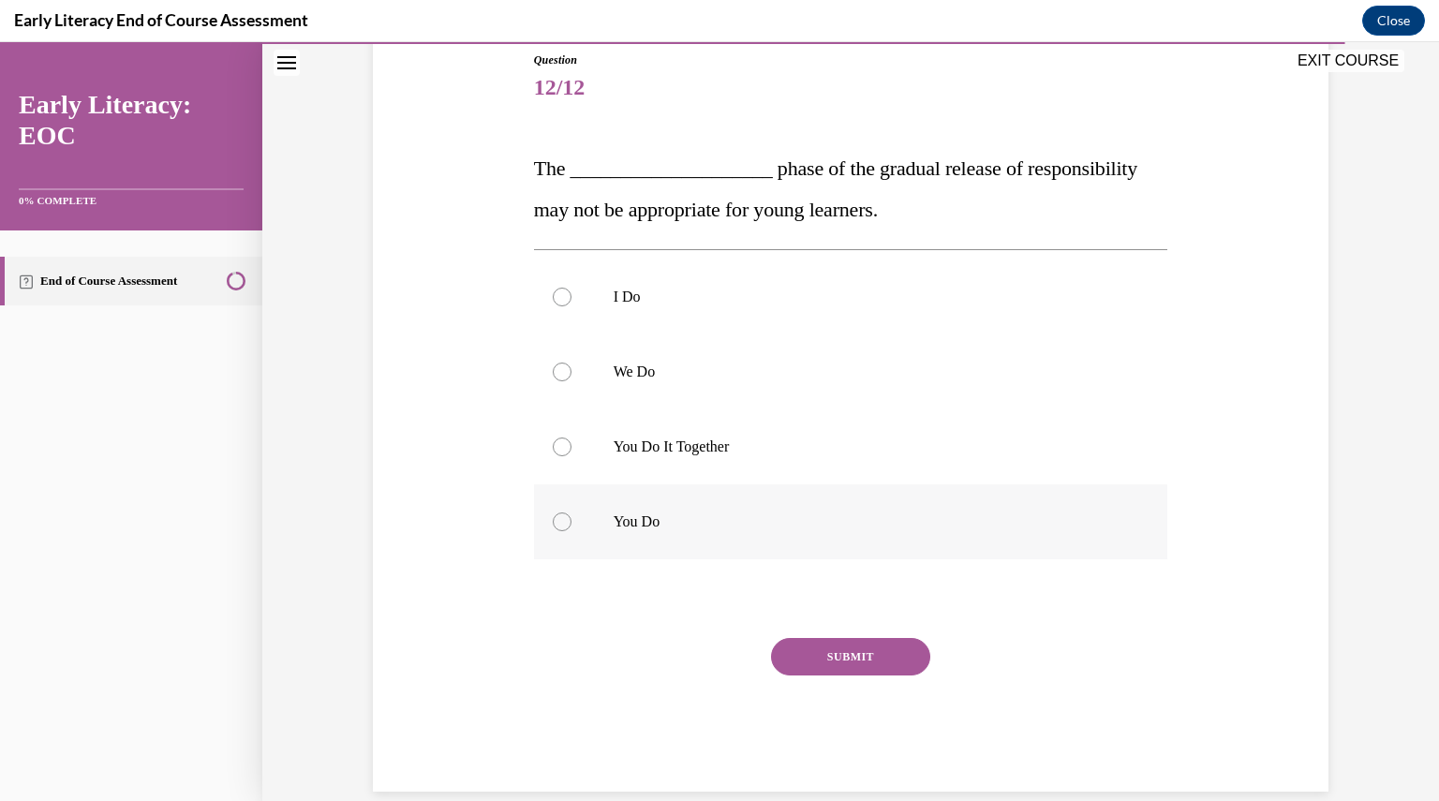
click at [669, 550] on div at bounding box center [851, 521] width 634 height 75
click at [823, 665] on button "SUBMIT" at bounding box center [850, 656] width 159 height 37
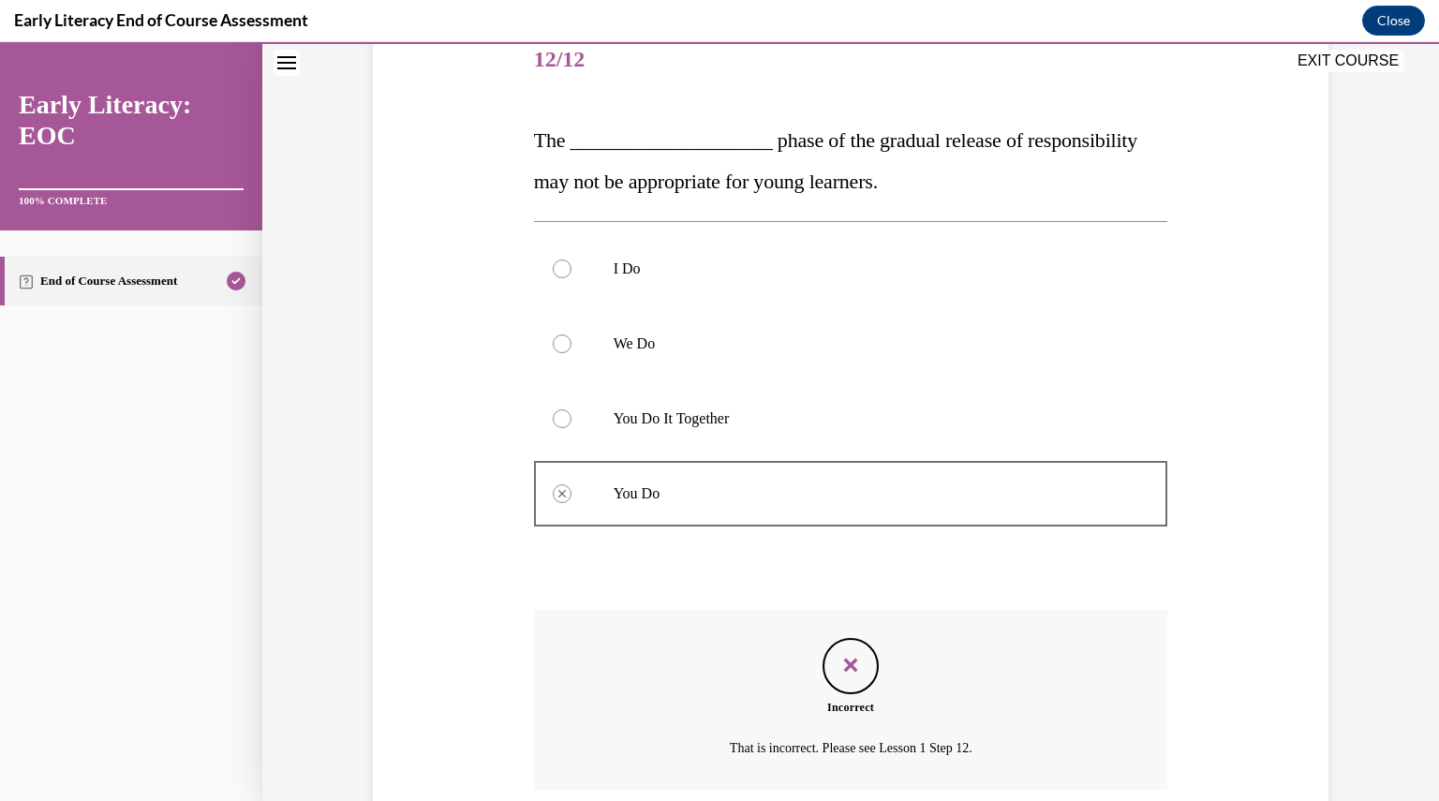
scroll to position [389, 0]
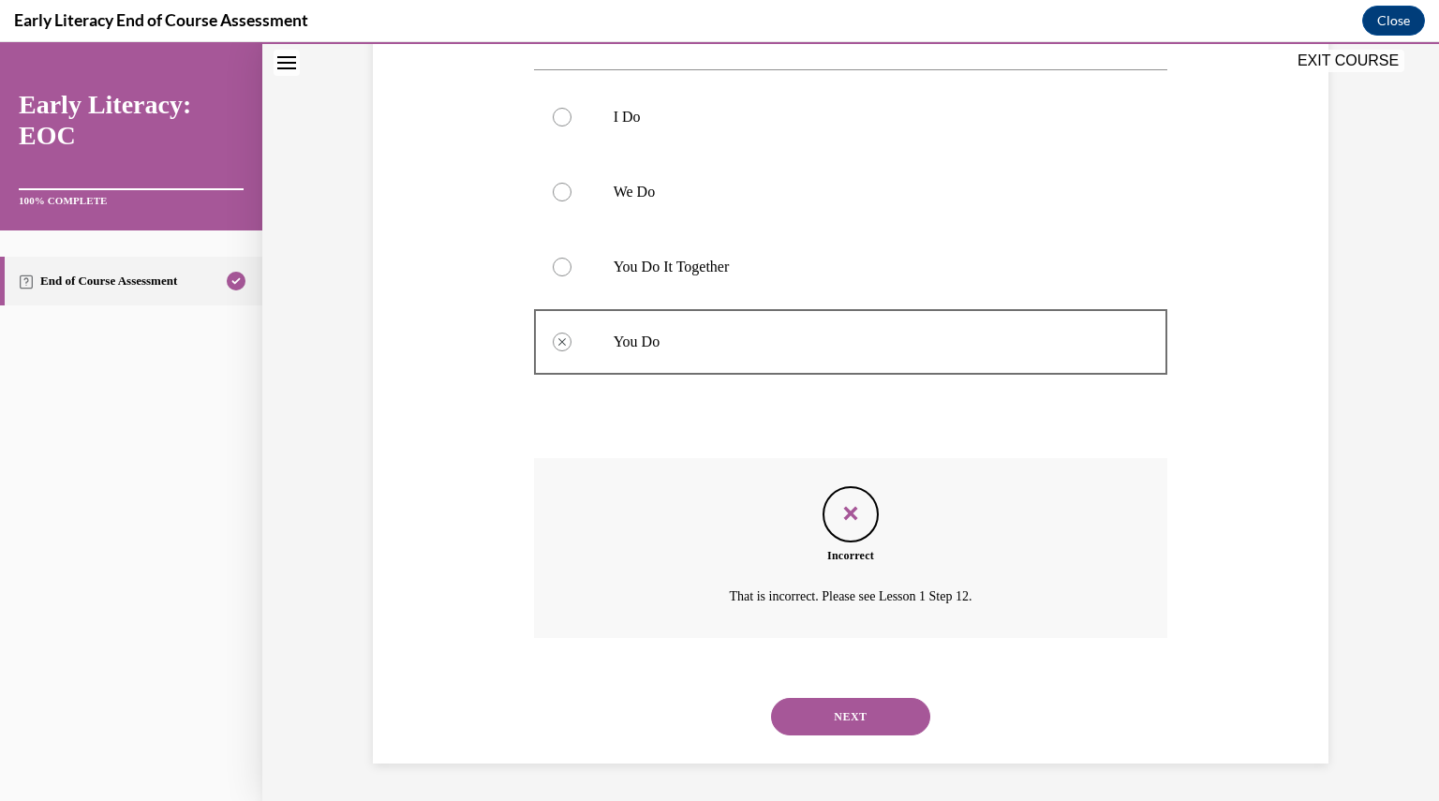
click at [820, 730] on button "NEXT" at bounding box center [850, 716] width 159 height 37
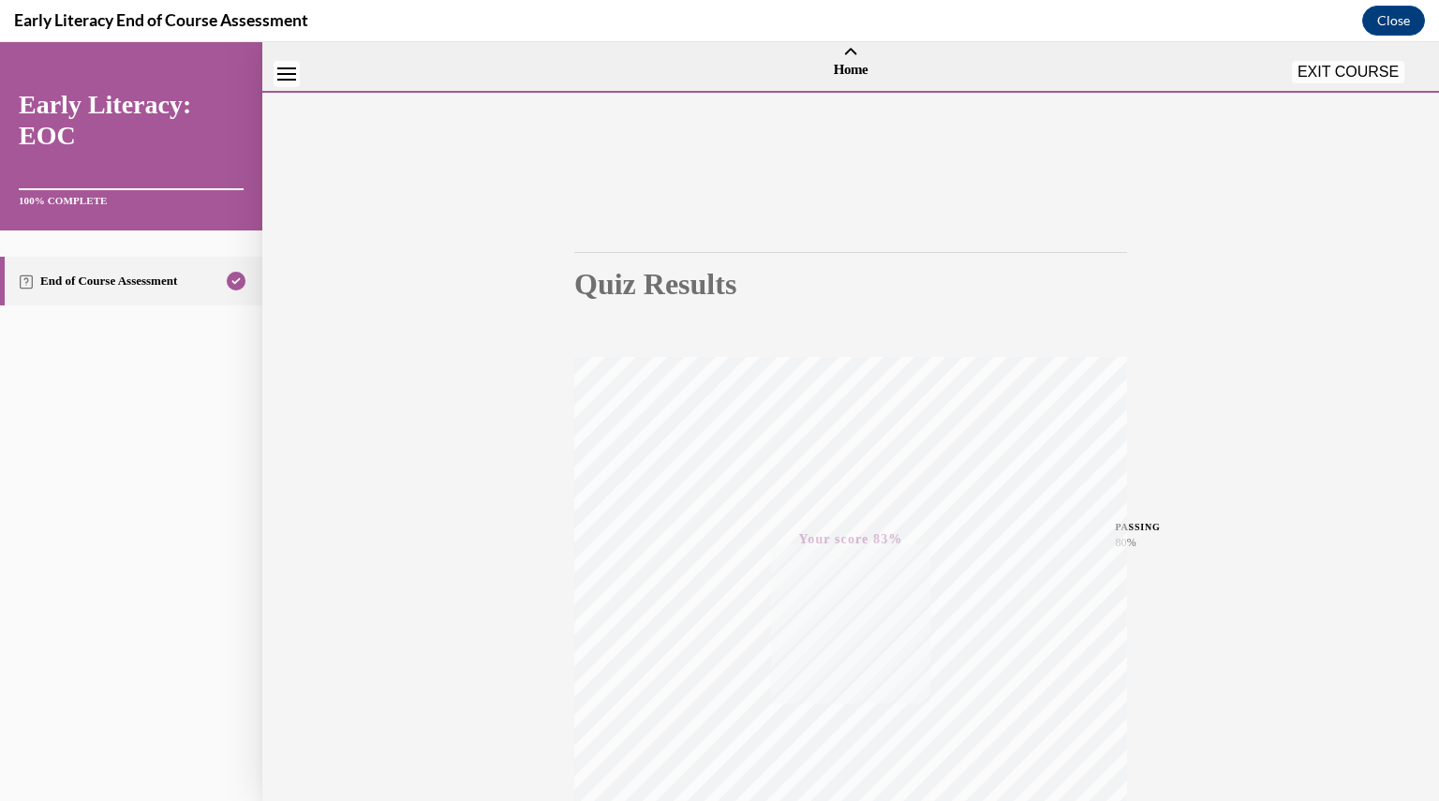
scroll to position [0, 0]
click at [284, 118] on icon "Close navigation menu" at bounding box center [286, 119] width 19 height 13
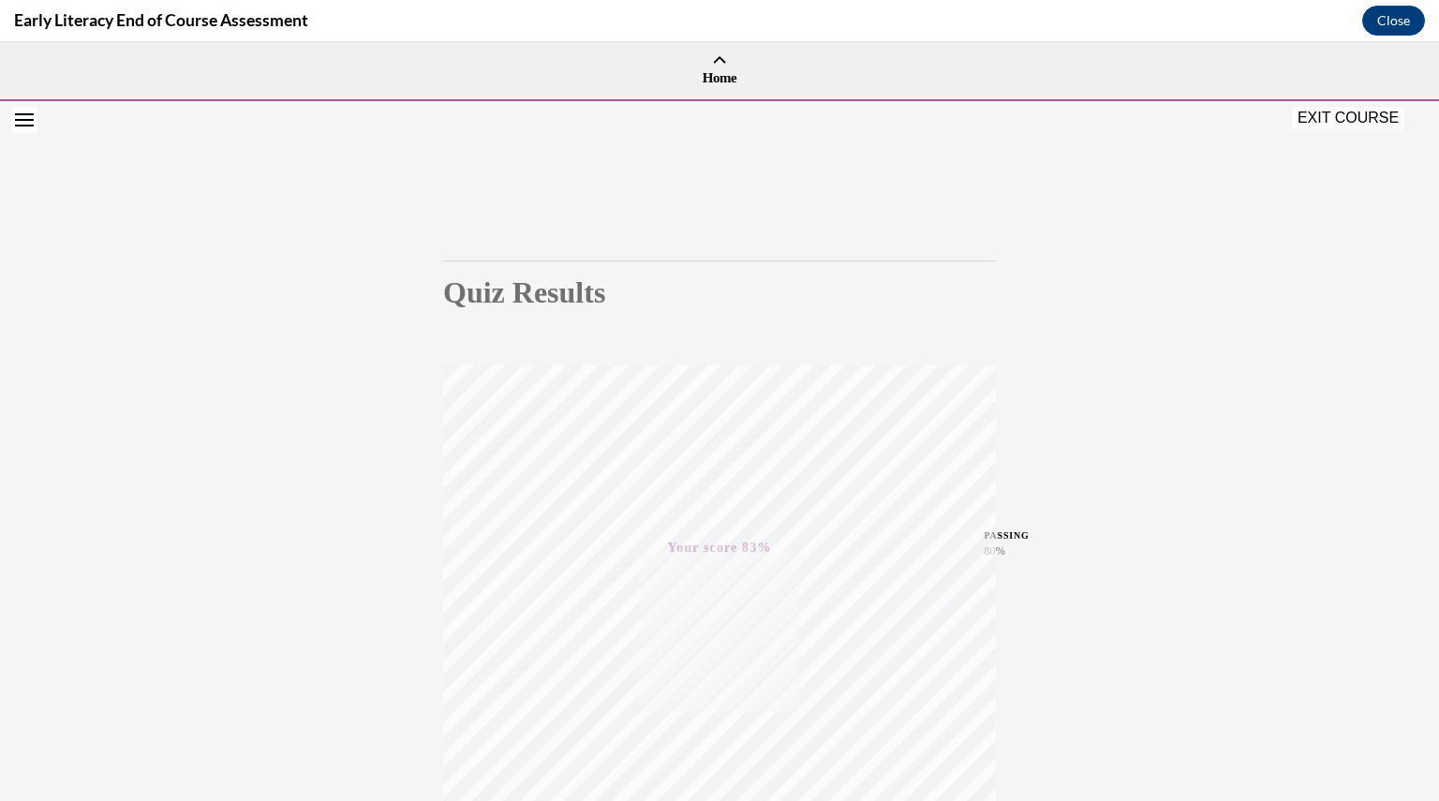
click at [38, 130] on div "EXIT COURSE" at bounding box center [710, 119] width 1420 height 41
click at [19, 124] on icon "Open navigation menu" at bounding box center [24, 119] width 19 height 13
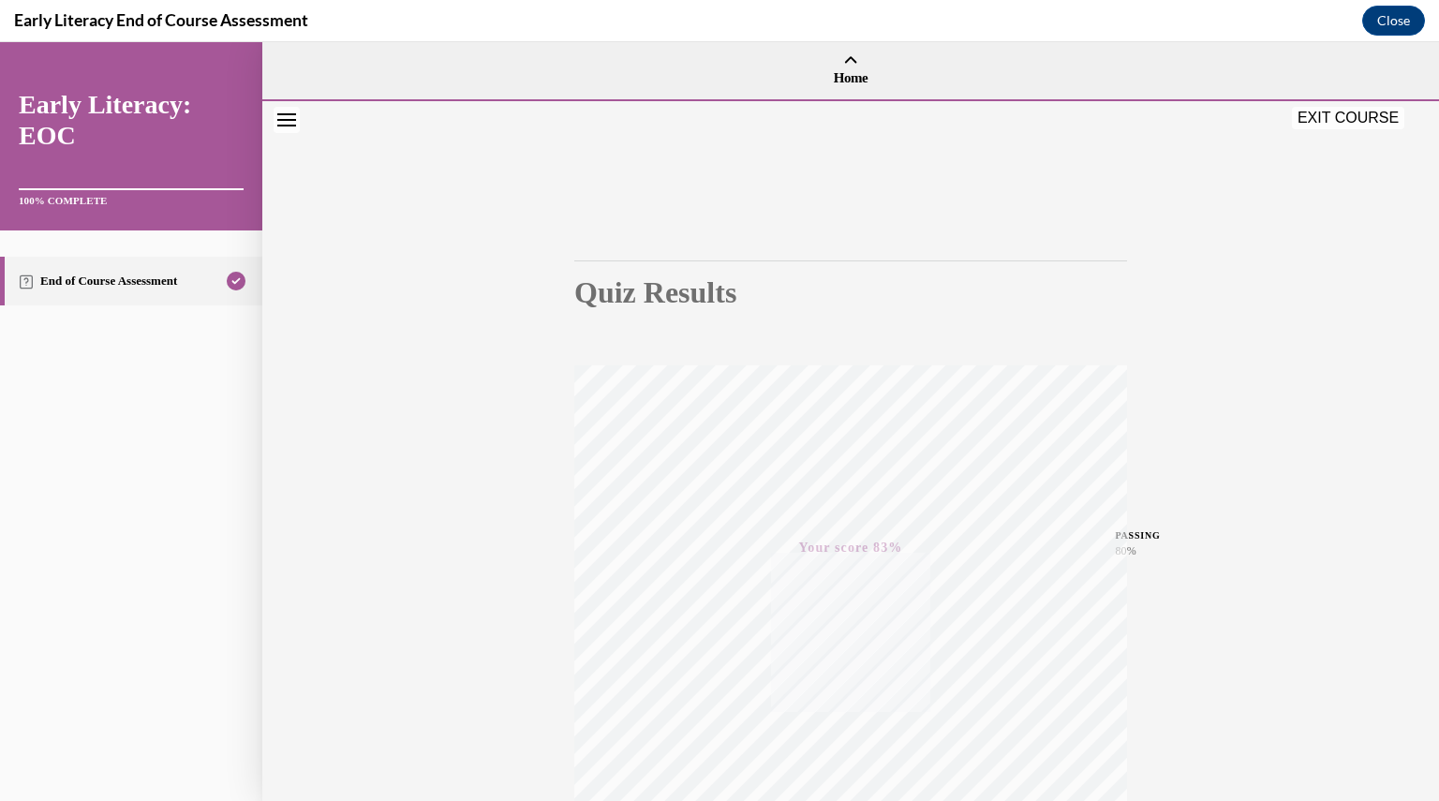
click at [1315, 120] on button "EXIT COURSE" at bounding box center [1348, 118] width 112 height 22
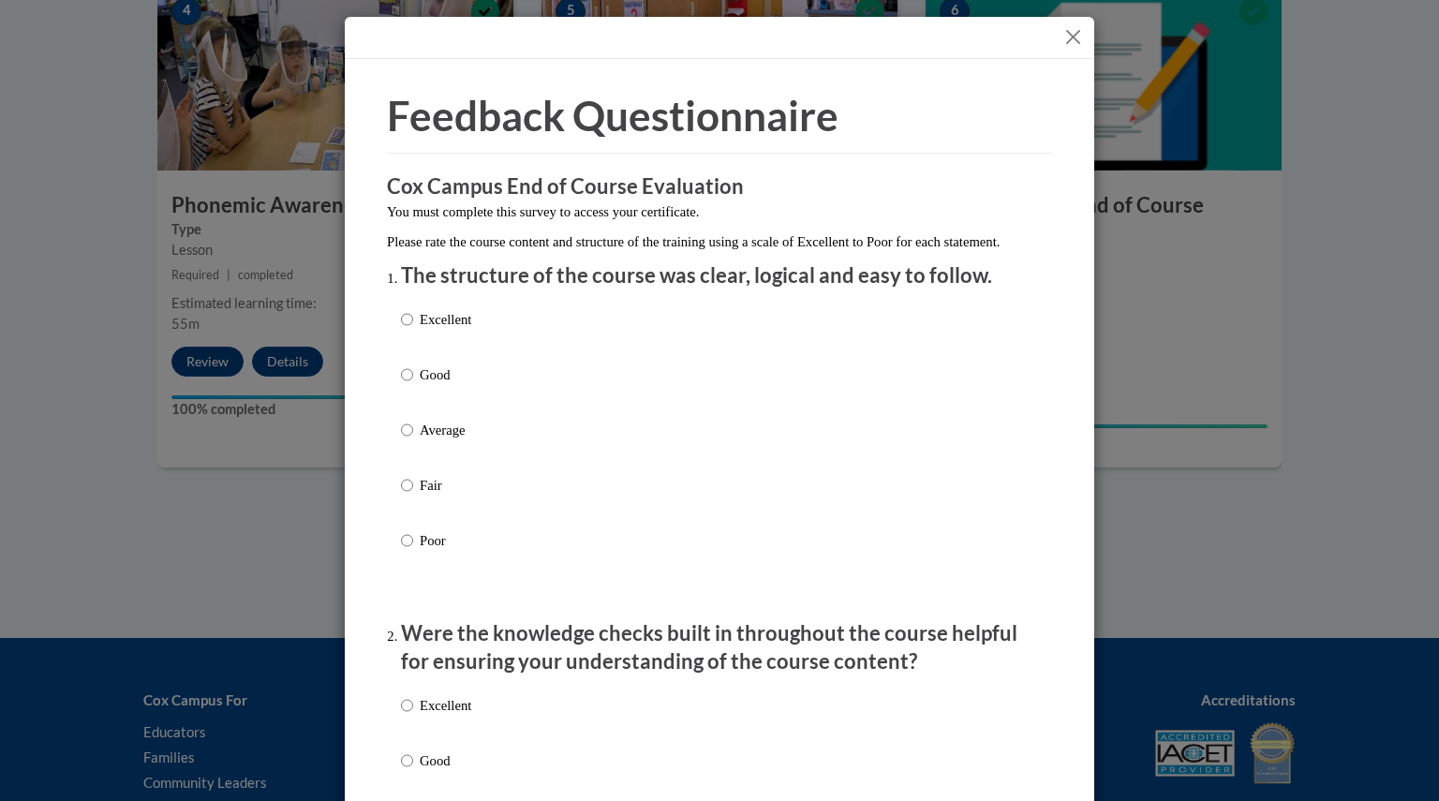
click at [458, 330] on p "Excellent" at bounding box center [446, 319] width 52 height 21
click at [413, 330] on input "Excellent" at bounding box center [407, 319] width 12 height 21
radio input "true"
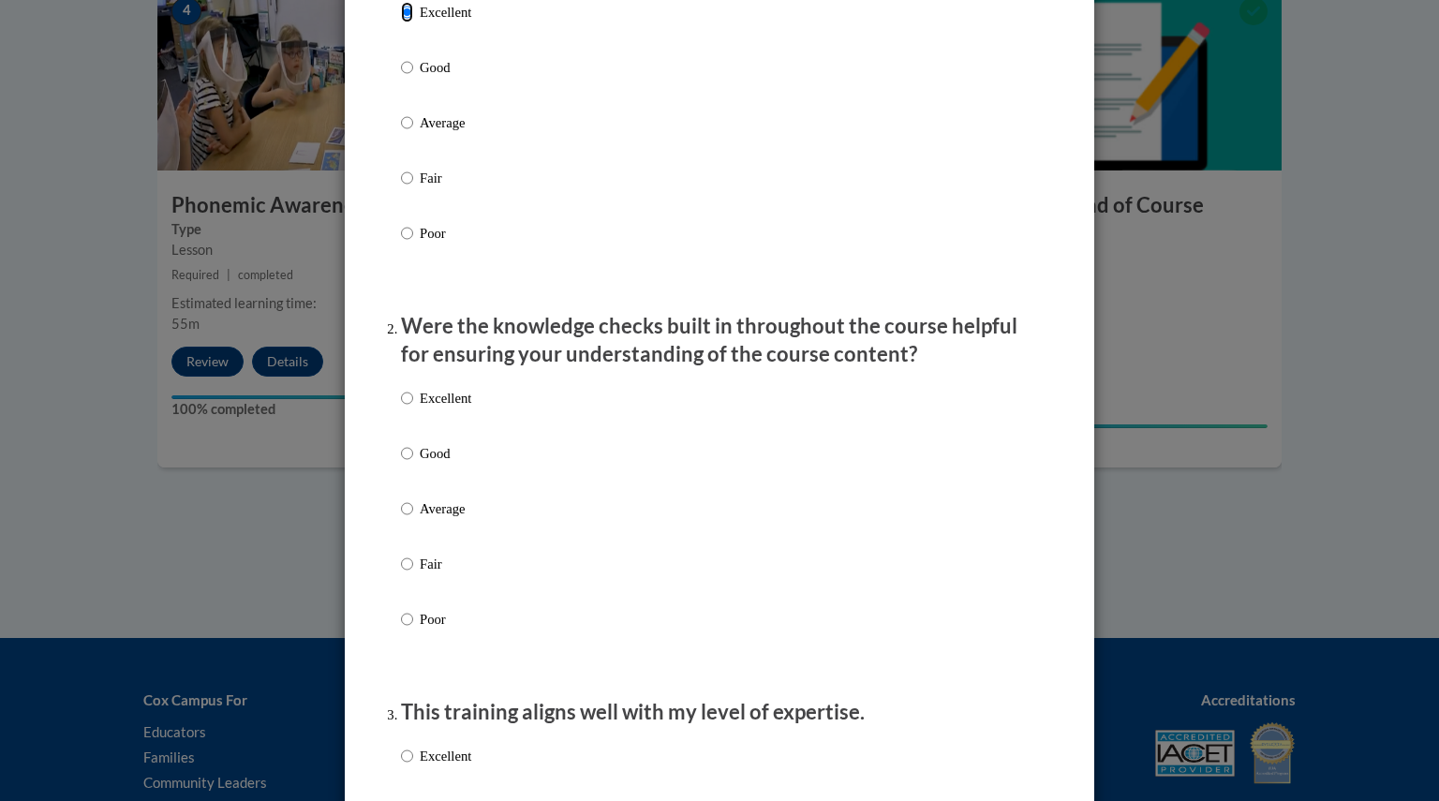
scroll to position [309, 0]
click at [439, 406] on p "Excellent" at bounding box center [446, 396] width 52 height 21
click at [413, 406] on input "Excellent" at bounding box center [407, 396] width 12 height 21
radio input "true"
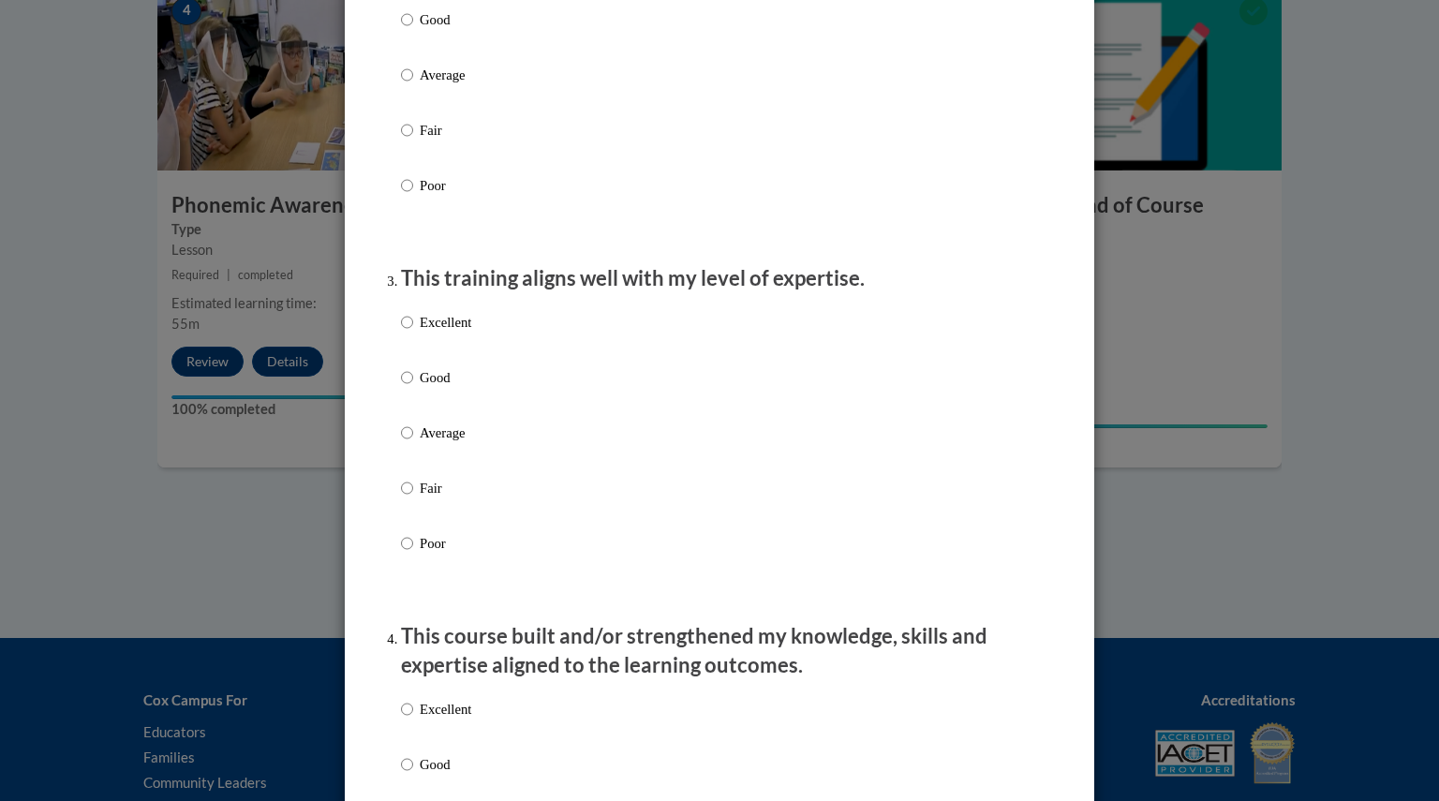
scroll to position [742, 0]
click at [420, 332] on p "Excellent" at bounding box center [446, 321] width 52 height 21
click at [413, 332] on input "Excellent" at bounding box center [407, 321] width 12 height 21
radio input "true"
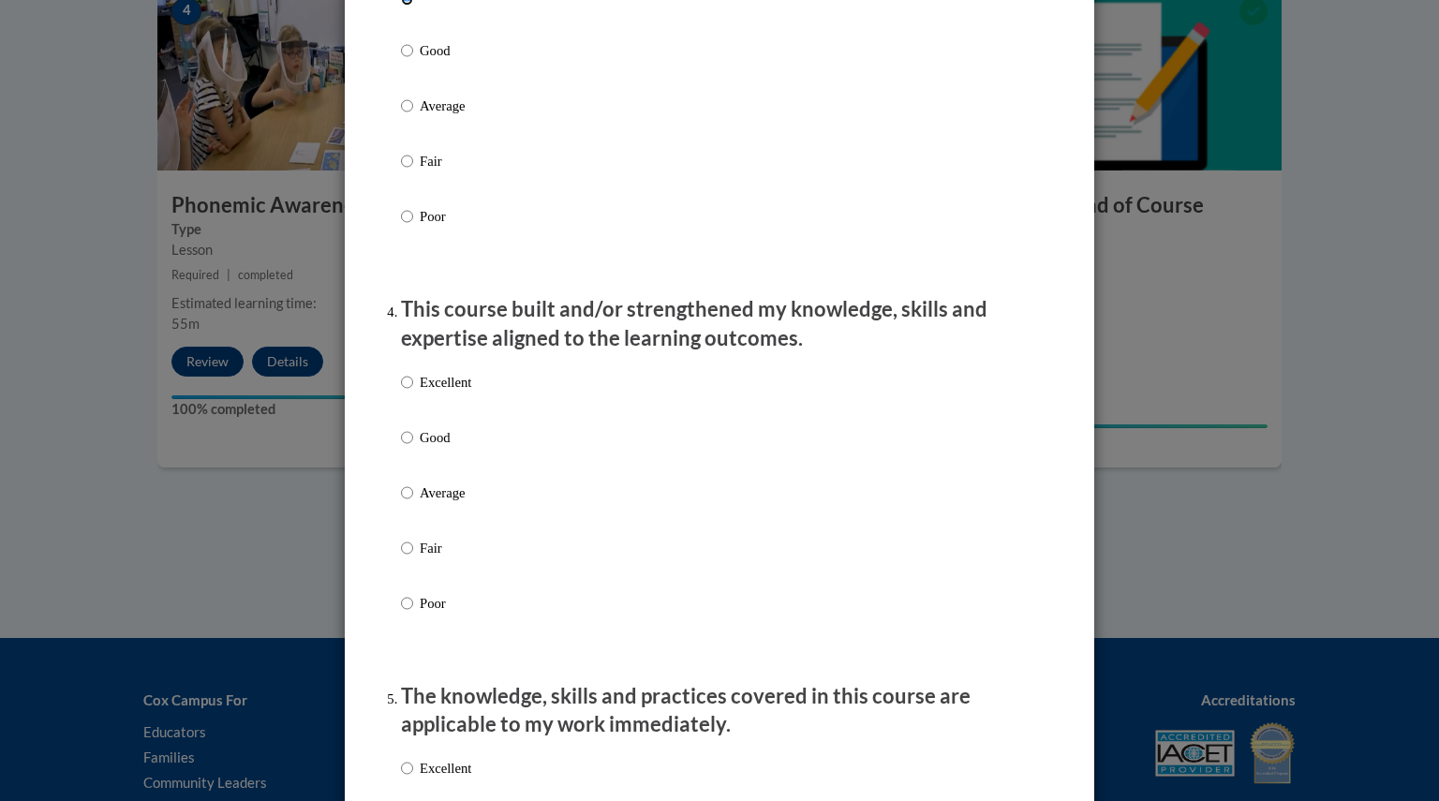
scroll to position [1093, 0]
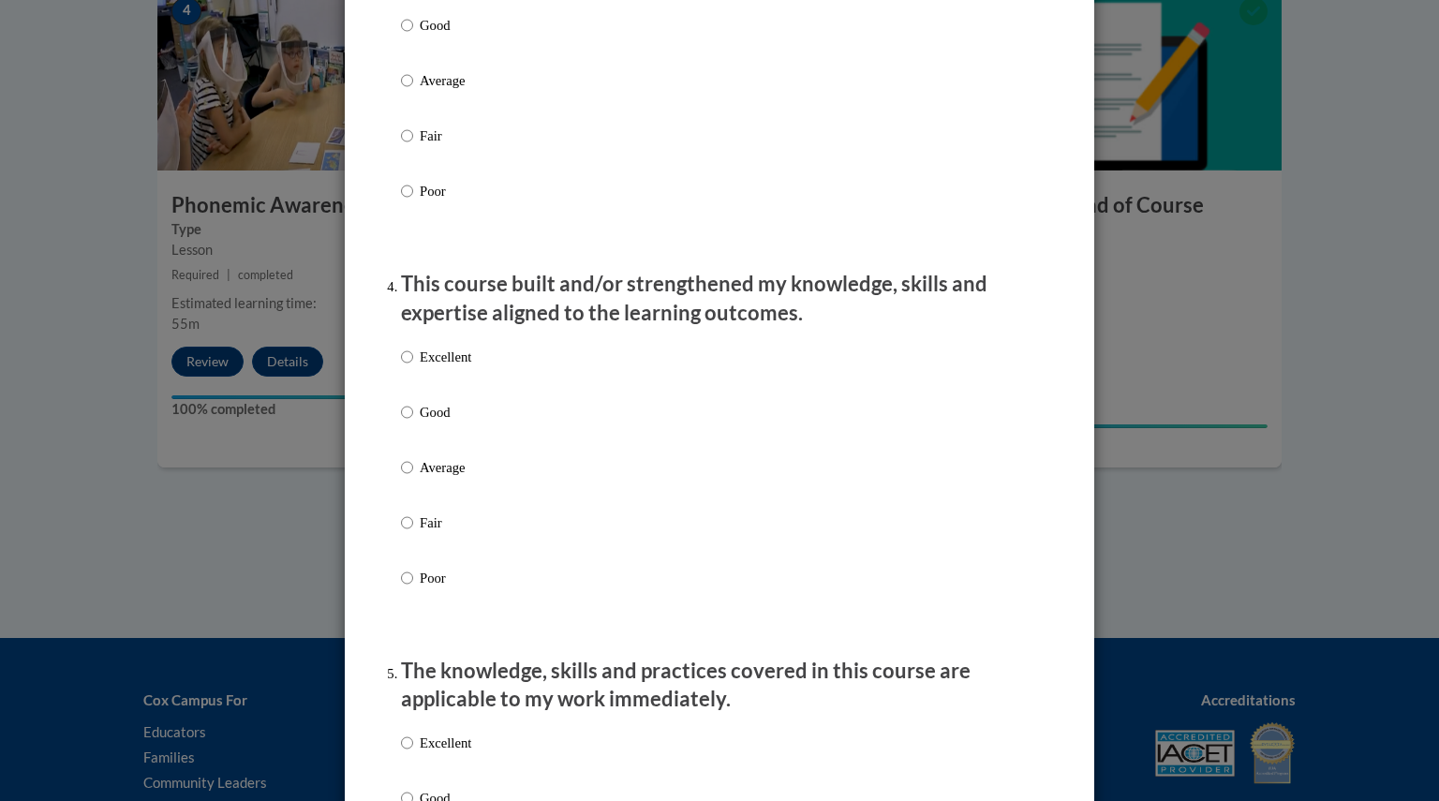
click at [451, 389] on label "Excellent" at bounding box center [436, 372] width 70 height 51
click at [413, 367] on input "Excellent" at bounding box center [407, 357] width 12 height 21
radio input "true"
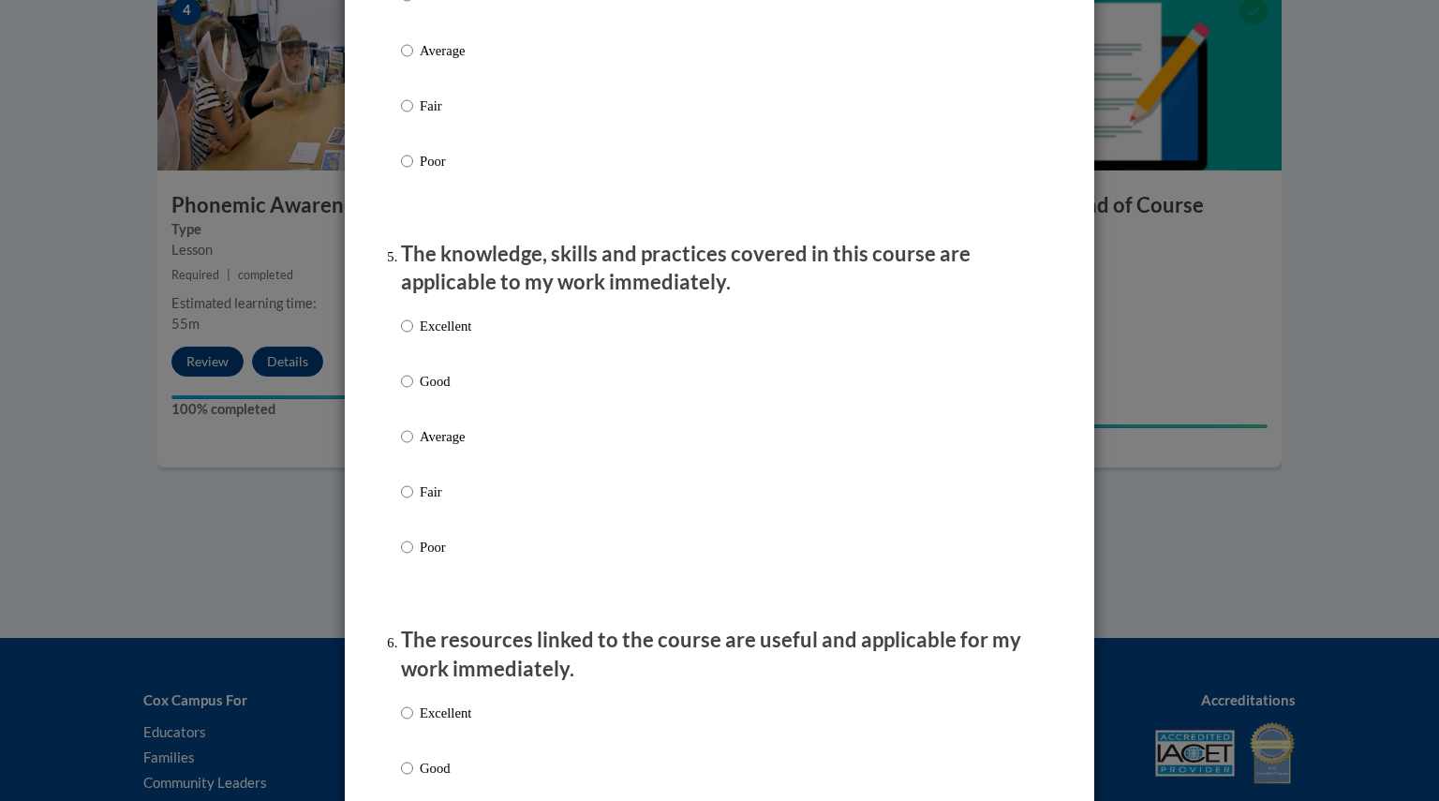
scroll to position [1511, 0]
click at [401, 412] on label "Good" at bounding box center [436, 395] width 70 height 51
click at [401, 391] on input "Good" at bounding box center [407, 380] width 12 height 21
radio input "true"
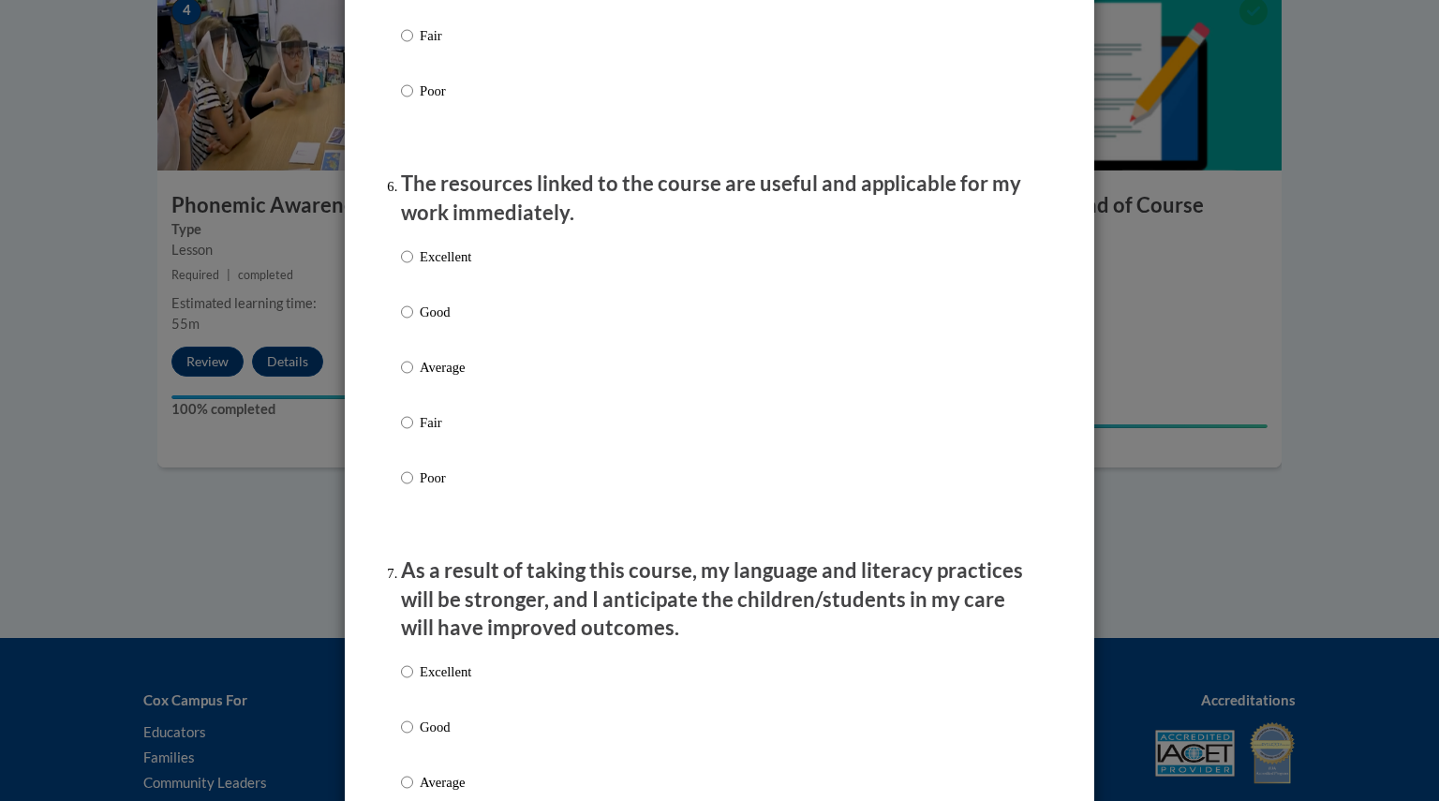
scroll to position [1968, 0]
click at [443, 350] on label "Good" at bounding box center [436, 325] width 70 height 51
click at [413, 320] on input "Good" at bounding box center [407, 310] width 12 height 21
radio input "true"
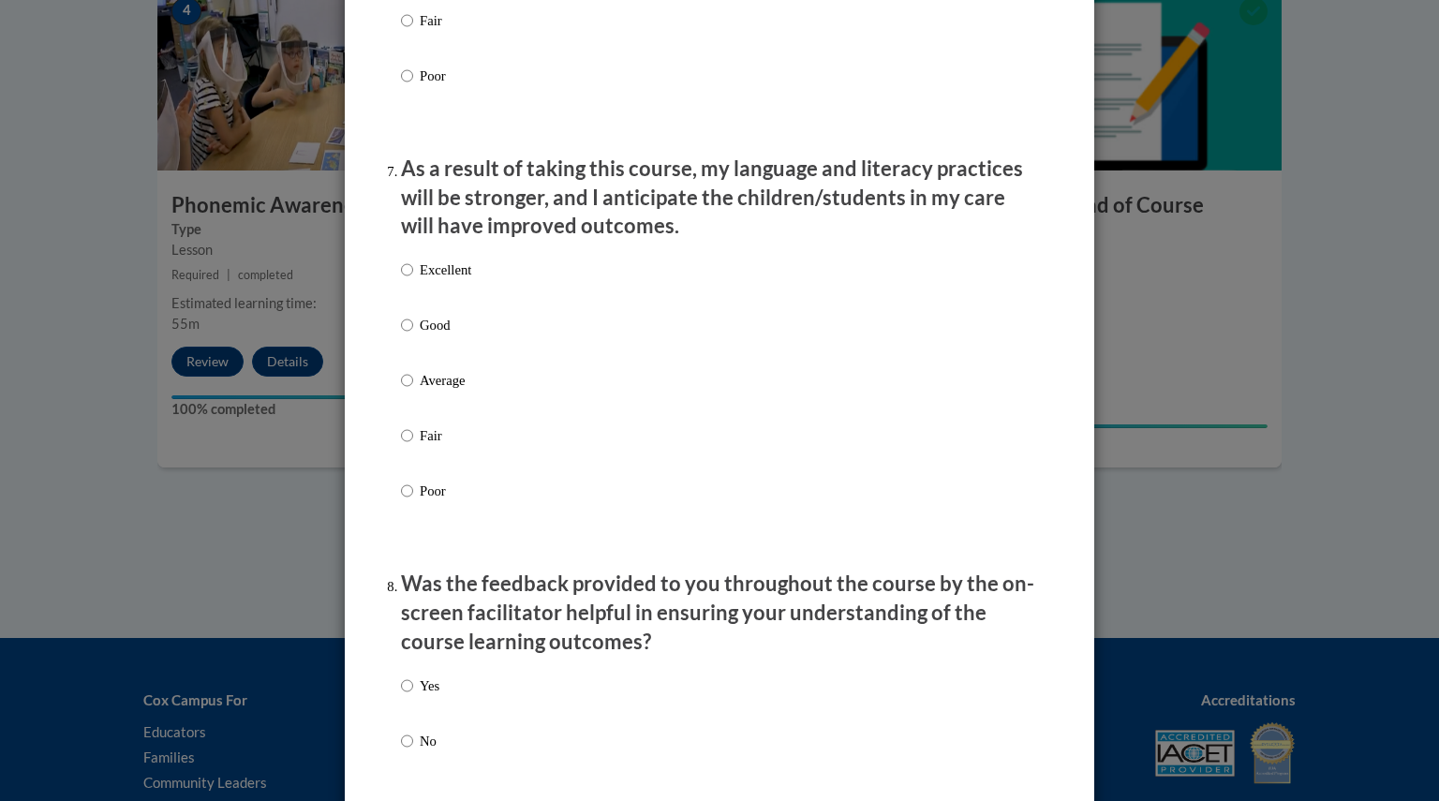
scroll to position [2370, 0]
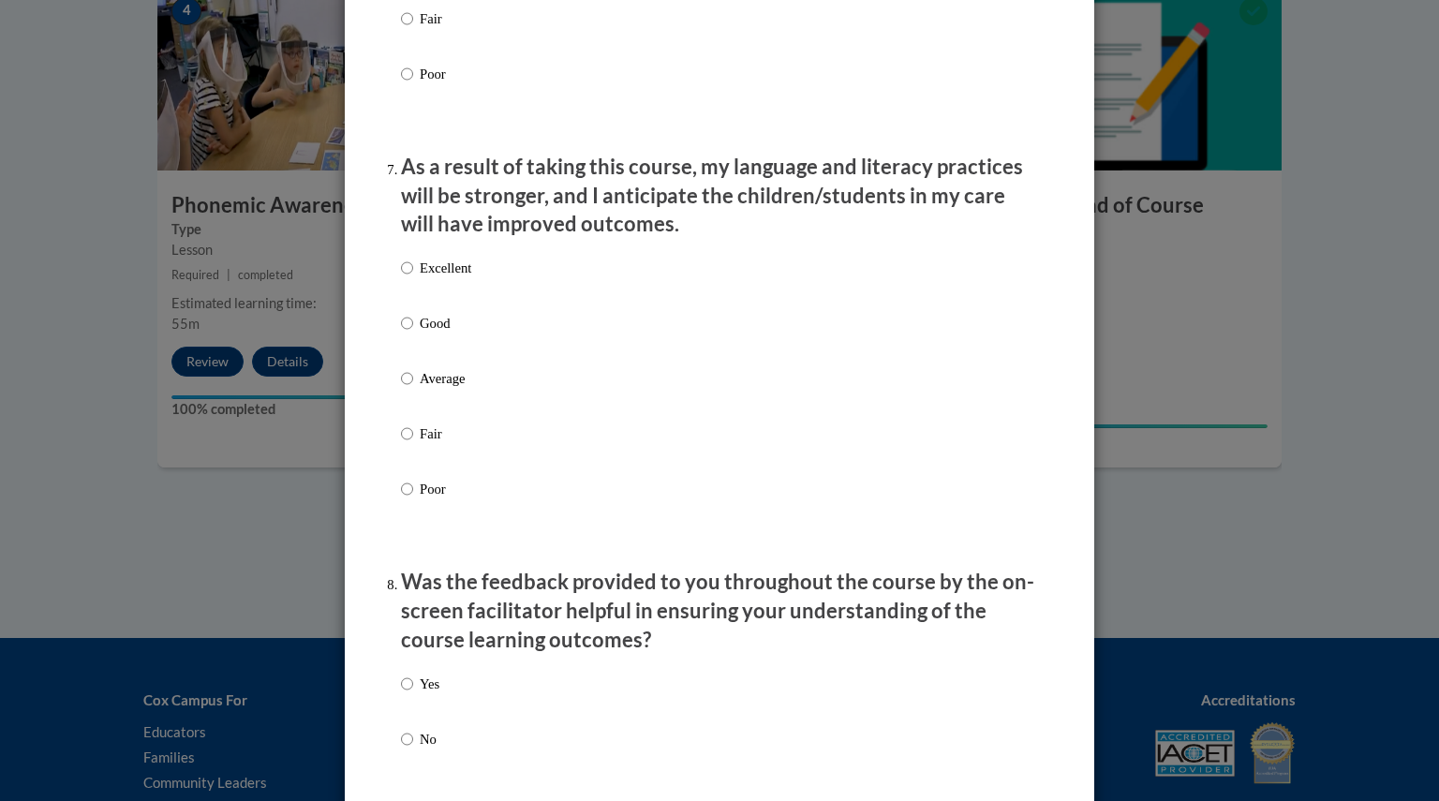
click at [434, 357] on label "Good" at bounding box center [436, 338] width 70 height 51
click at [413, 333] on input "Good" at bounding box center [407, 323] width 12 height 21
radio input "true"
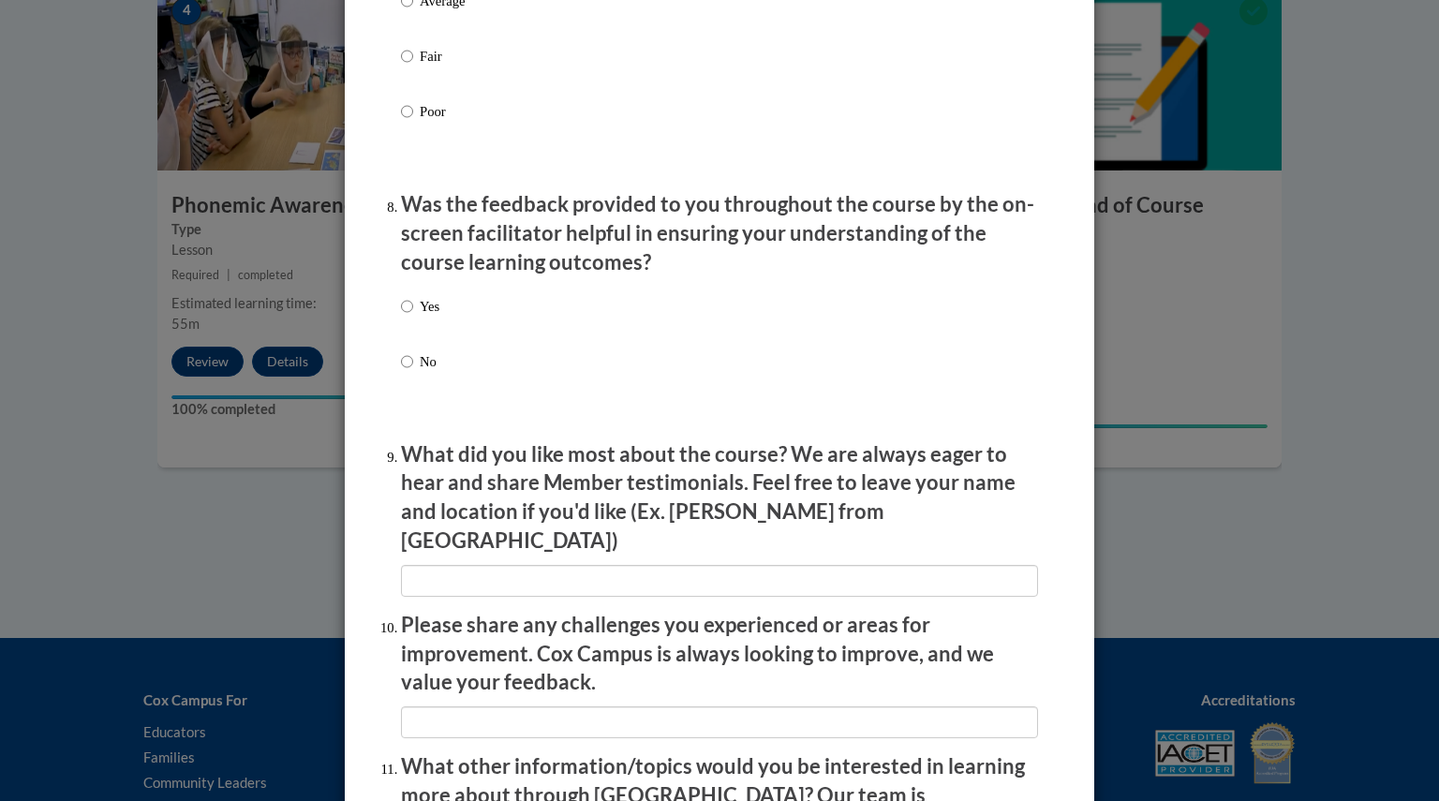
scroll to position [2747, 0]
click at [401, 398] on label "No" at bounding box center [420, 376] width 38 height 51
click at [401, 372] on input "No" at bounding box center [407, 361] width 12 height 21
radio input "true"
click at [402, 317] on input "Yes" at bounding box center [407, 306] width 12 height 21
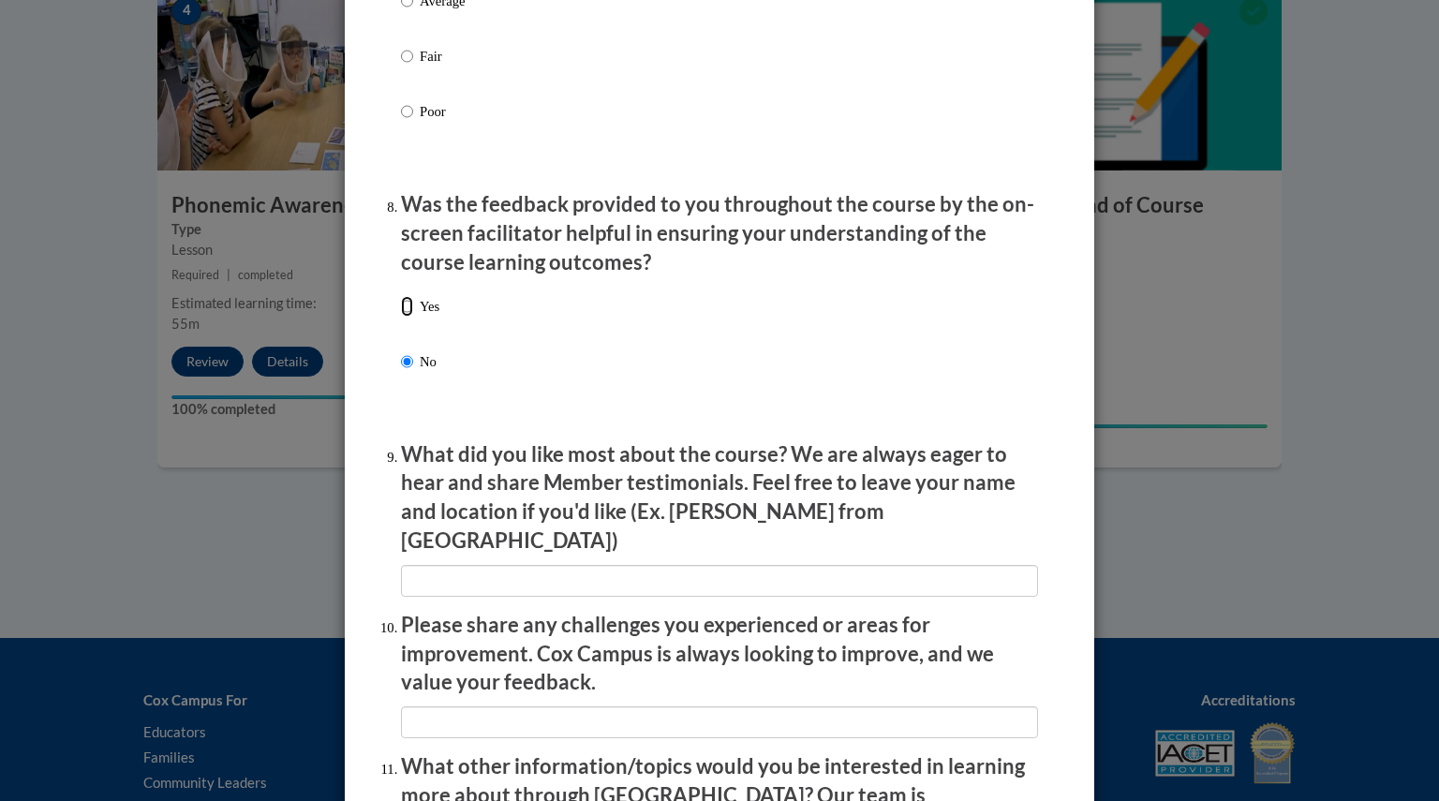
radio input "true"
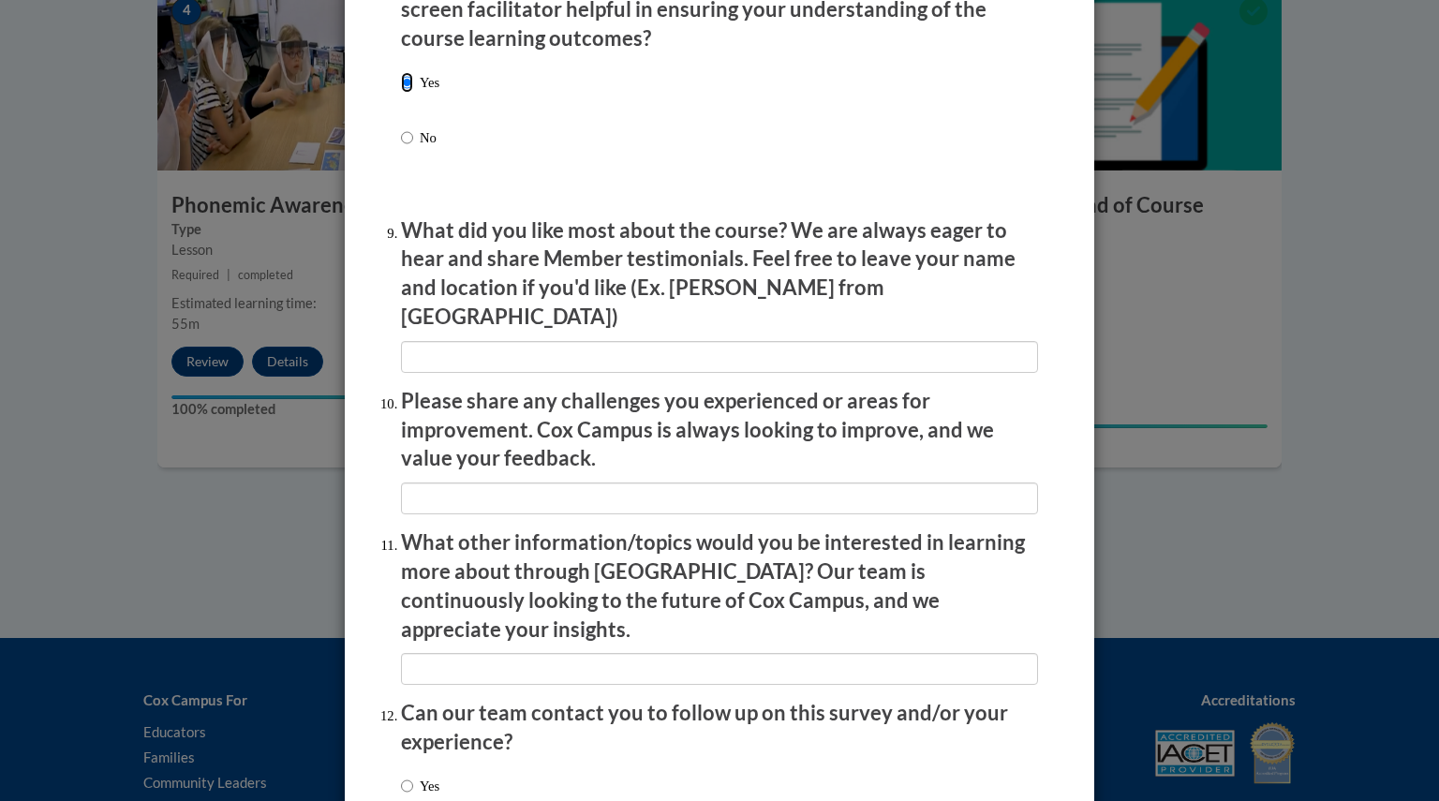
scroll to position [3091, 0]
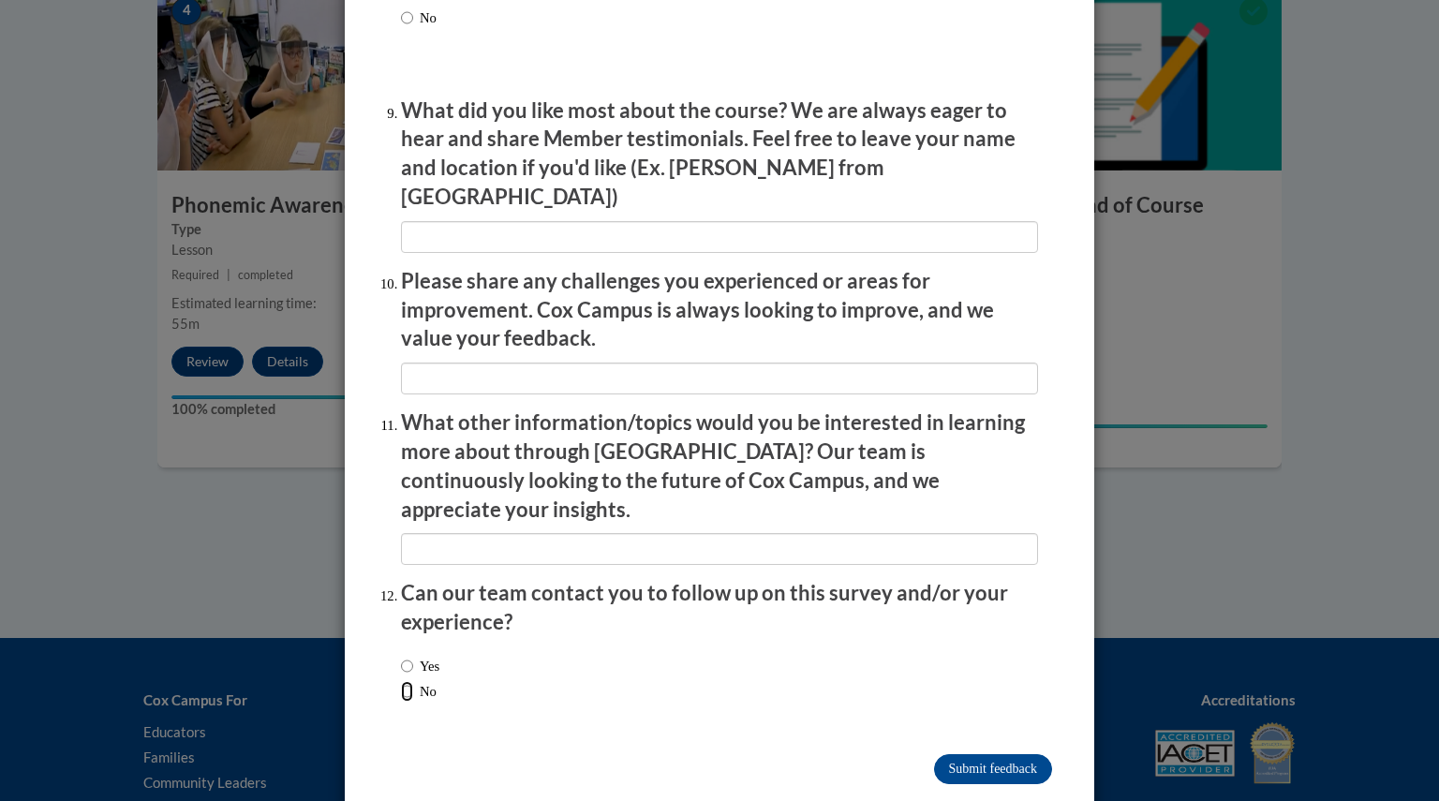
click at [401, 681] on input "No" at bounding box center [407, 691] width 12 height 21
radio input "true"
click at [991, 754] on input "Submit feedback" at bounding box center [993, 769] width 118 height 30
